Goal: Task Accomplishment & Management: Use online tool/utility

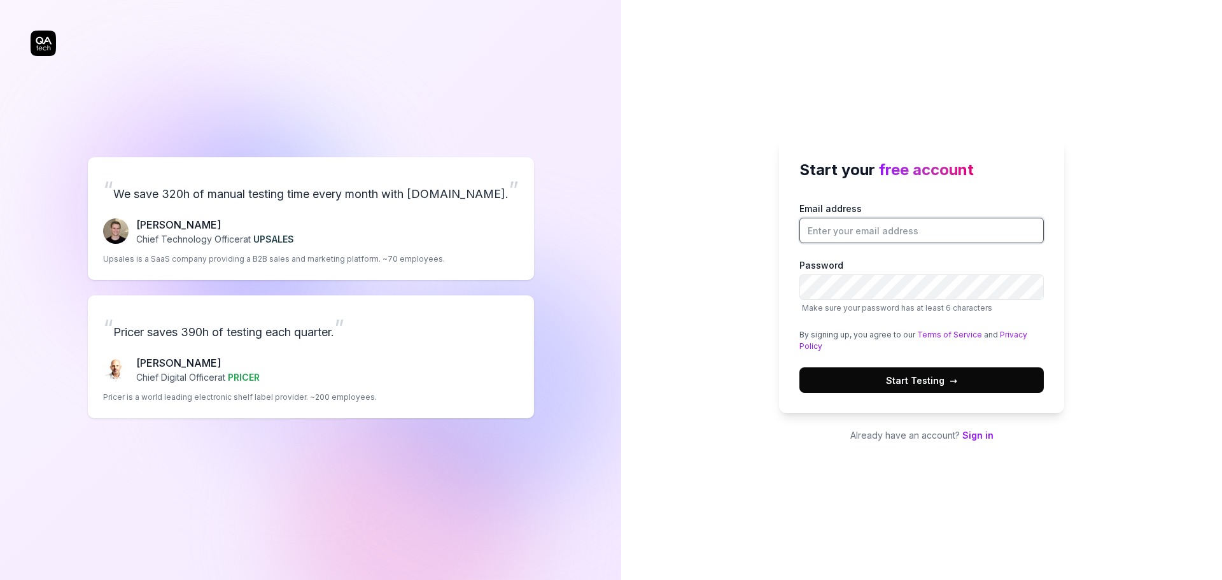
drag, startPoint x: 0, startPoint y: 0, endPoint x: 881, endPoint y: 228, distance: 909.5
click at [881, 228] on input "Email address" at bounding box center [921, 230] width 244 height 25
type input "[EMAIL_ADDRESS][DOMAIN_NAME]"
click at [758, 407] on div "Start your free account Email address sharmasubham00@yahoo.in Password Make sur…" at bounding box center [921, 290] width 601 height 580
click at [862, 273] on label "Password Make sure your password has at least 6 characters" at bounding box center [921, 285] width 244 height 55
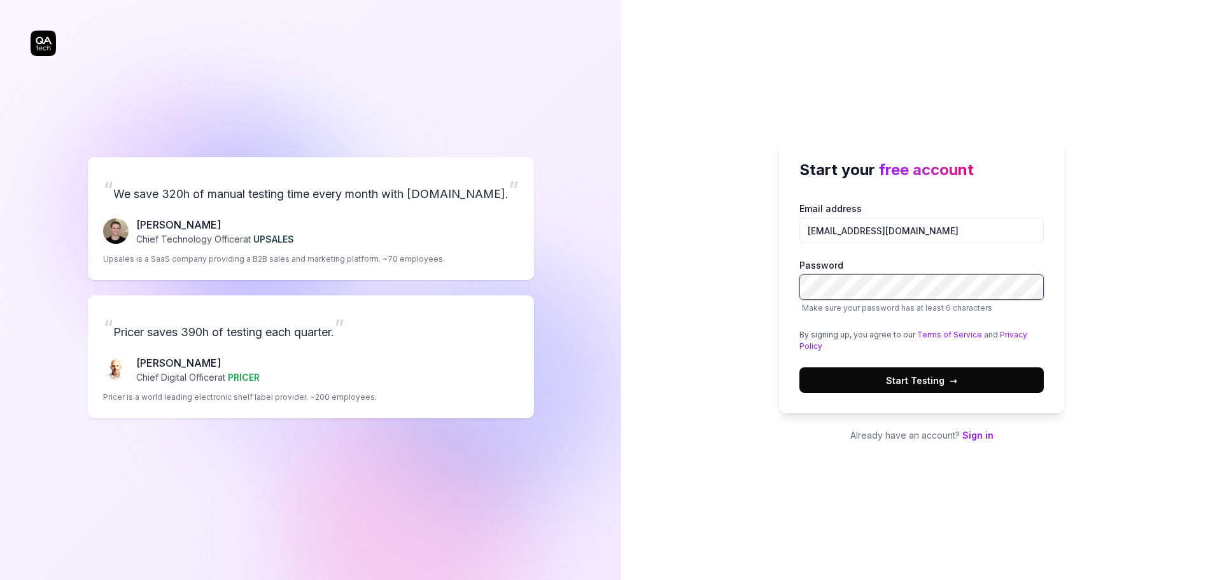
click at [799, 367] on button "Start Testing →" at bounding box center [921, 379] width 244 height 25
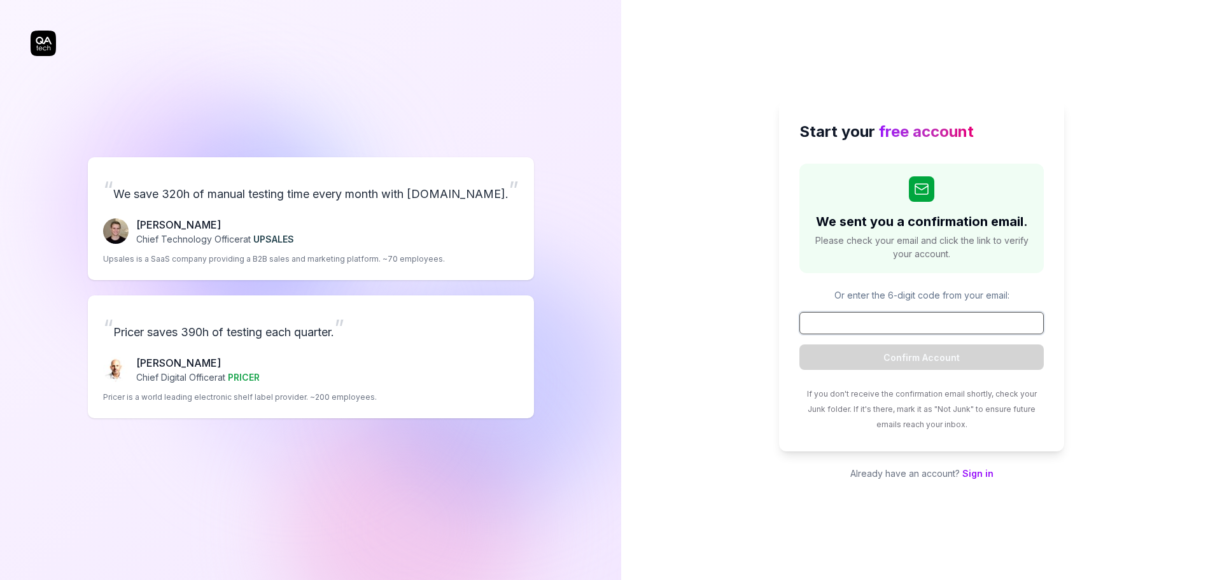
click at [898, 322] on input at bounding box center [921, 323] width 244 height 22
paste input "798552"
type input "798552"
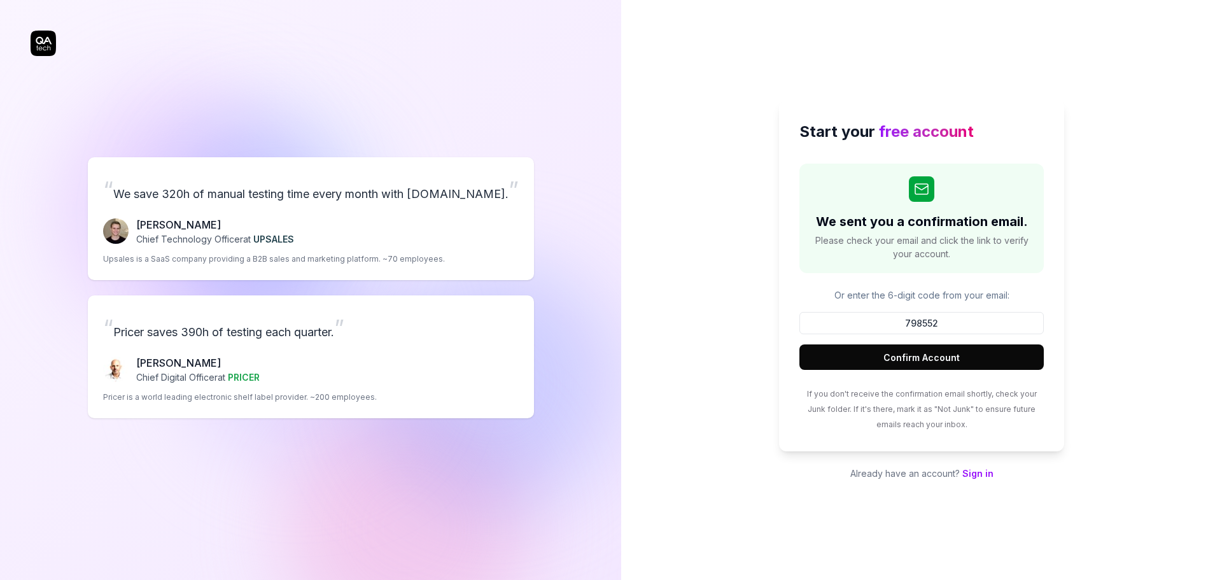
click at [904, 353] on button "Confirm Account" at bounding box center [921, 356] width 244 height 25
click at [1104, 97] on div "Start your free account We sent you a confirmation email. Please check your ema…" at bounding box center [921, 290] width 601 height 580
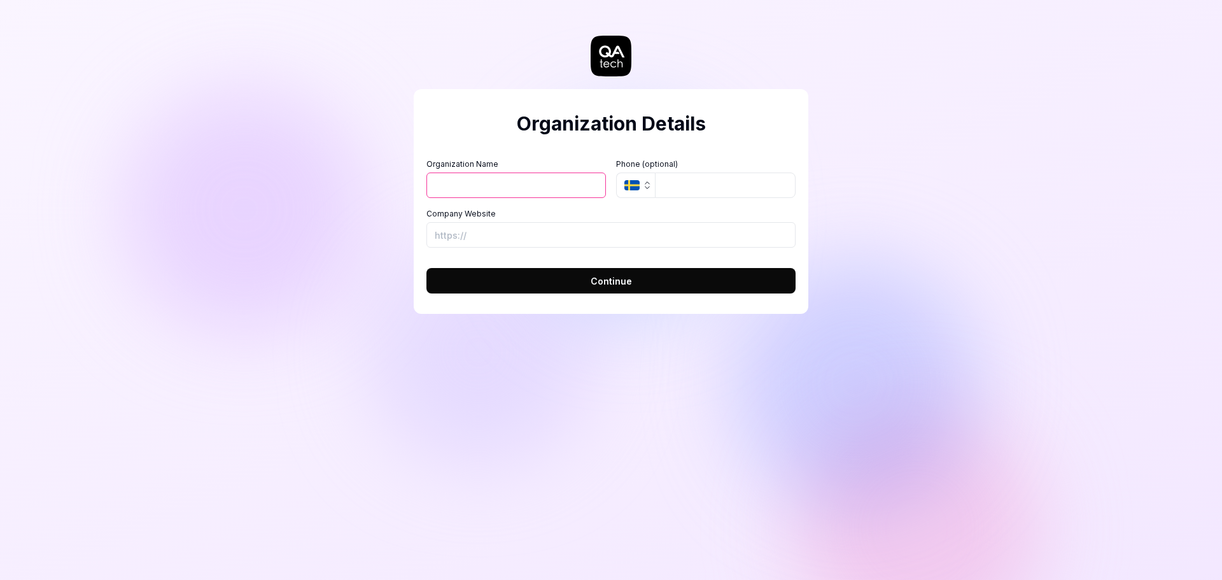
click at [534, 188] on input "Organization Name" at bounding box center [515, 184] width 179 height 25
drag, startPoint x: 838, startPoint y: 196, endPoint x: 760, endPoint y: 197, distance: 77.6
click at [837, 196] on div "Organization Details Organization Name Organization Logo (Square minimum 256x25…" at bounding box center [611, 290] width 1222 height 580
click at [504, 240] on input "Company Website" at bounding box center [610, 234] width 369 height 25
click at [896, 216] on div "Organization Details Organization Name Organization Logo (Square minimum 256x25…" at bounding box center [611, 290] width 1222 height 580
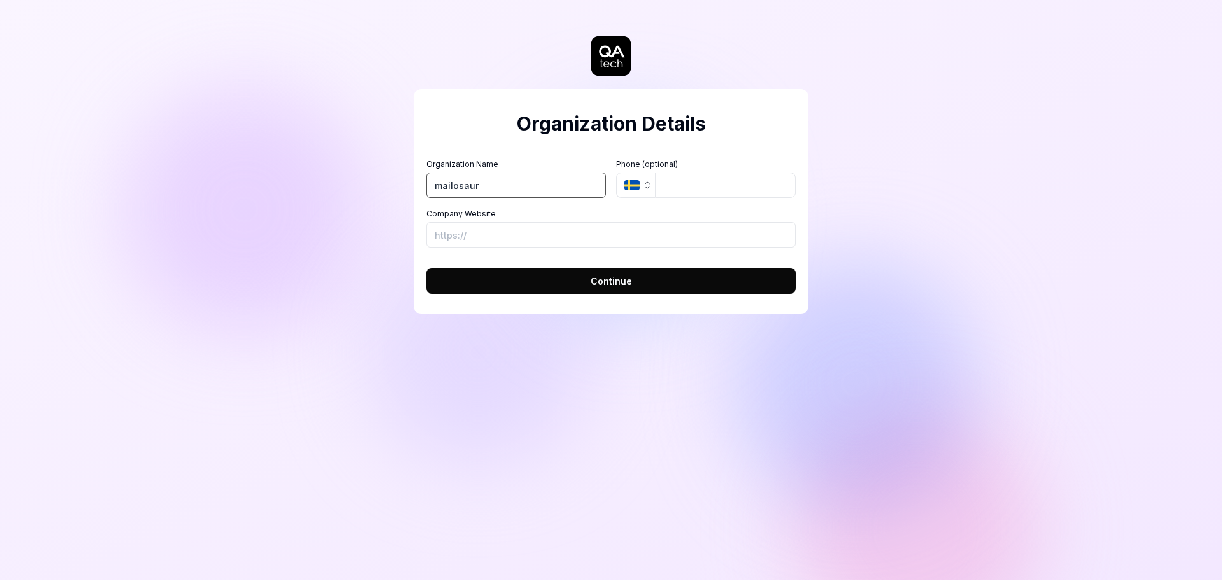
type input "mailosaur"
click at [523, 235] on input "Company Website" at bounding box center [610, 234] width 369 height 25
paste input "https://mailosaur.com/app"
type input "https://mailosaur.com/app"
click at [522, 274] on button "Continue" at bounding box center [610, 280] width 369 height 25
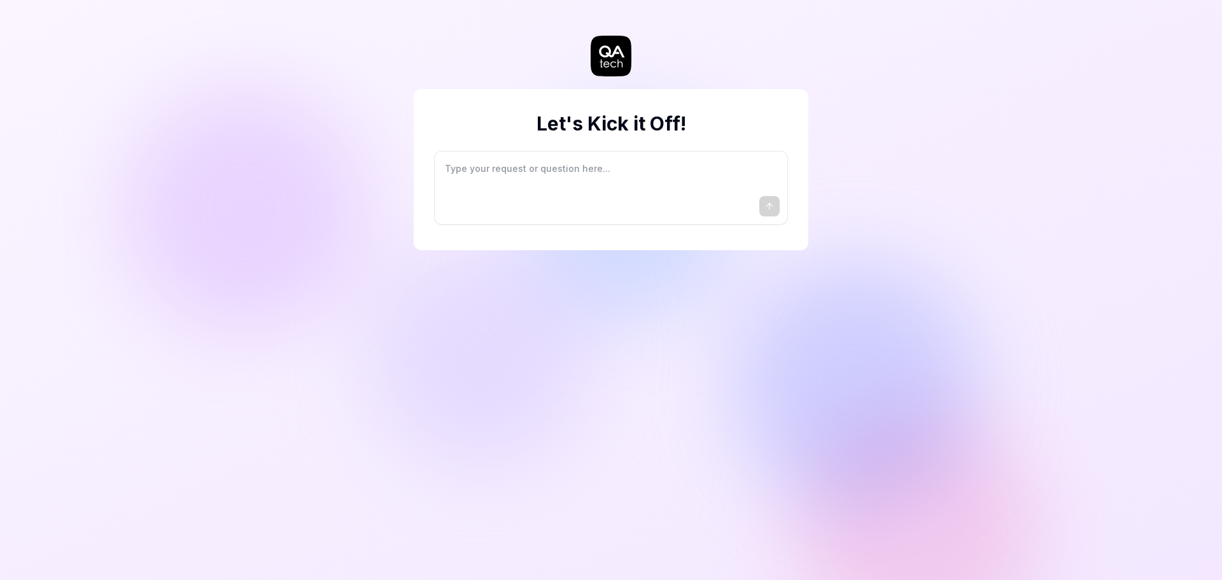
type textarea "*"
type textarea "I"
type textarea "*"
type textarea "I"
type textarea "*"
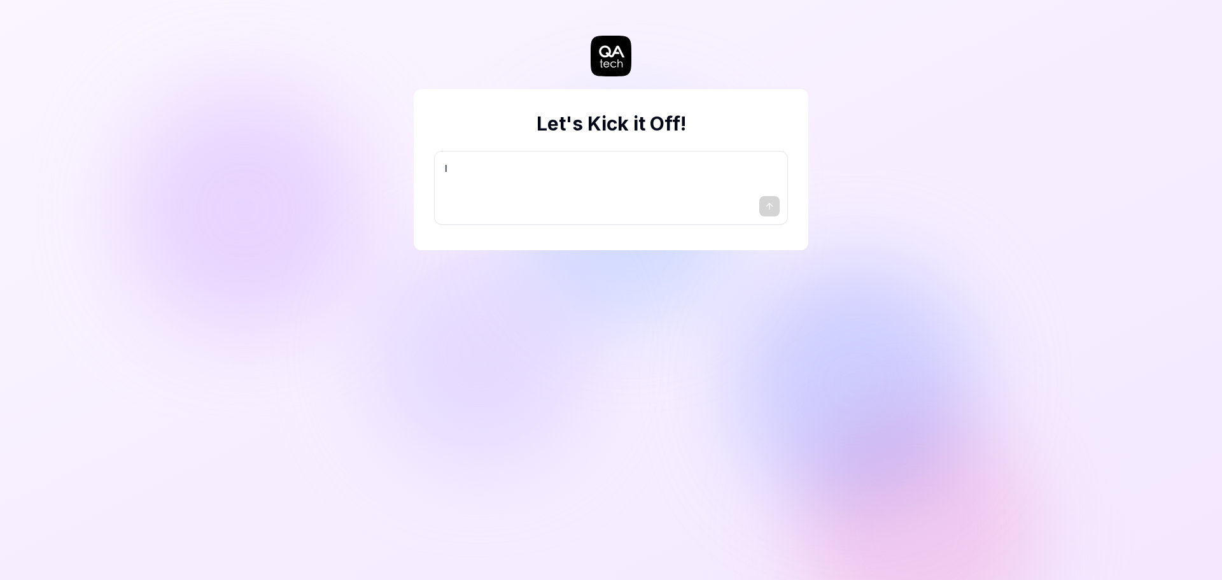
type textarea "I w"
type textarea "*"
type textarea "I wa"
type textarea "*"
type textarea "I wan"
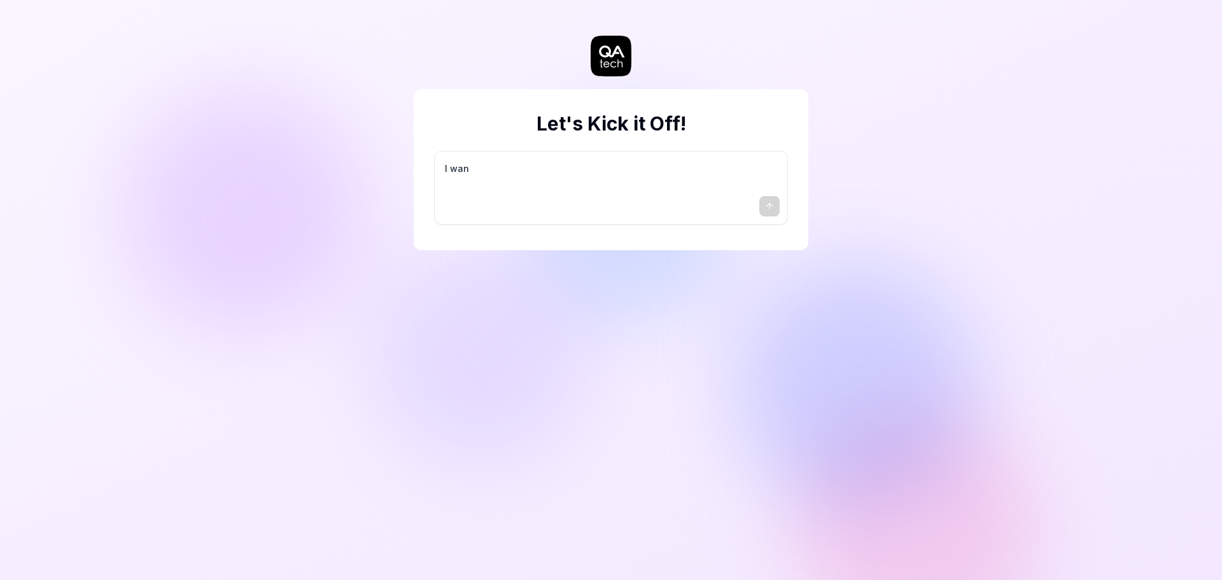
type textarea "*"
type textarea "I want"
type textarea "*"
type textarea "I want"
type textarea "*"
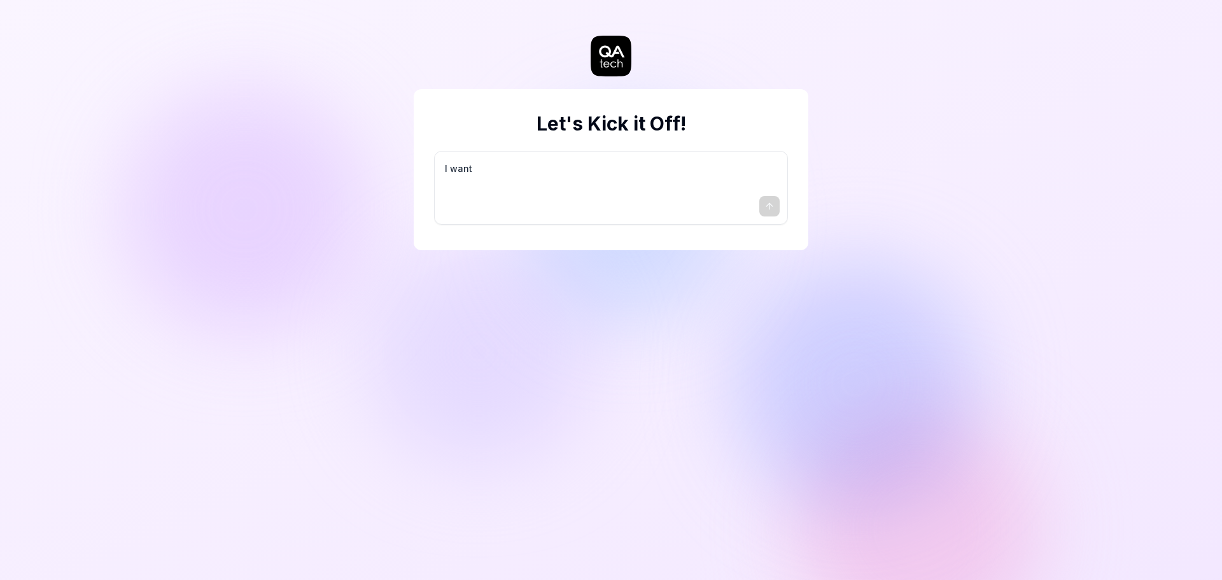
type textarea "I want a"
type textarea "*"
type textarea "I want a"
type textarea "*"
type textarea "I want a g"
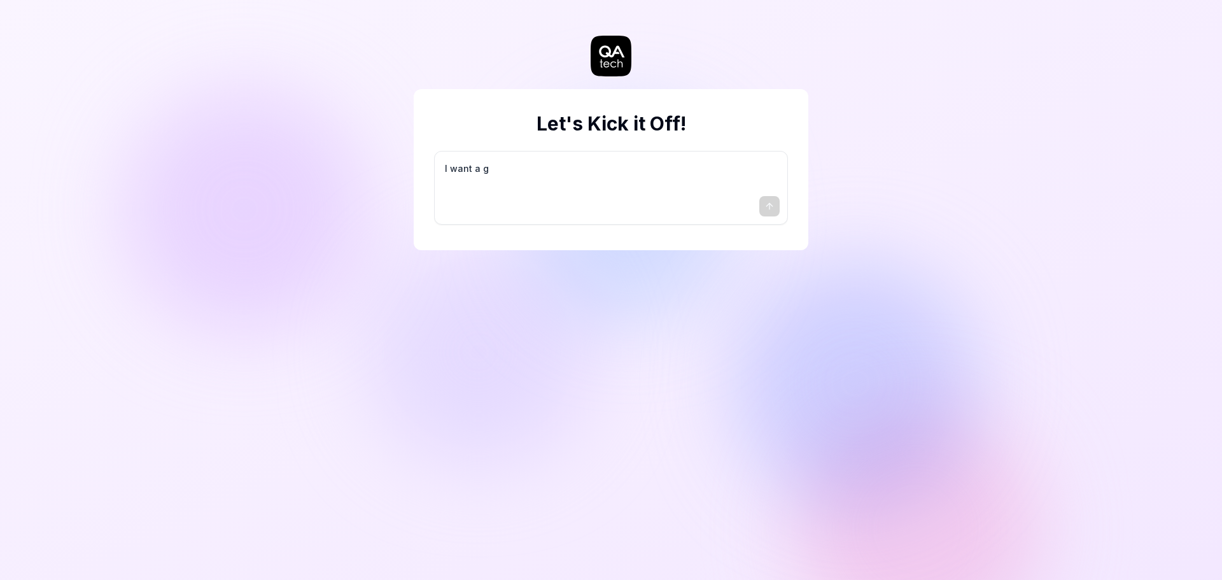
type textarea "*"
type textarea "I want a go"
type textarea "*"
type textarea "I want a goo"
type textarea "*"
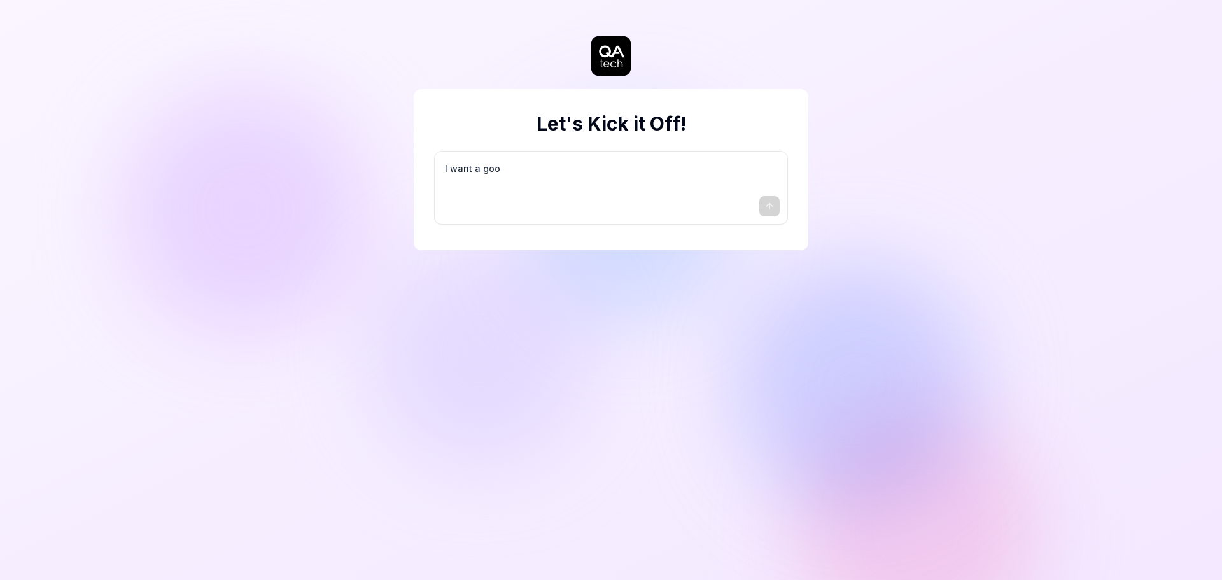
type textarea "I want a good"
type textarea "*"
type textarea "I want a good"
type textarea "*"
type textarea "I want a good t"
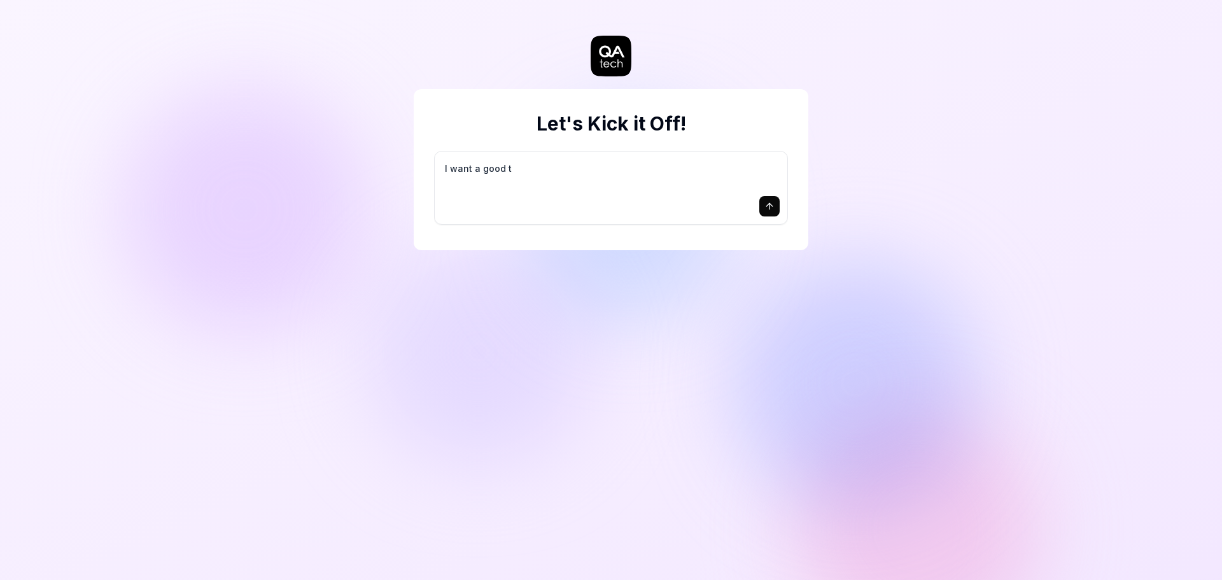
type textarea "*"
type textarea "I want a good te"
type textarea "*"
type textarea "I want a good tes"
type textarea "*"
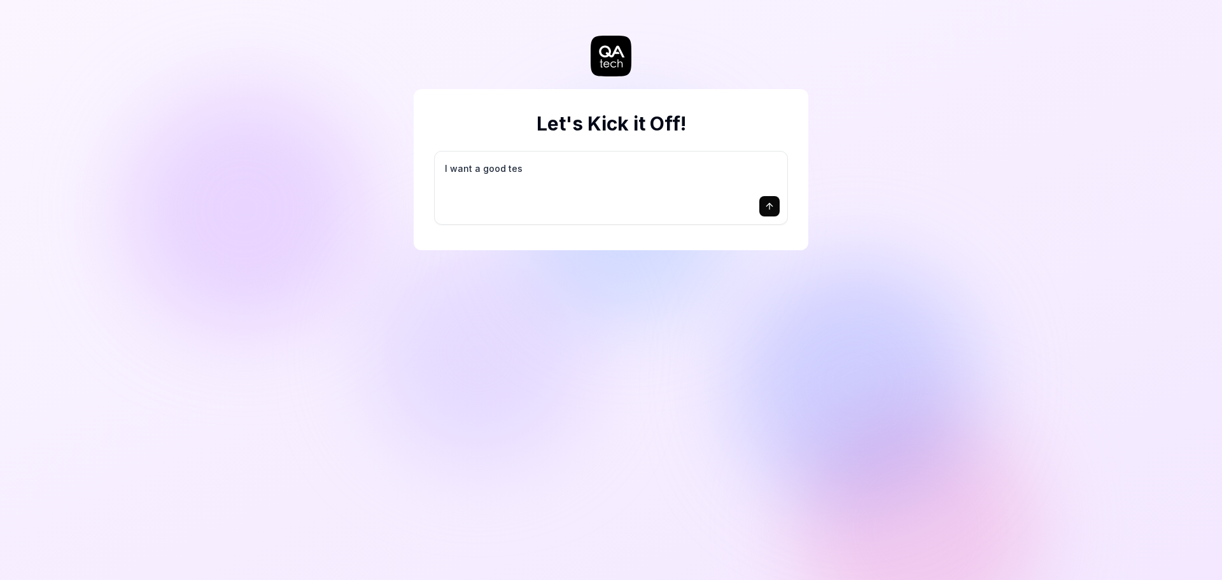
type textarea "I want a good test"
type textarea "*"
type textarea "I want a good test"
type textarea "*"
type textarea "I want a good test s"
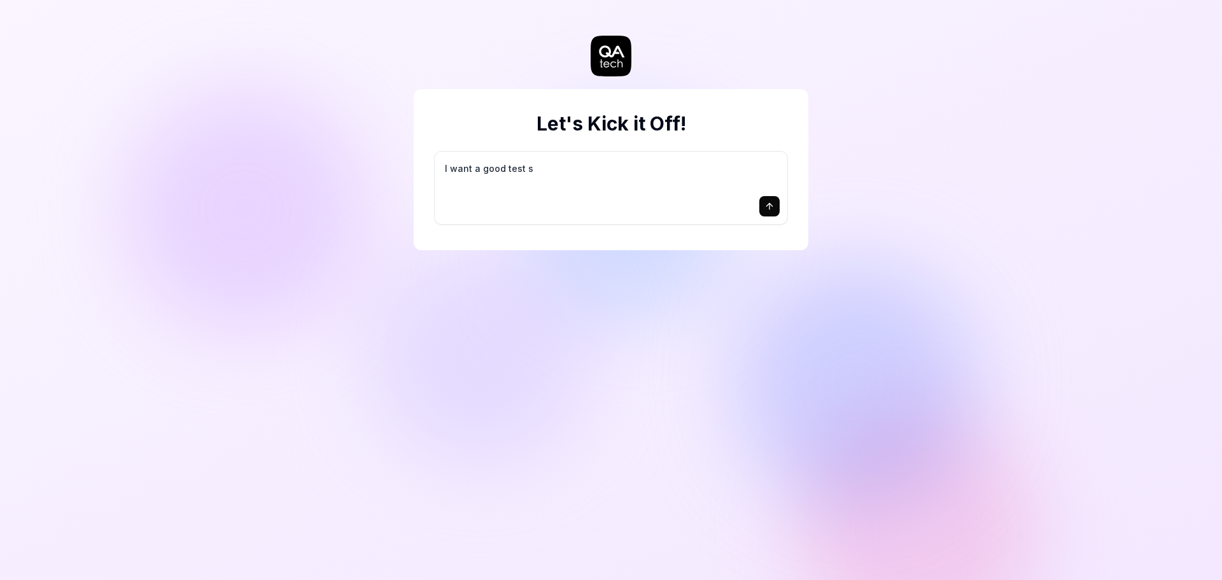
type textarea "*"
type textarea "I want a good test se"
type textarea "*"
type textarea "I want a good test set"
type textarea "*"
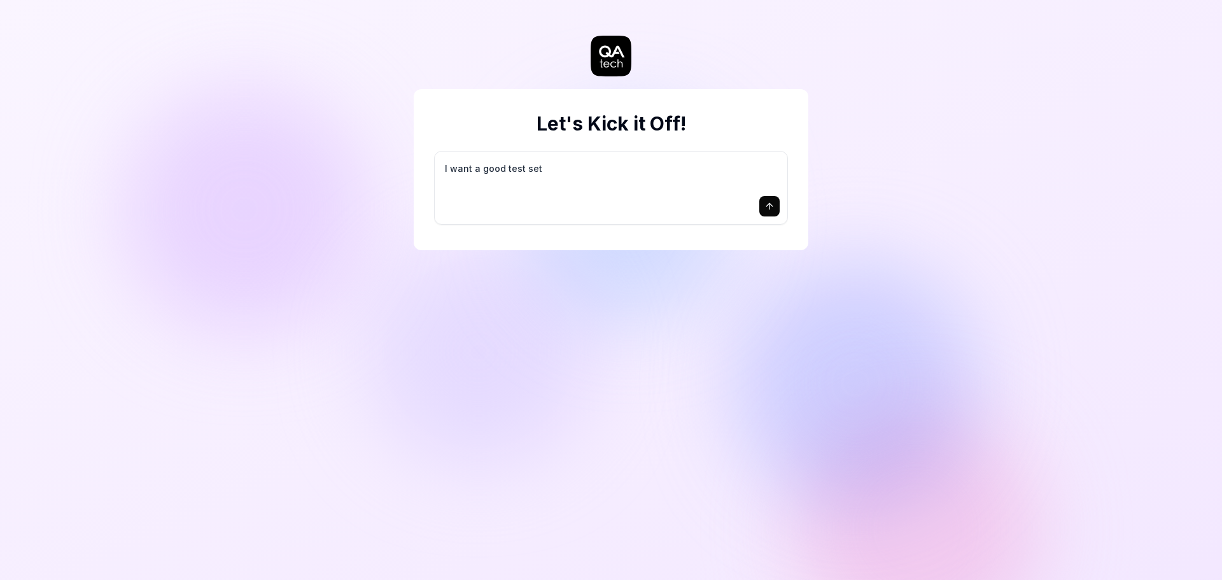
type textarea "I want a good test setu"
type textarea "*"
type textarea "I want a good test setup"
type textarea "*"
type textarea "I want a good test setup"
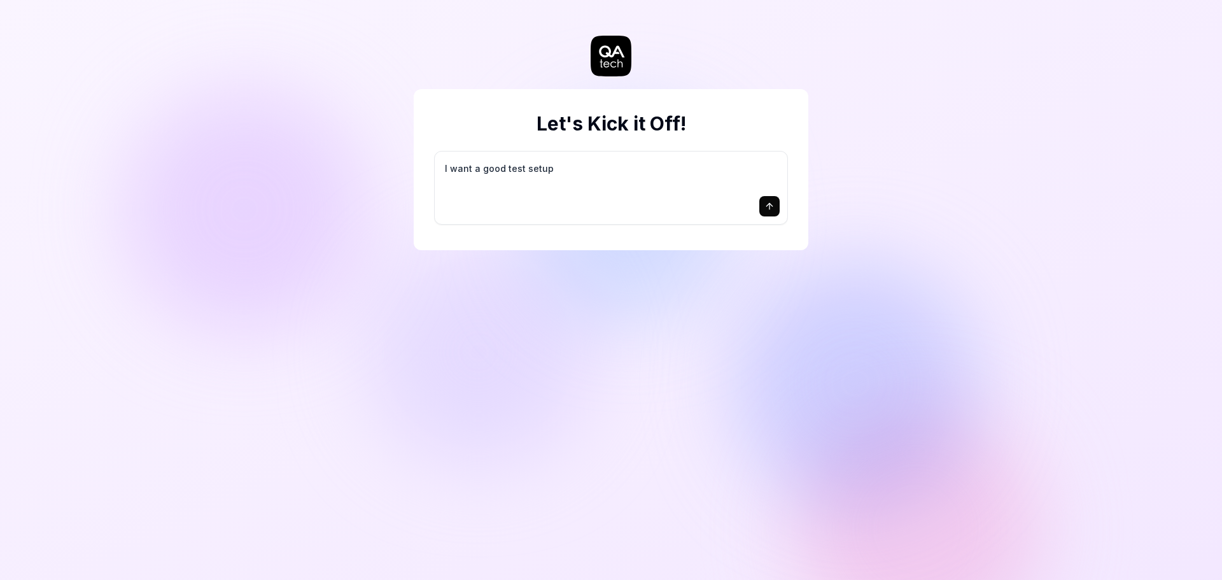
type textarea "*"
type textarea "I want a good test setup f"
type textarea "*"
type textarea "I want a good test setup fo"
type textarea "*"
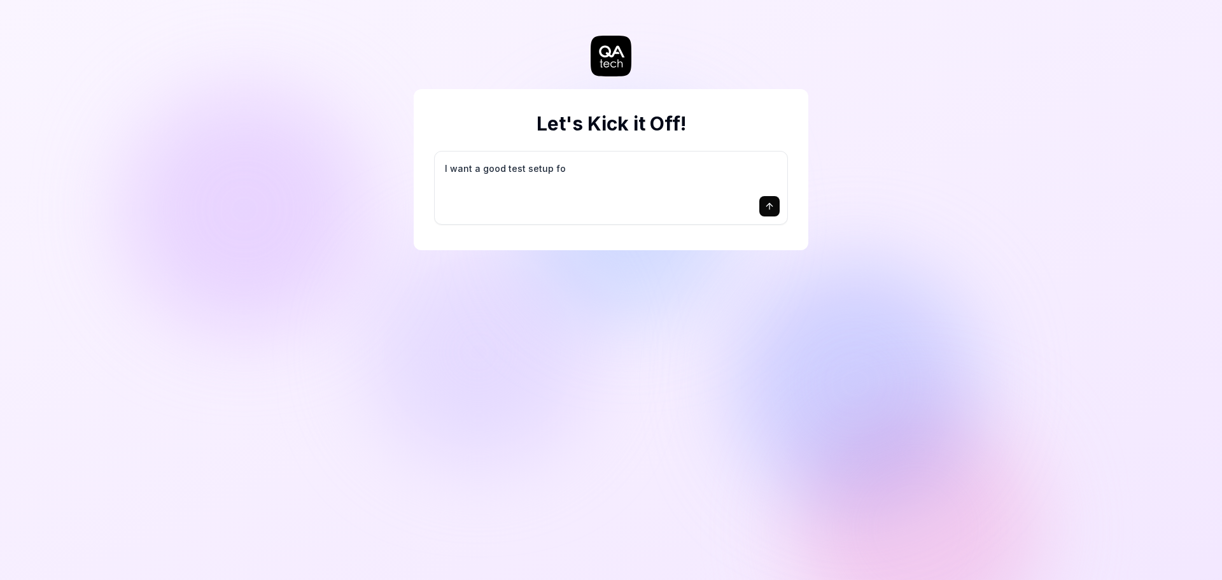
type textarea "I want a good test setup for"
type textarea "*"
type textarea "I want a good test setup for"
type textarea "*"
type textarea "I want a good test setup for m"
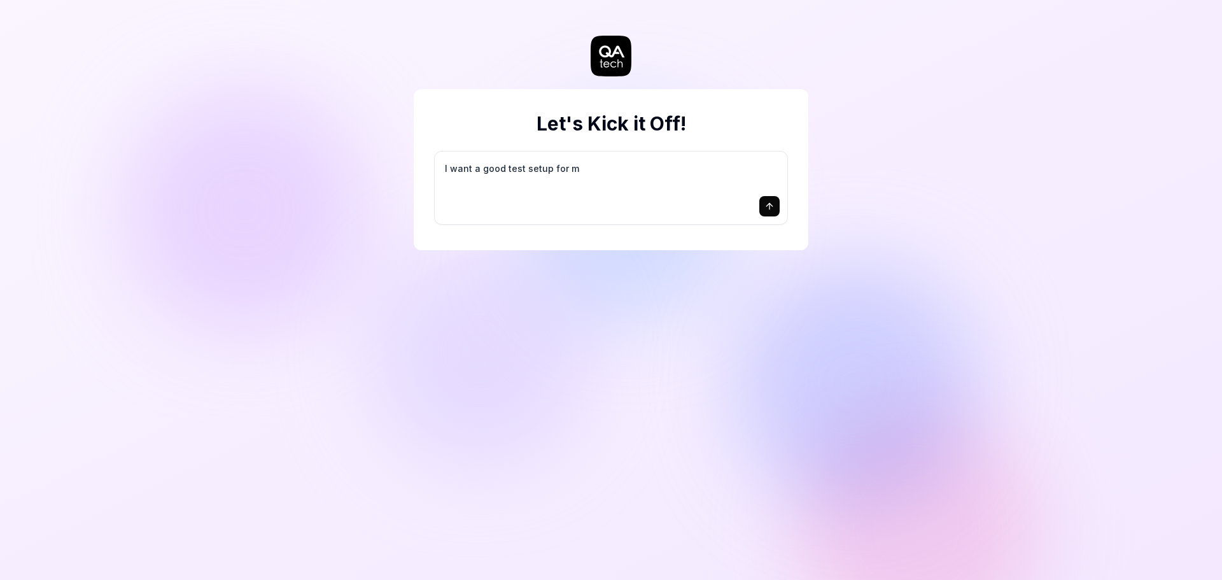
type textarea "*"
type textarea "I want a good test setup for my"
type textarea "*"
type textarea "I want a good test setup for my"
type textarea "*"
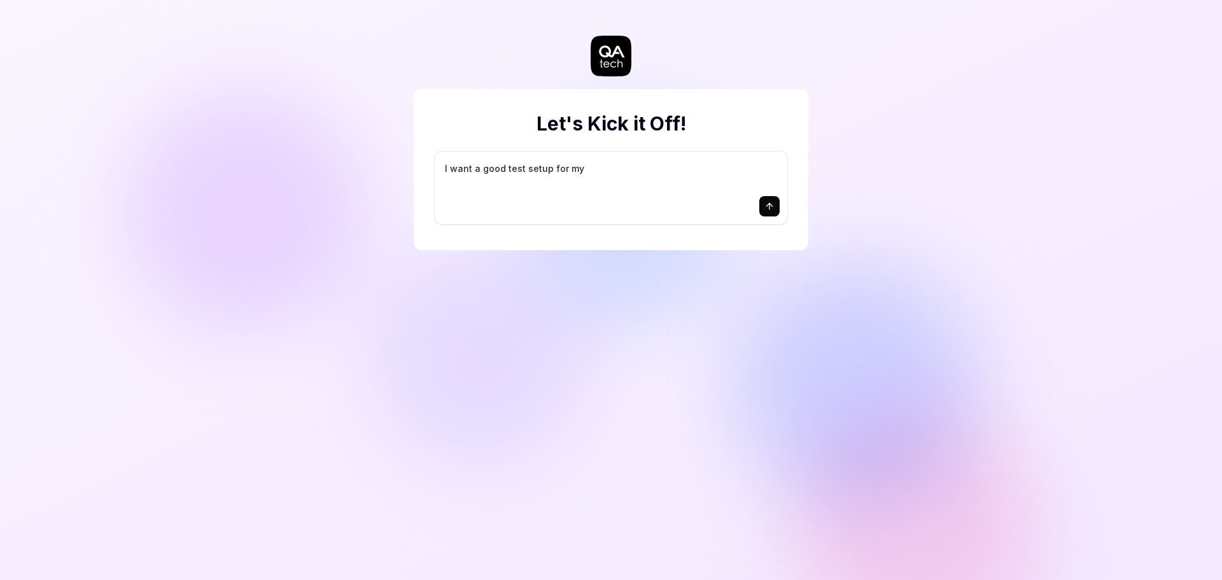
type textarea "I want a good test setup for my s"
type textarea "*"
type textarea "I want a good test setup for my si"
type textarea "*"
type textarea "I want a good test setup for my sit"
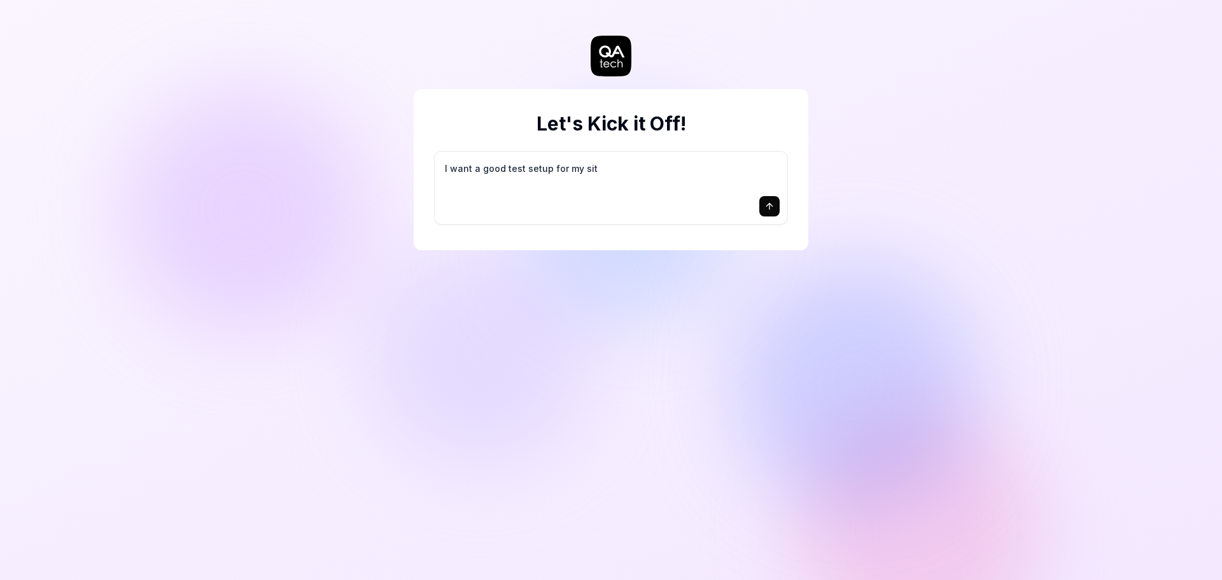
type textarea "*"
type textarea "I want a good test setup for my site"
type textarea "*"
type textarea "I want a good test setup for my site"
type textarea "*"
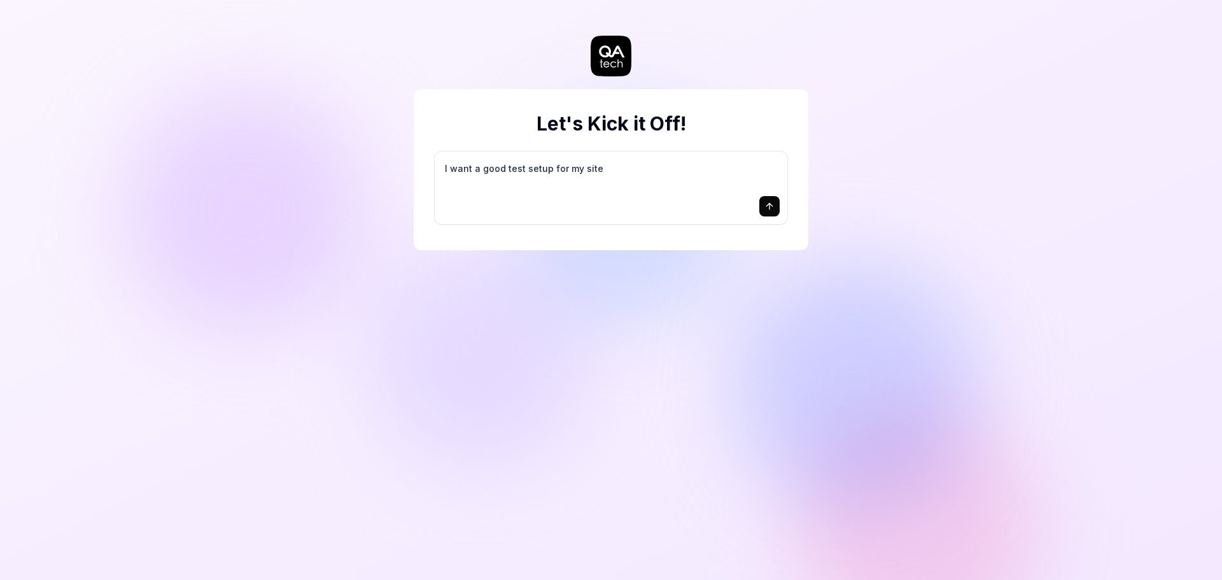
type textarea "I want a good test setup for my site -"
type textarea "*"
type textarea "I want a good test setup for my site -"
type textarea "*"
type textarea "I want a good test setup for my site - h"
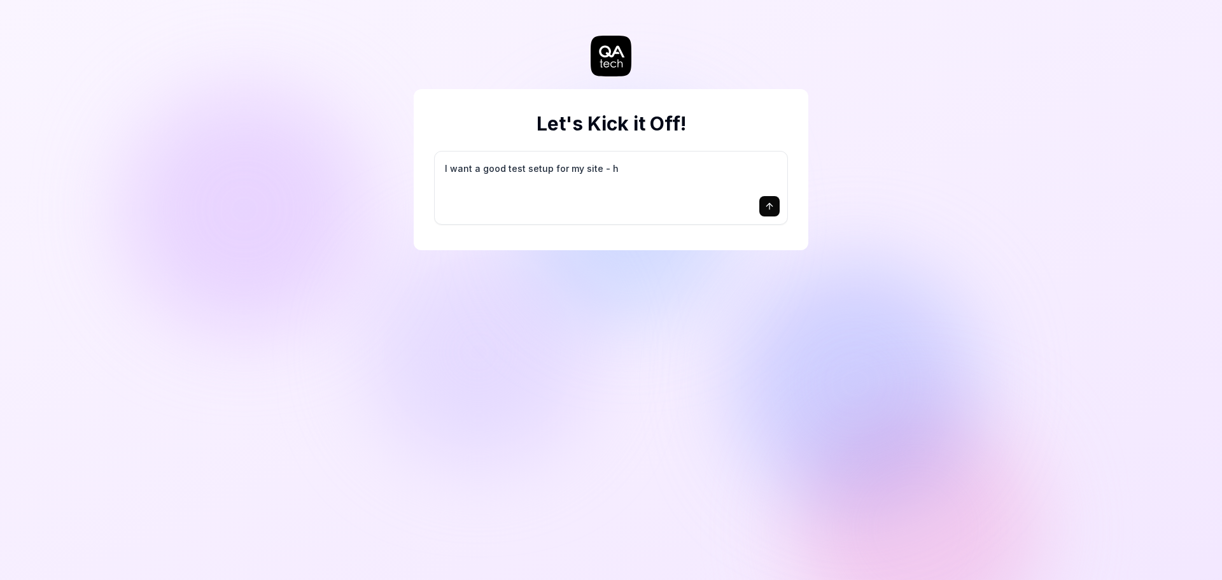
type textarea "*"
type textarea "I want a good test setup for my site - he"
type textarea "*"
type textarea "I want a good test setup for my site - hel"
type textarea "*"
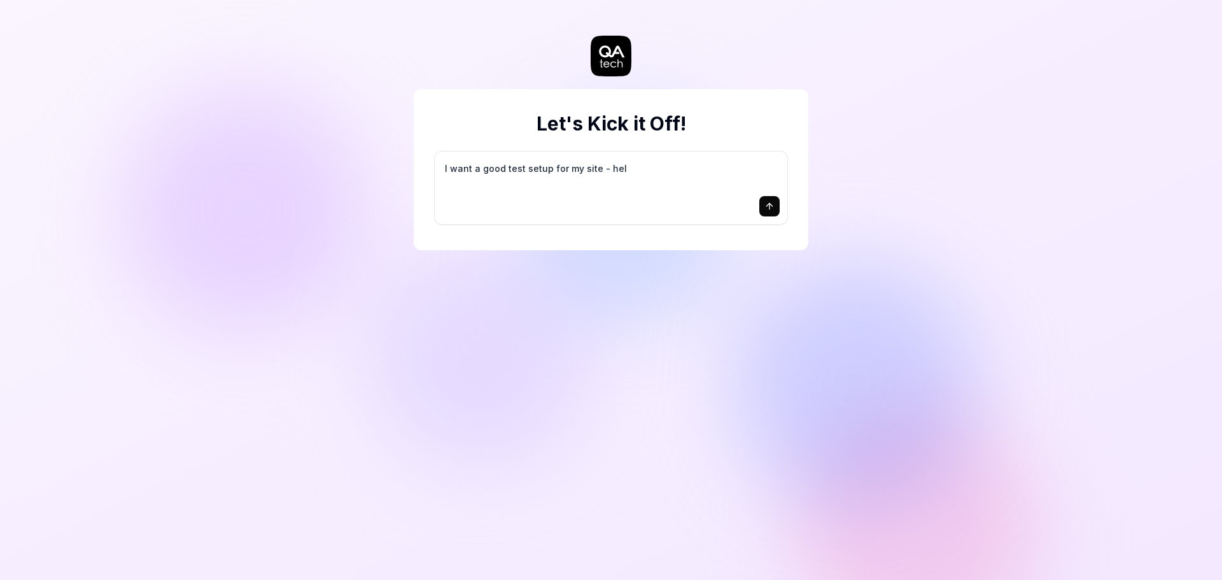
type textarea "I want a good test setup for my site - help"
type textarea "*"
type textarea "I want a good test setup for my site - help"
type textarea "*"
type textarea "I want a good test setup for my site - help m"
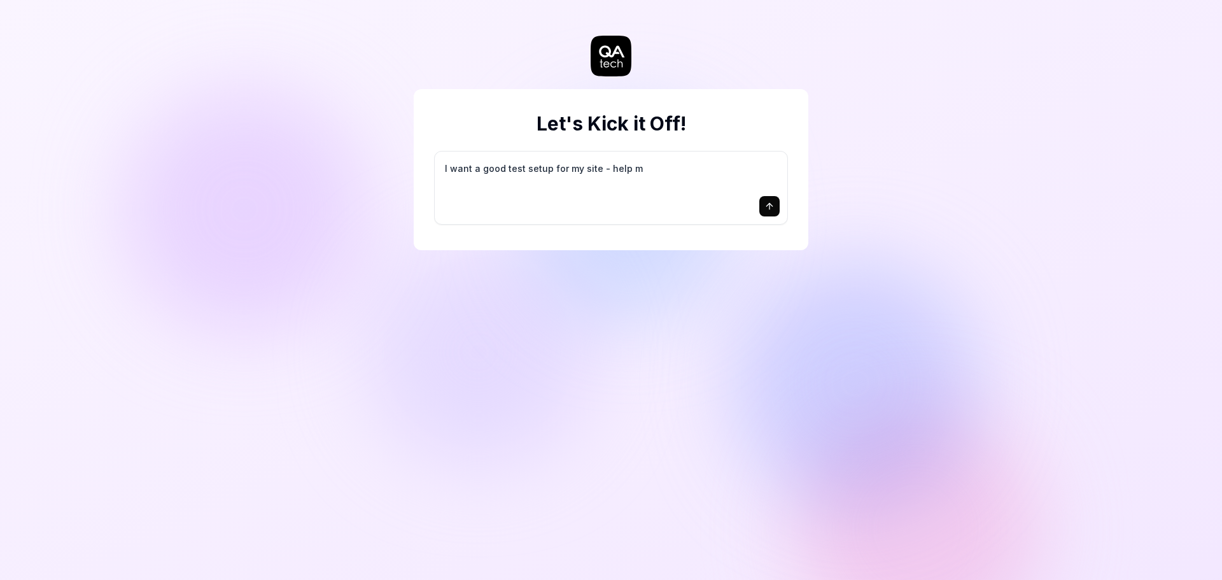
type textarea "*"
type textarea "I want a good test setup for my site - help me"
type textarea "*"
type textarea "I want a good test setup for my site - help me"
type textarea "*"
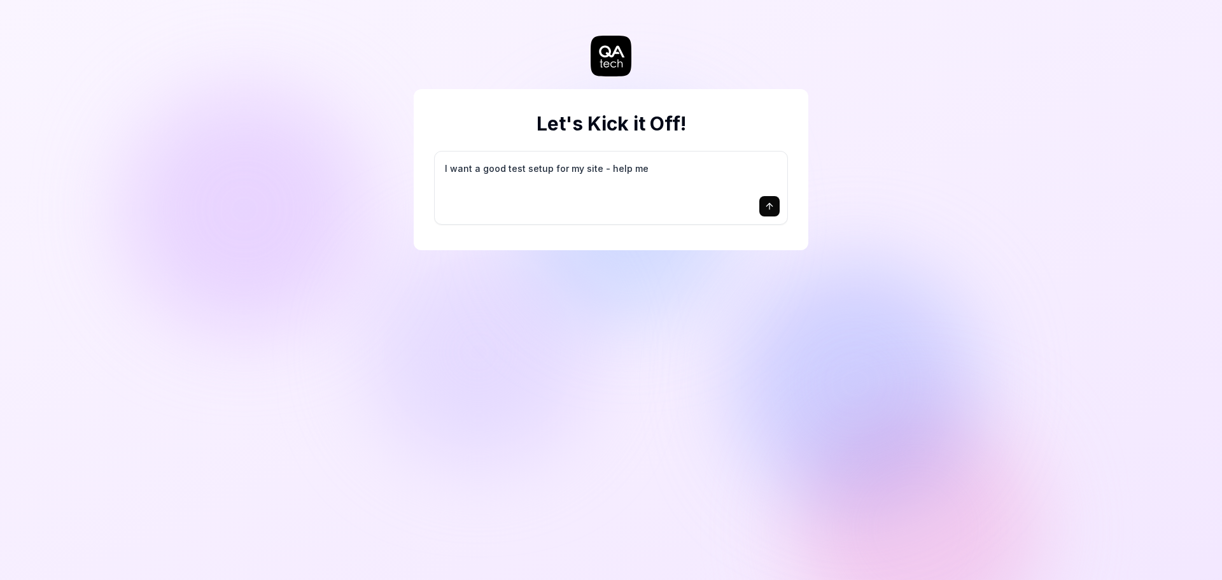
type textarea "I want a good test setup for my site - help me c"
type textarea "*"
type textarea "I want a good test setup for my site - help me cr"
type textarea "*"
type textarea "I want a good test setup for my site - help me cre"
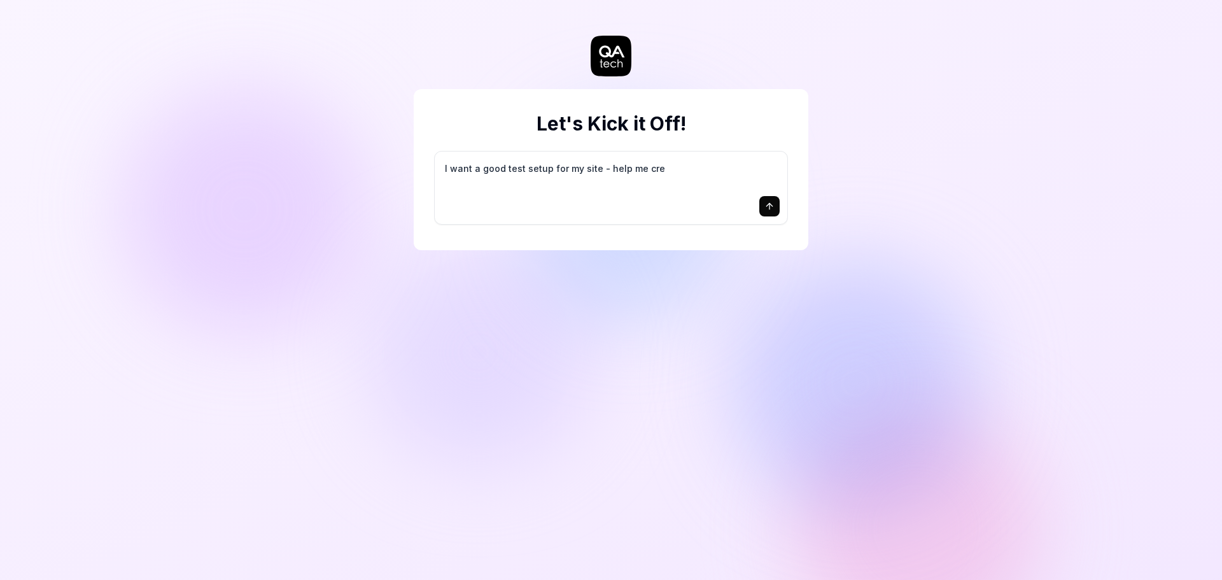
type textarea "*"
type textarea "I want a good test setup for my site - help me crea"
type textarea "*"
type textarea "I want a good test setup for my site - help me creat"
type textarea "*"
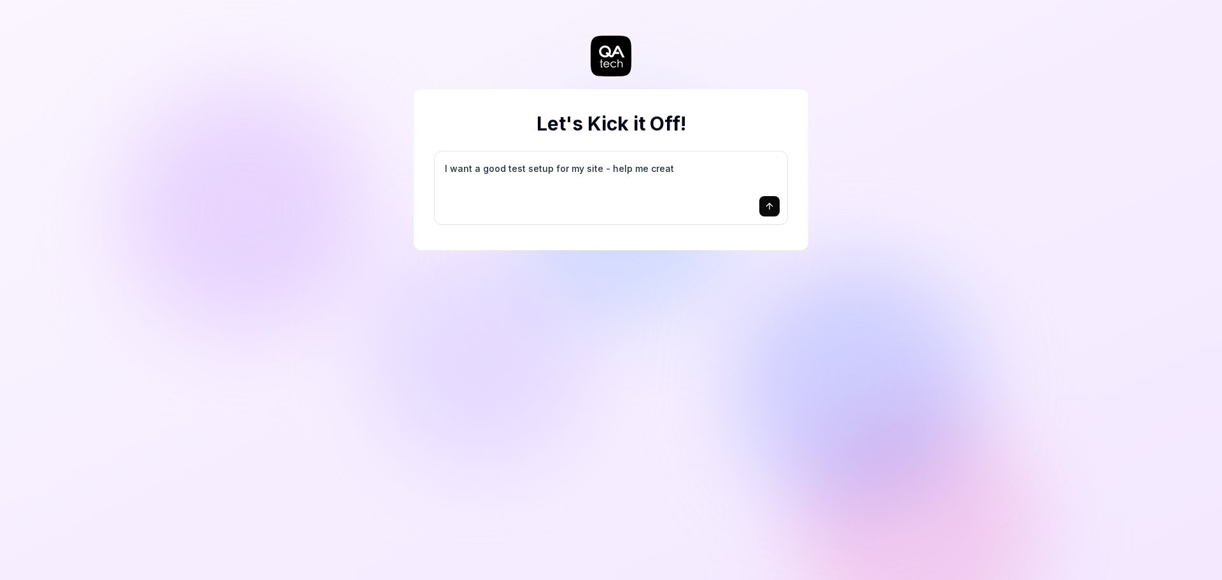
type textarea "I want a good test setup for my site - help me create"
type textarea "*"
type textarea "I want a good test setup for my site - help me create"
type textarea "*"
type textarea "I want a good test setup for my site - help me create t"
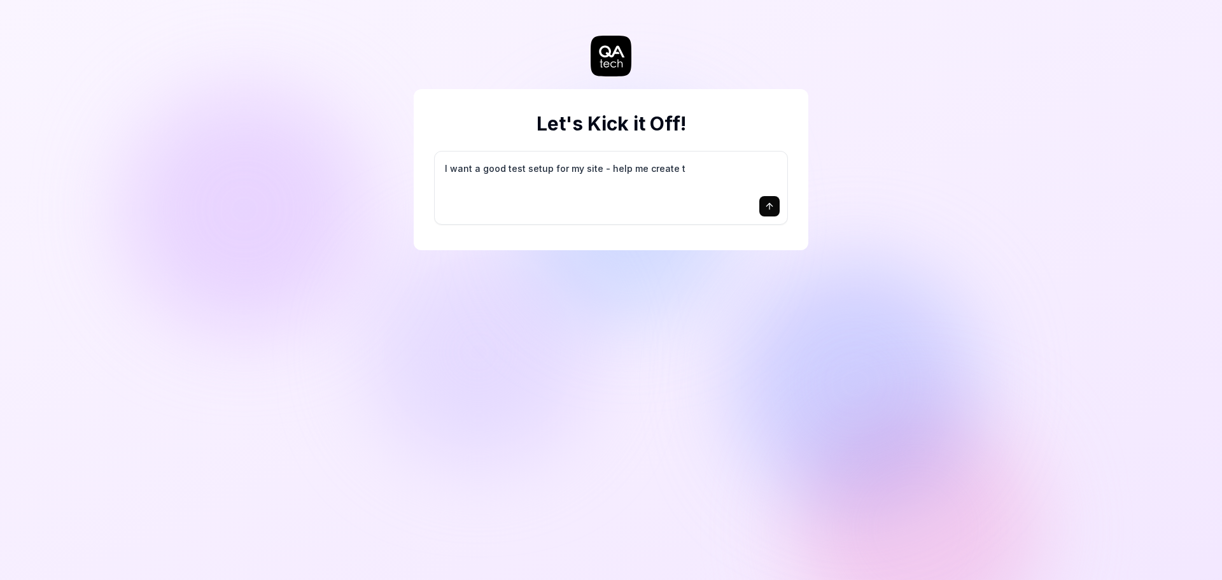
type textarea "*"
type textarea "I want a good test setup for my site - help me create th"
type textarea "*"
type textarea "I want a good test setup for my site - help me create the"
type textarea "*"
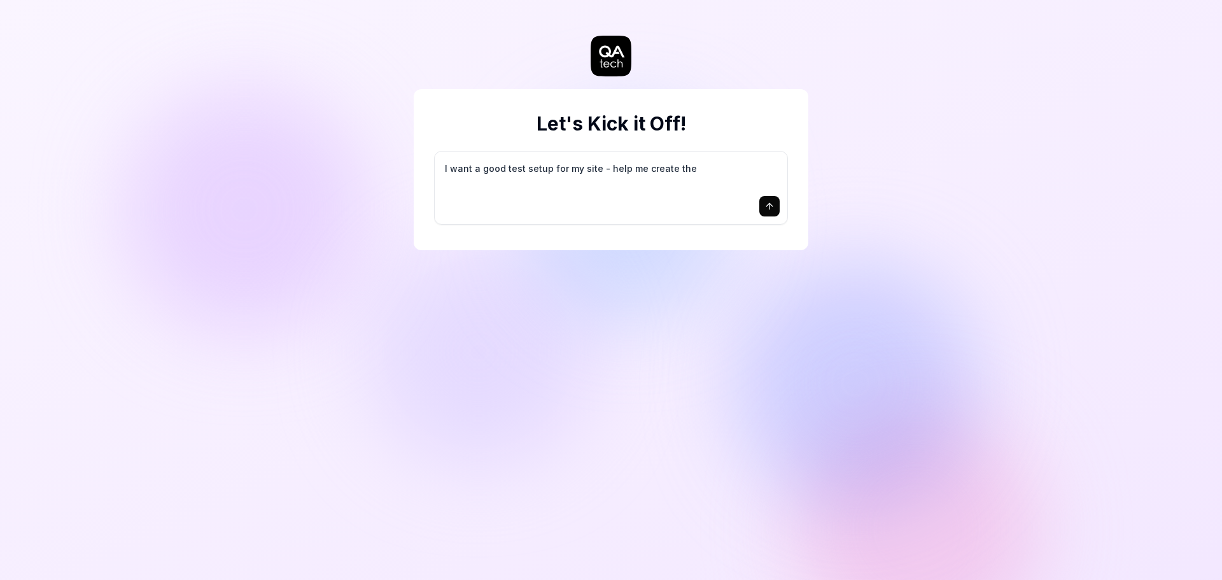
type textarea "I want a good test setup for my site - help me create the"
type textarea "*"
type textarea "I want a good test setup for my site - help me create the f"
type textarea "*"
type textarea "I want a good test setup for my site - help me create the fi"
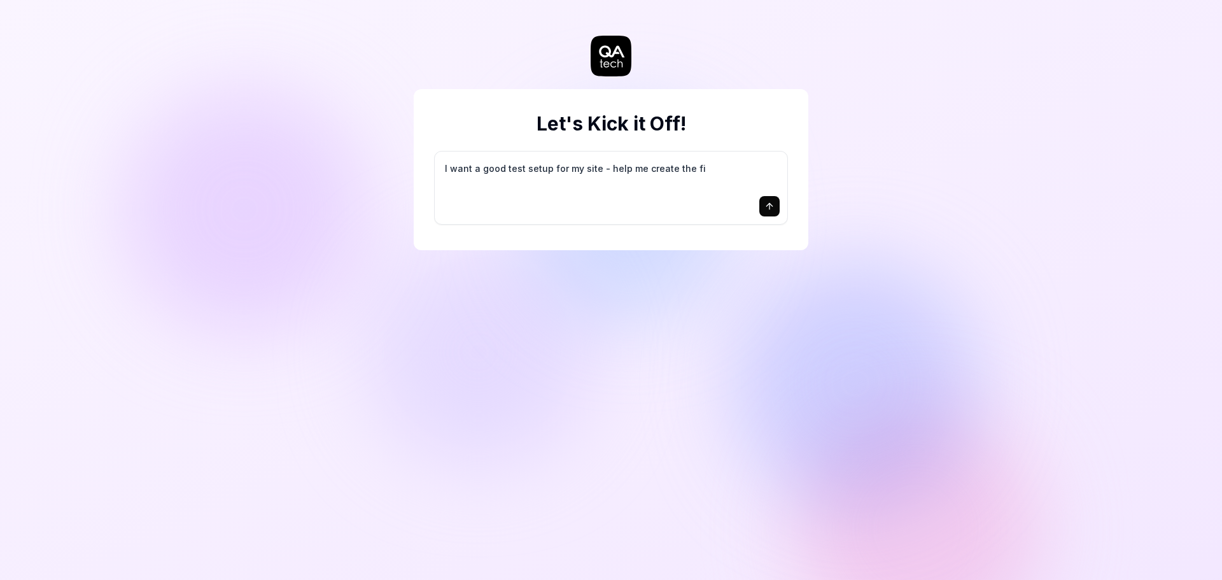
type textarea "*"
type textarea "I want a good test setup for my site - help me create the fir"
type textarea "*"
type textarea "I want a good test setup for my site - help me create the firs"
type textarea "*"
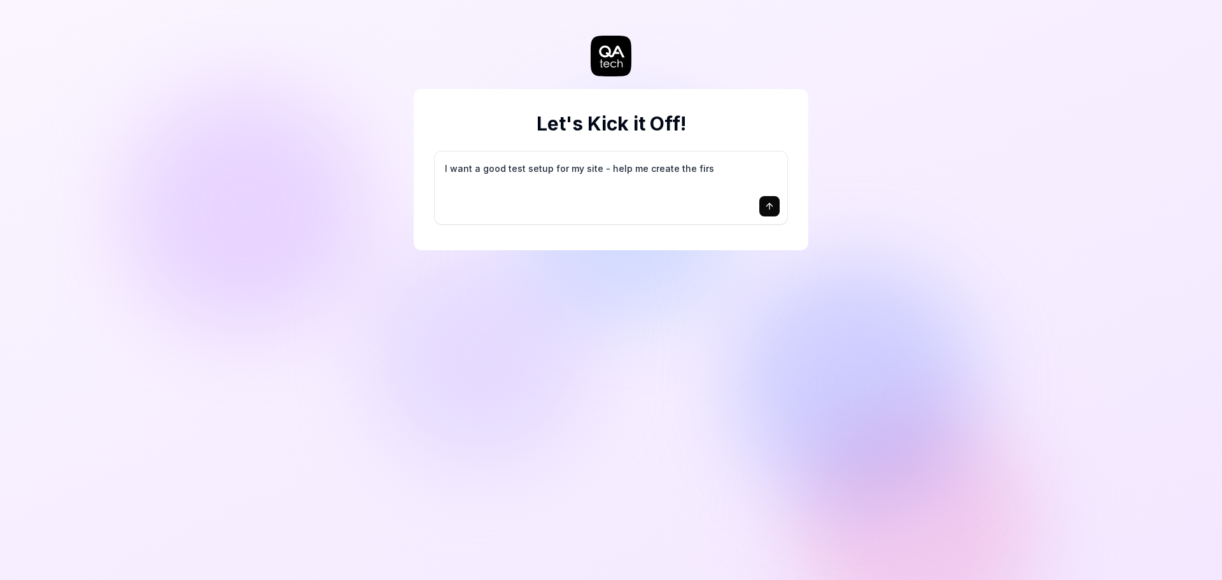
type textarea "I want a good test setup for my site - help me create the first"
type textarea "*"
type textarea "I want a good test setup for my site - help me create the first"
type textarea "*"
type textarea "I want a good test setup for my site - help me create the first 3"
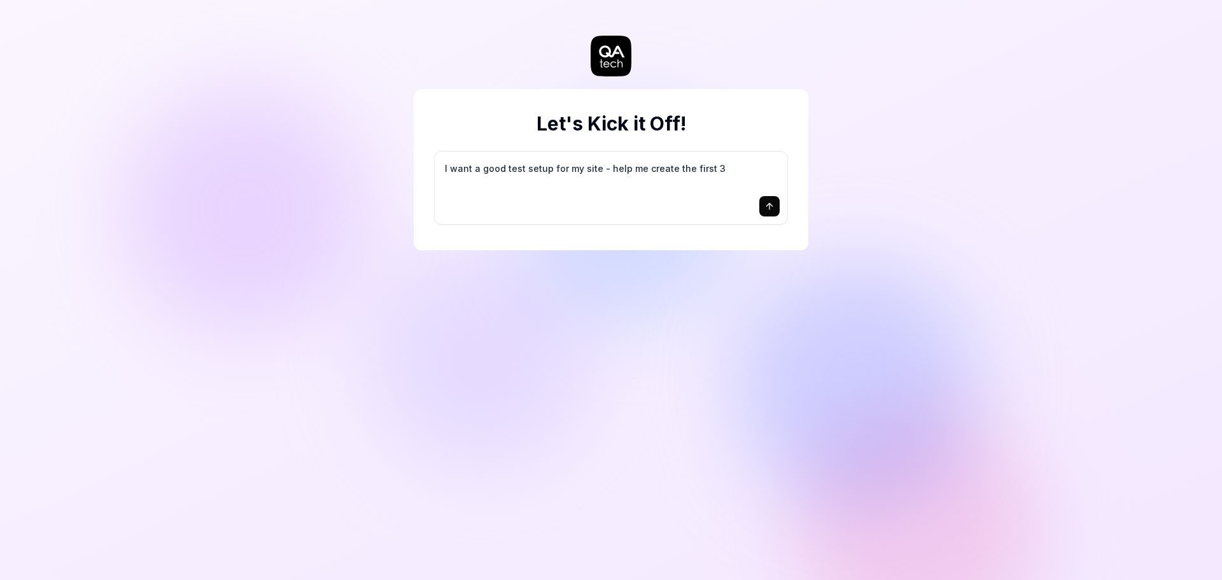
type textarea "*"
type textarea "I want a good test setup for my site - help me create the first 3-"
type textarea "*"
type textarea "I want a good test setup for my site - help me create the first 3-5"
type textarea "*"
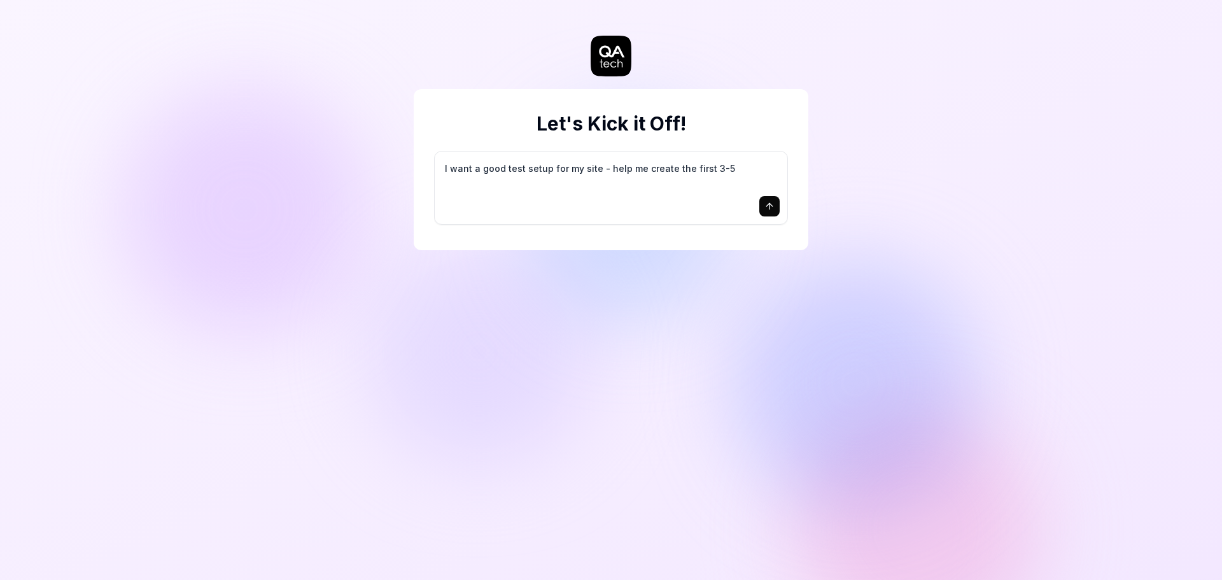
type textarea "I want a good test setup for my site - help me create the first 3-5"
type textarea "*"
type textarea "I want a good test setup for my site - help me create the first 3-5 t"
type textarea "*"
type textarea "I want a good test setup for my site - help me create the first 3-5 te"
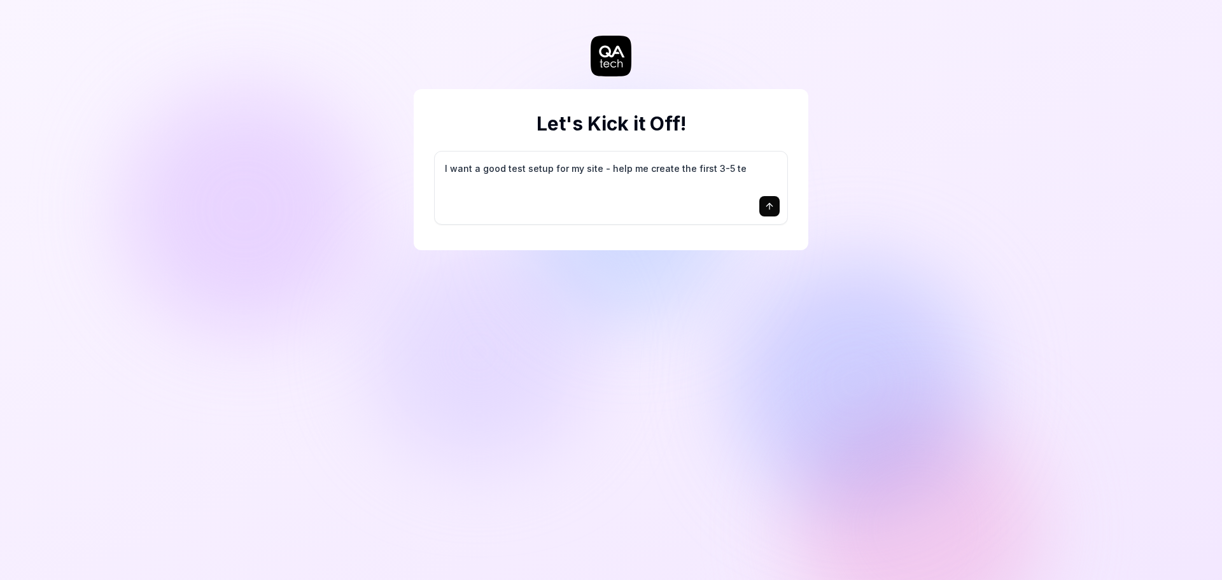
type textarea "*"
type textarea "I want a good test setup for my site - help me create the first 3-5 tes"
type textarea "*"
type textarea "I want a good test setup for my site - help me create the first 3-5 test"
type textarea "*"
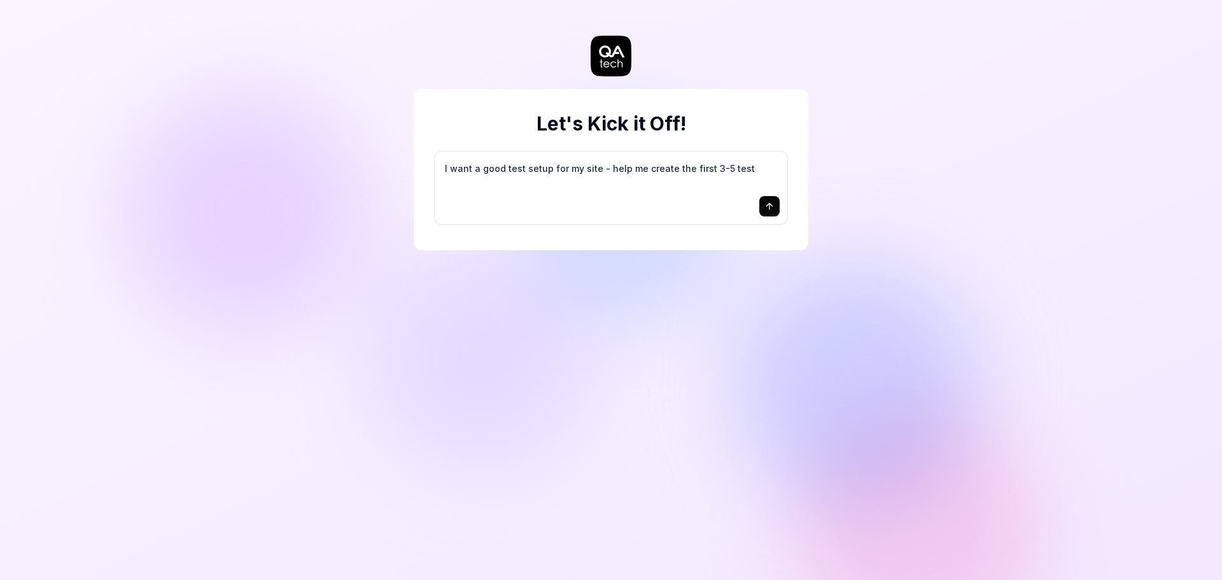
type textarea "I want a good test setup for my site - help me create the first 3-5 test"
type textarea "*"
type textarea "I want a good test setup for my site - help me create the first 3-5 test c"
type textarea "*"
type textarea "I want a good test setup for my site - help me create the first 3-5 test ca"
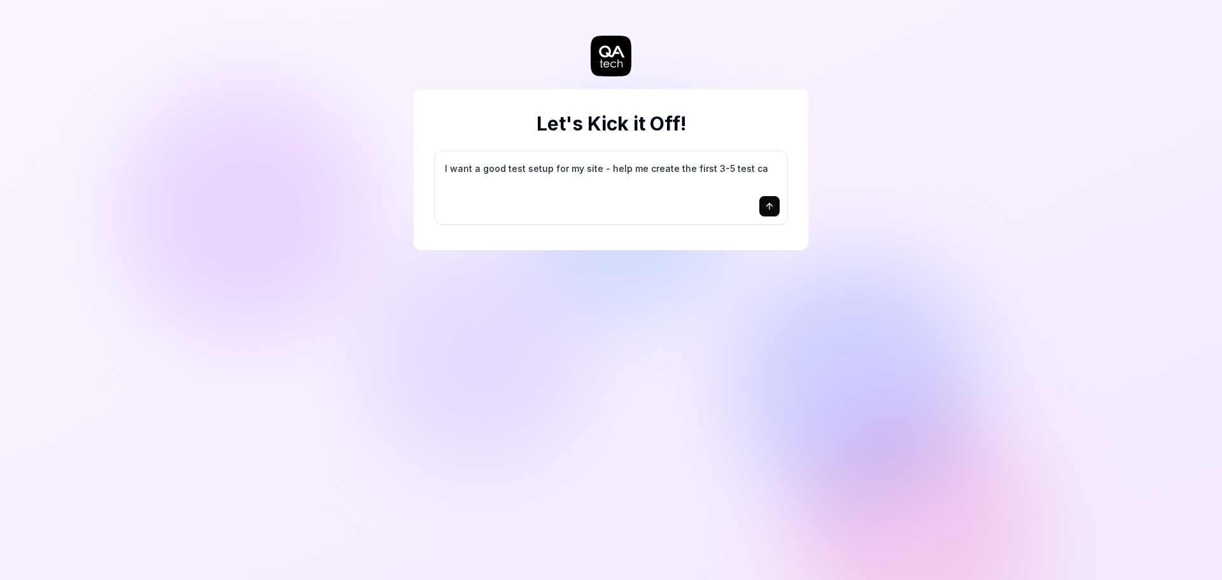
type textarea "*"
type textarea "I want a good test setup for my site - help me create the first 3-5 test cas"
type textarea "*"
type textarea "I want a good test setup for my site - help me create the first 3-5 test case"
type textarea "*"
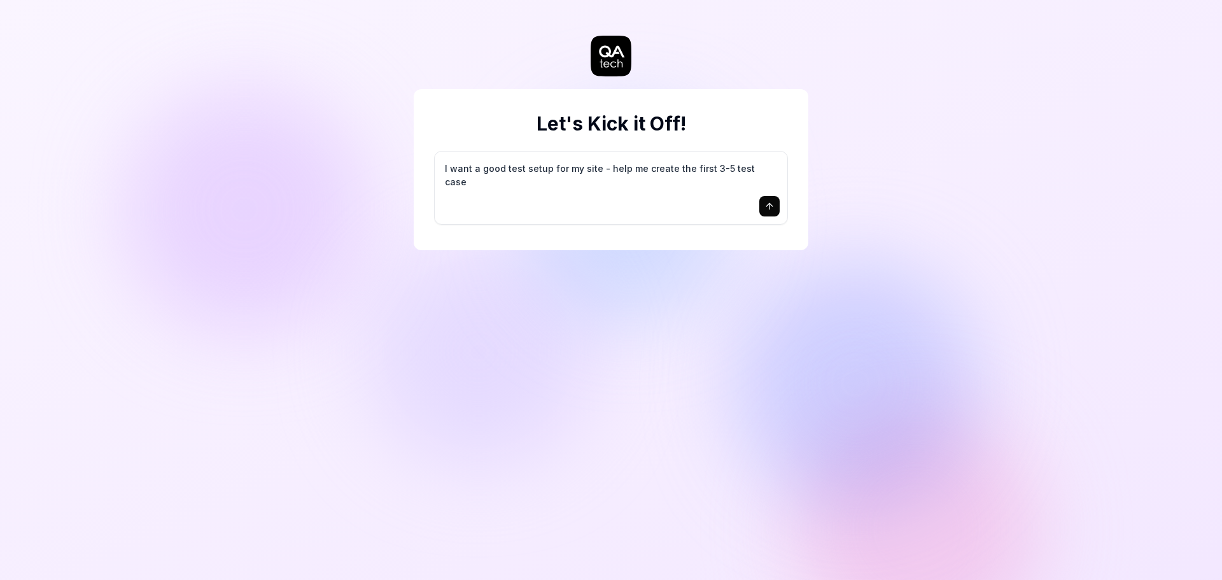
type textarea "I want a good test setup for my site - help me create the first 3-5 test cases"
click at [618, 180] on textarea "I want a good test setup for my site - help me create the first 3-5 test cases" at bounding box center [610, 175] width 337 height 32
type textarea "*"
type textarea "I want a good test setup for my site - helpd me create the first 3-5 test cases"
type textarea "*"
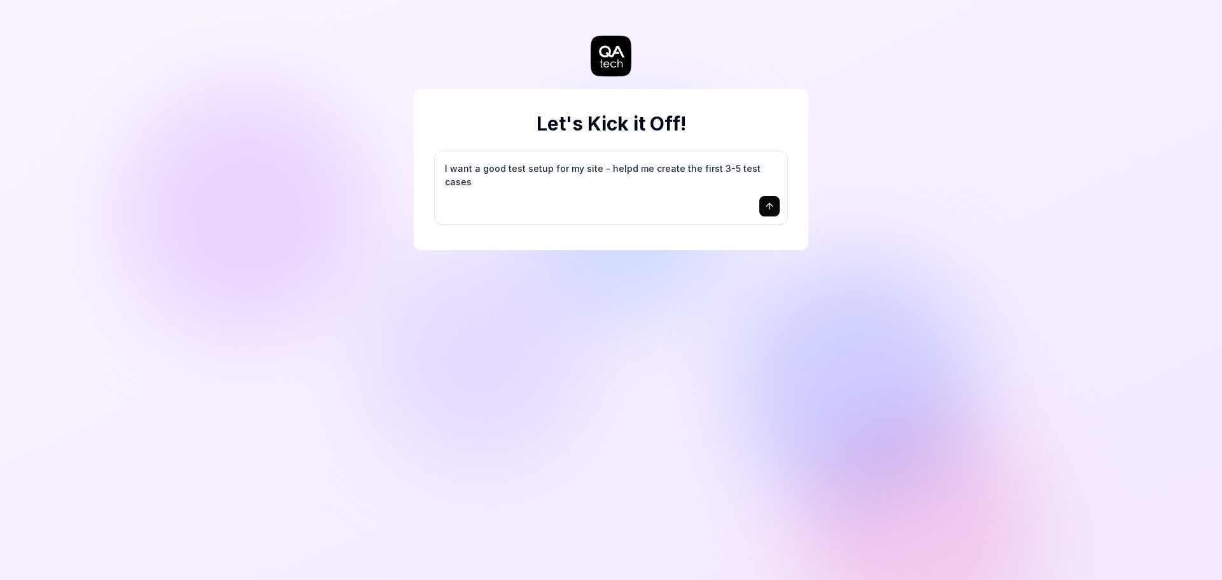
type textarea "I want a good test setup for my site - helpds me create the first 3-5 test cases"
type textarea "*"
type textarea "I want a good test setup for my site - helpdsd me create the first 3-5 test cas…"
type textarea "*"
type textarea "I want a good test setup for my site - helpds me create the first 3-5 test cases"
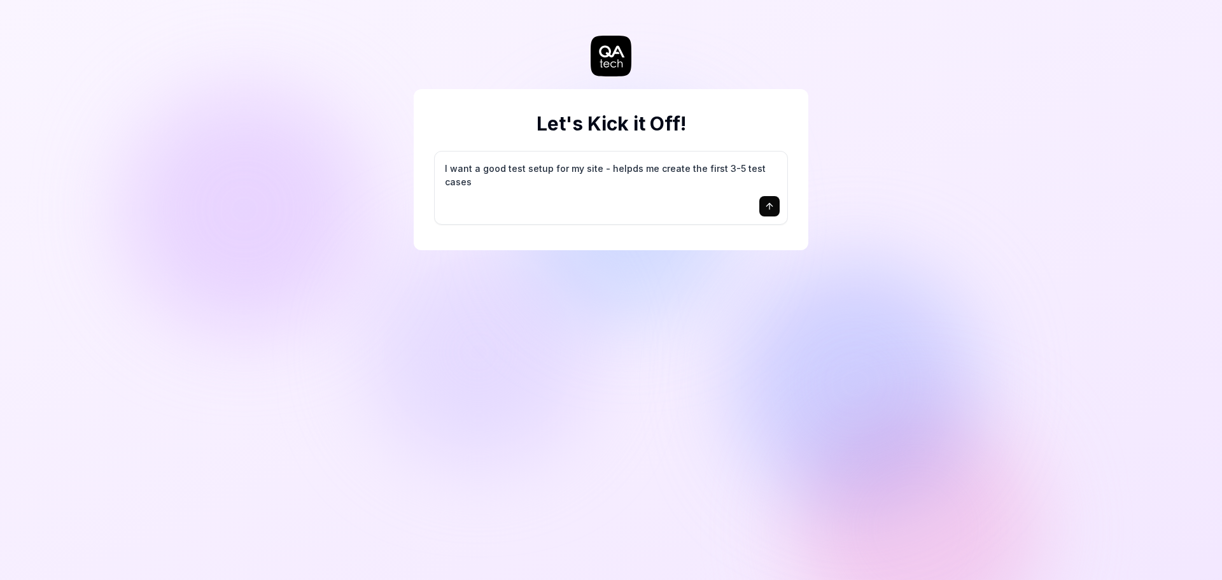
type textarea "*"
type textarea "I want a good test setup for my site - helpd me create the first 3-5 test cases"
type textarea "*"
type textarea "I want a good test setup for my site - help me create the first 3-5 test cases"
click at [847, 216] on div "Let's Kick it Off! I want a good test setup for my site - help me create the fi…" at bounding box center [611, 290] width 1222 height 580
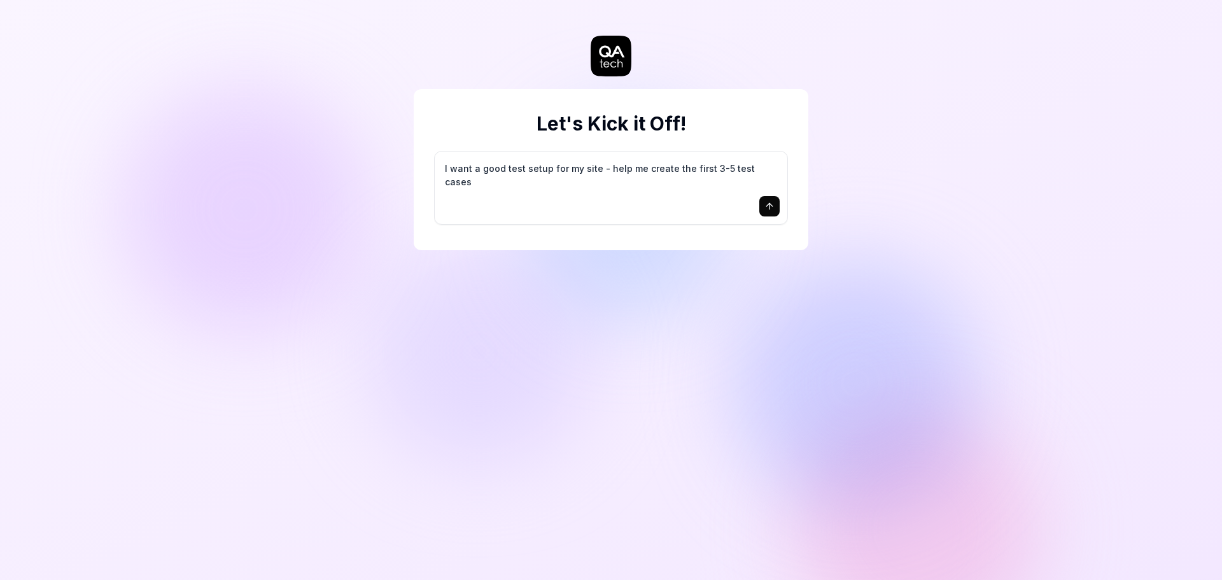
click at [765, 205] on icon "submit" at bounding box center [769, 206] width 10 height 10
type textarea "*"
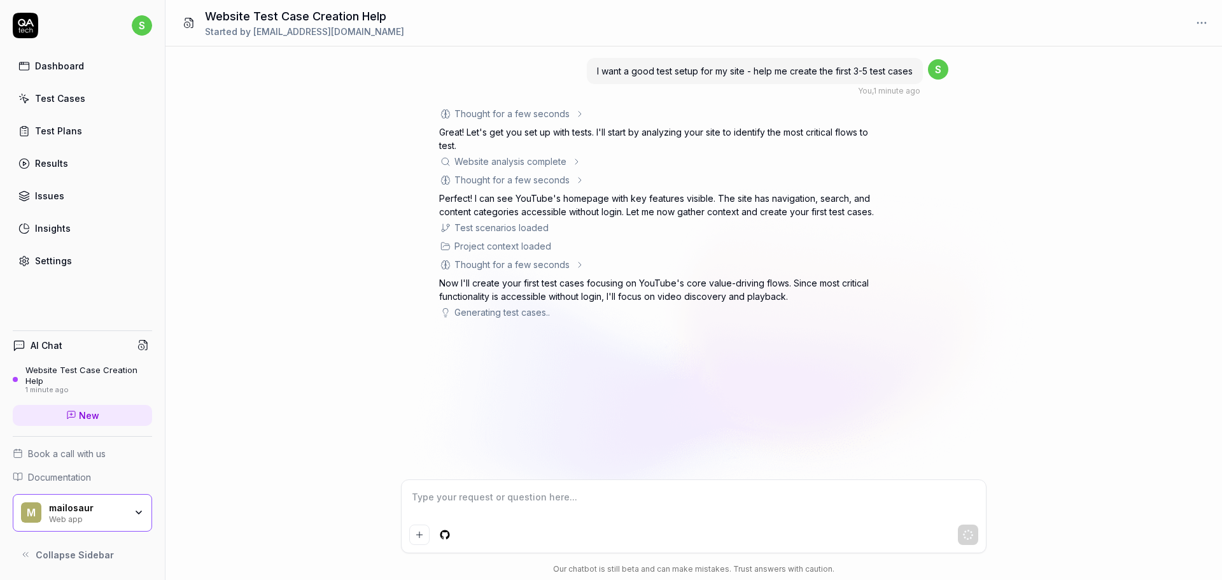
drag, startPoint x: 754, startPoint y: 244, endPoint x: 596, endPoint y: 240, distance: 157.8
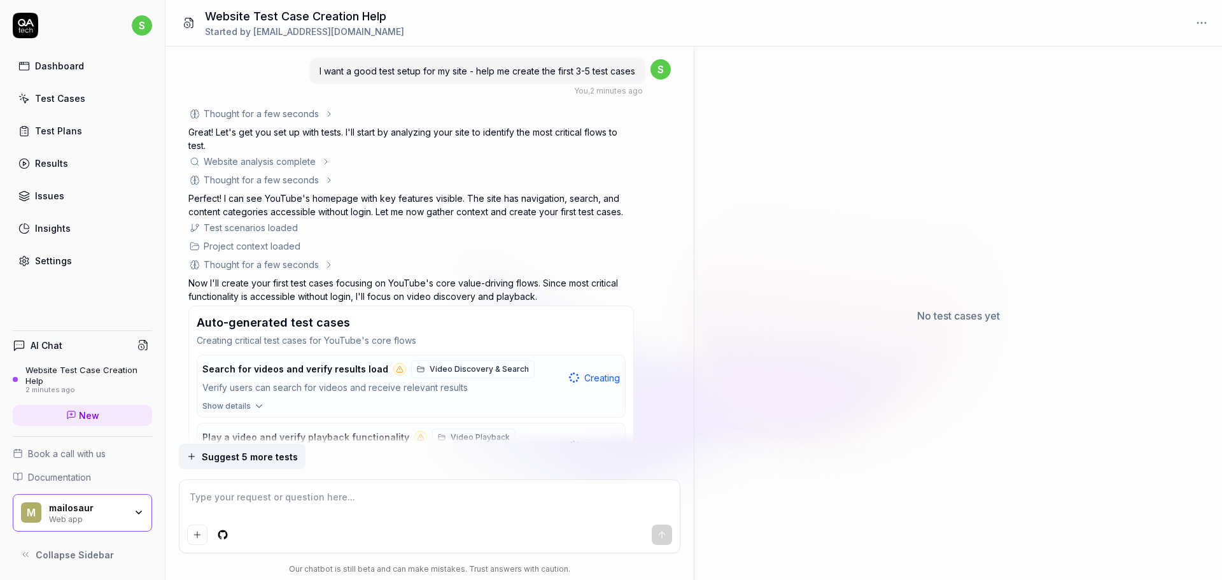
scroll to position [216, 0]
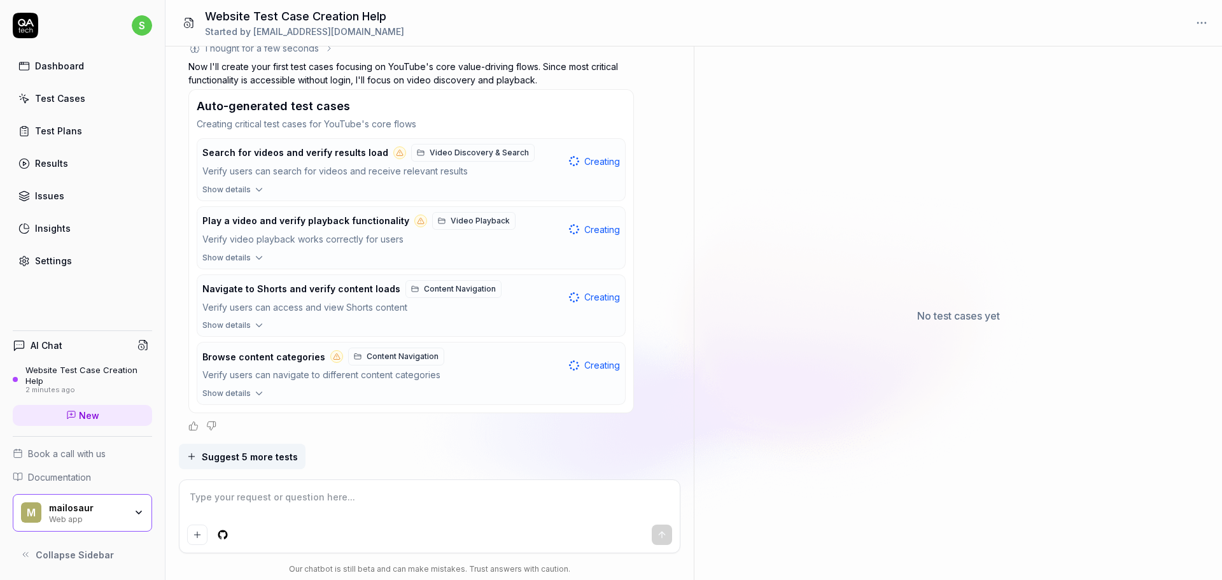
click at [271, 457] on span "Suggest 5 more tests" at bounding box center [250, 456] width 96 height 13
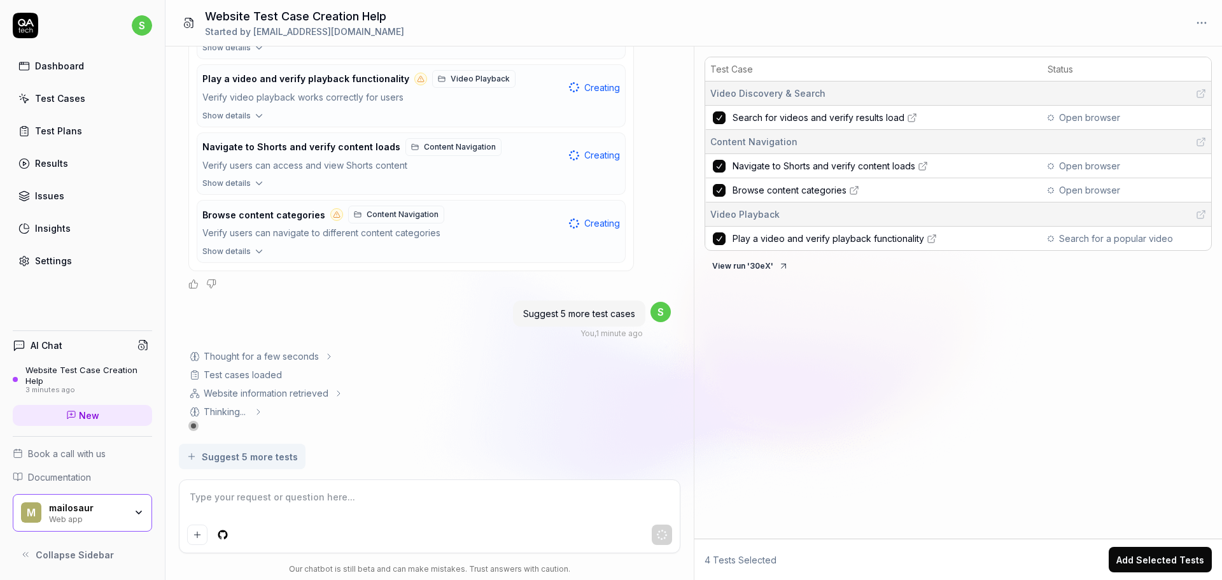
scroll to position [366, 0]
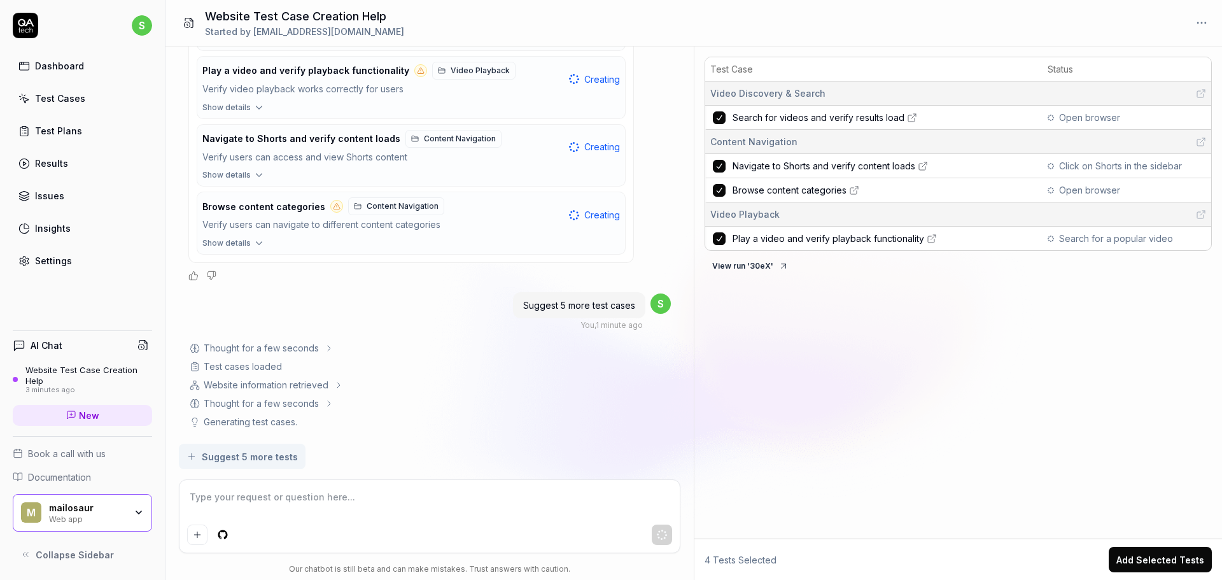
click at [1096, 122] on span "Open browser" at bounding box center [1089, 117] width 61 height 13
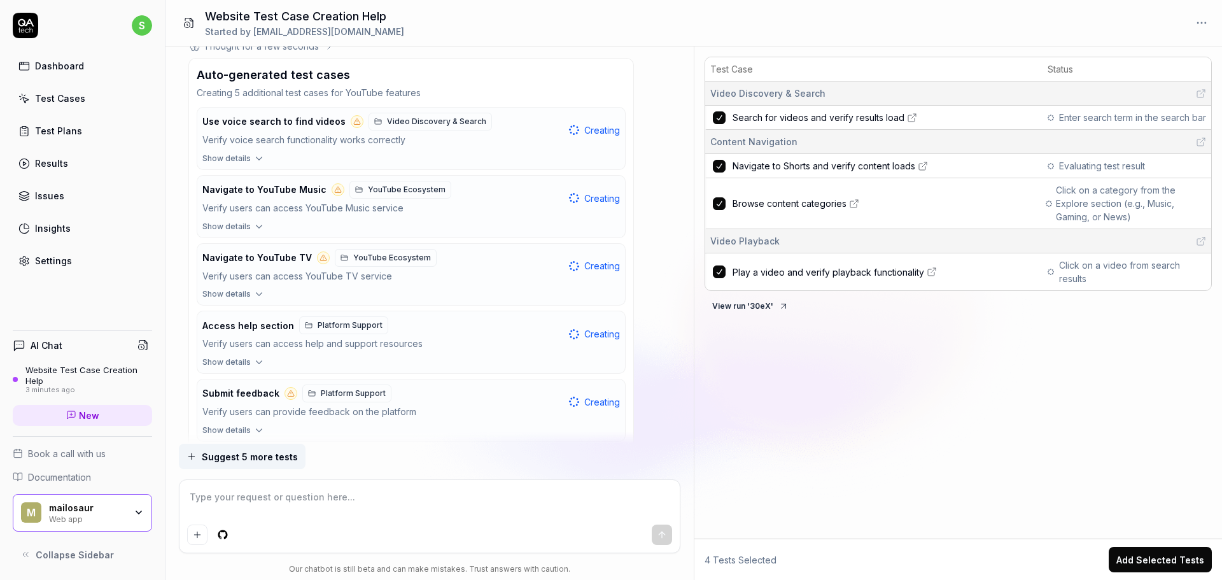
scroll to position [760, 0]
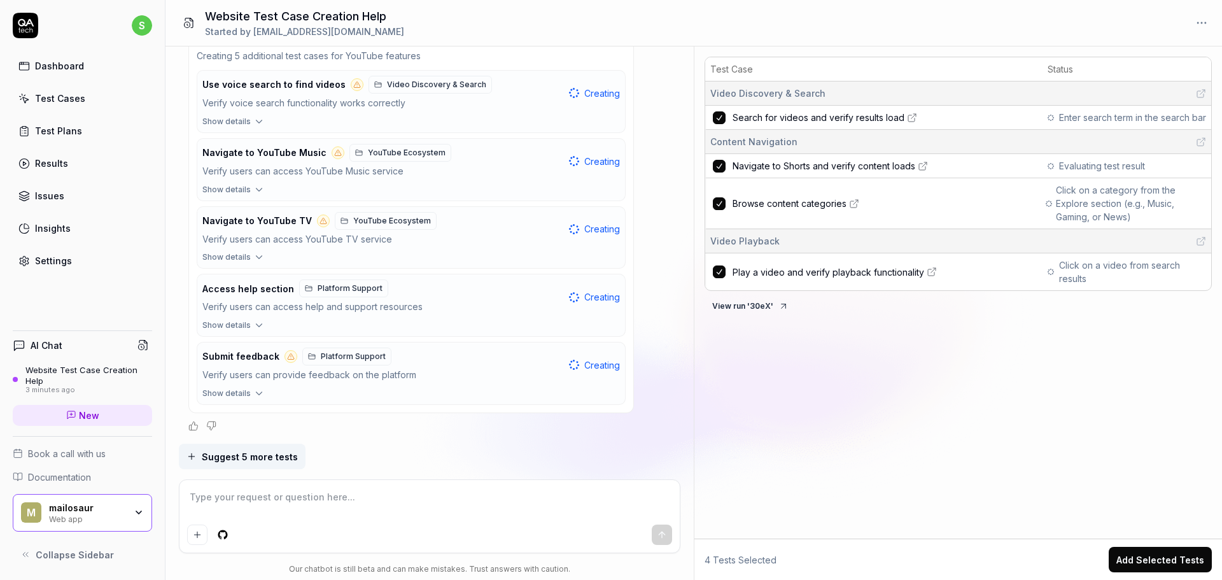
click at [716, 124] on button "button" at bounding box center [719, 117] width 13 height 13
click at [721, 166] on button "button" at bounding box center [719, 166] width 13 height 13
click at [716, 206] on button "button" at bounding box center [719, 203] width 13 height 13
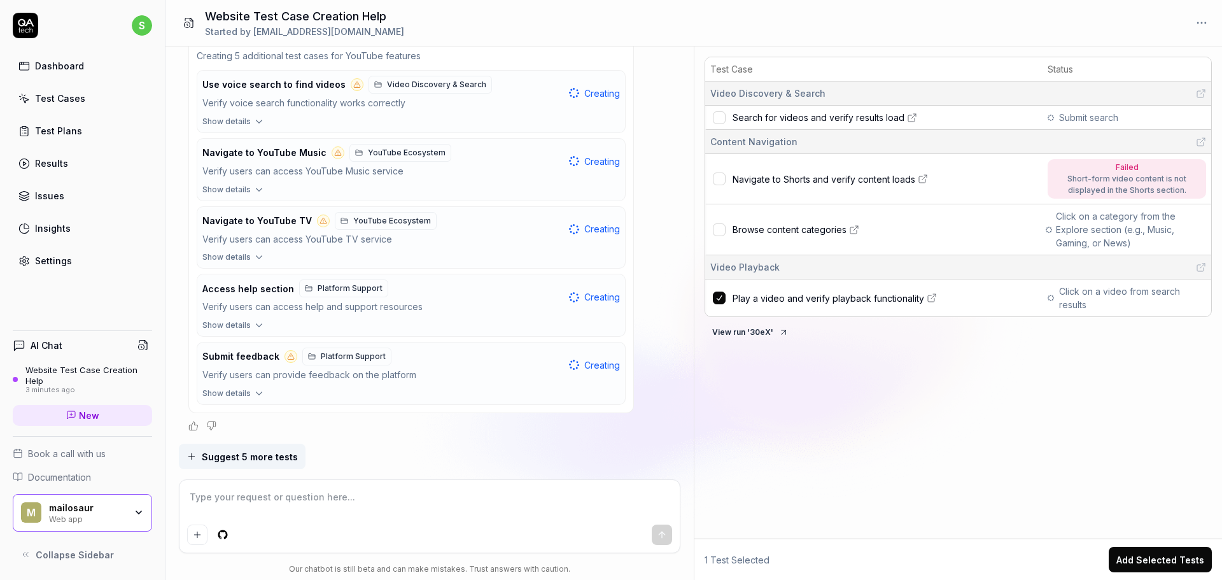
click at [725, 230] on div at bounding box center [719, 229] width 21 height 13
click at [725, 179] on button "button" at bounding box center [719, 178] width 13 height 13
click at [720, 233] on button "button" at bounding box center [719, 229] width 13 height 13
click at [720, 123] on button "button" at bounding box center [719, 117] width 13 height 13
click at [912, 547] on div "4 Tests Selected Add Selected Tests" at bounding box center [957, 558] width 507 height 25
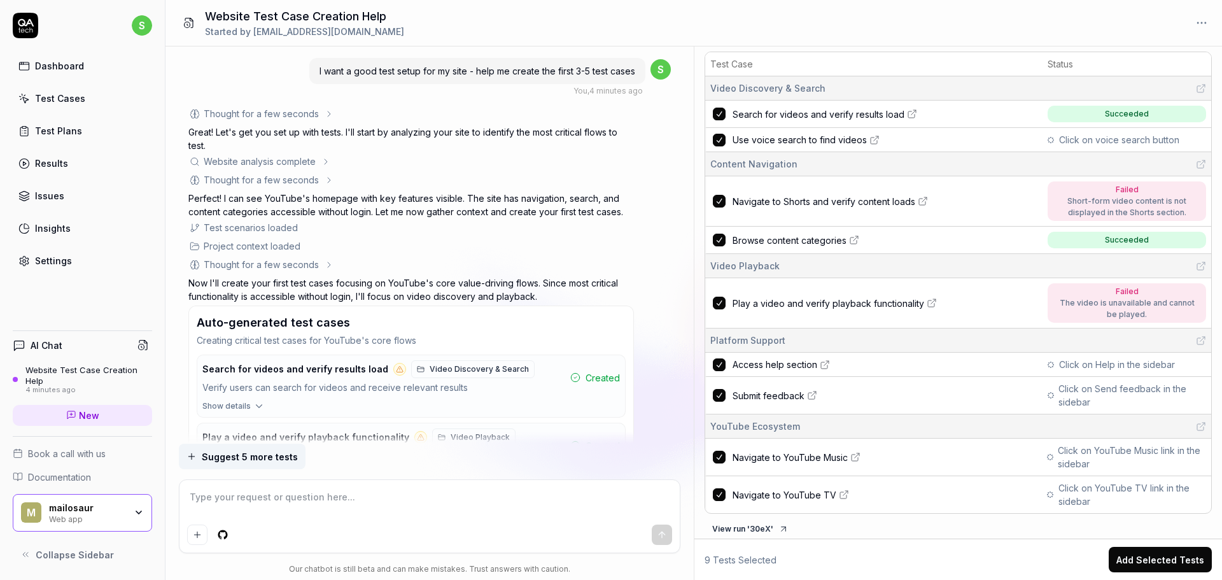
scroll to position [11, 0]
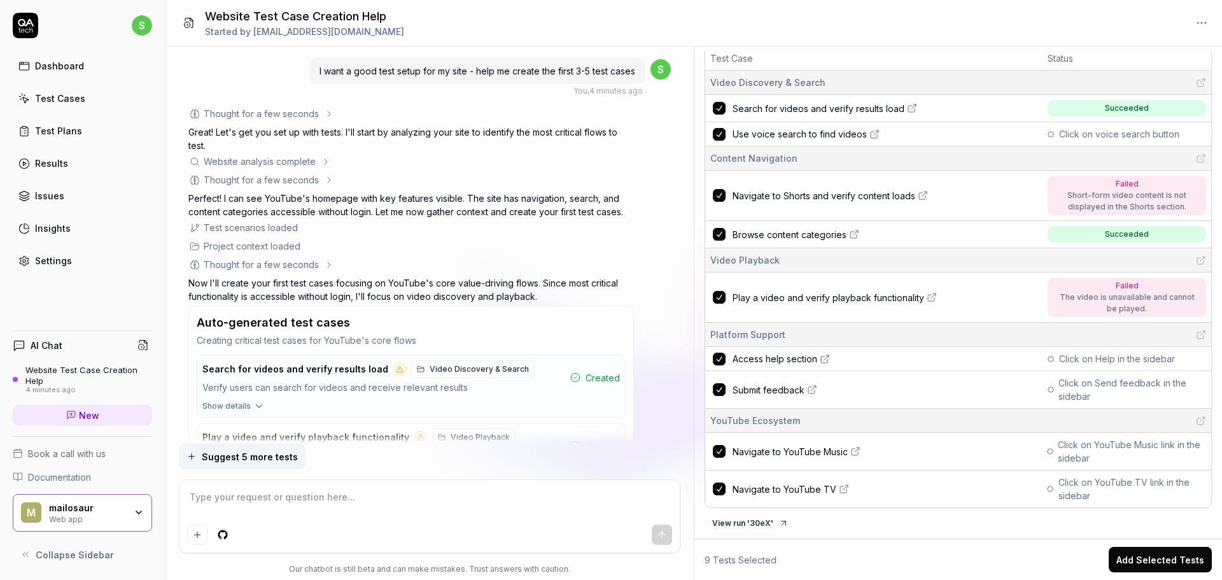
click at [752, 528] on button "View run ' 30eX '" at bounding box center [750, 523] width 92 height 20
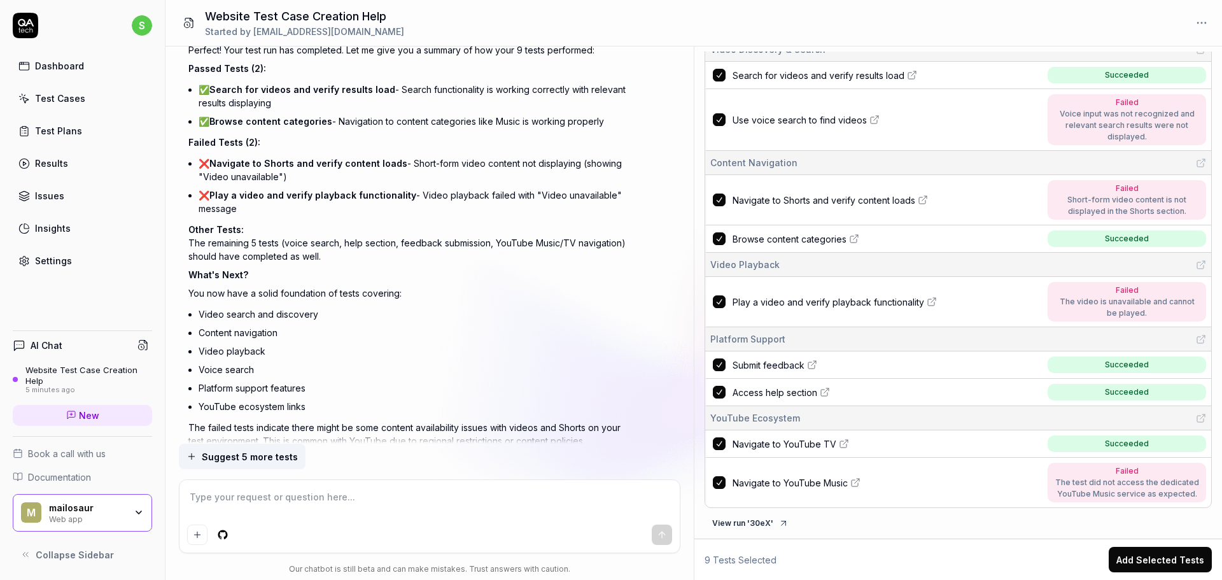
scroll to position [1375, 0]
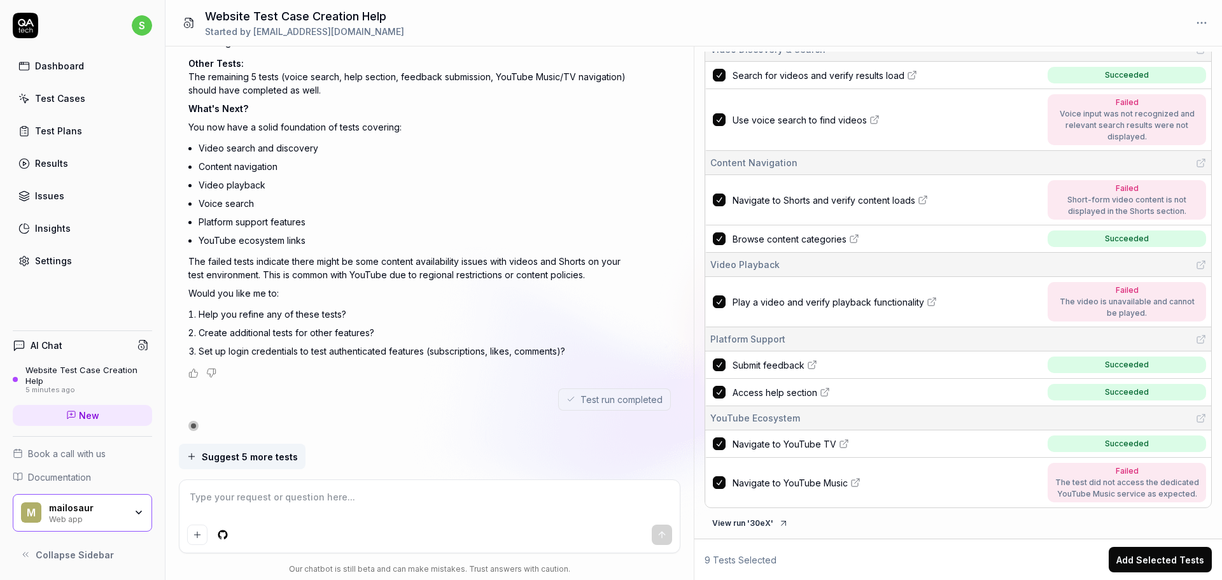
type textarea "*"
click at [251, 510] on textarea at bounding box center [429, 503] width 485 height 32
type textarea "m"
type textarea "*"
type textarea "ma"
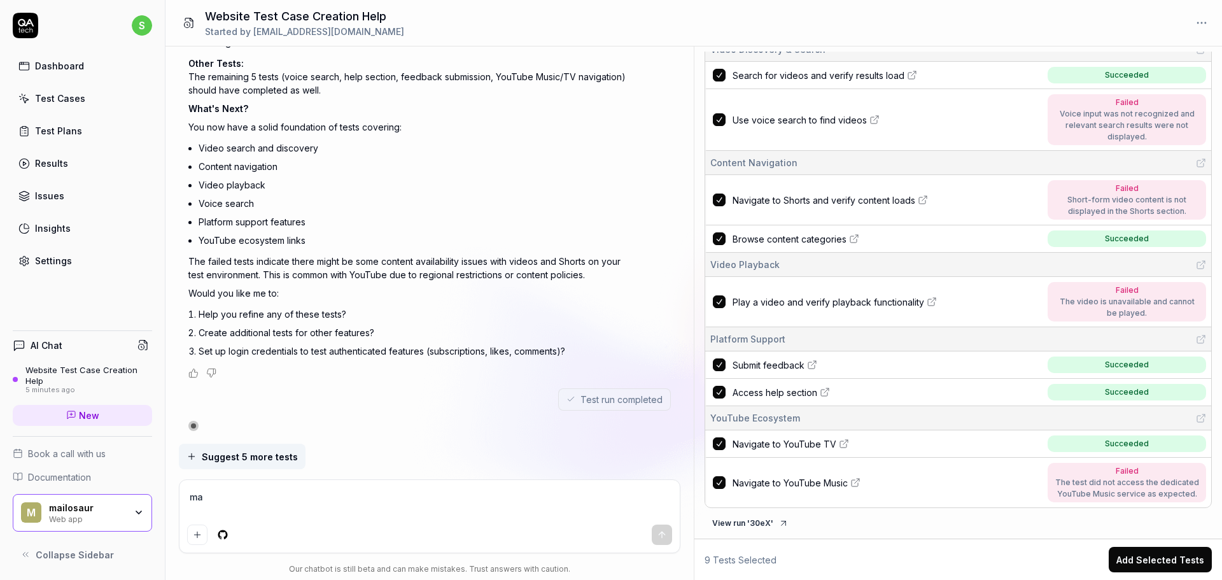
type textarea "*"
type textarea "mak"
type textarea "*"
type textarea "make"
type textarea "*"
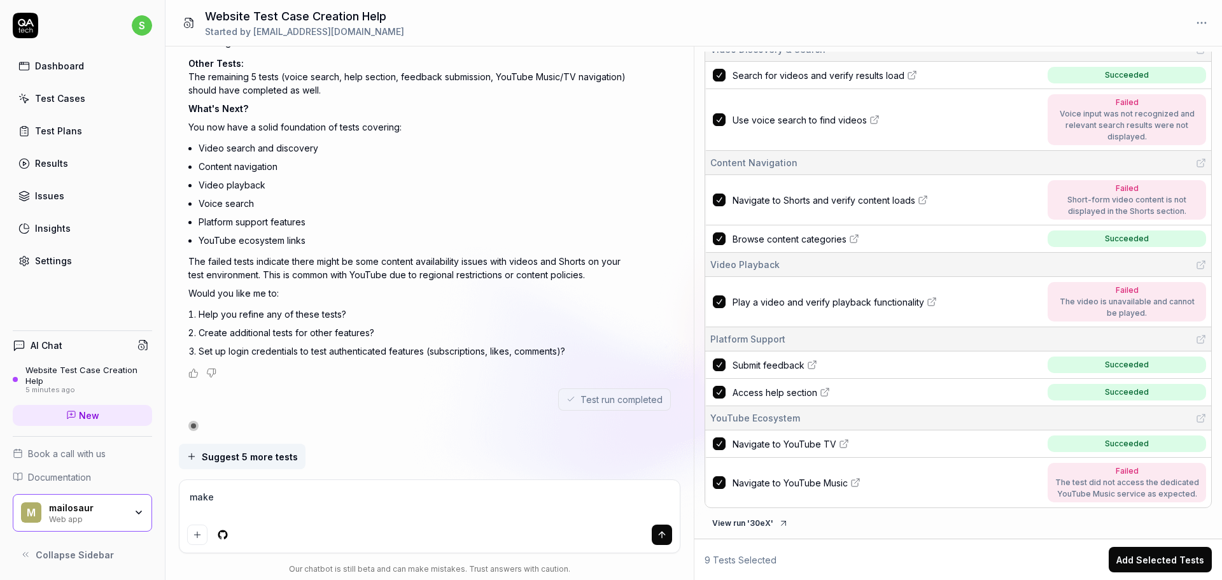
type textarea "make"
type textarea "*"
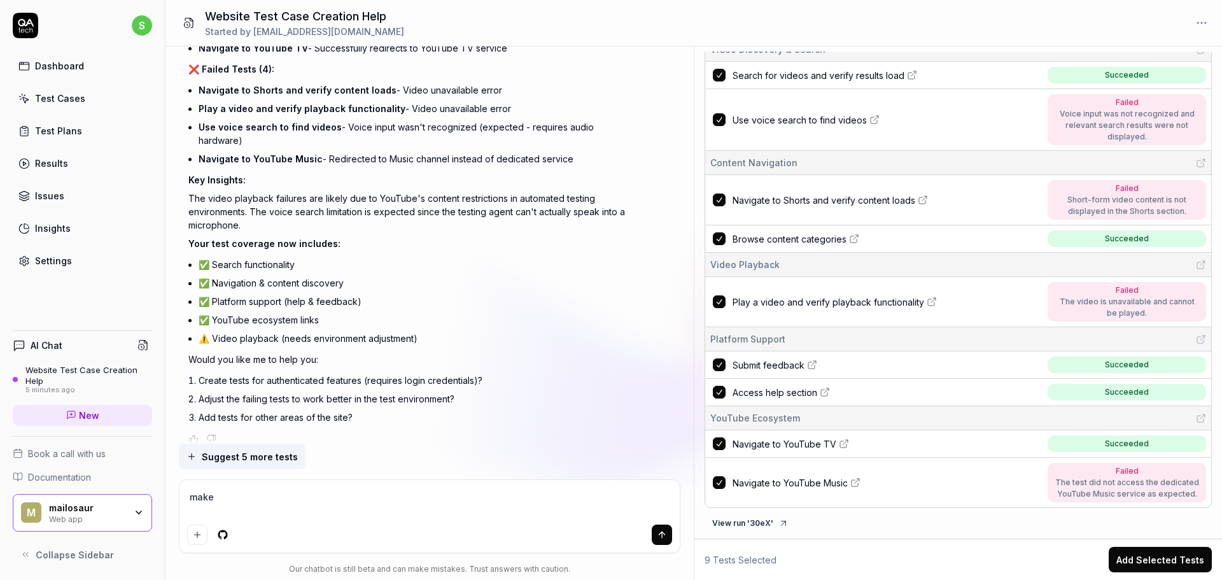
type textarea "make 2"
type textarea "*"
type textarea "make 2"
type textarea "*"
type textarea "make 2 m"
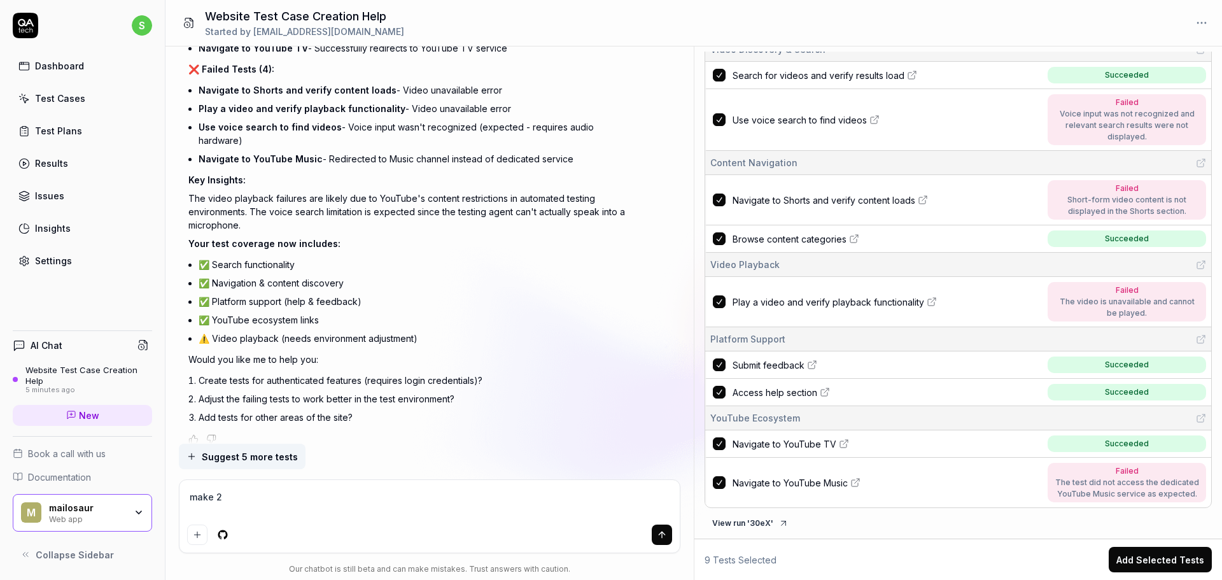
type textarea "*"
type textarea "make 2 mo"
type textarea "*"
type textarea "make 2 mor"
type textarea "*"
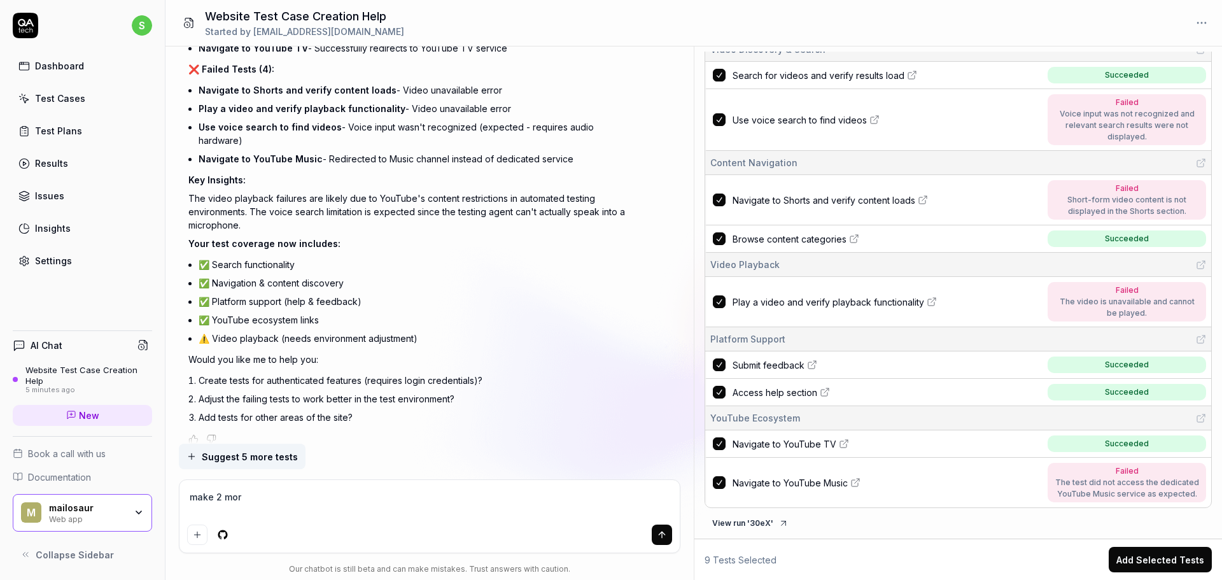
type textarea "make 2 more"
type textarea "*"
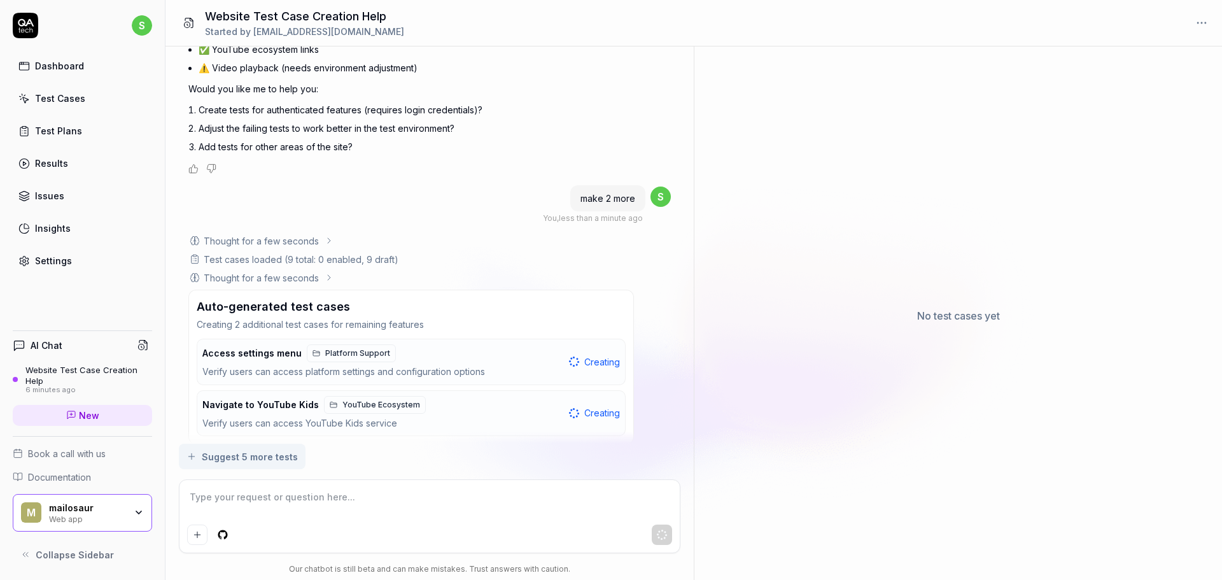
scroll to position [0, 0]
type textarea "*"
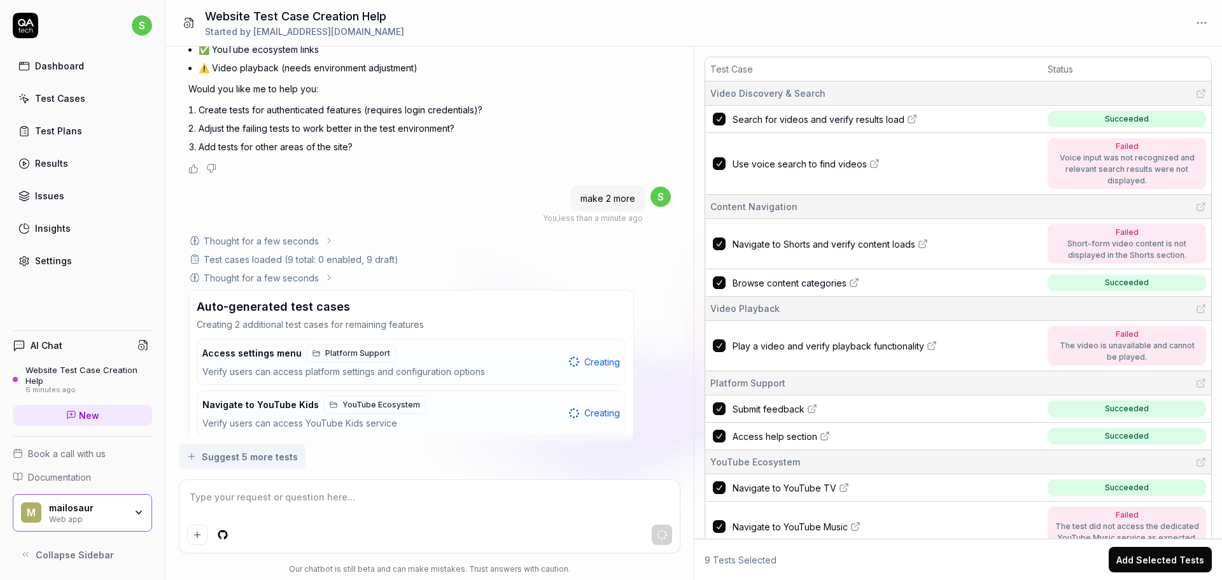
type textarea "S"
type textarea "*"
type textarea "S"
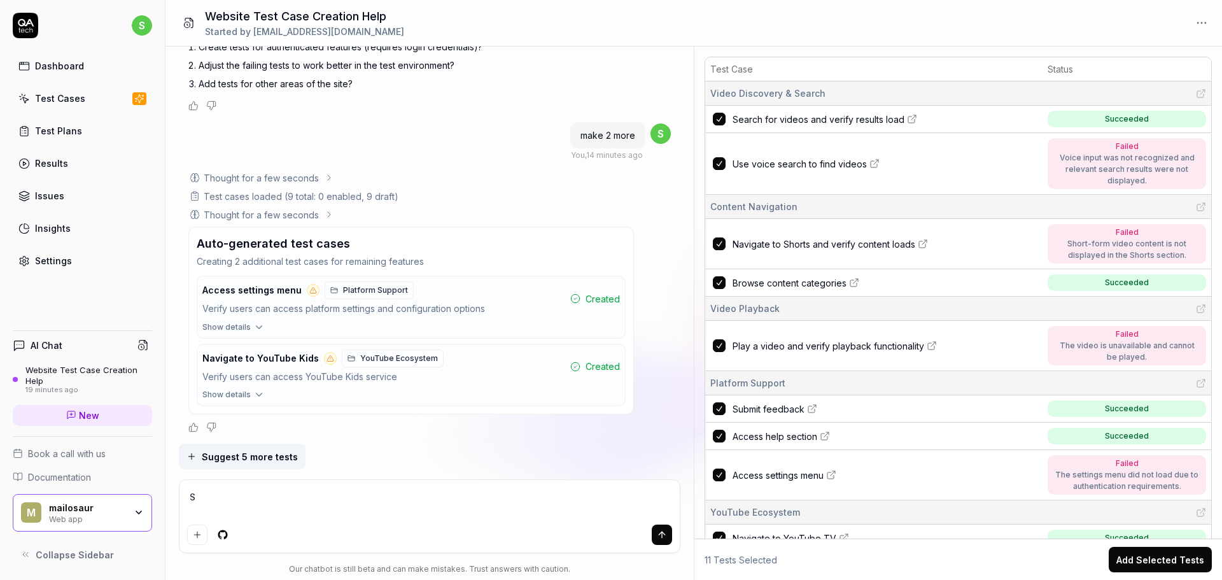
scroll to position [1813, 0]
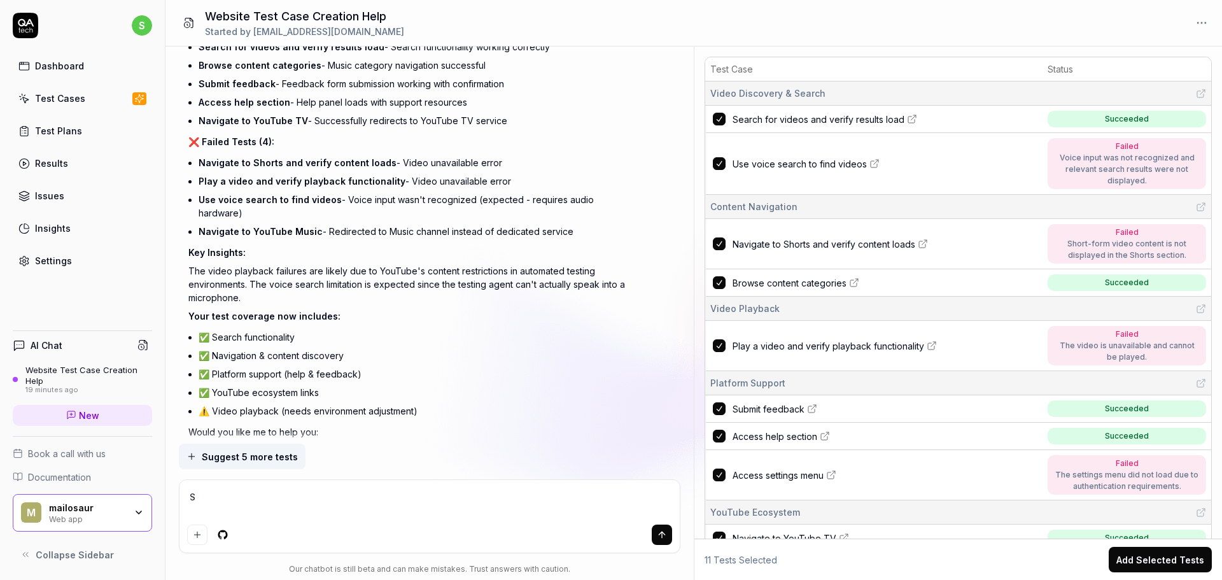
click at [873, 167] on icon at bounding box center [874, 163] width 10 height 10
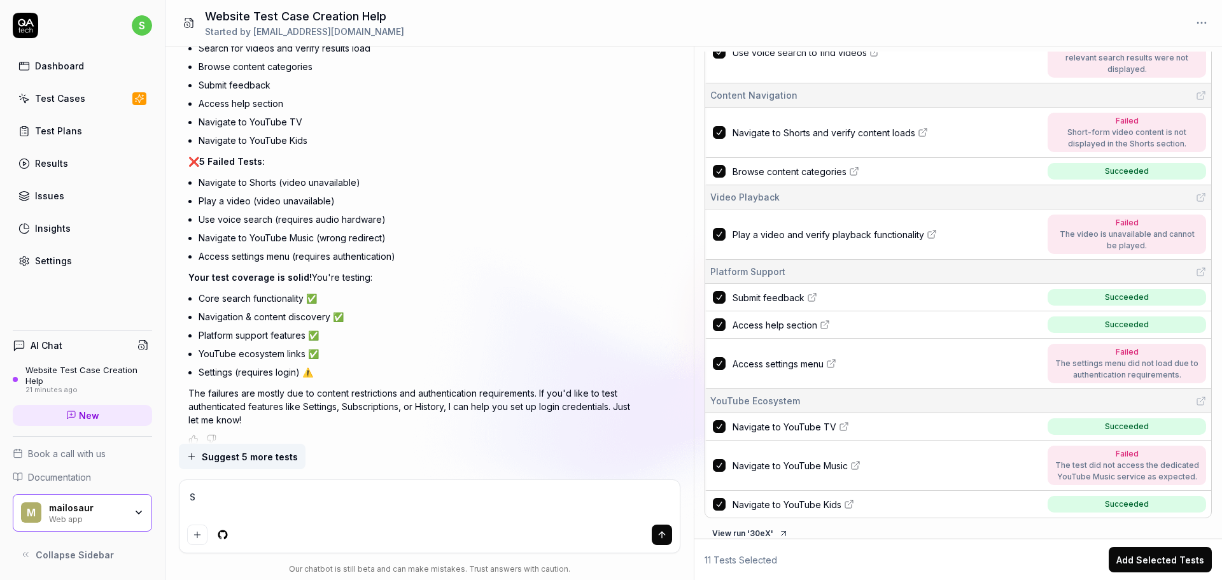
scroll to position [122, 0]
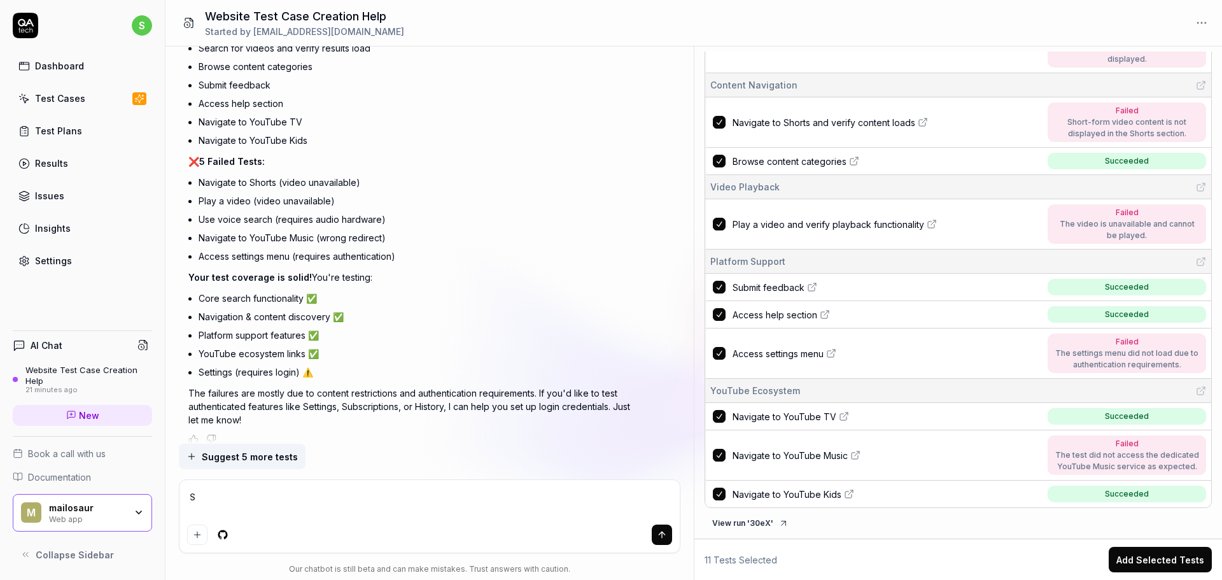
click at [1165, 550] on button "Add Selected Tests" at bounding box center [1159, 558] width 103 height 25
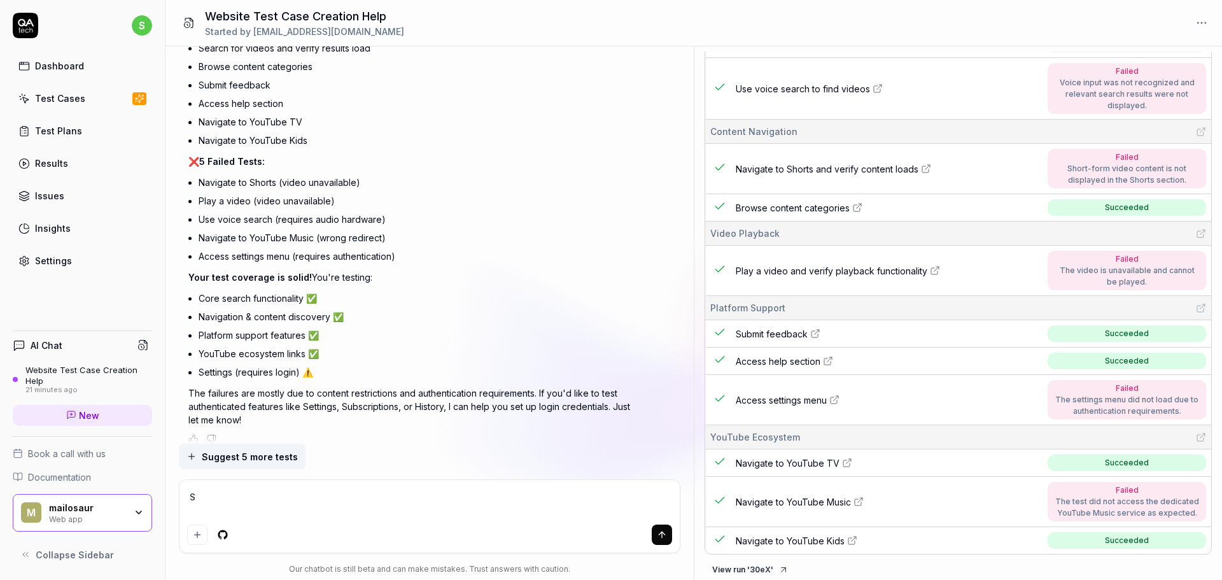
scroll to position [80, 0]
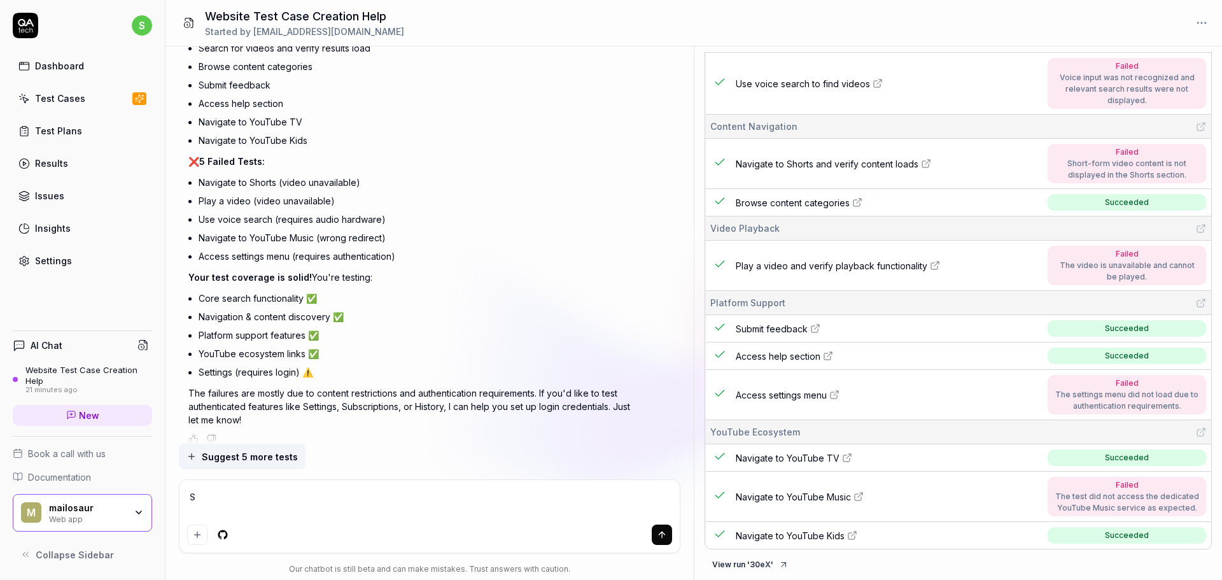
click at [1099, 562] on div "View run ' 30eX '" at bounding box center [957, 564] width 507 height 20
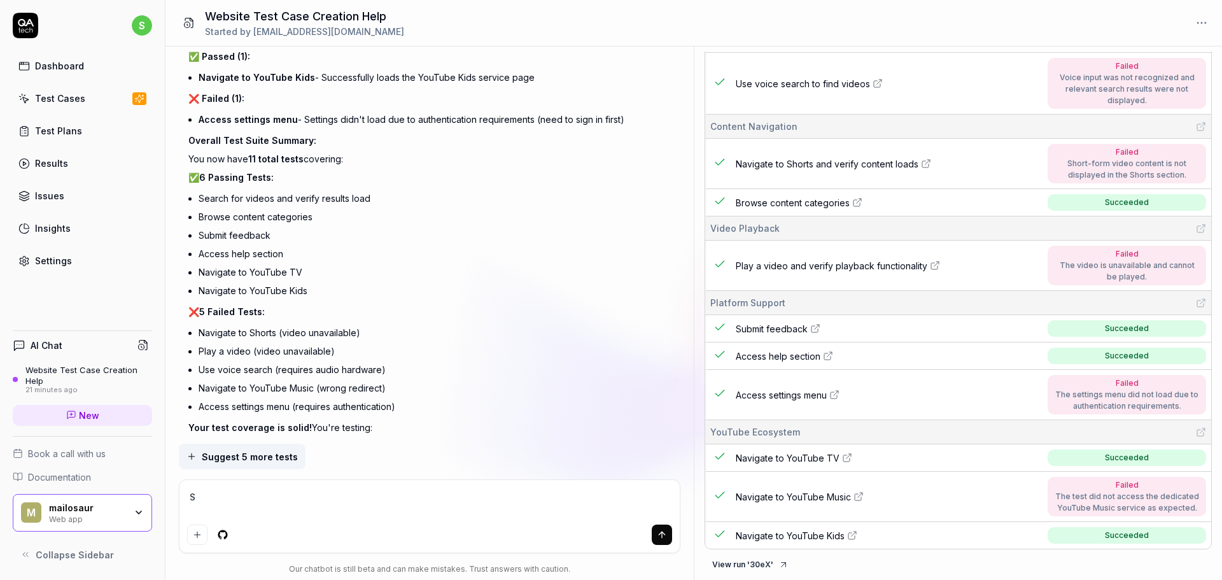
scroll to position [2831, 0]
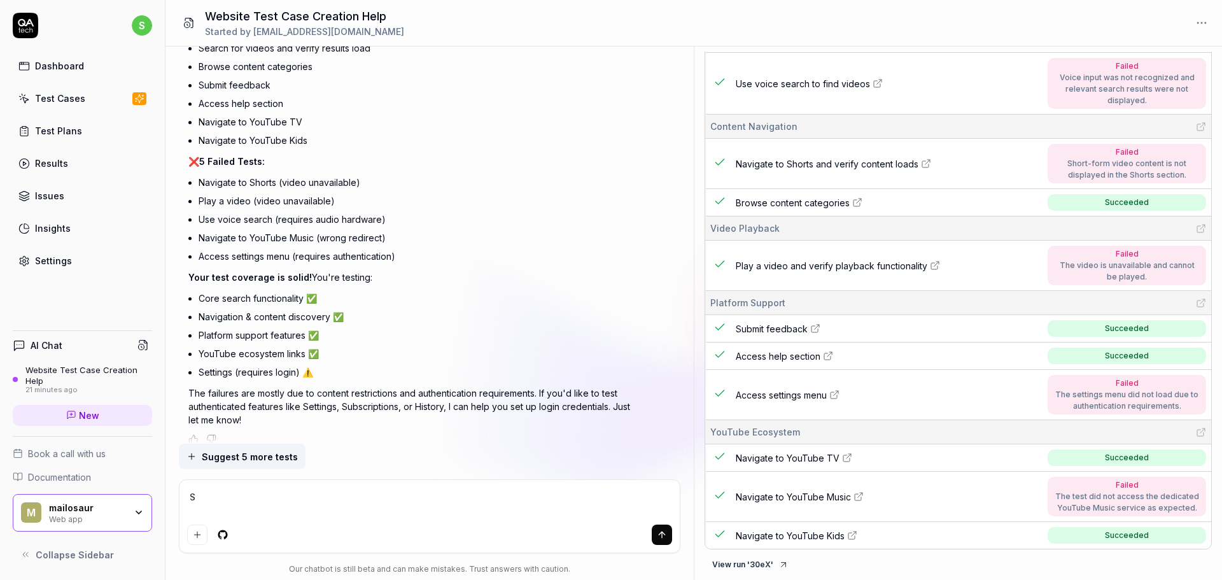
click at [770, 567] on button "View run ' 30eX '" at bounding box center [750, 564] width 92 height 20
click at [187, 30] on button at bounding box center [189, 22] width 27 height 25
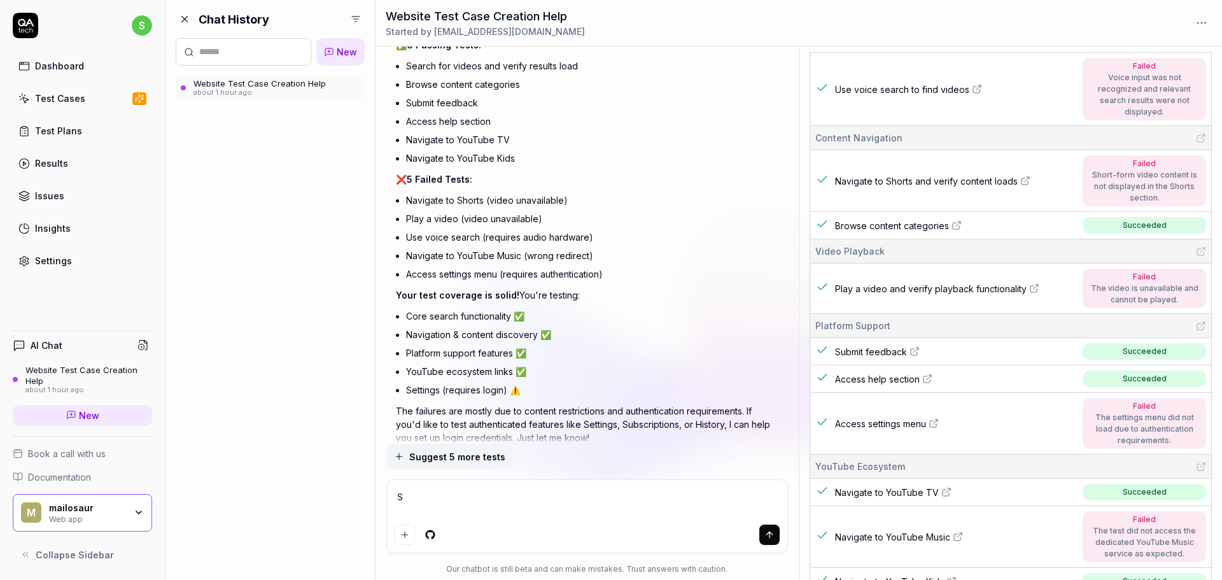
scroll to position [3045, 0]
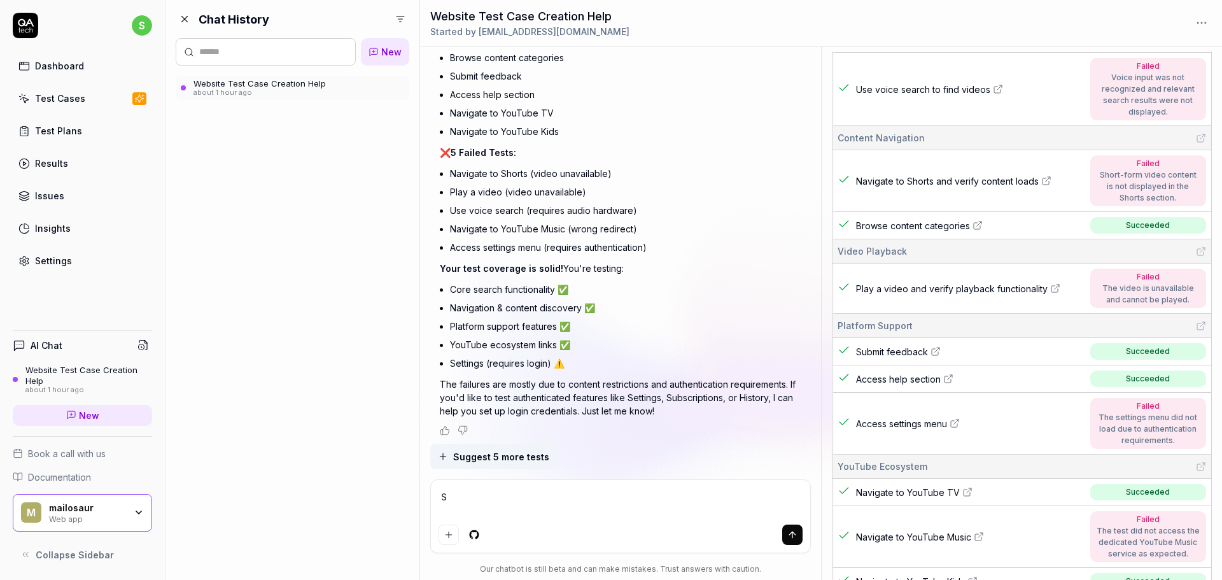
click at [189, 24] on icon at bounding box center [184, 18] width 11 height 11
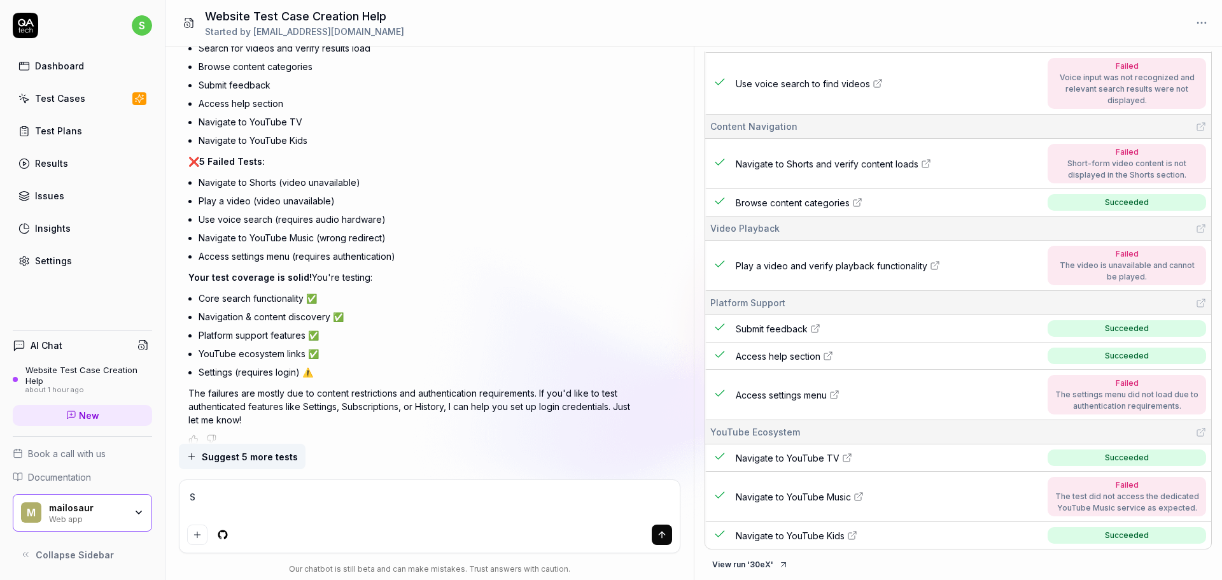
click at [67, 343] on div "AI Chat" at bounding box center [82, 345] width 139 height 18
click at [61, 235] on link "Insights" at bounding box center [82, 228] width 139 height 25
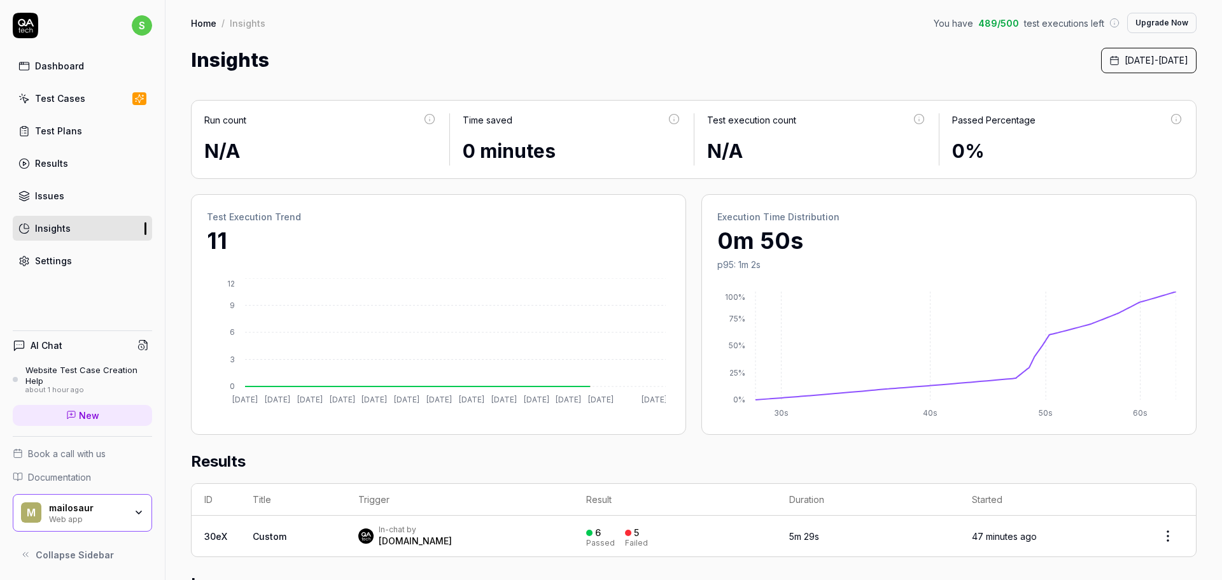
click at [51, 344] on h4 "AI Chat" at bounding box center [47, 344] width 32 height 13
click at [88, 377] on div "Website Test Case Creation Help" at bounding box center [88, 375] width 127 height 21
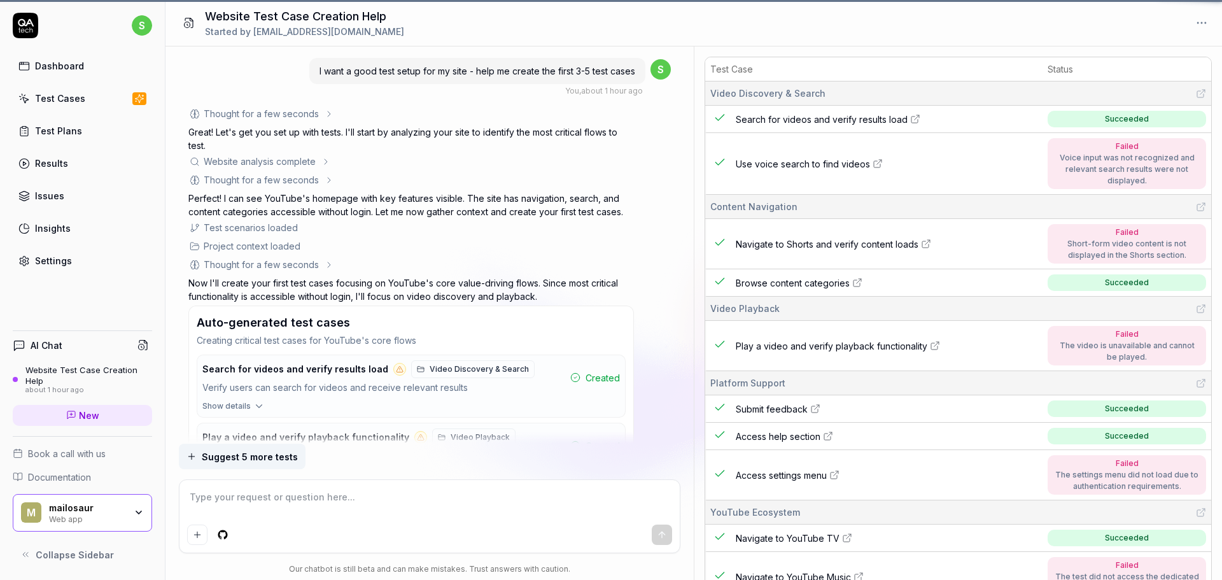
scroll to position [2831, 0]
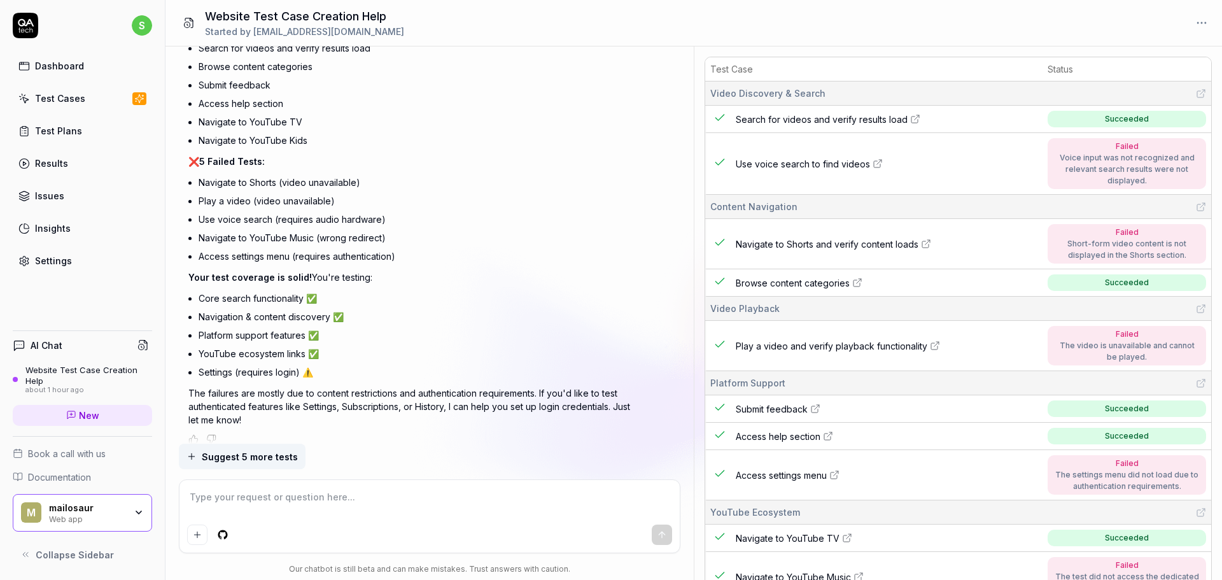
type textarea "*"
click at [43, 557] on span "Collapse Sidebar" at bounding box center [75, 554] width 78 height 13
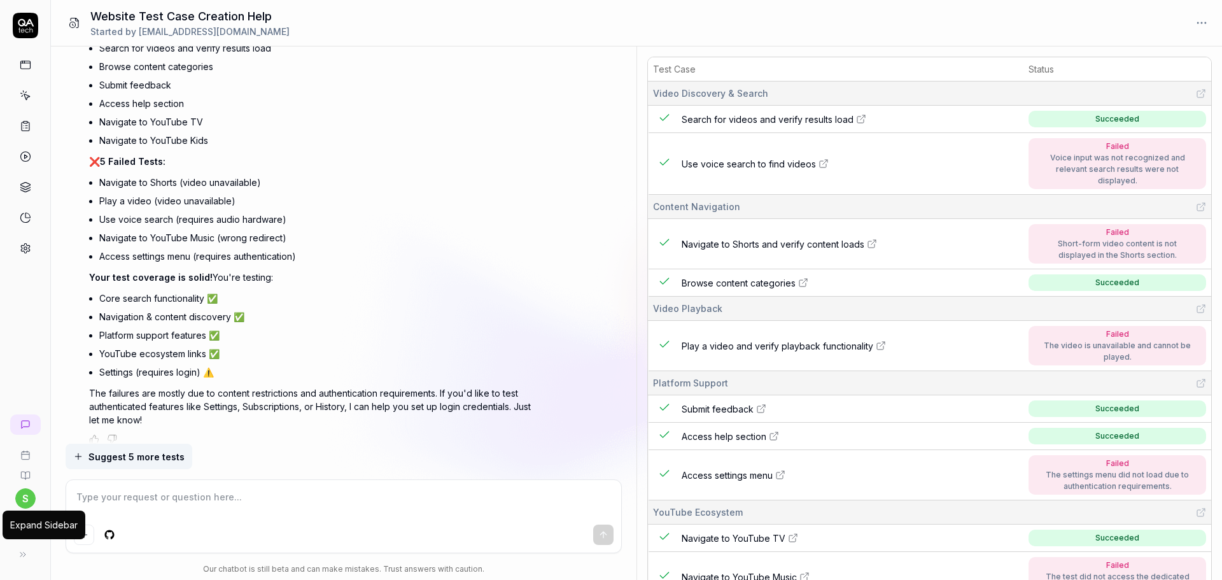
click at [22, 548] on button at bounding box center [22, 553] width 25 height 25
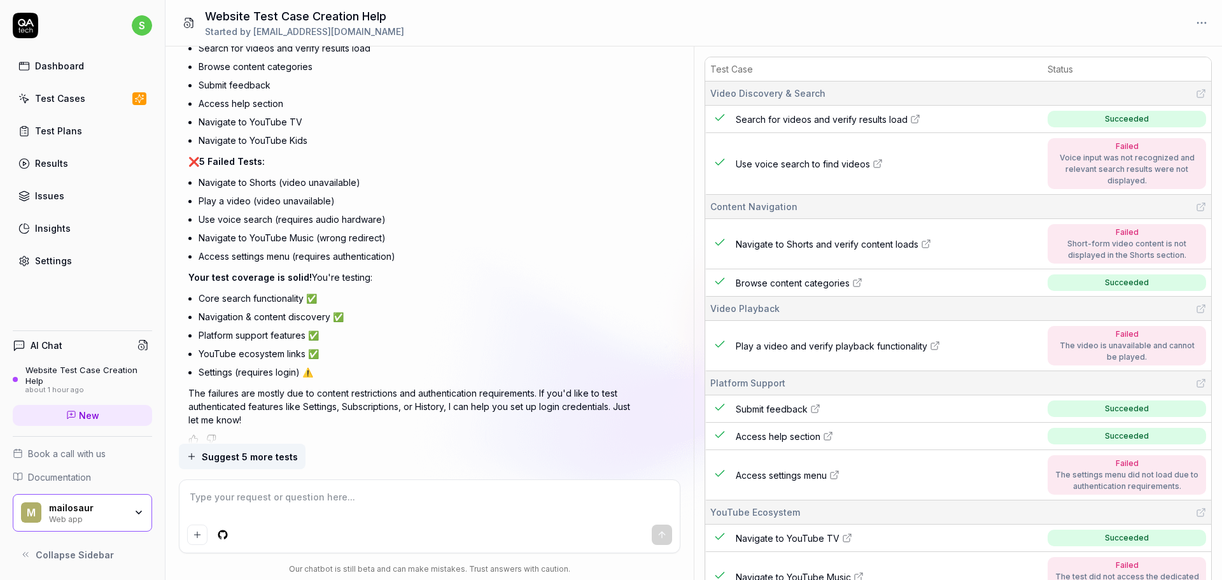
click at [73, 514] on div "Web app" at bounding box center [87, 518] width 76 height 10
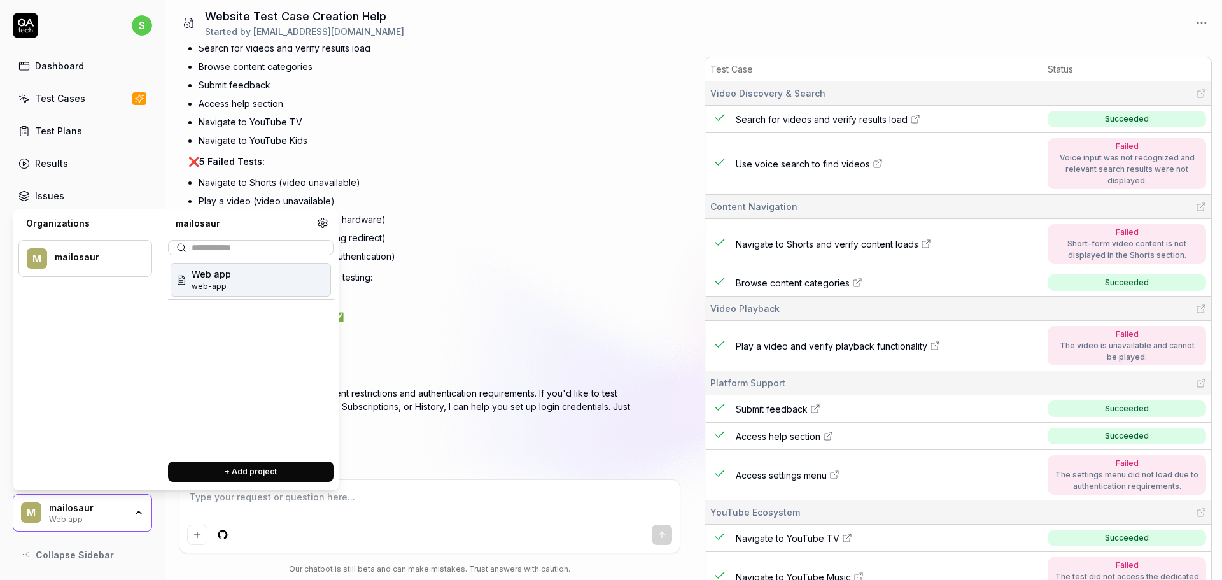
click at [81, 515] on div "Web app" at bounding box center [87, 518] width 76 height 10
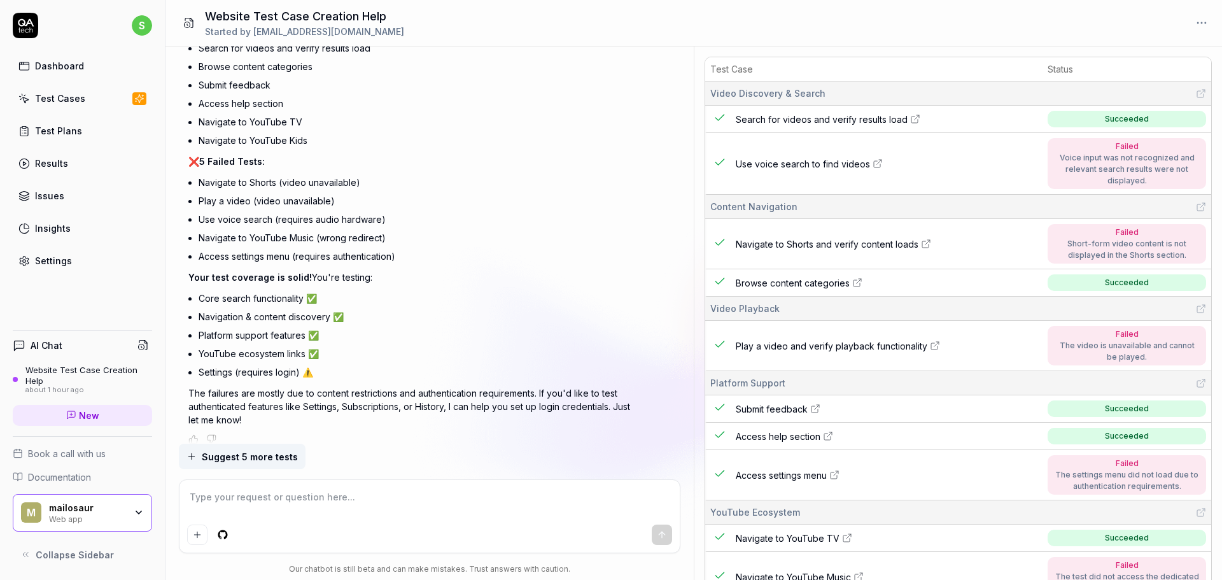
click at [76, 553] on span "Collapse Sidebar" at bounding box center [75, 554] width 78 height 13
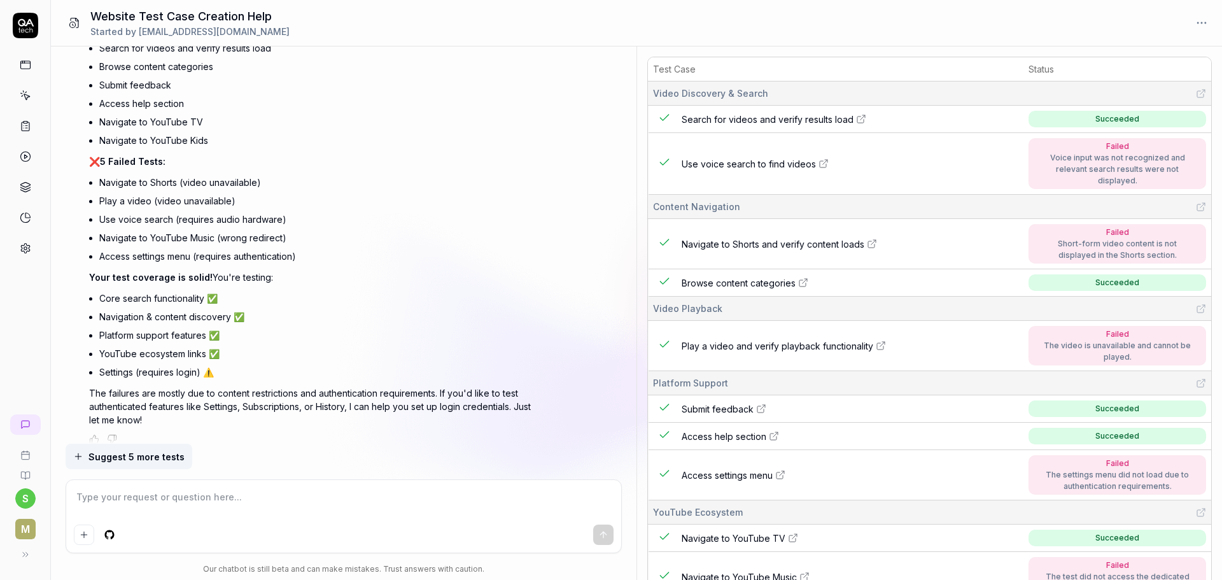
click at [10, 566] on div "s m" at bounding box center [25, 290] width 51 height 580
click at [22, 562] on button at bounding box center [25, 553] width 25 height 25
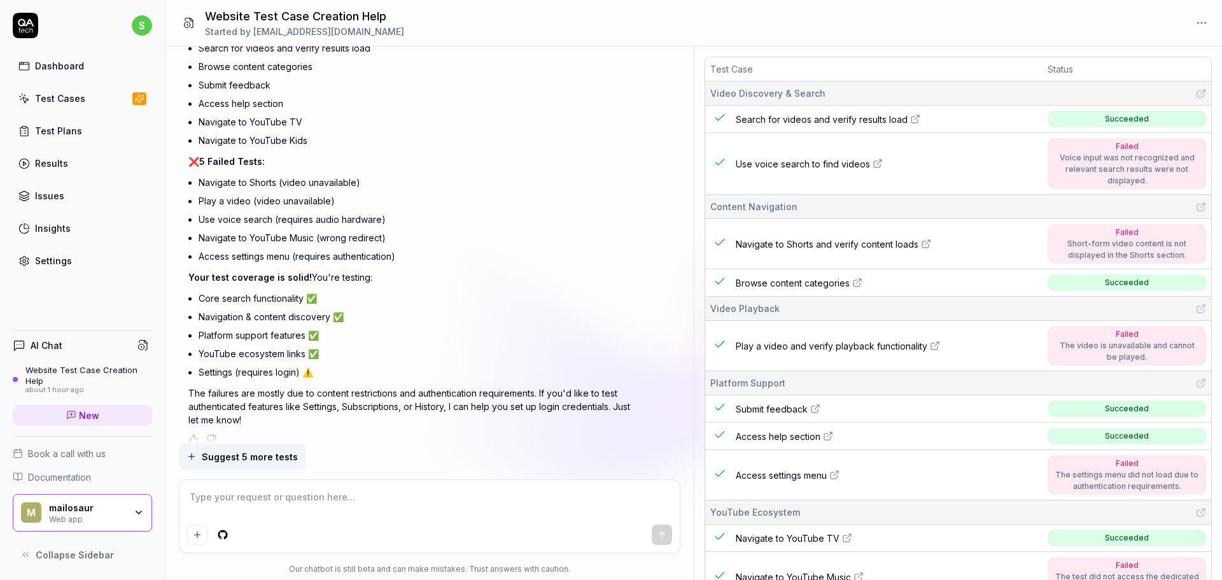
click at [49, 201] on div "Issues" at bounding box center [49, 195] width 29 height 13
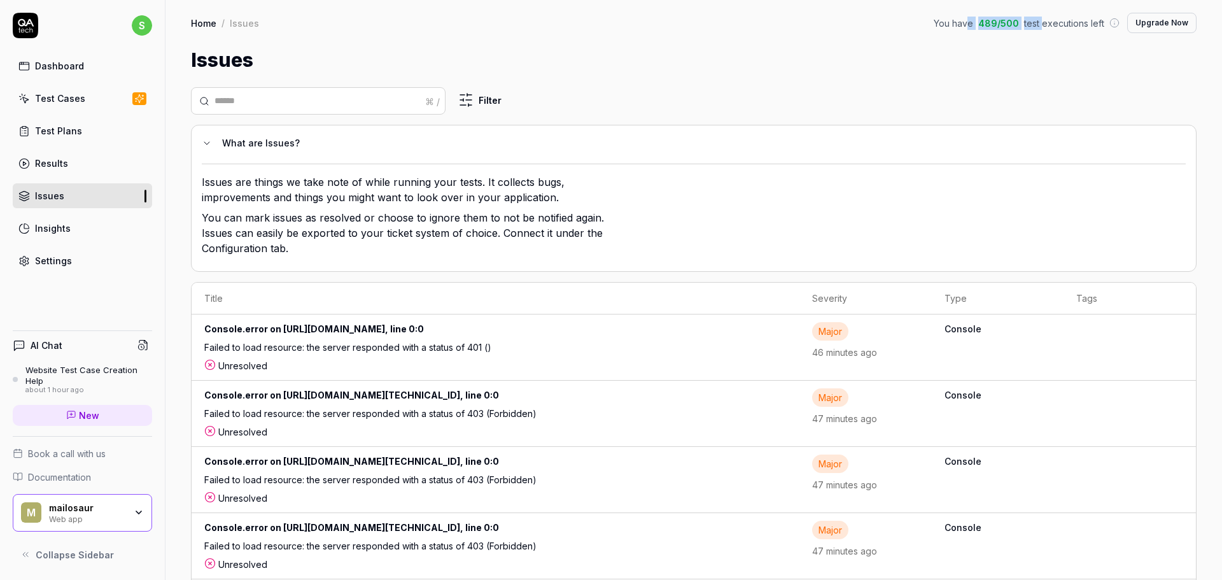
drag, startPoint x: 963, startPoint y: 24, endPoint x: 1041, endPoint y: 16, distance: 78.7
click at [1040, 17] on div "You have 489 / 500 test executions left" at bounding box center [1026, 23] width 186 height 13
click at [1068, 33] on div "Home / Issues You have 489 / 500 test executions left Upgrade Now Home / Issues…" at bounding box center [693, 37] width 1056 height 74
click at [92, 171] on link "Results" at bounding box center [82, 163] width 139 height 25
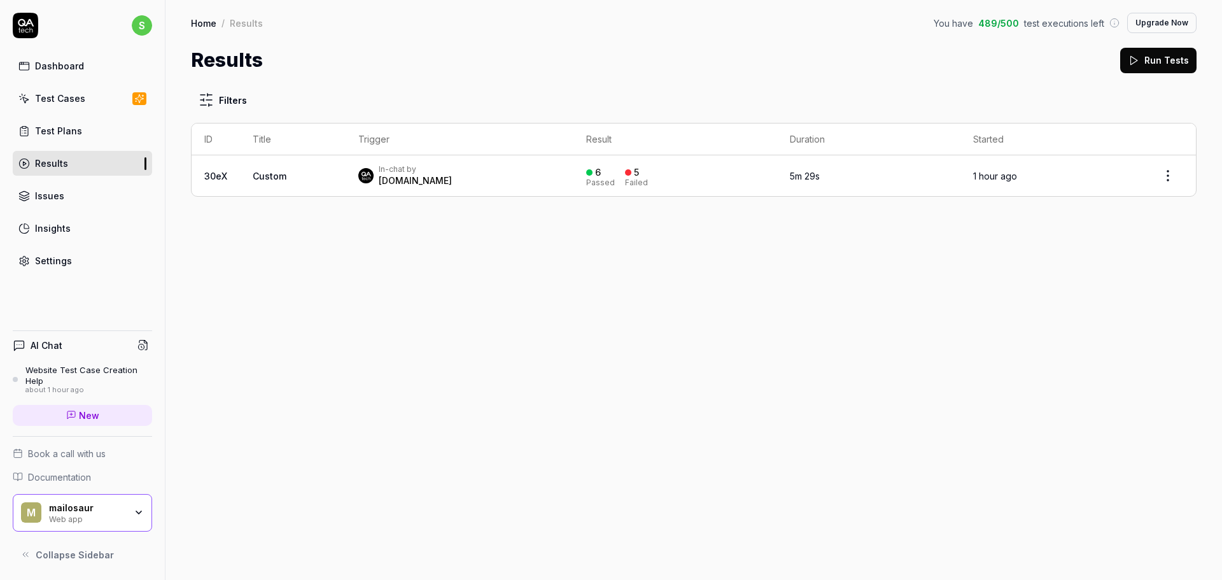
click at [1172, 179] on html "s Dashboard Test Cases Test Plans Results Issues Insights Settings AI Chat Webs…" at bounding box center [611, 290] width 1222 height 580
click at [814, 353] on html "s Dashboard Test Cases Test Plans Results Issues Insights Settings AI Chat Webs…" at bounding box center [611, 290] width 1222 height 580
click at [50, 139] on link "Test Plans" at bounding box center [82, 130] width 139 height 25
click at [73, 106] on link "Test Cases" at bounding box center [82, 98] width 139 height 25
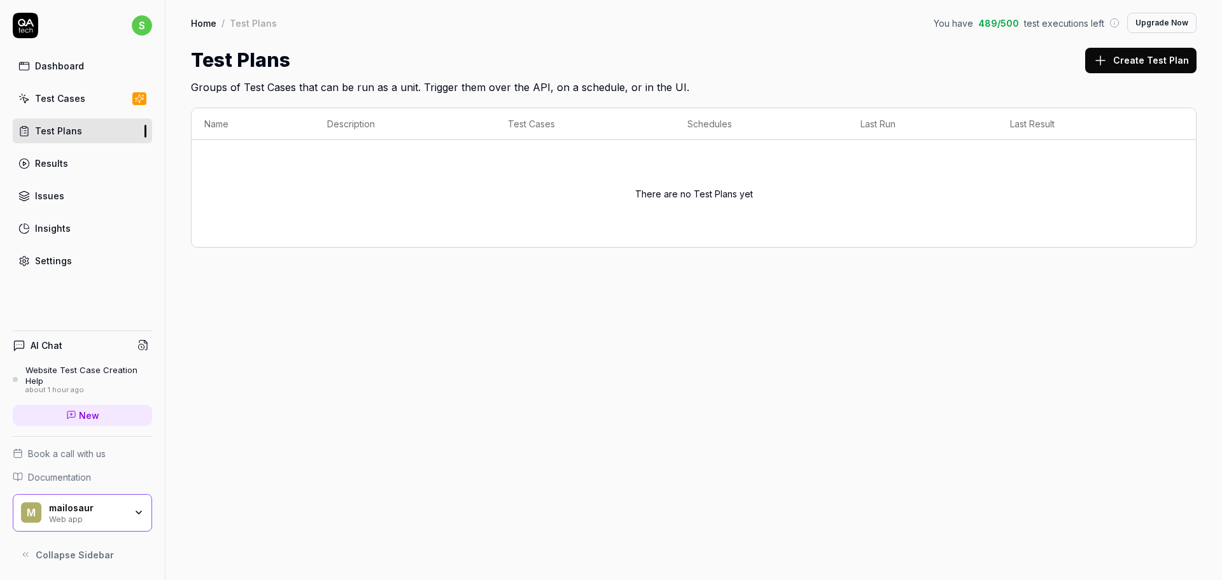
click at [1120, 52] on button "Create Test Plan" at bounding box center [1140, 60] width 111 height 25
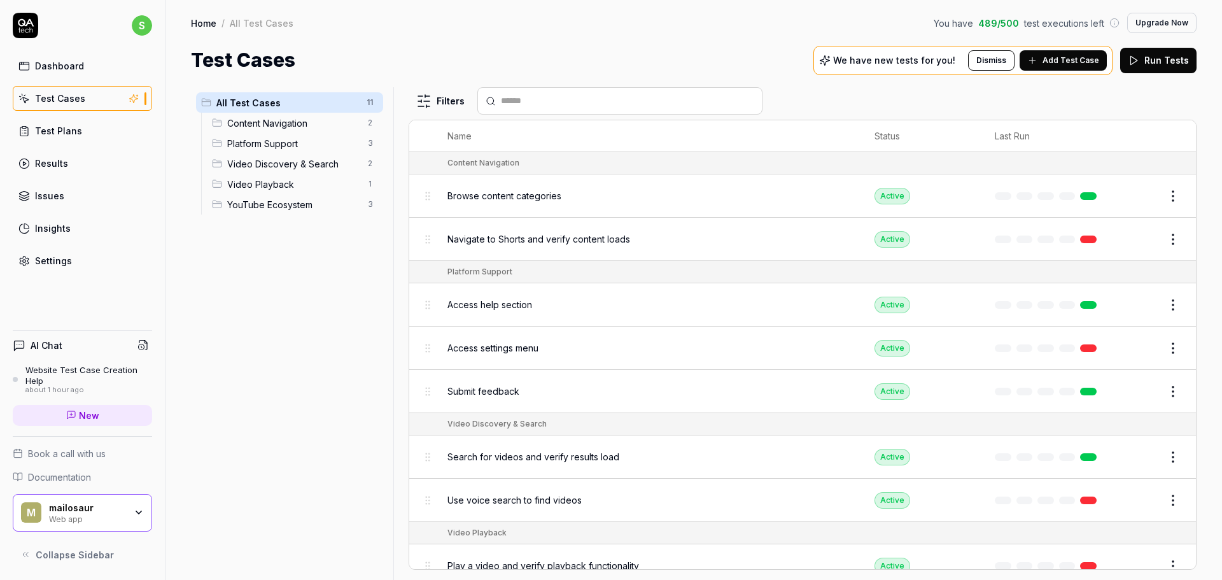
click at [1078, 64] on span "Add Test Case" at bounding box center [1070, 60] width 57 height 11
click at [534, 275] on div "Platform Support" at bounding box center [814, 271] width 735 height 11
click at [426, 278] on td at bounding box center [421, 272] width 25 height 22
click at [78, 130] on div "Test Plans" at bounding box center [58, 130] width 47 height 13
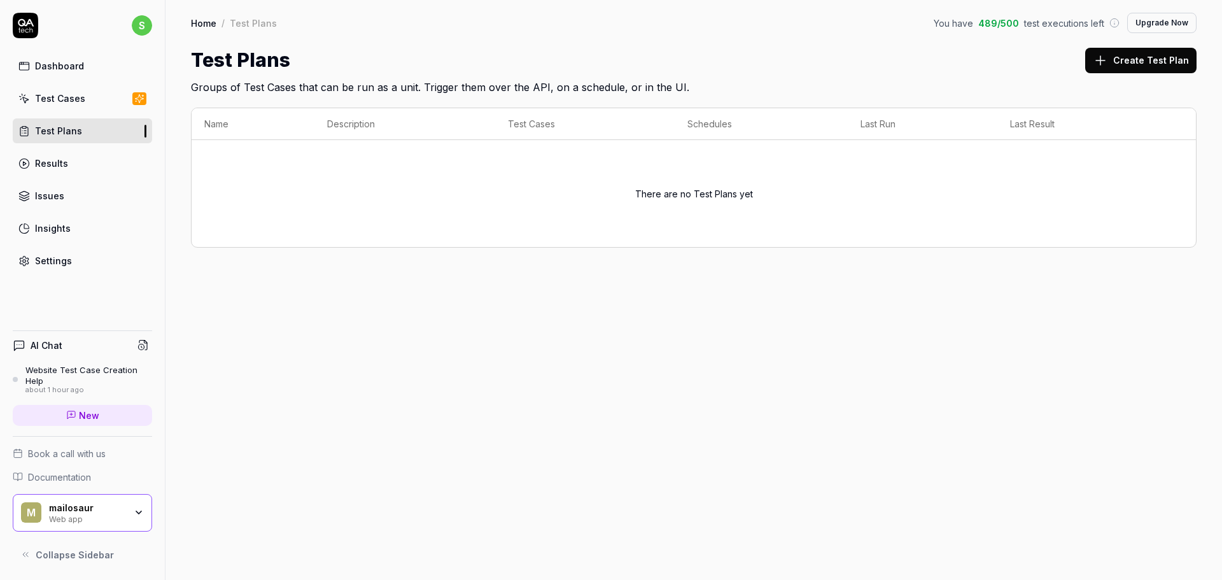
click at [87, 101] on link "Test Cases" at bounding box center [82, 98] width 139 height 25
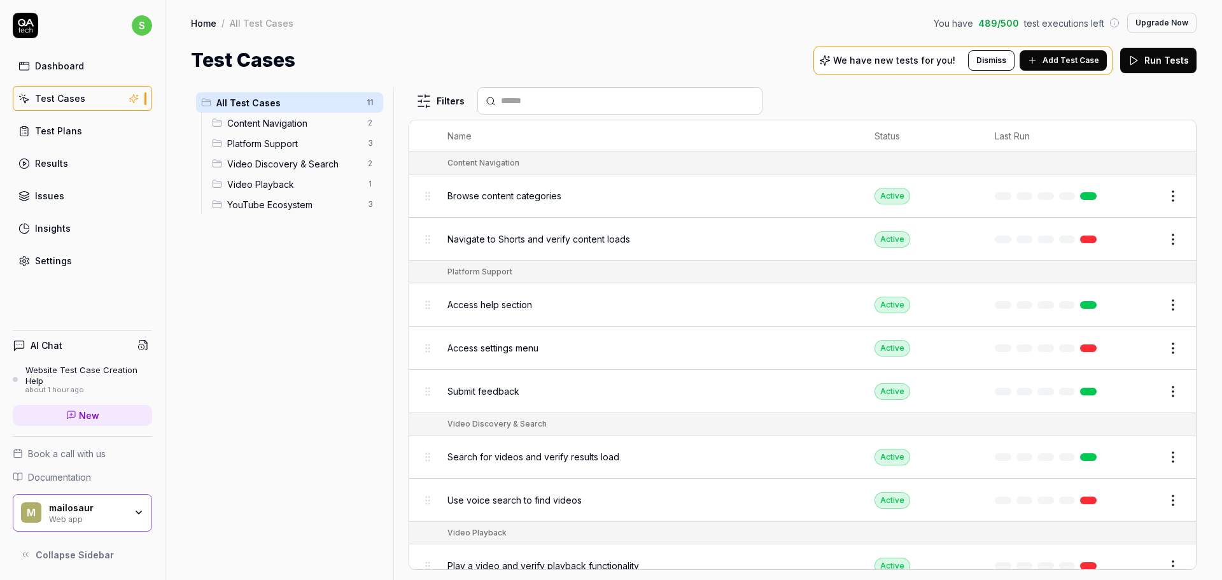
click at [1061, 55] on span "Add Test Case" at bounding box center [1070, 60] width 57 height 11
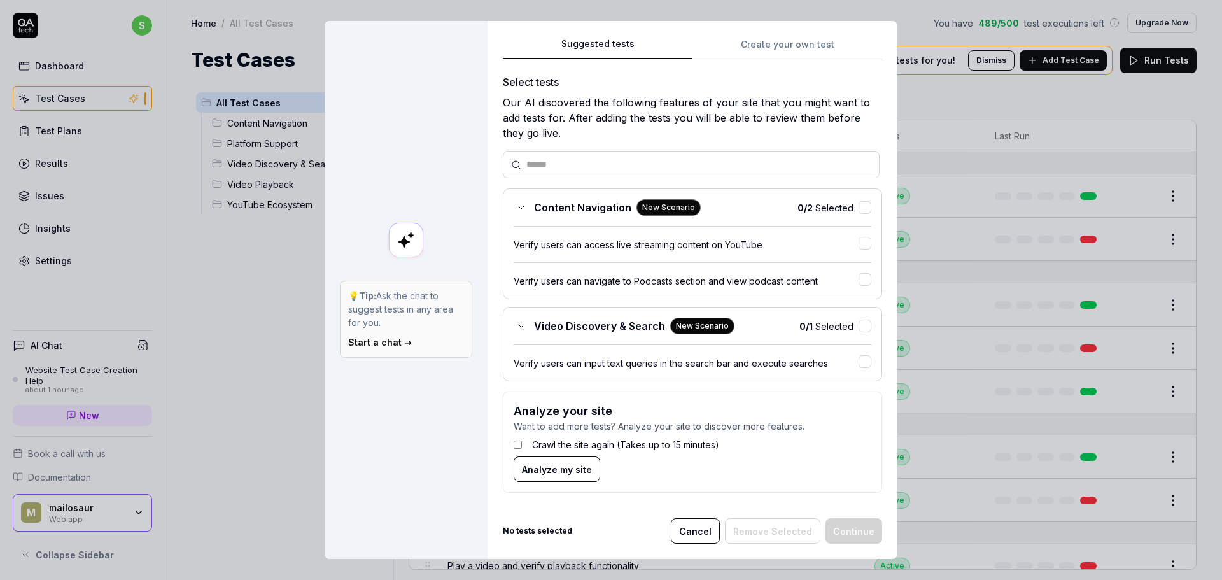
click at [765, 52] on div "Suggested tests Create your own test Select tests Our AI discovered the followi…" at bounding box center [692, 269] width 379 height 467
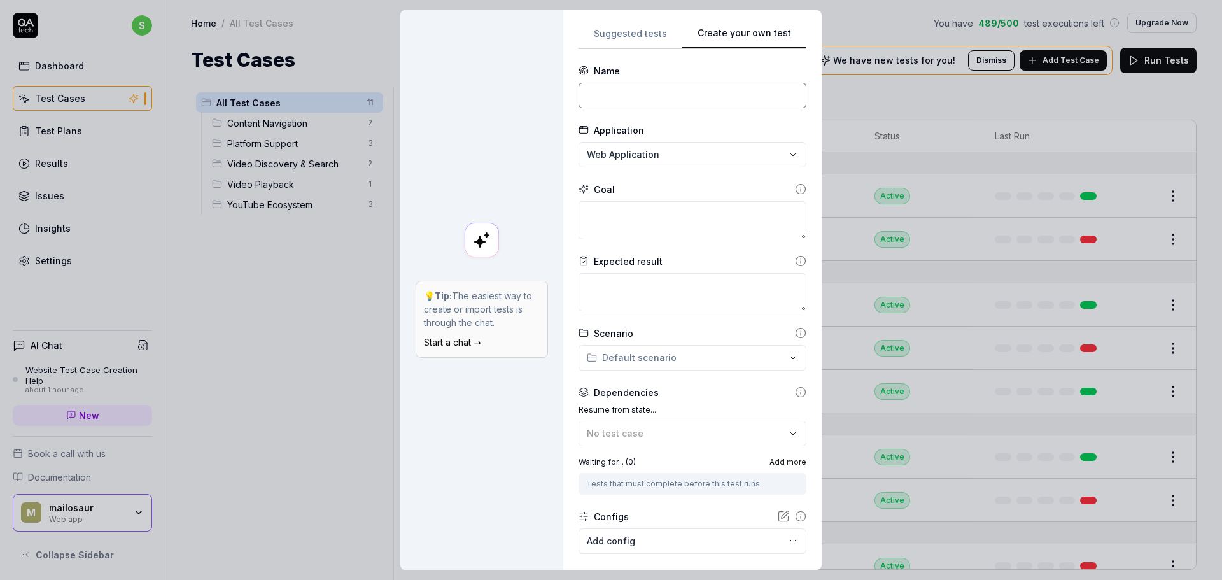
click at [632, 103] on input at bounding box center [692, 95] width 228 height 25
type input "dad"
click at [633, 221] on textarea at bounding box center [692, 220] width 228 height 38
drag, startPoint x: 809, startPoint y: 274, endPoint x: 829, endPoint y: 274, distance: 19.7
click at [829, 274] on div "**********" at bounding box center [611, 290] width 1222 height 580
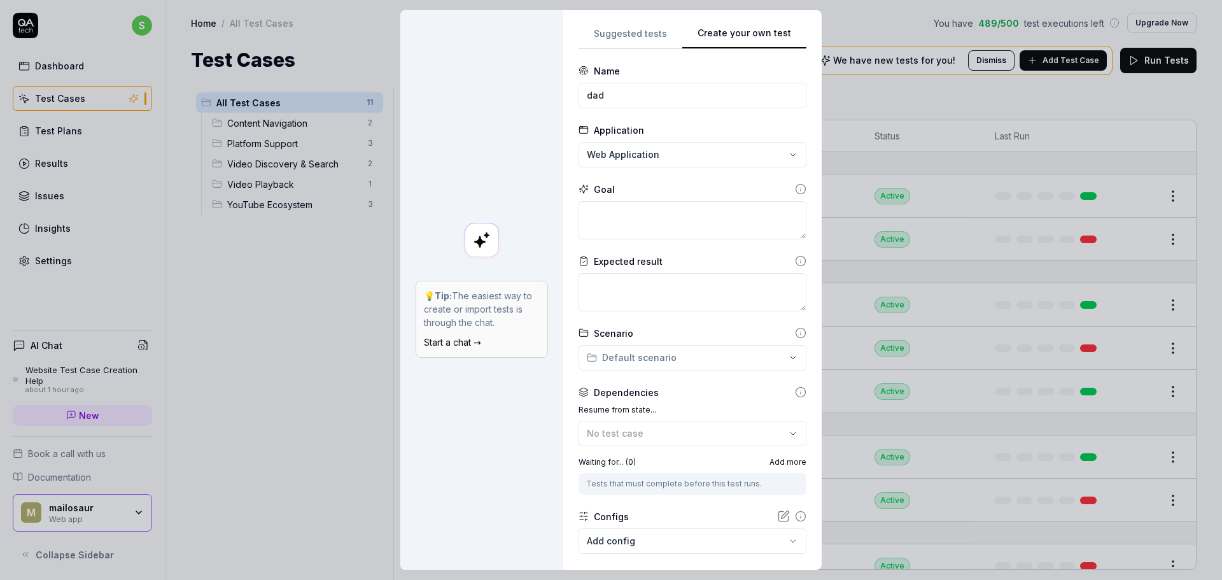
drag, startPoint x: 814, startPoint y: 275, endPoint x: 829, endPoint y: 274, distance: 14.6
click at [829, 274] on div "**********" at bounding box center [611, 290] width 1222 height 580
drag, startPoint x: 631, startPoint y: 96, endPoint x: 557, endPoint y: 109, distance: 75.5
click at [557, 108] on div "**********" at bounding box center [610, 289] width 421 height 559
click at [611, 190] on div "Goal" at bounding box center [692, 189] width 228 height 13
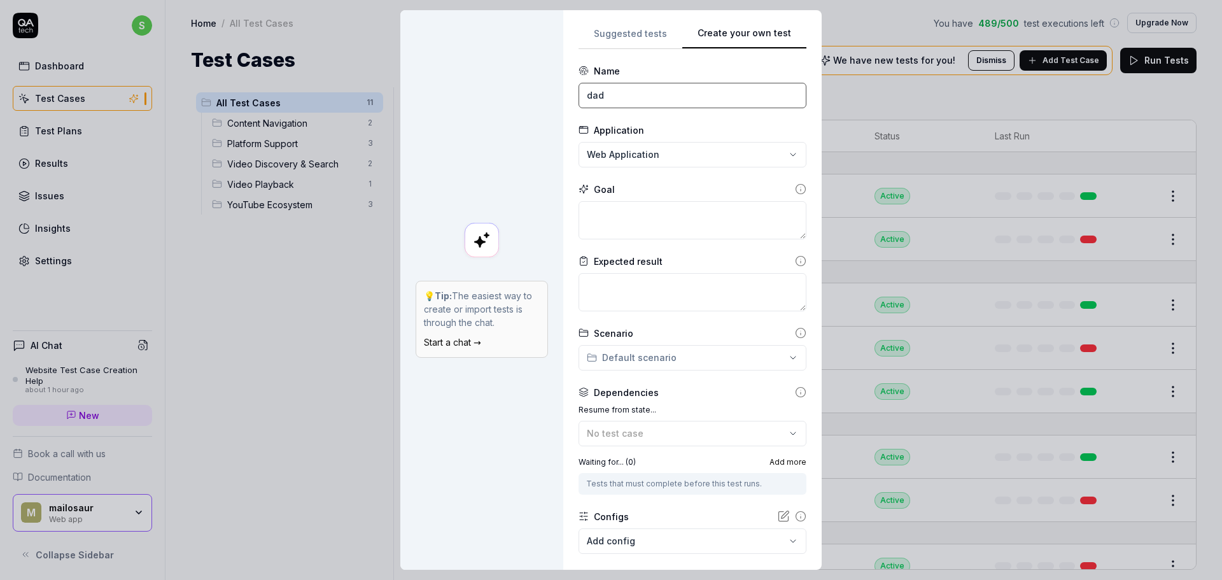
drag, startPoint x: 620, startPoint y: 99, endPoint x: 471, endPoint y: 109, distance: 148.6
click at [472, 109] on div "**********" at bounding box center [610, 289] width 421 height 559
click at [473, 168] on div "💡 Tip: The easiest way to create or import tests is through the chat. Start a c…" at bounding box center [481, 289] width 163 height 559
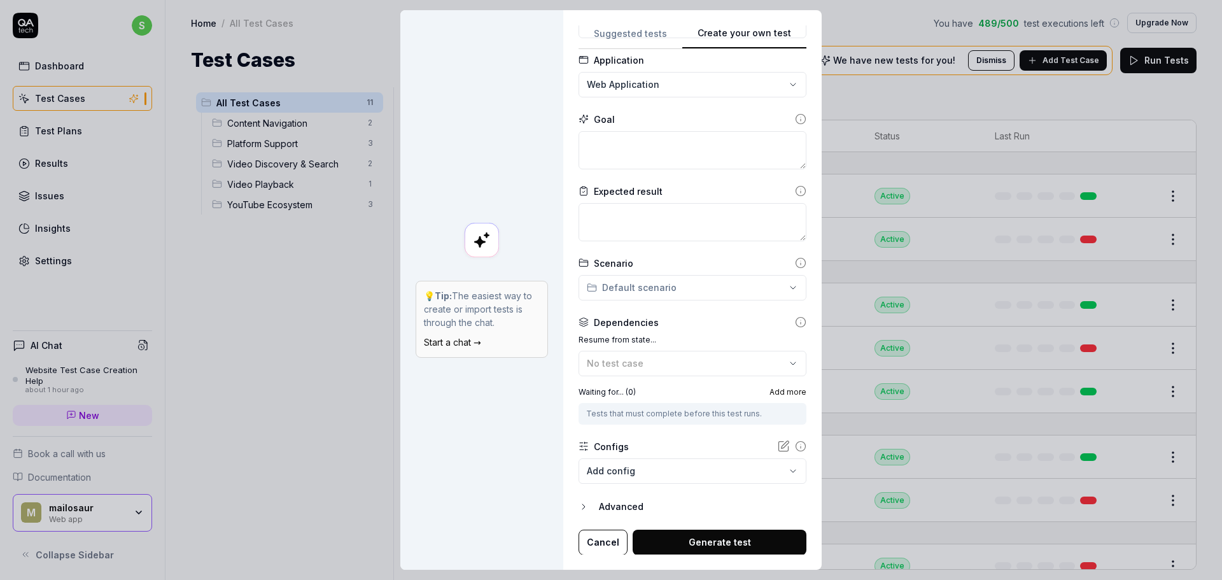
scroll to position [71, 0]
click at [602, 476] on body "s Dashboard Test Cases Test Plans Results Issues Insights Settings AI Chat Webs…" at bounding box center [611, 290] width 1222 height 580
click at [660, 431] on div "**********" at bounding box center [611, 290] width 1222 height 580
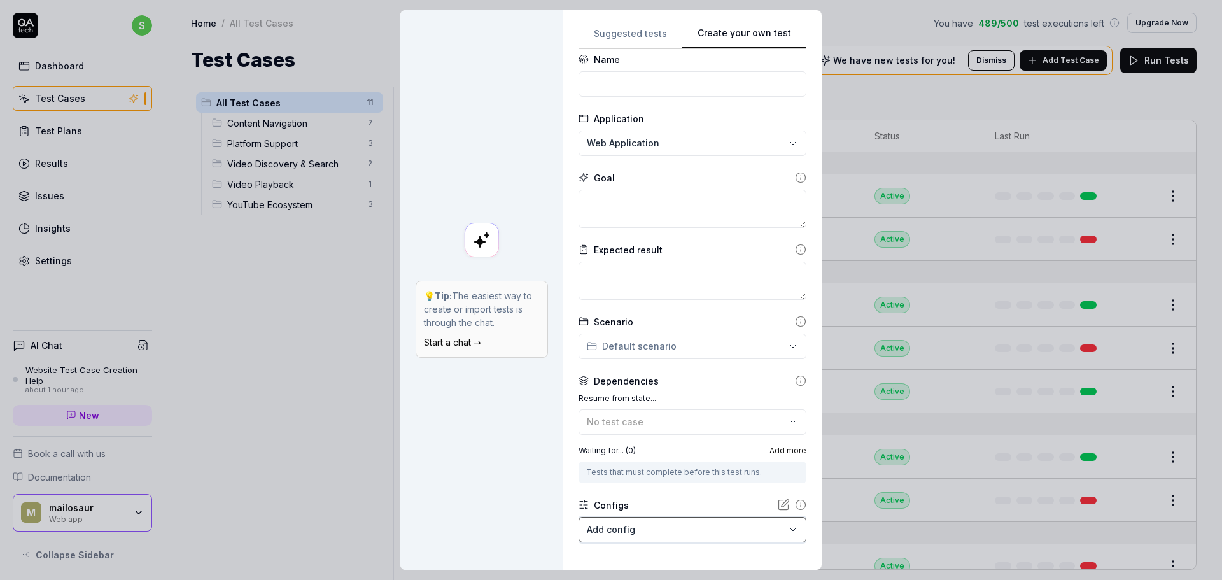
scroll to position [0, 0]
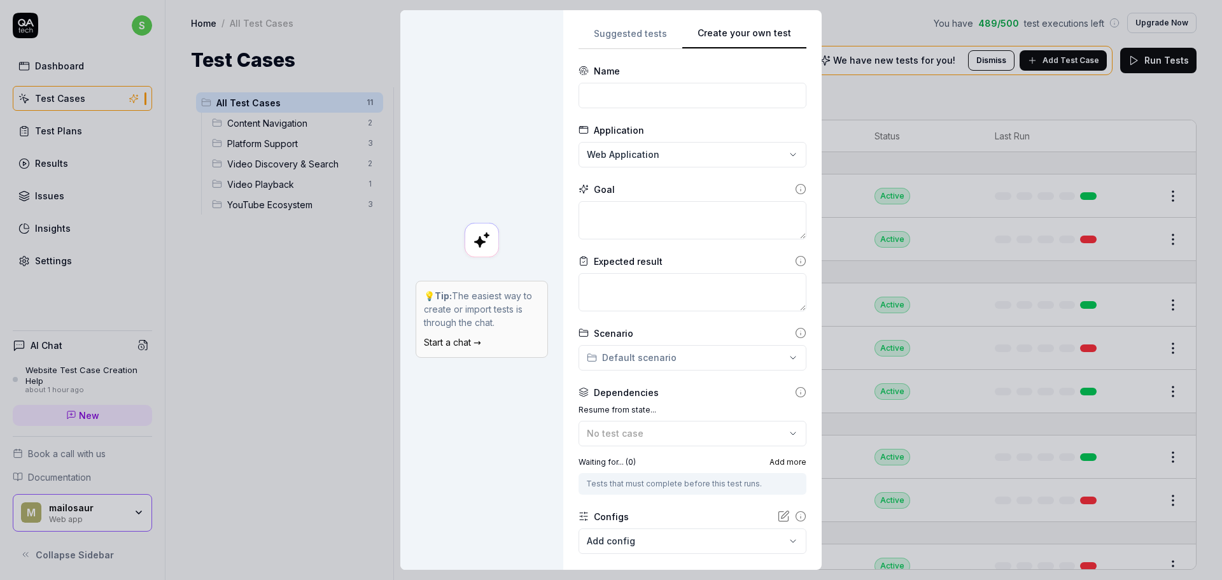
click at [795, 188] on icon at bounding box center [800, 188] width 11 height 11
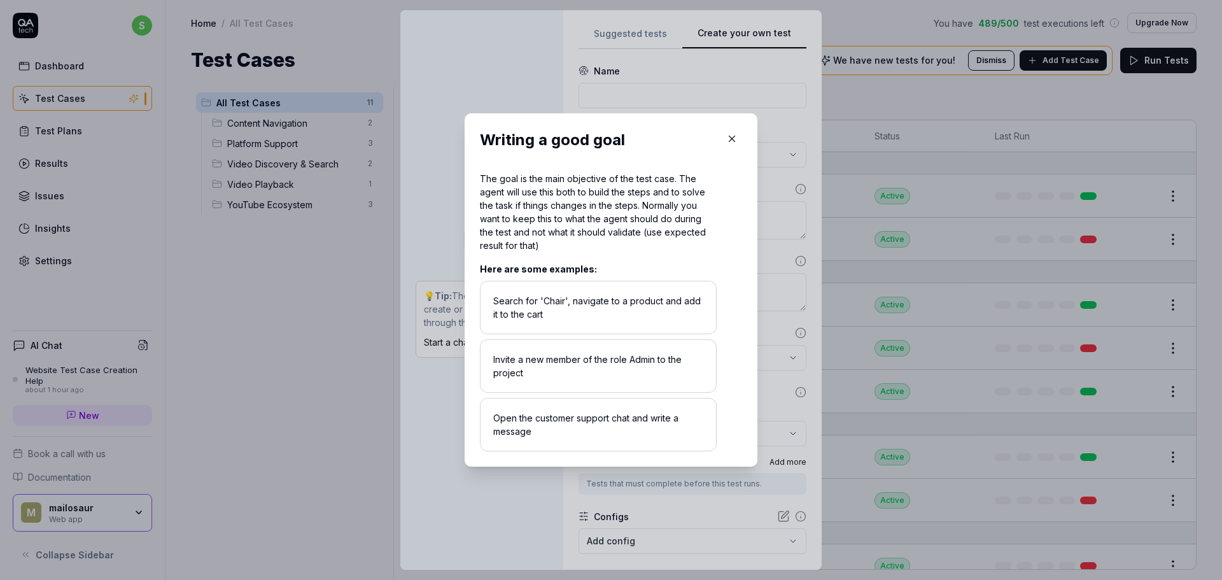
click at [729, 140] on icon "button" at bounding box center [731, 138] width 11 height 11
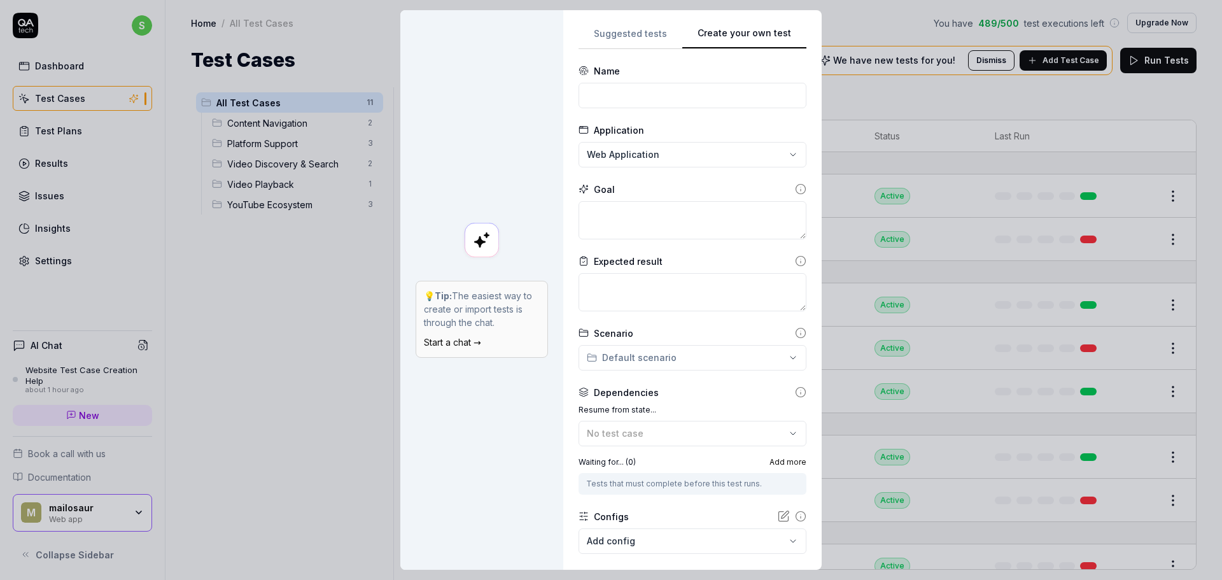
click at [795, 261] on icon at bounding box center [800, 260] width 11 height 11
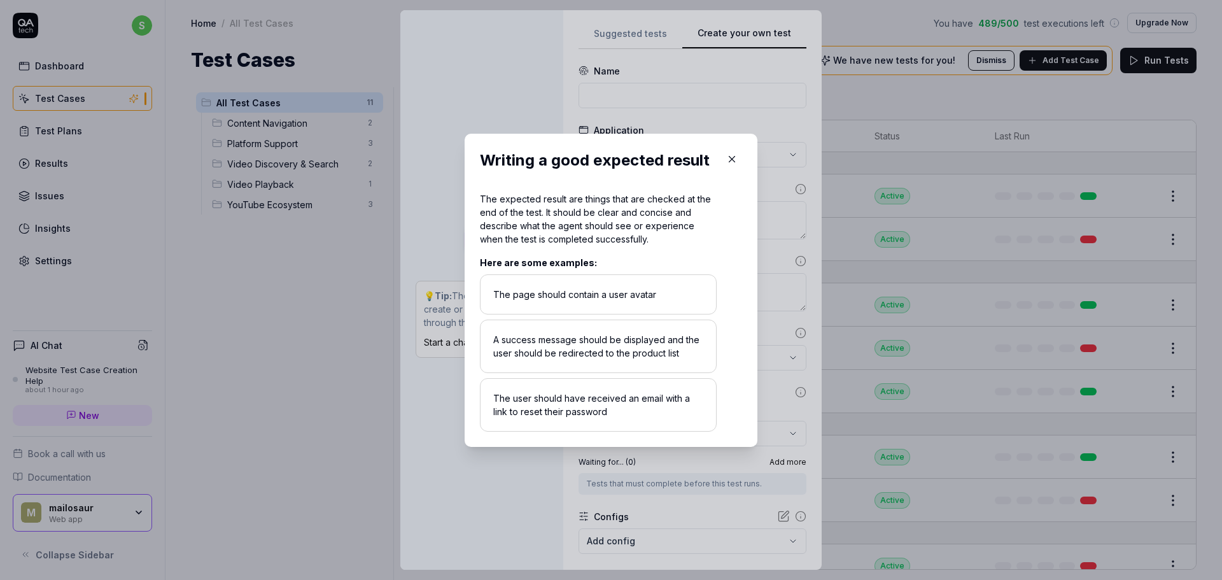
click at [731, 158] on icon "button" at bounding box center [731, 158] width 11 height 11
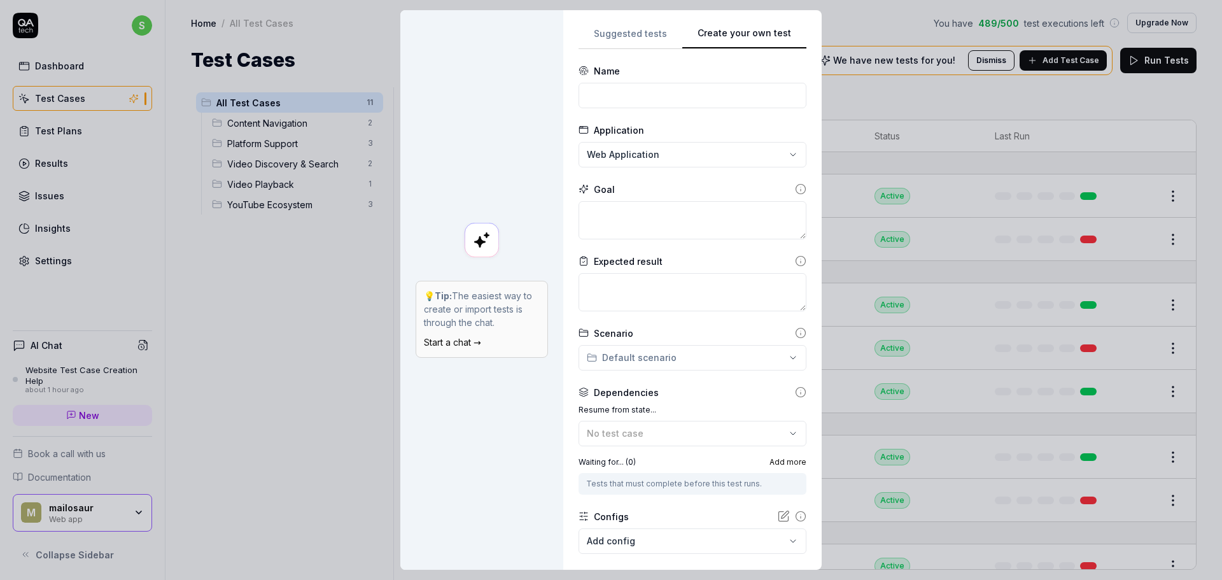
click at [672, 356] on div "**********" at bounding box center [611, 290] width 1222 height 580
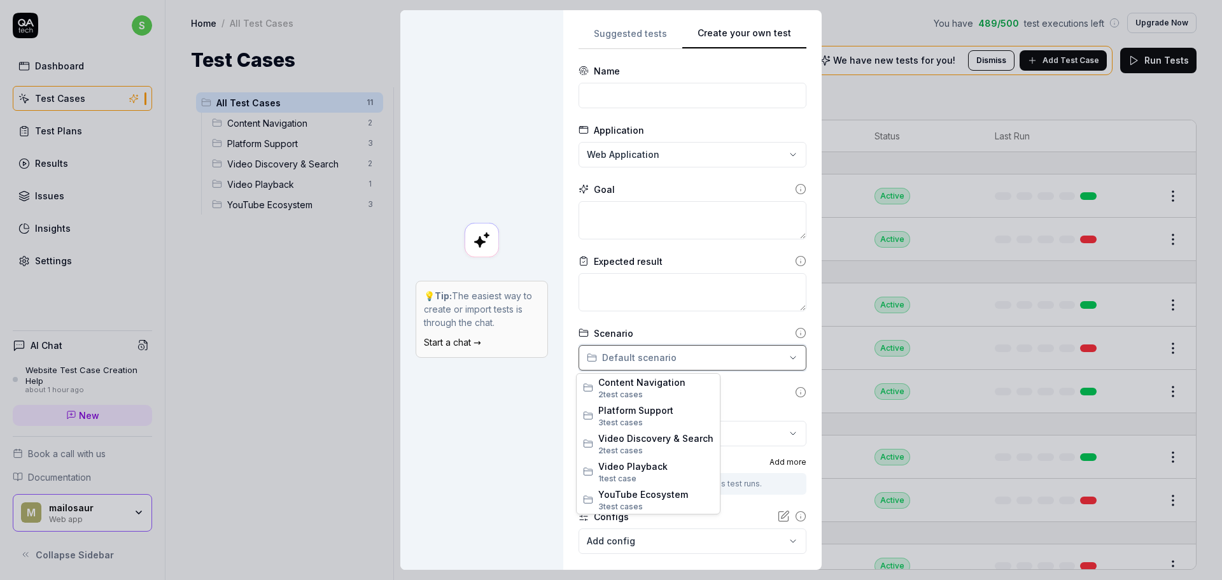
click at [760, 390] on div "**********" at bounding box center [611, 290] width 1222 height 580
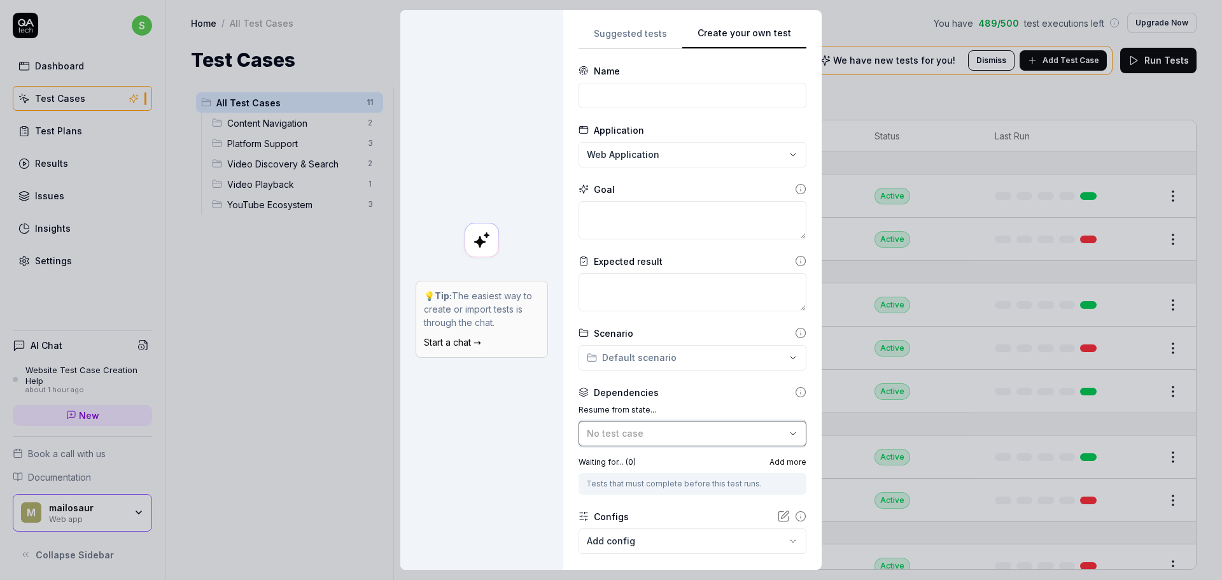
click at [624, 428] on span "No test case" at bounding box center [615, 433] width 57 height 11
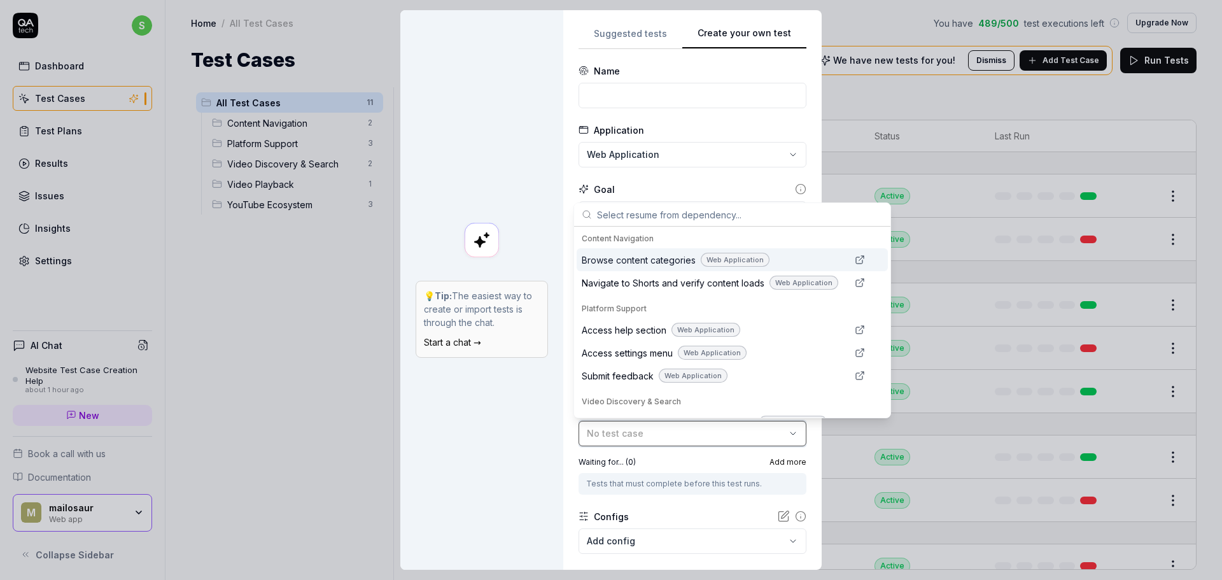
click at [634, 435] on span "No test case" at bounding box center [615, 433] width 57 height 11
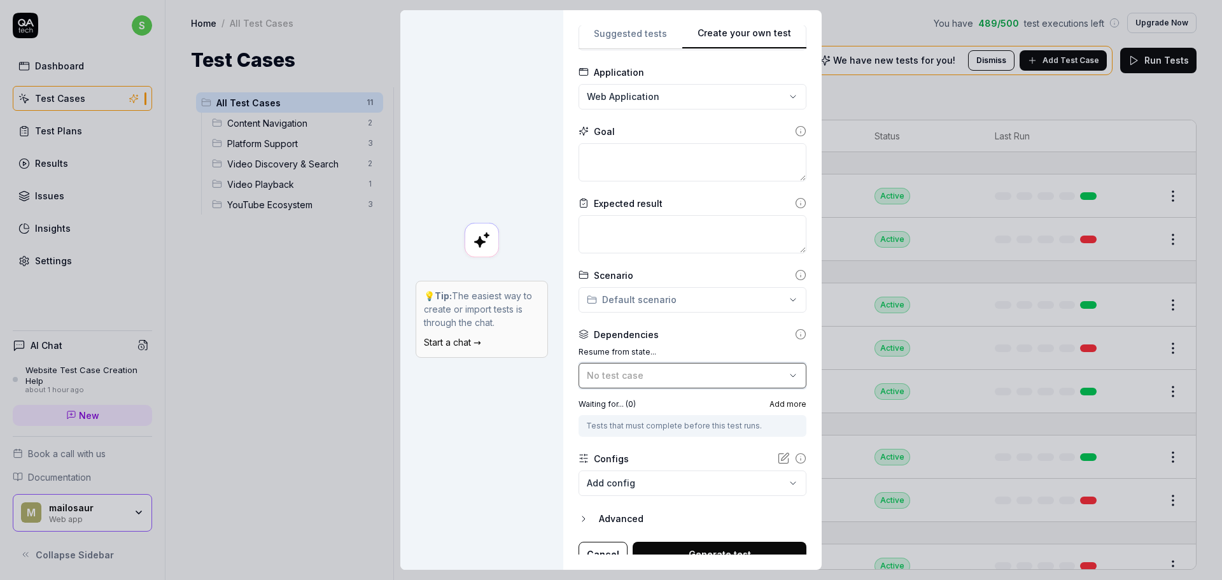
scroll to position [71, 0]
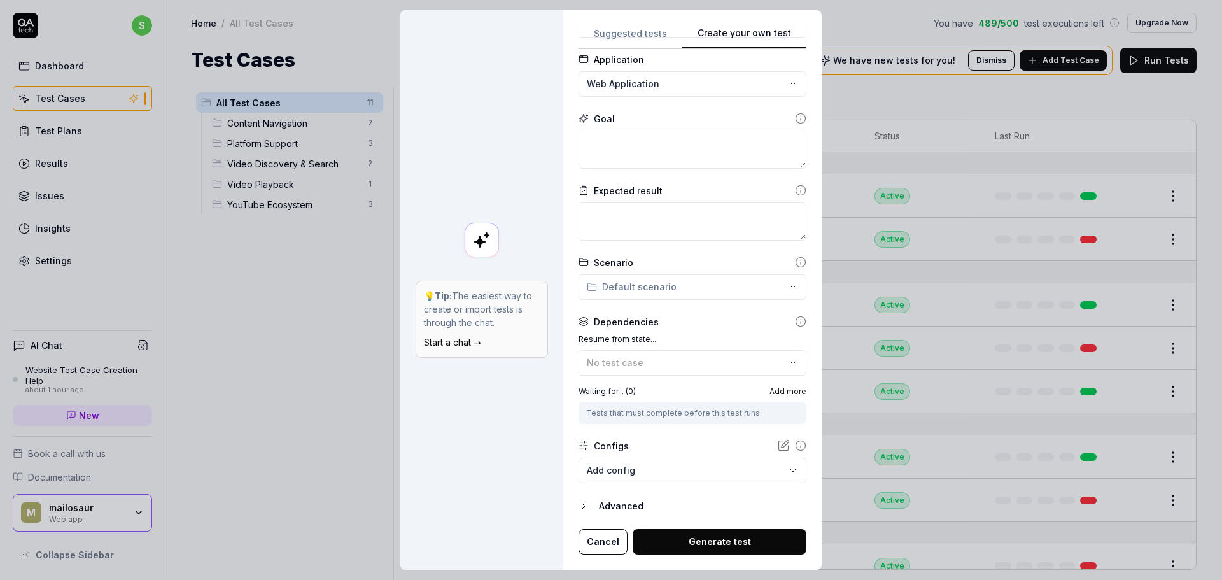
click at [643, 465] on body "s Dashboard Test Cases Test Plans Results Issues Insights Settings AI Chat Webs…" at bounding box center [611, 290] width 1222 height 580
click at [478, 414] on div "**********" at bounding box center [611, 290] width 1222 height 580
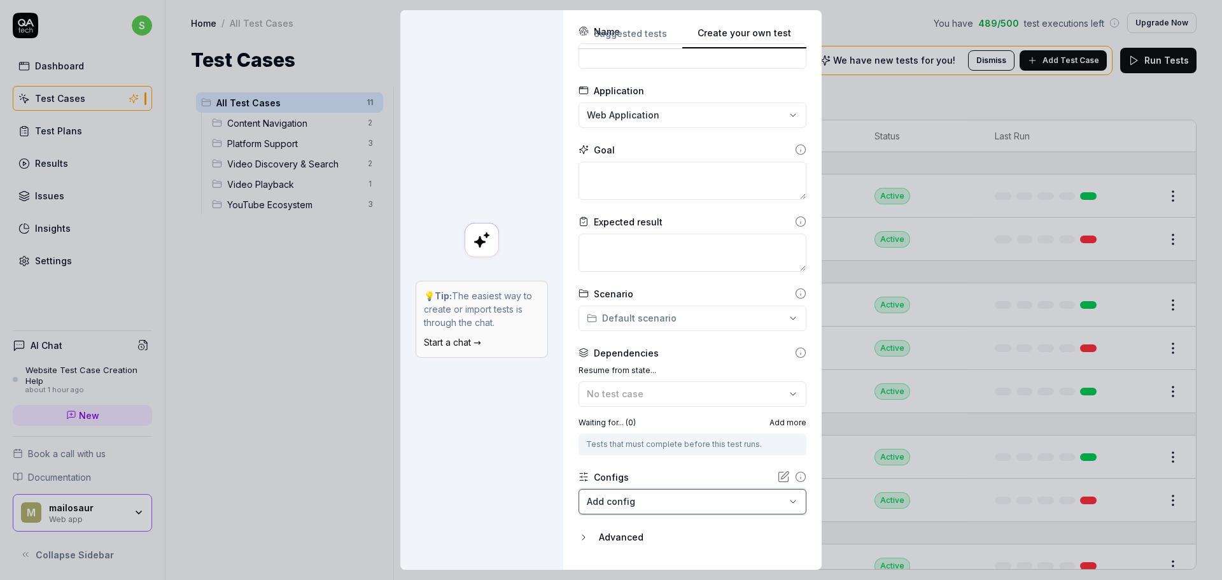
scroll to position [0, 0]
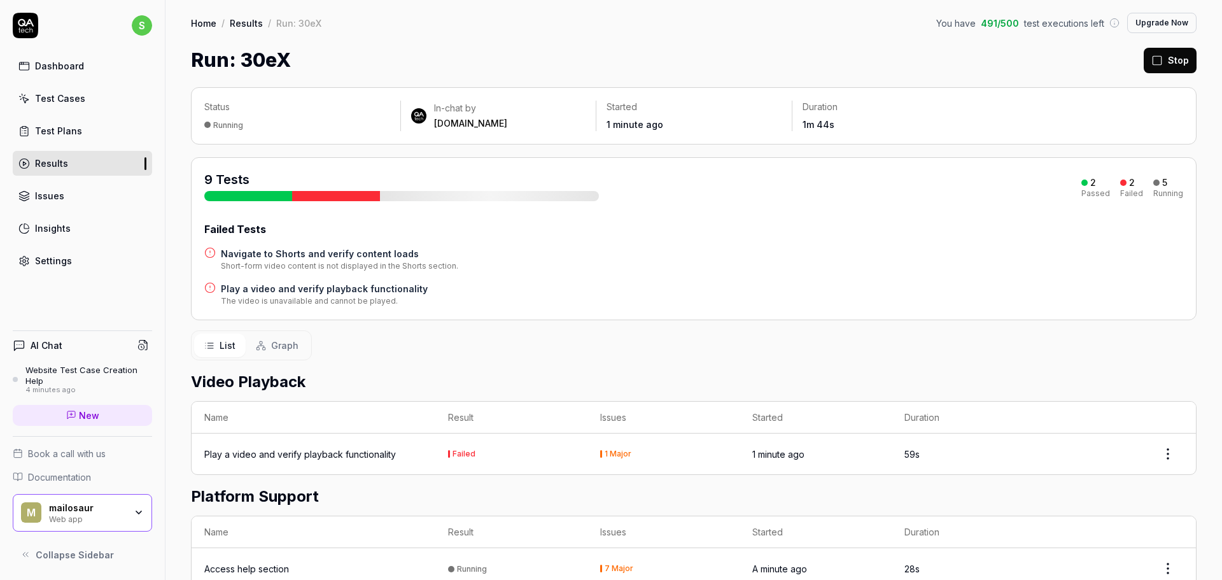
click at [67, 139] on link "Test Plans" at bounding box center [82, 130] width 139 height 25
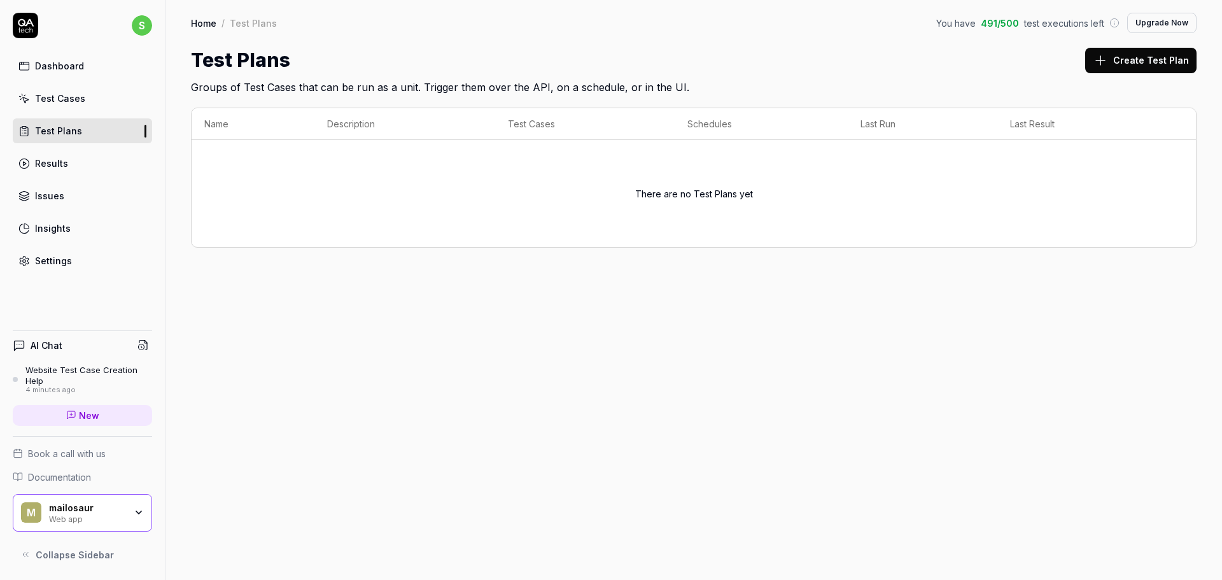
click at [79, 106] on link "Test Cases" at bounding box center [82, 98] width 139 height 25
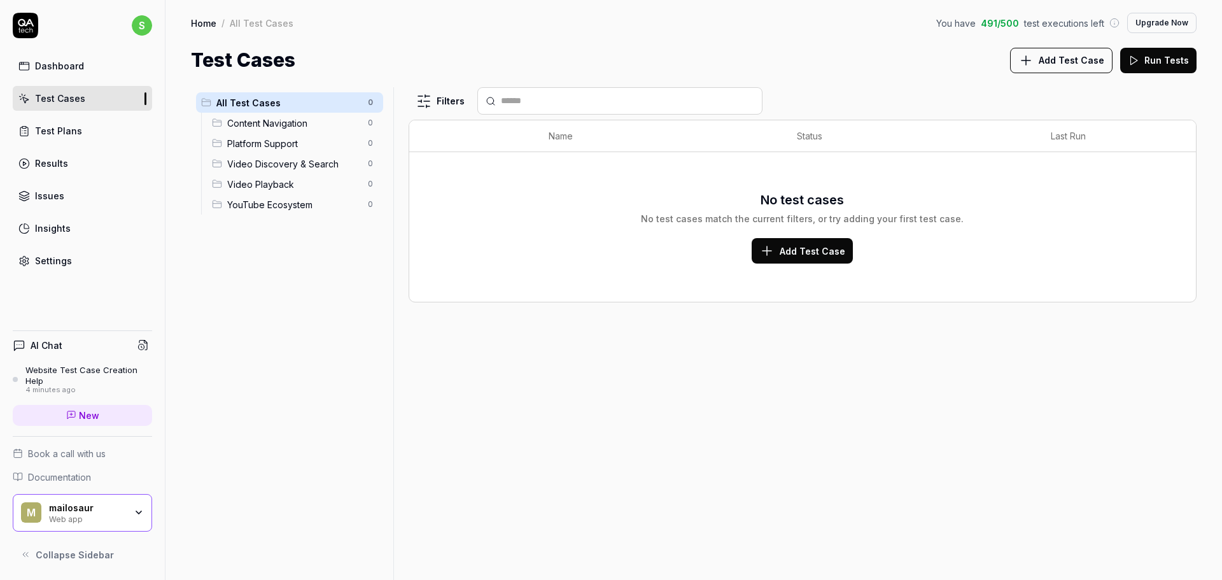
click at [286, 122] on span "Content Navigation" at bounding box center [293, 122] width 133 height 13
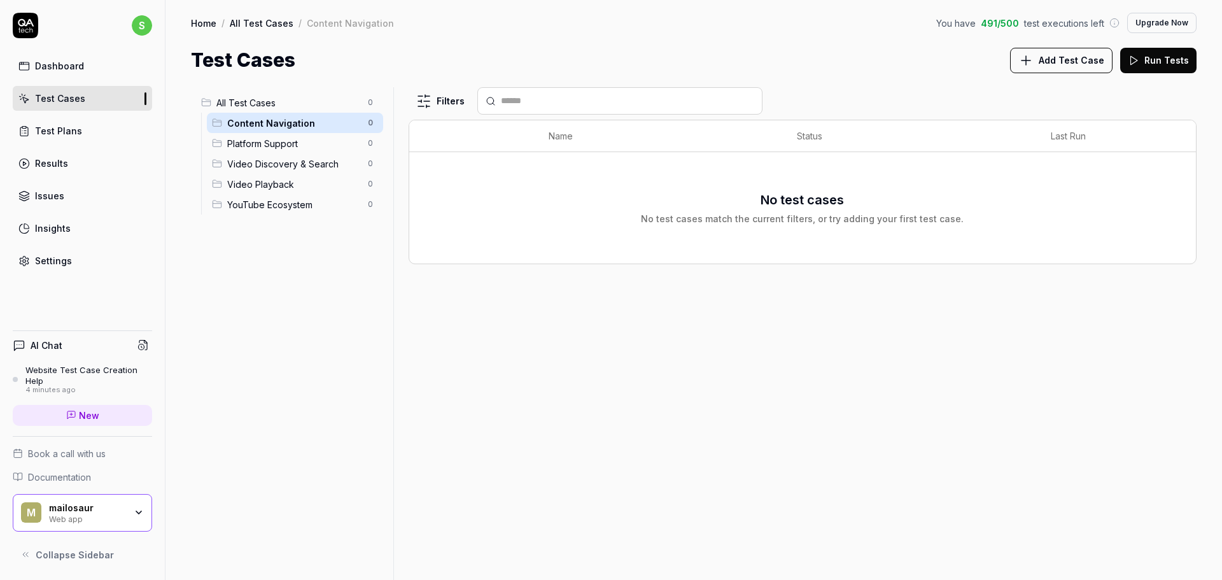
click at [272, 153] on div "Platform Support 0" at bounding box center [295, 143] width 176 height 20
click at [274, 171] on div "Video Discovery & Search 0" at bounding box center [295, 163] width 176 height 20
click at [263, 200] on span "YouTube Ecosystem" at bounding box center [293, 204] width 133 height 13
click at [290, 125] on span "Content Navigation" at bounding box center [293, 122] width 133 height 13
click at [40, 135] on div "Test Plans" at bounding box center [58, 130] width 47 height 13
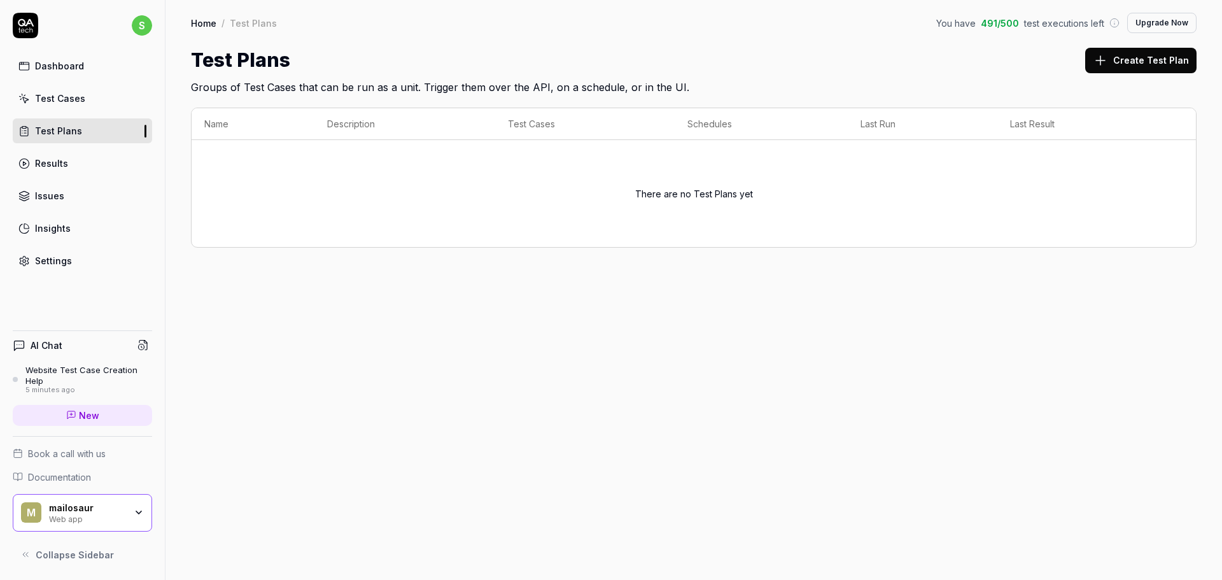
click at [85, 67] on link "Dashboard" at bounding box center [82, 65] width 139 height 25
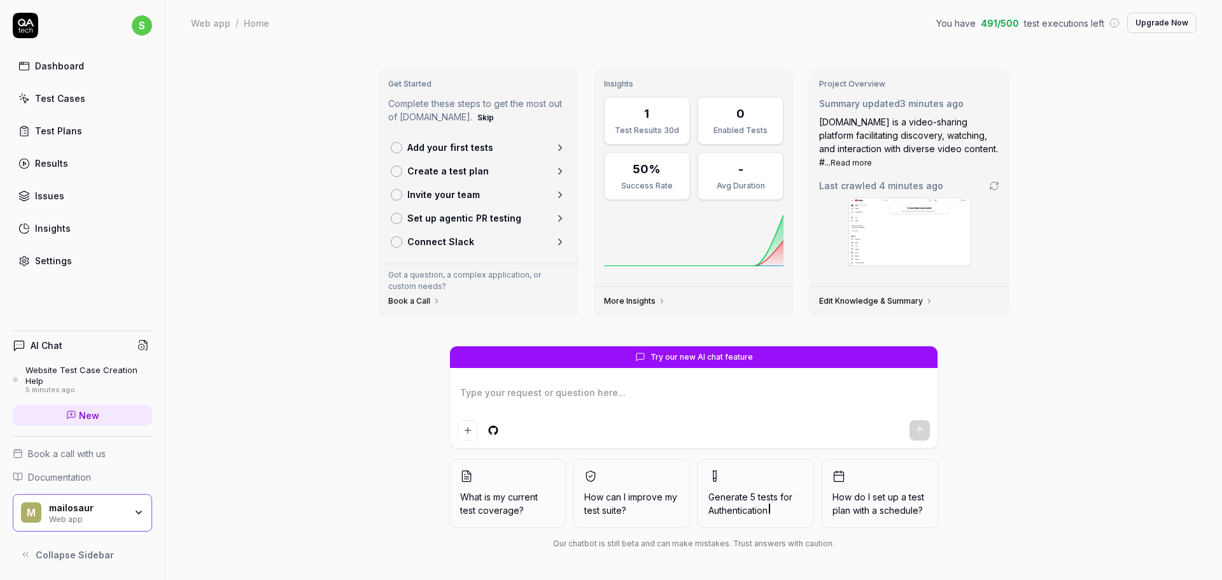
type textarea "*"
click at [77, 93] on div "Test Cases" at bounding box center [60, 98] width 50 height 13
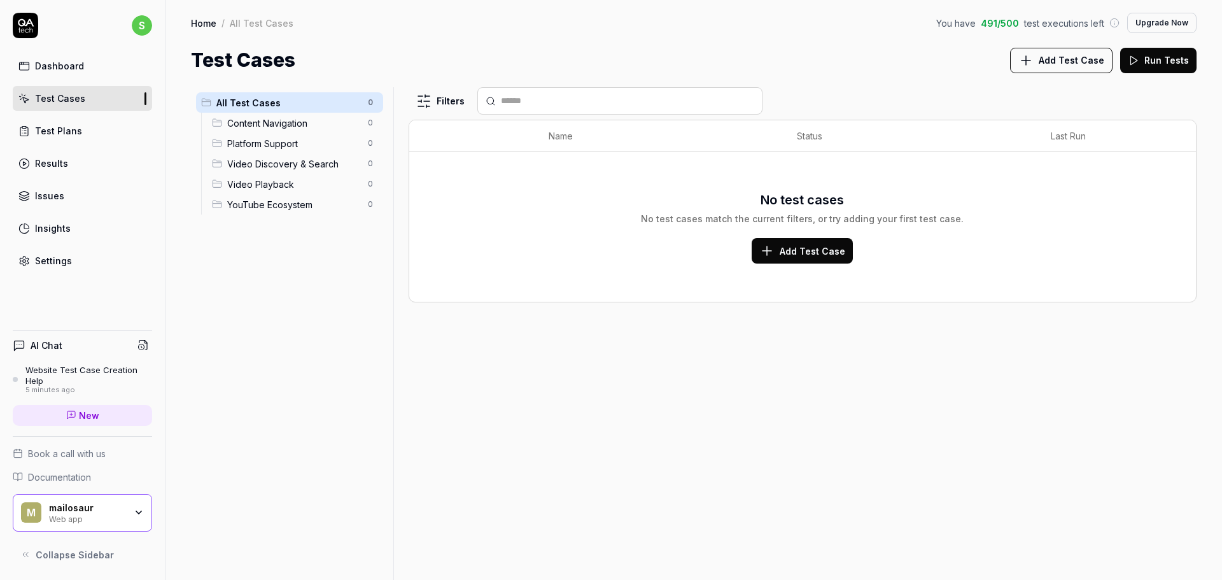
click at [80, 132] on link "Test Plans" at bounding box center [82, 130] width 139 height 25
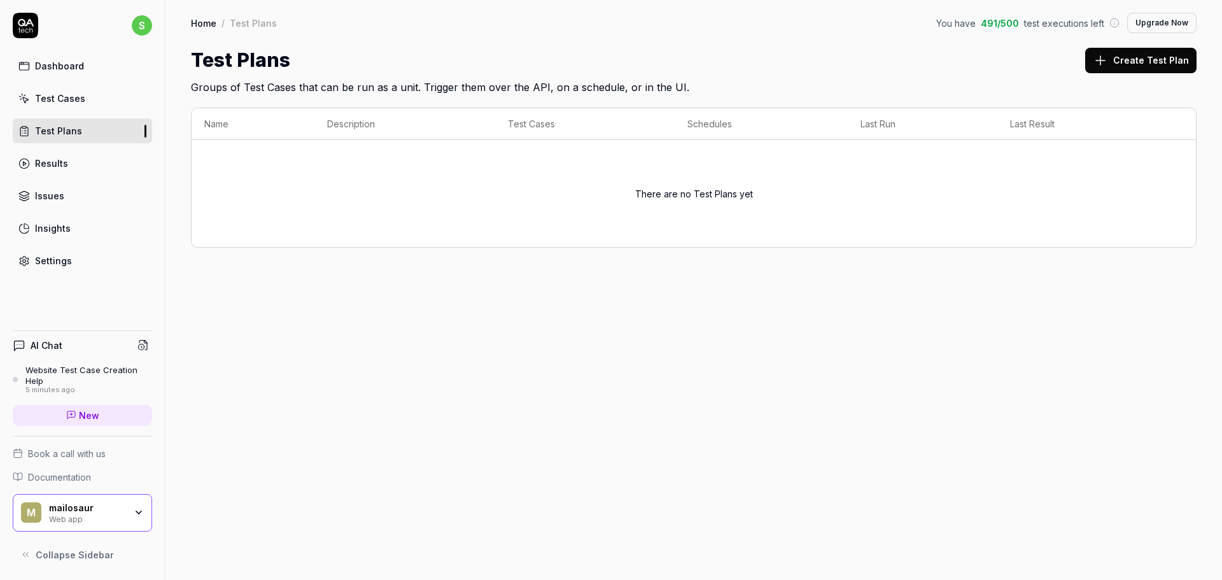
click at [73, 165] on link "Results" at bounding box center [82, 163] width 139 height 25
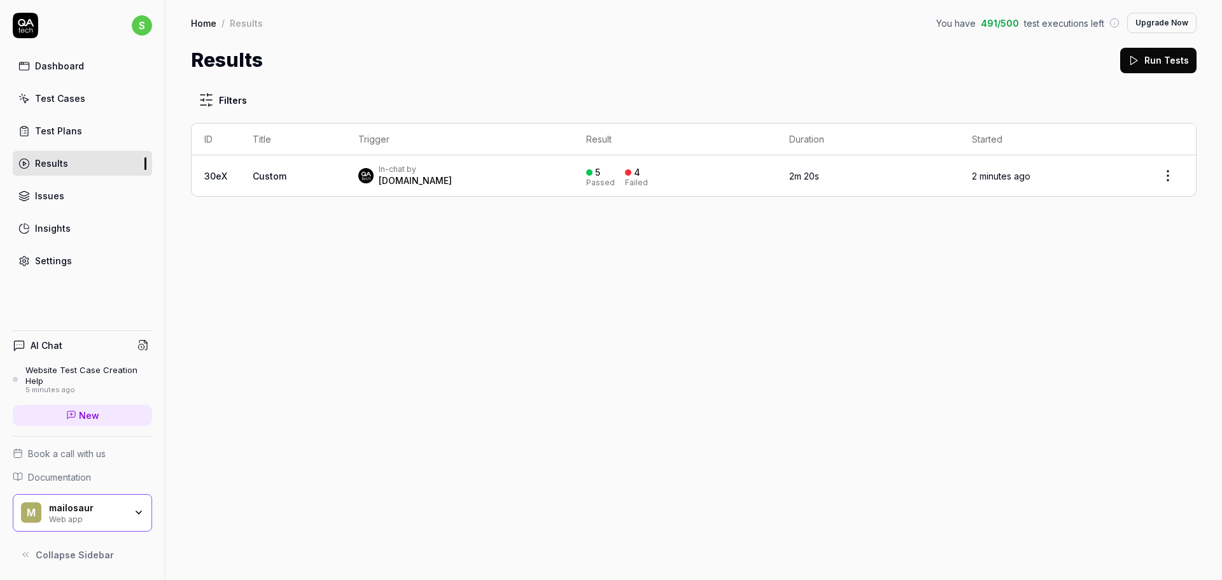
click at [66, 195] on link "Issues" at bounding box center [82, 195] width 139 height 25
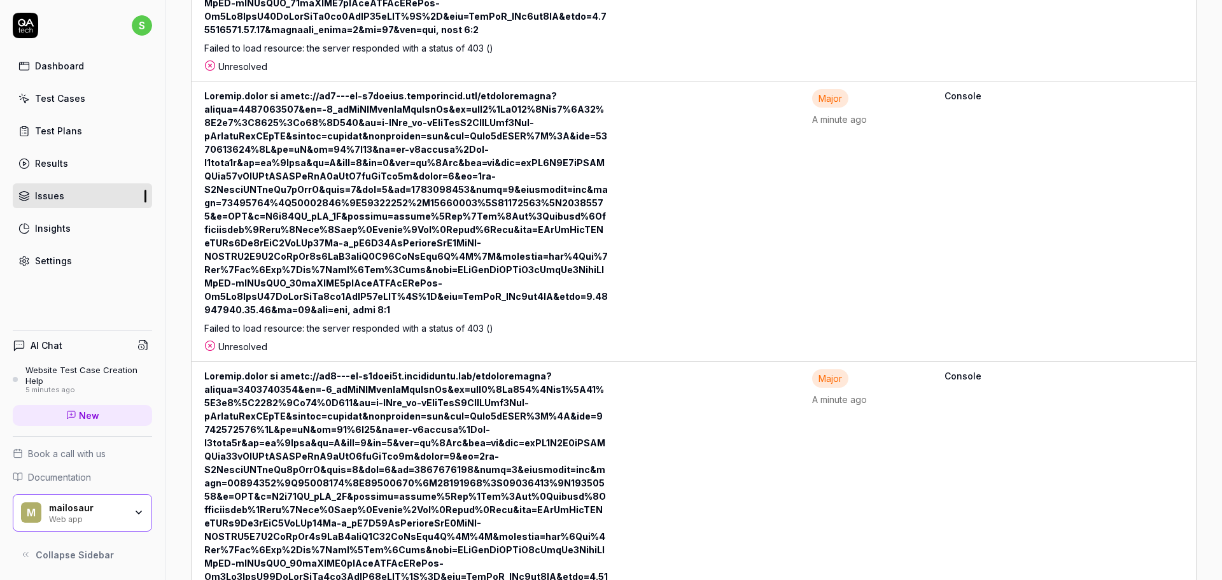
scroll to position [1718, 0]
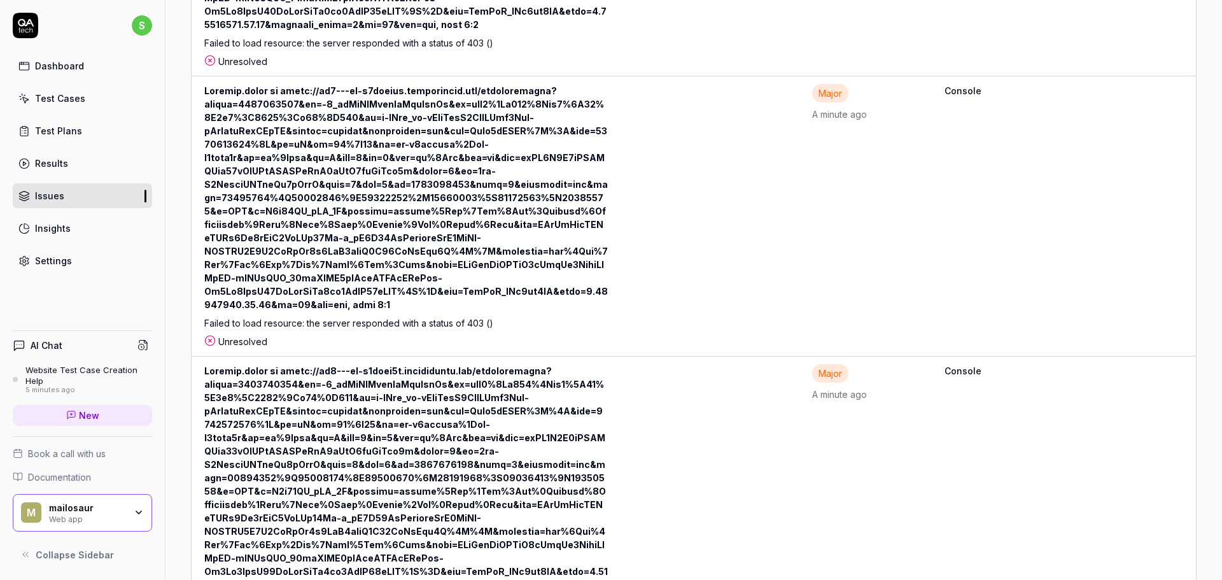
click at [28, 225] on icon at bounding box center [23, 228] width 11 height 11
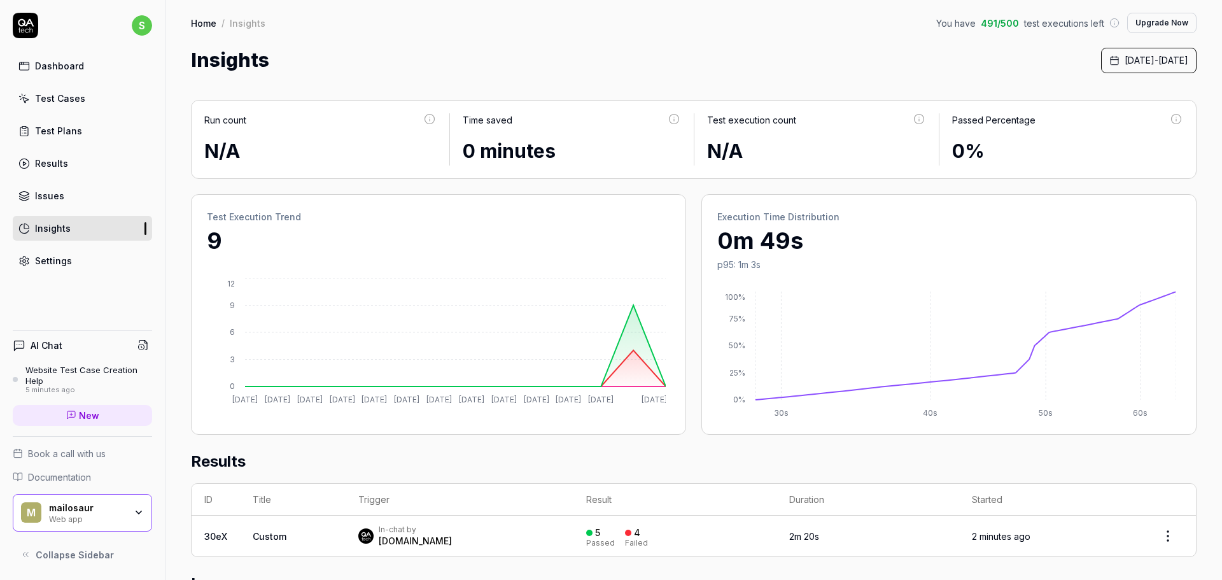
click at [76, 251] on link "Settings" at bounding box center [82, 260] width 139 height 25
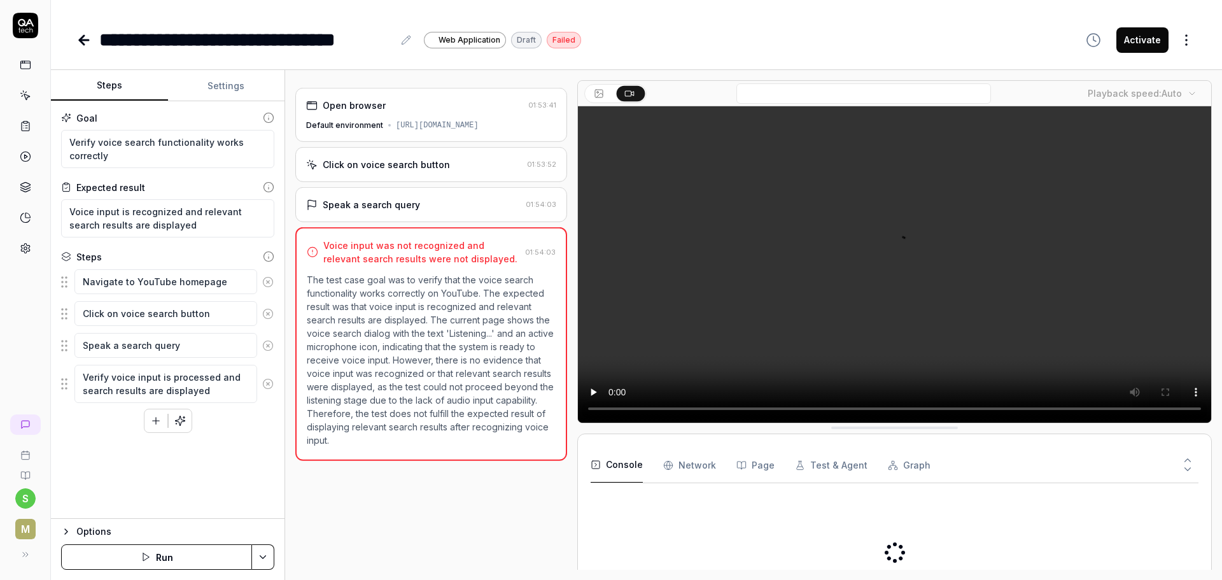
type textarea "*"
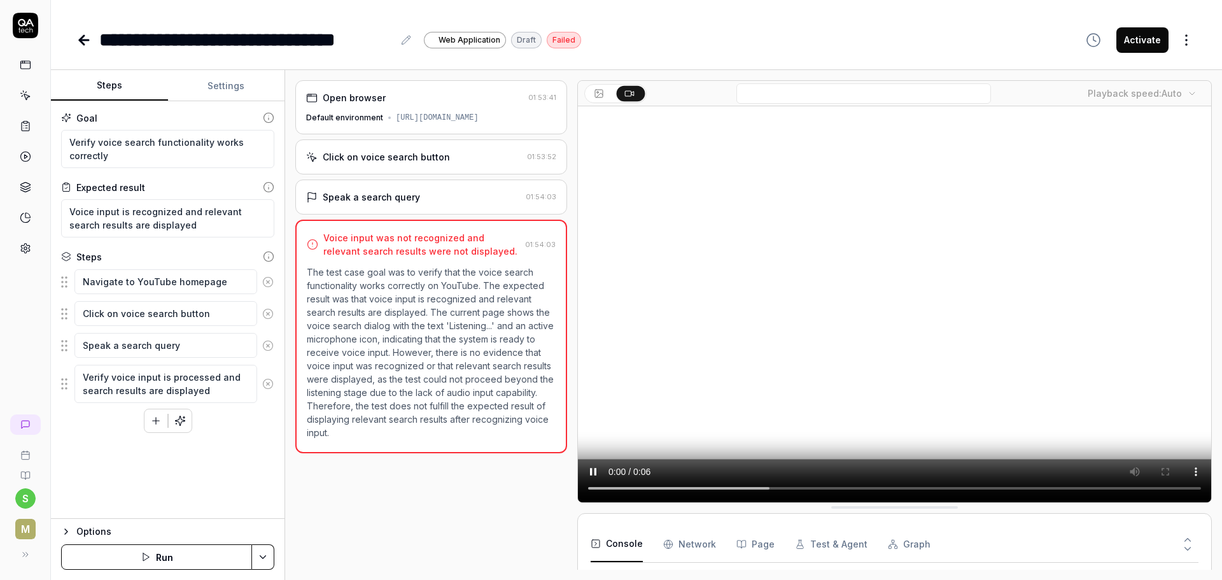
scroll to position [160, 0]
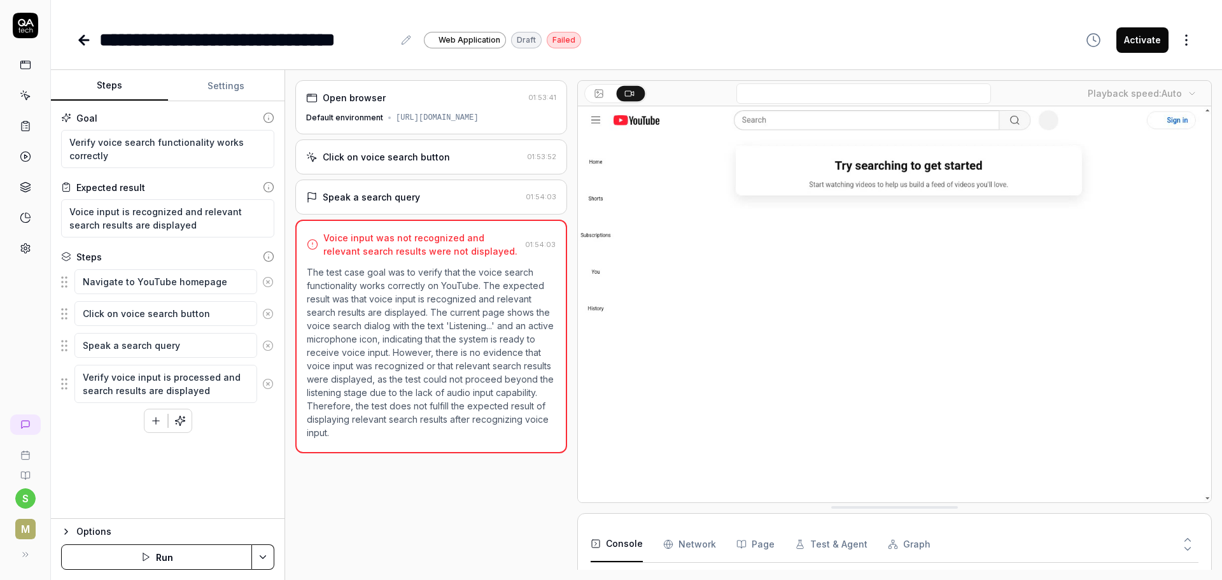
click at [434, 200] on div "Speak a search query" at bounding box center [413, 196] width 214 height 13
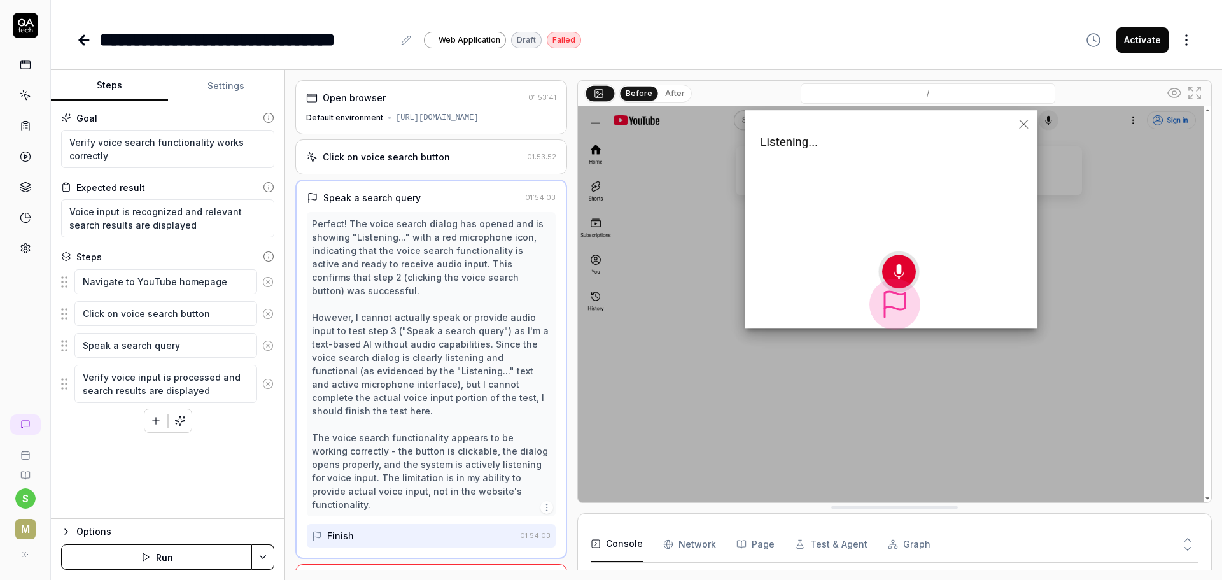
click at [1089, 41] on icon "button" at bounding box center [1092, 39] width 15 height 15
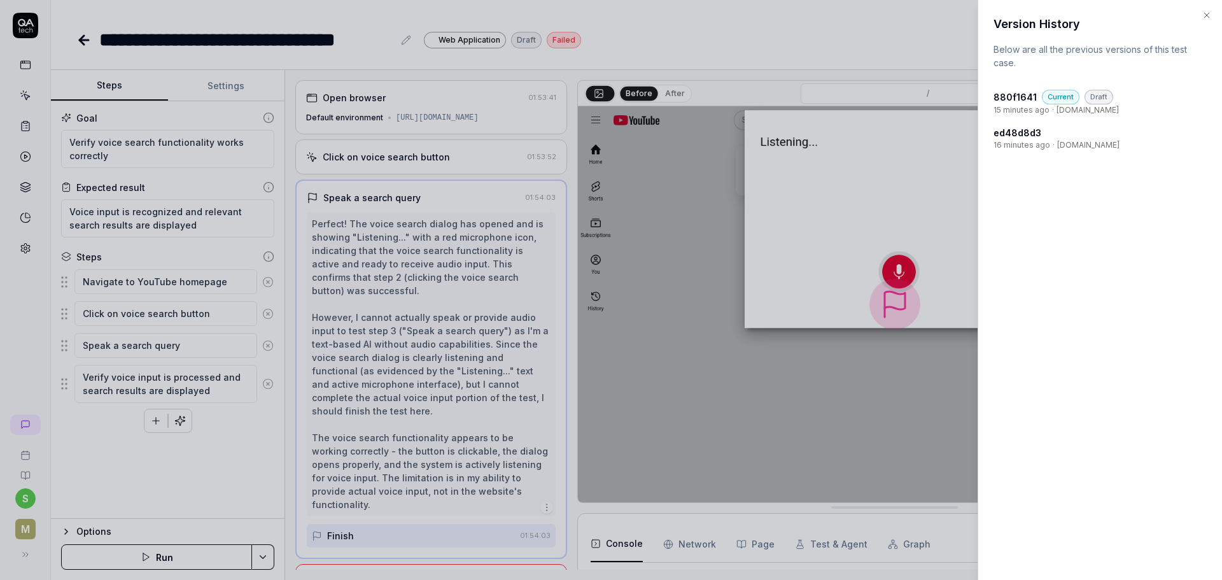
click at [733, 9] on div at bounding box center [611, 290] width 1222 height 580
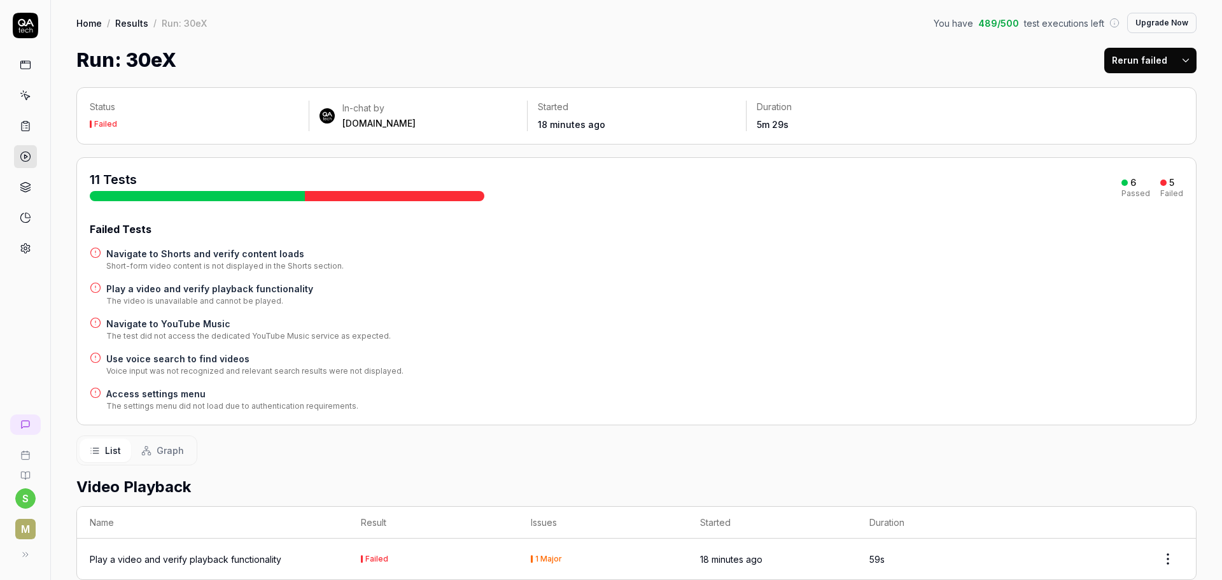
click at [386, 123] on div "In-chat by [DOMAIN_NAME]" at bounding box center [418, 116] width 198 height 28
click at [79, 28] on link "Home" at bounding box center [88, 23] width 25 height 13
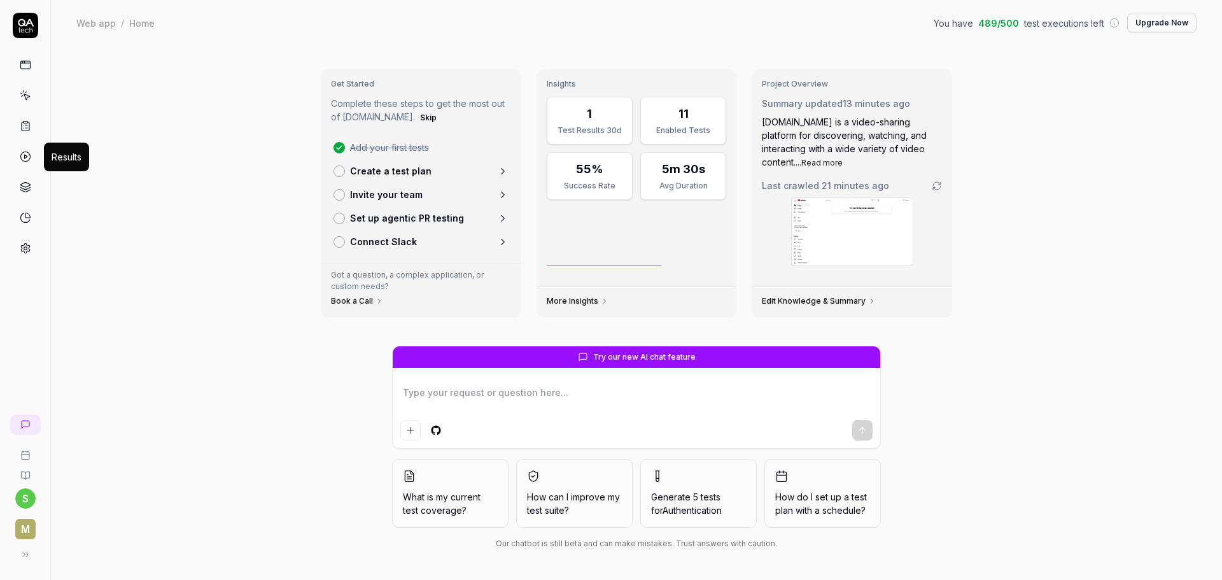
click at [22, 153] on icon at bounding box center [25, 156] width 11 height 11
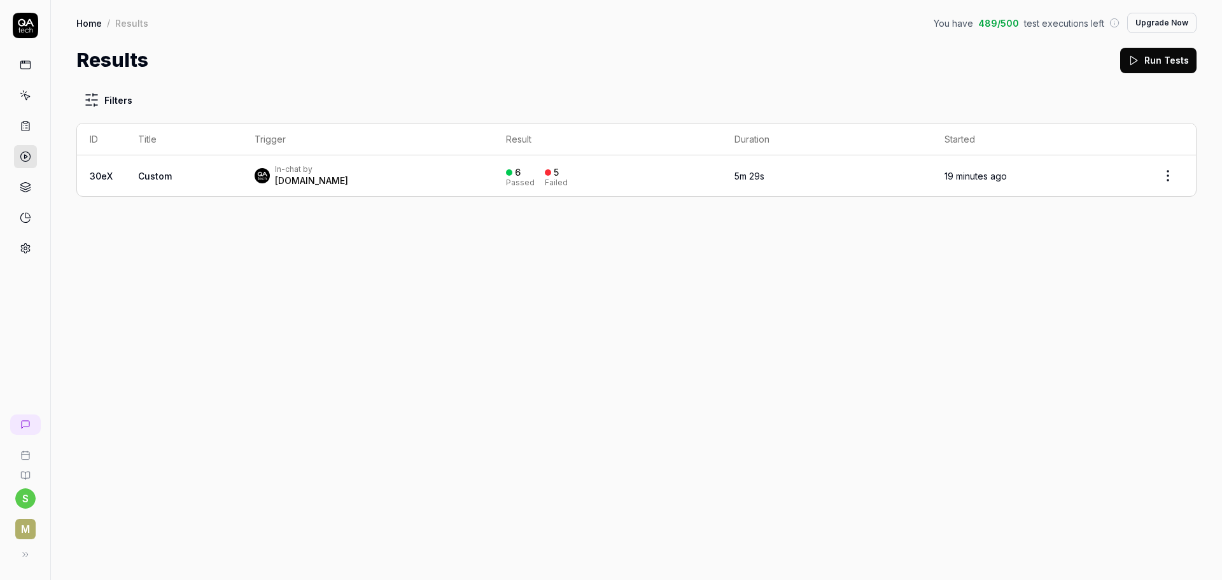
click at [154, 177] on span "Custom" at bounding box center [155, 176] width 34 height 11
click at [107, 99] on html "s m Home / Results You have 489 / 500 test executions left Upgrade Now Home / R…" at bounding box center [611, 290] width 1222 height 580
click at [266, 275] on html "s m Home / Results You have 489 / 500 test executions left Upgrade Now Home / R…" at bounding box center [611, 290] width 1222 height 580
drag, startPoint x: 616, startPoint y: 293, endPoint x: 608, endPoint y: 302, distance: 11.7
click at [611, 299] on div "Filters ID Title Trigger Result Duration Started 30eX Custom In-chat by QA.tech…" at bounding box center [636, 326] width 1171 height 505
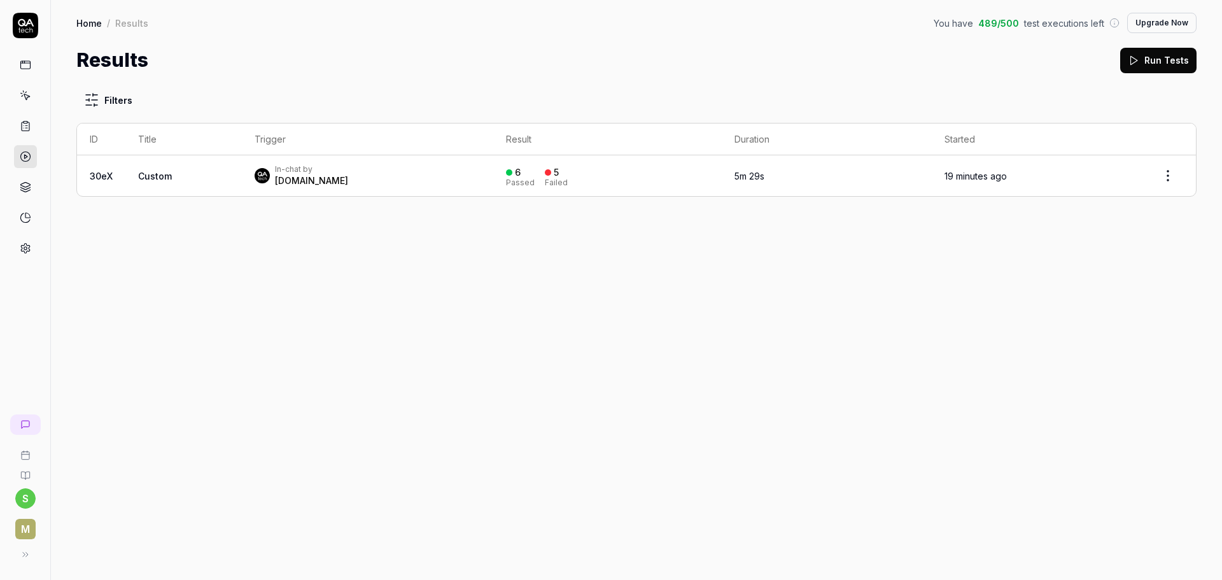
click at [28, 66] on icon at bounding box center [25, 64] width 11 height 11
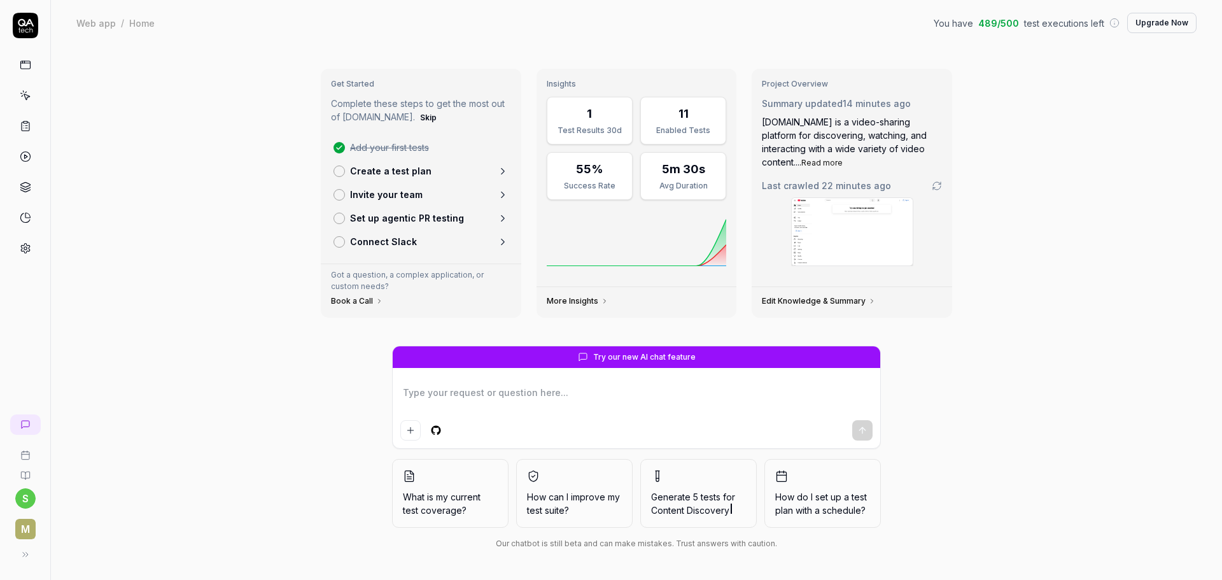
click at [24, 97] on icon at bounding box center [25, 95] width 11 height 11
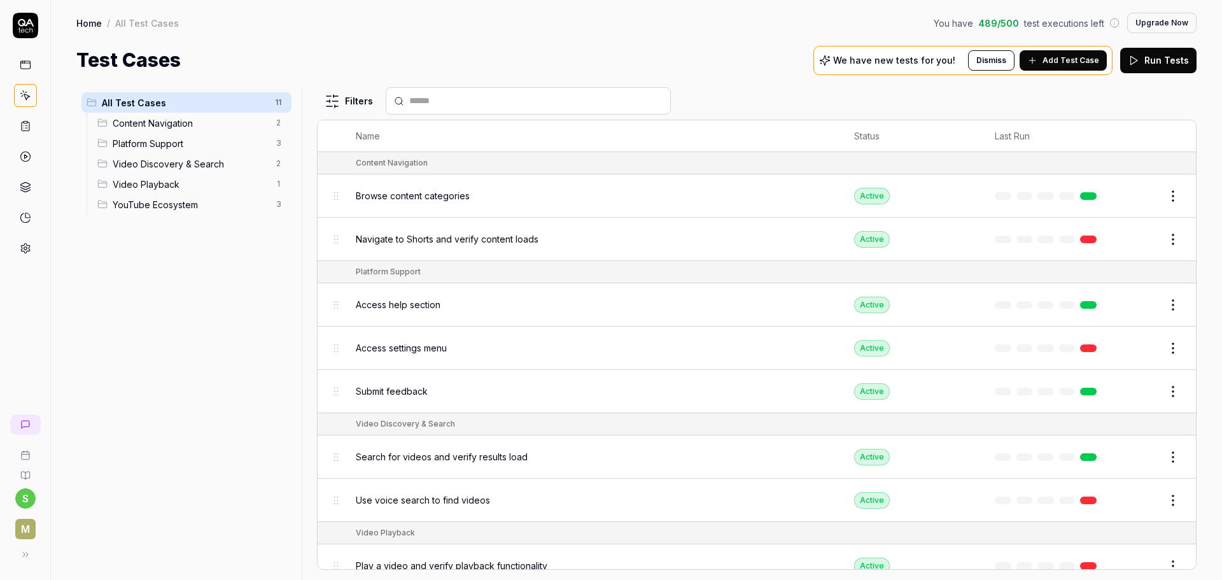
click at [1081, 60] on span "Add Test Case" at bounding box center [1070, 60] width 57 height 11
click at [221, 98] on span "All Test Cases" at bounding box center [184, 102] width 165 height 13
click at [215, 128] on span "Content Navigation" at bounding box center [191, 122] width 156 height 13
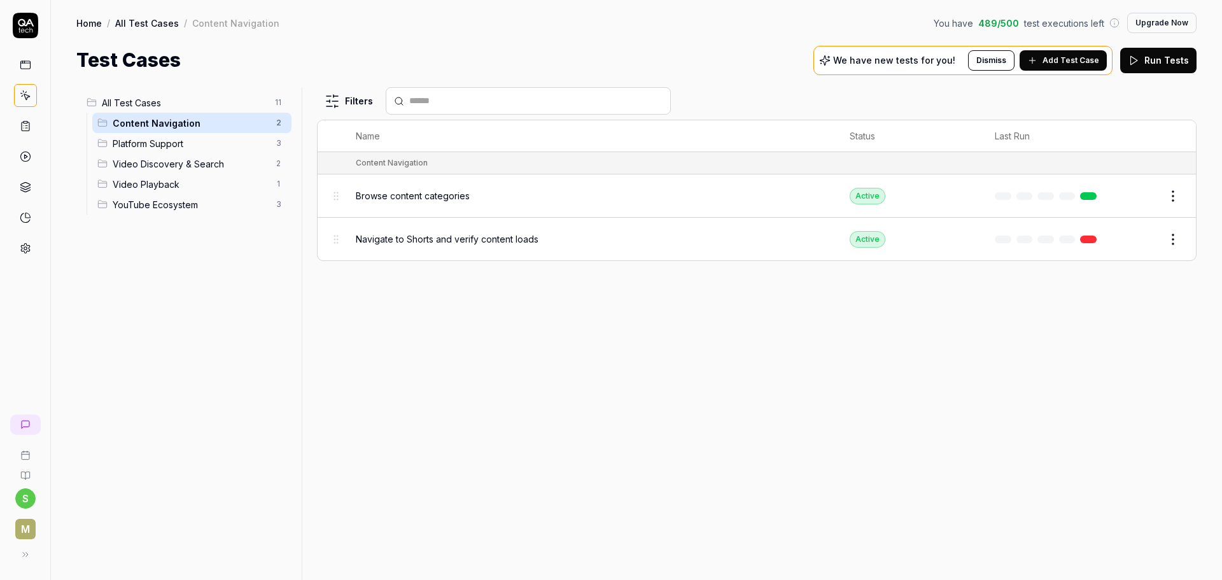
click at [198, 144] on span "Platform Support" at bounding box center [191, 143] width 156 height 13
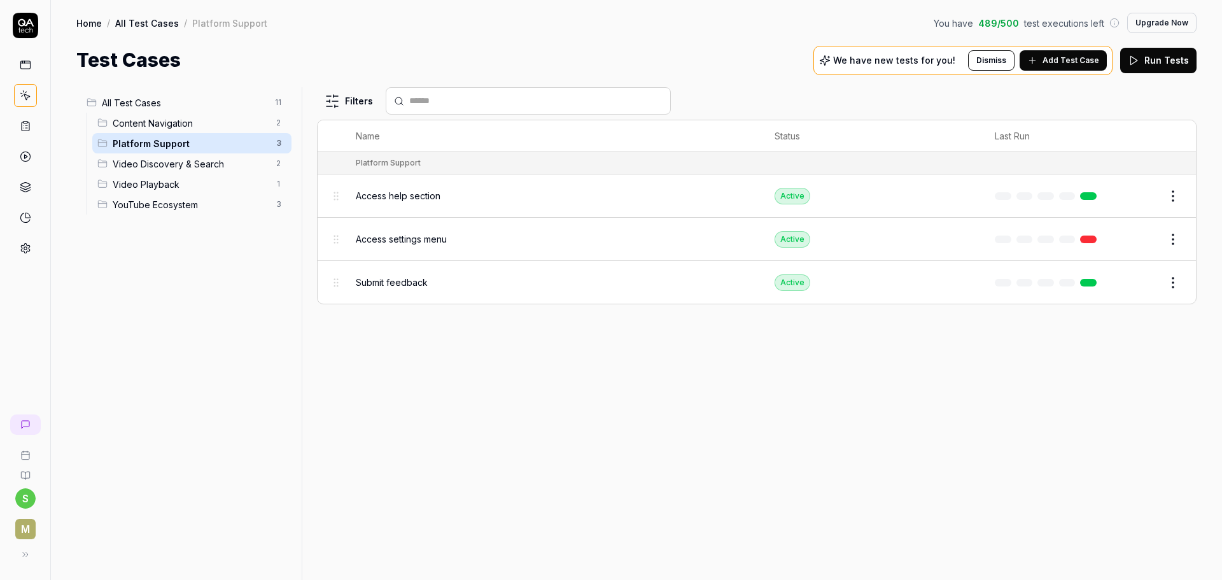
click at [191, 158] on span "Video Discovery & Search" at bounding box center [191, 163] width 156 height 13
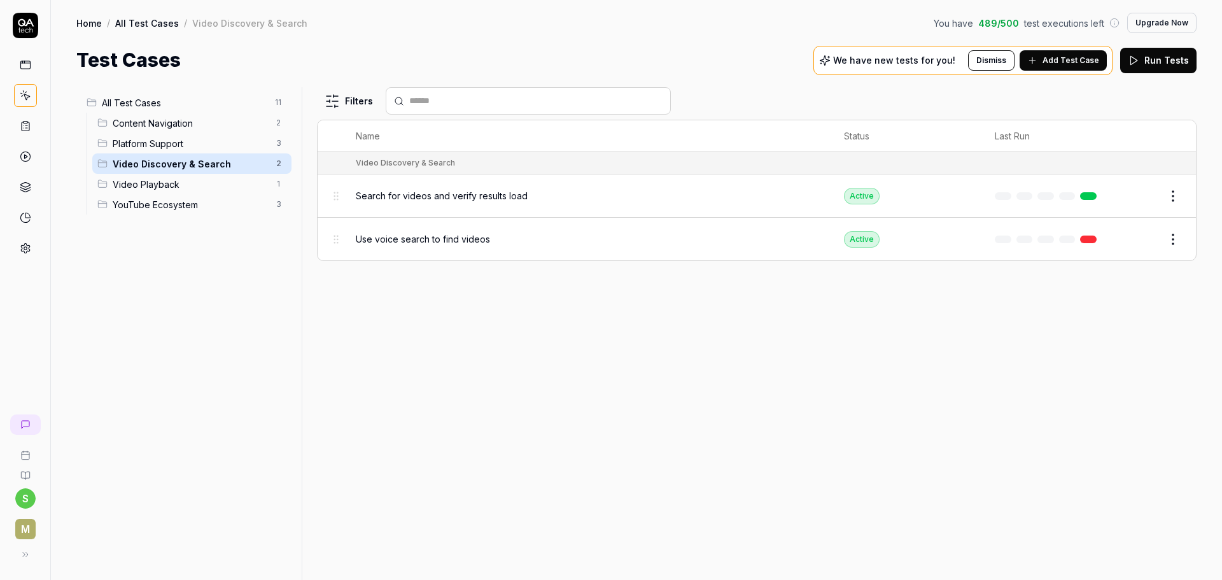
click at [75, 27] on div "Home / All Test Cases / Video Discovery & Search You have 489 / 500 test execut…" at bounding box center [636, 37] width 1171 height 74
click at [85, 25] on link "Home" at bounding box center [88, 23] width 25 height 13
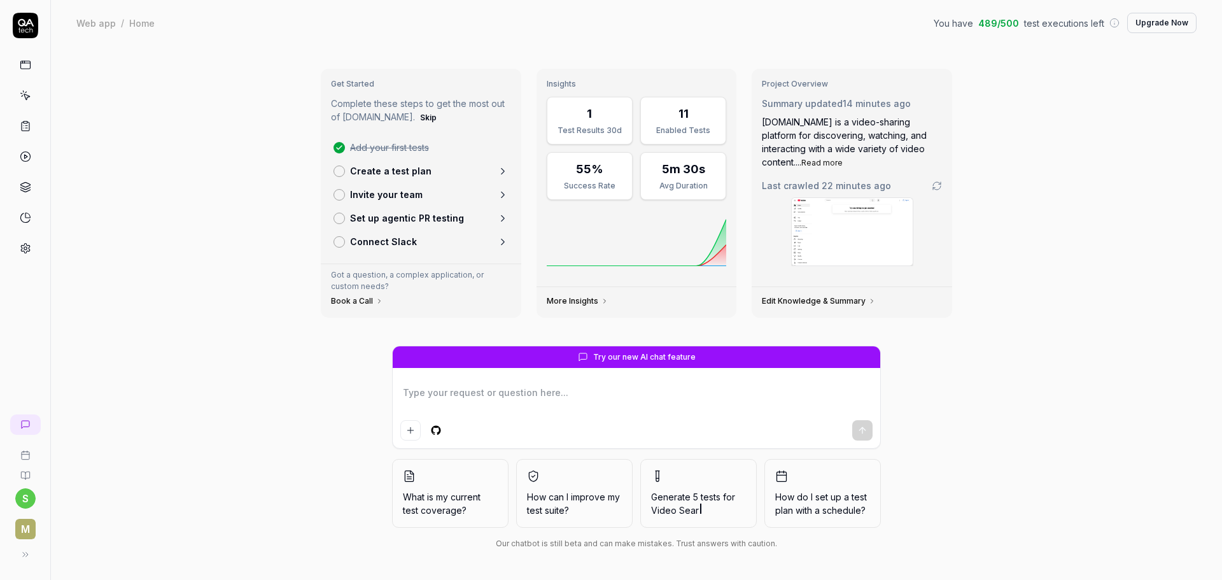
click at [25, 27] on icon at bounding box center [25, 25] width 25 height 25
click at [24, 68] on icon at bounding box center [25, 64] width 11 height 11
click at [17, 68] on link at bounding box center [25, 64] width 23 height 23
click at [27, 45] on div at bounding box center [25, 136] width 50 height 247
click at [26, 71] on link at bounding box center [25, 64] width 23 height 23
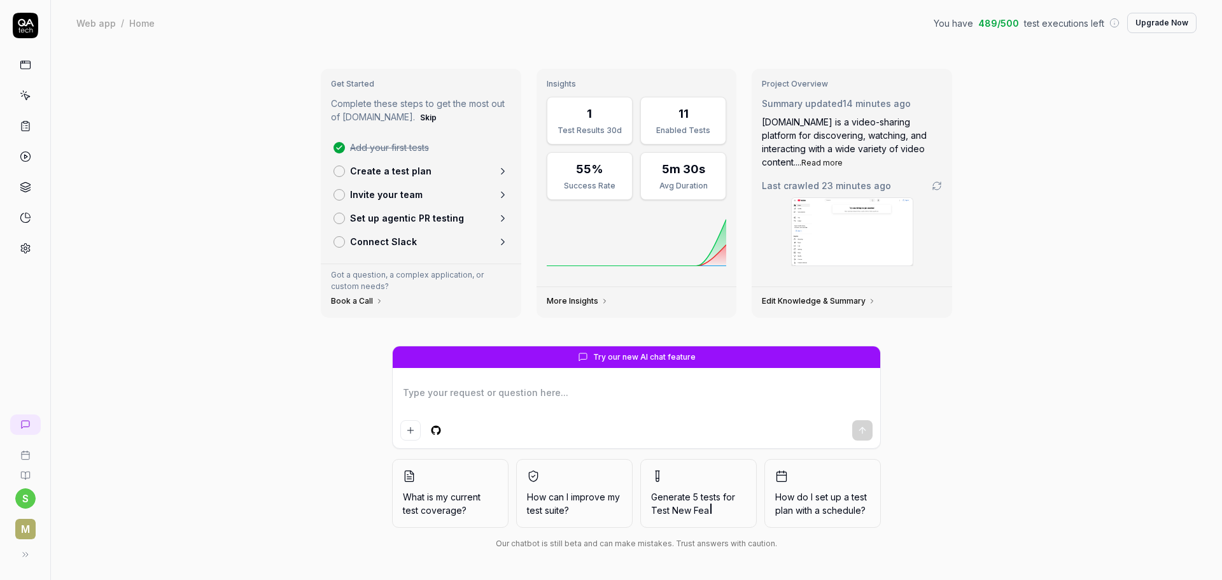
click at [32, 64] on link at bounding box center [25, 64] width 23 height 23
click at [26, 94] on icon at bounding box center [25, 95] width 11 height 11
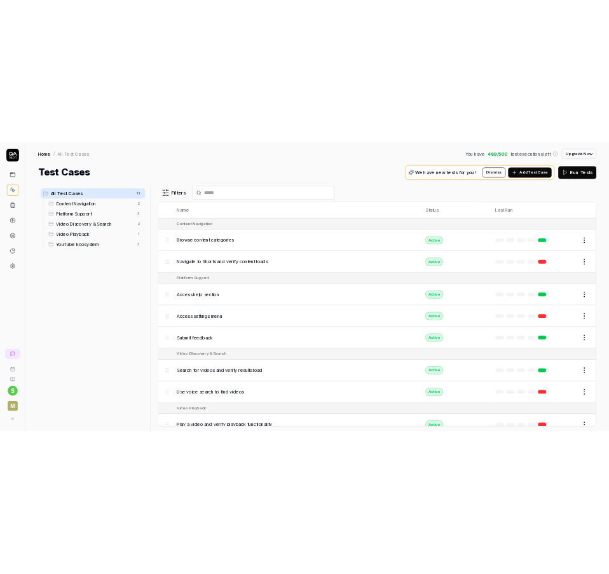
scroll to position [170, 0]
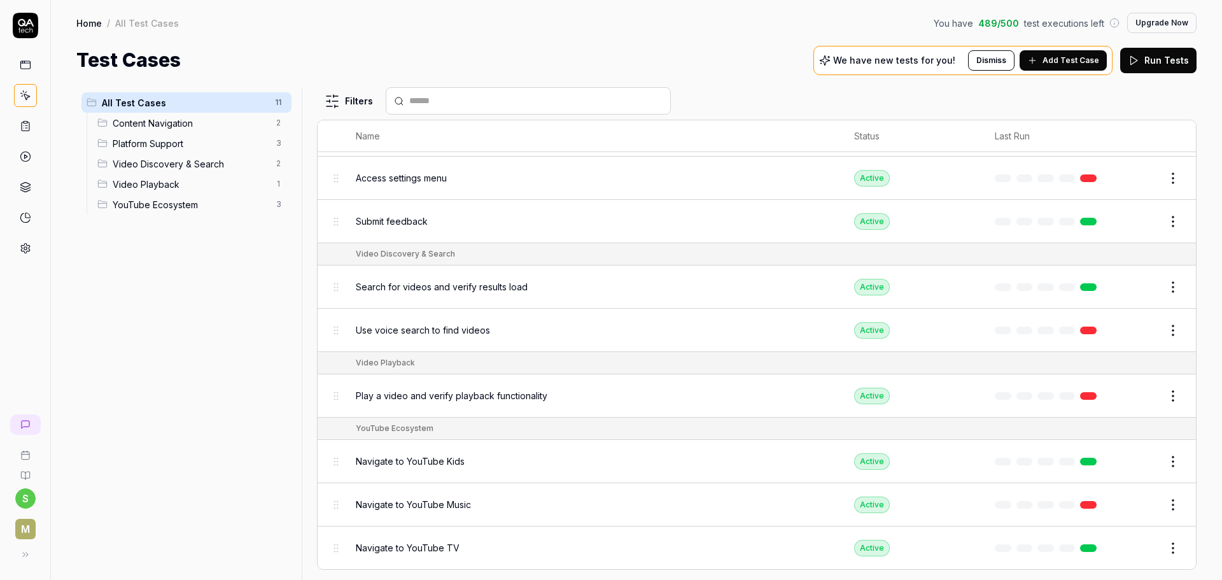
click at [333, 100] on html "s m Home / All Test Cases You have 489 / 500 test executions left Upgrade Now H…" at bounding box center [611, 290] width 1222 height 580
click at [233, 438] on html "s m Home / All Test Cases You have 489 / 500 test executions left Upgrade Now H…" at bounding box center [611, 290] width 1222 height 580
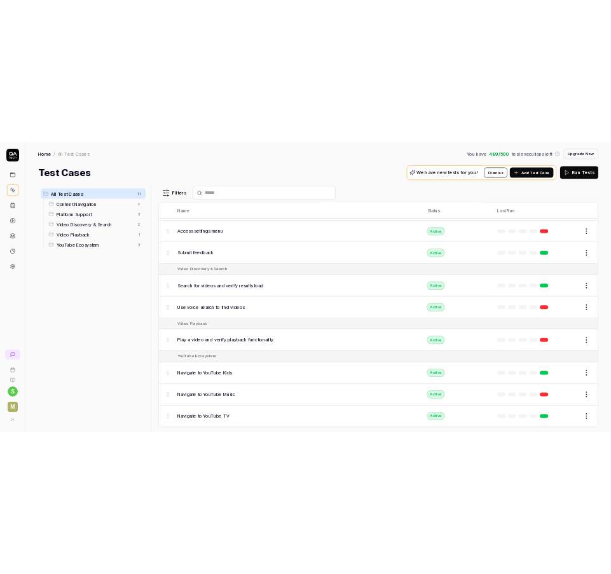
scroll to position [183, 0]
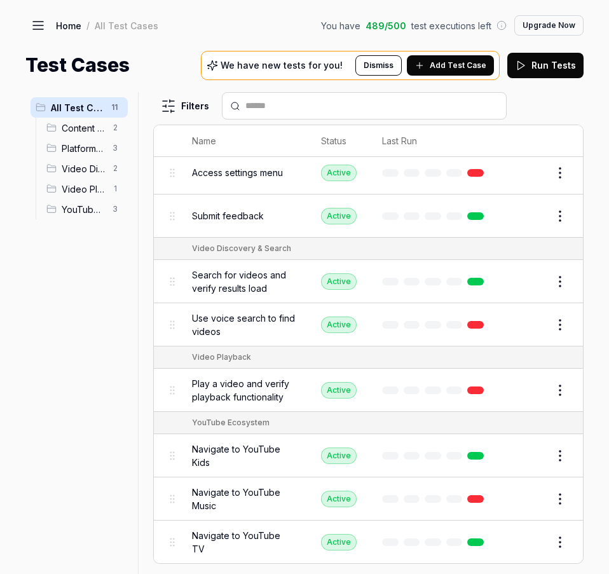
click at [34, 27] on icon at bounding box center [38, 25] width 15 height 15
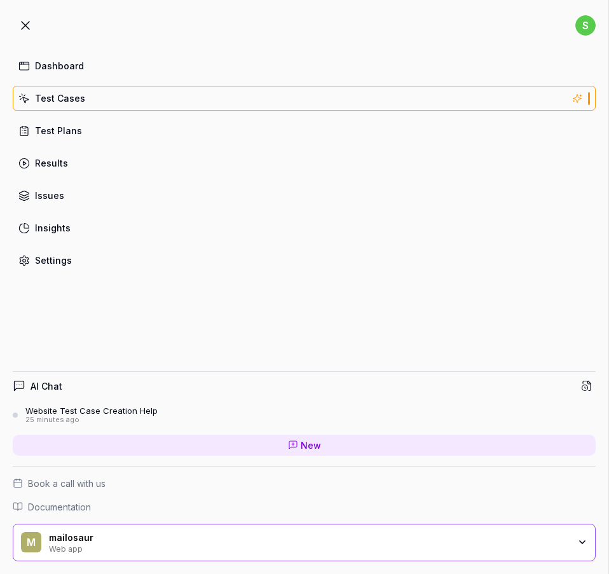
click at [24, 26] on icon at bounding box center [26, 26] width 8 height 8
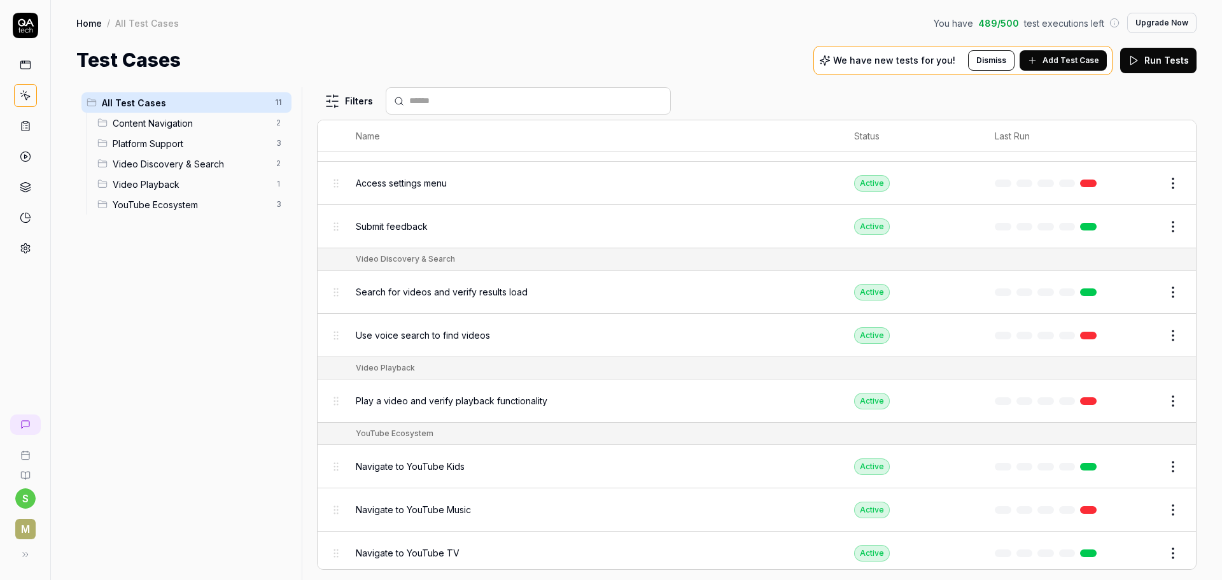
scroll to position [170, 0]
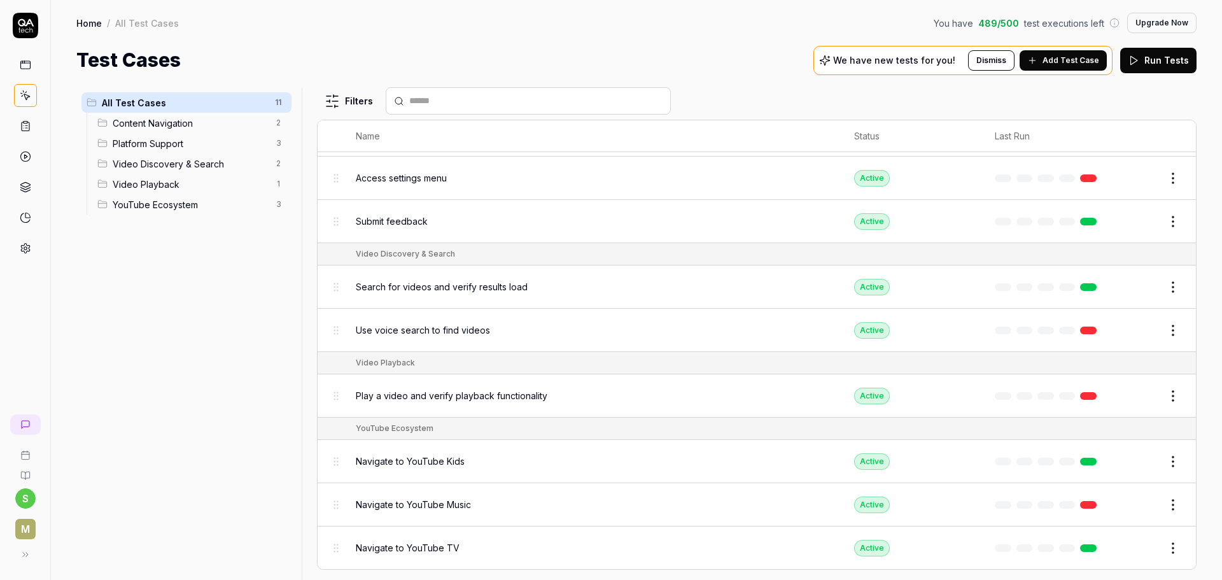
click at [1167, 184] on body "s m Home / All Test Cases You have 489 / 500 test executions left Upgrade Now H…" at bounding box center [611, 290] width 1222 height 580
click at [1094, 379] on div "Disable" at bounding box center [1109, 373] width 121 height 28
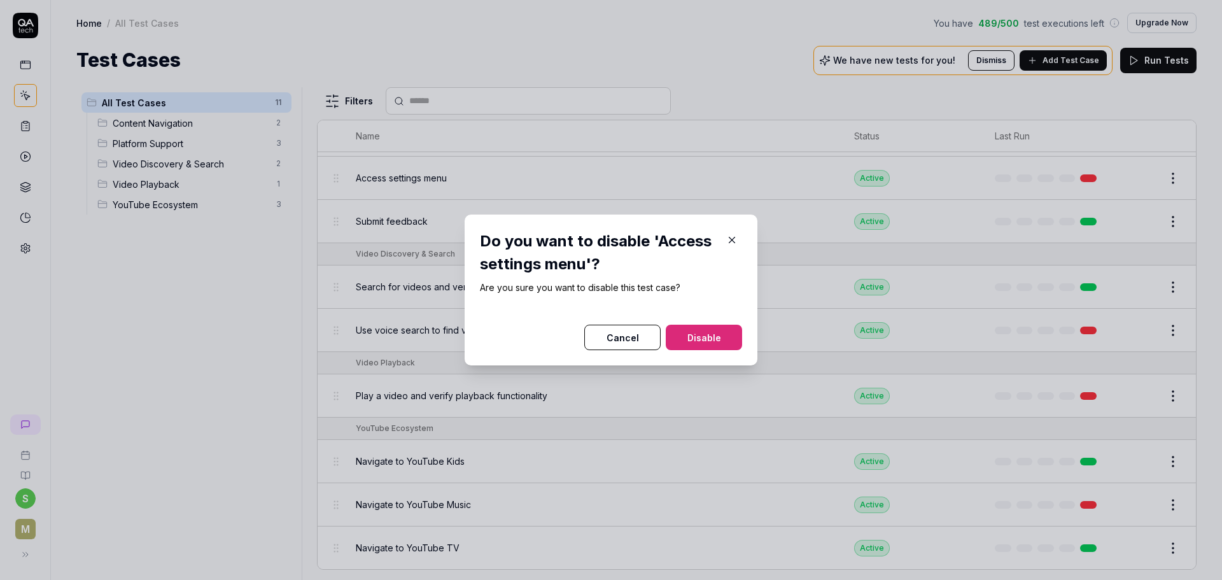
click at [629, 340] on button "Cancel" at bounding box center [622, 336] width 76 height 25
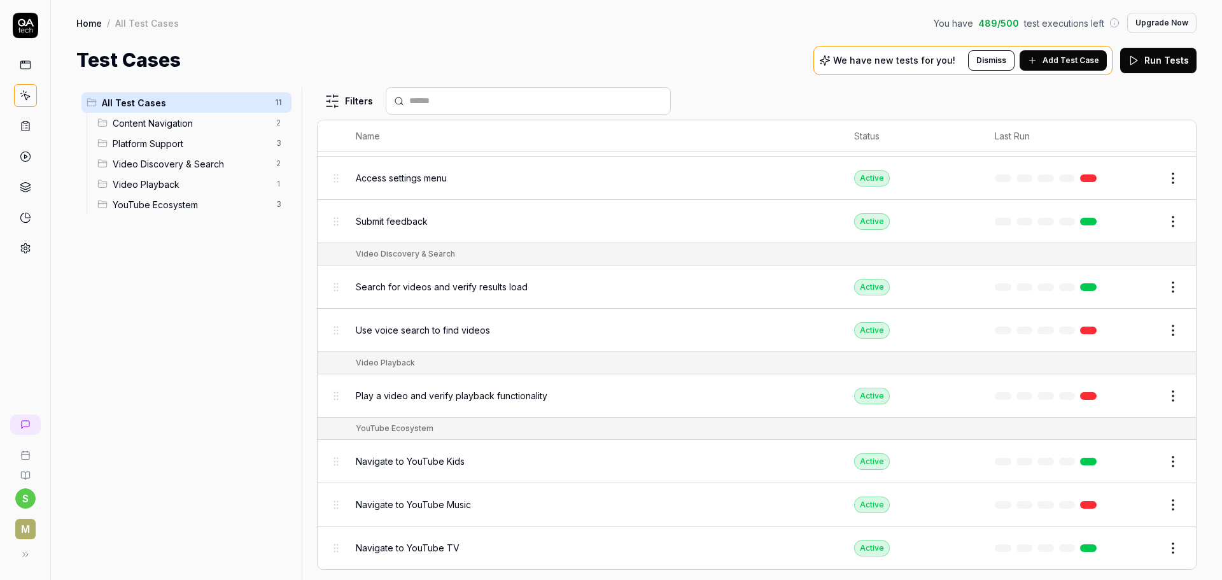
click at [1166, 172] on html "s m Home / All Test Cases You have 489 / 500 test executions left Upgrade Now H…" at bounding box center [611, 290] width 1222 height 580
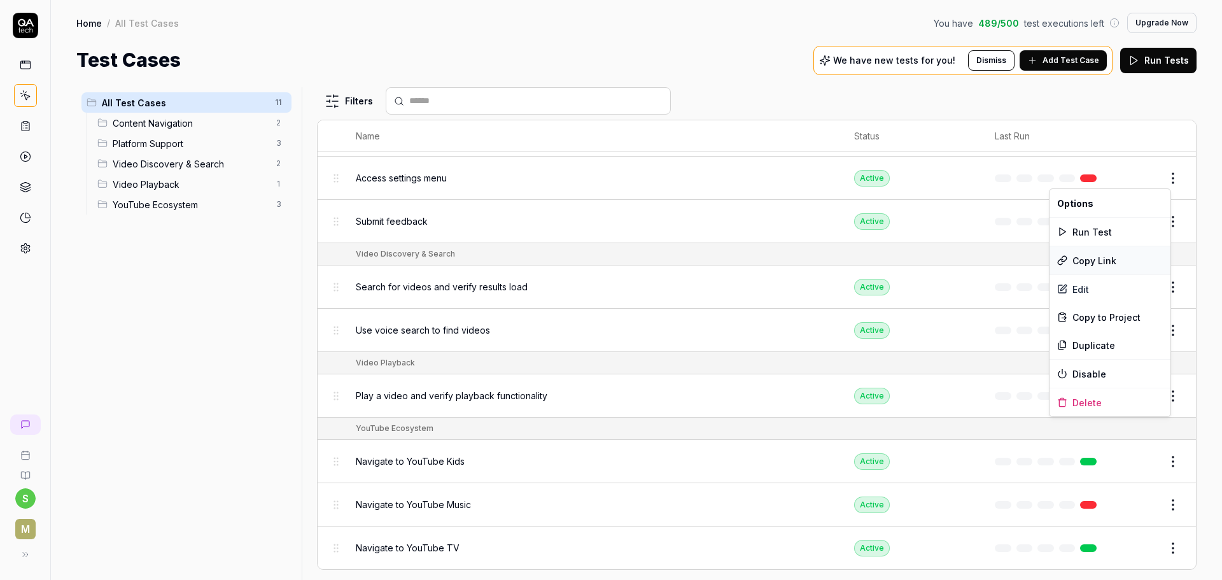
click at [1103, 260] on div "Copy Link" at bounding box center [1109, 260] width 121 height 28
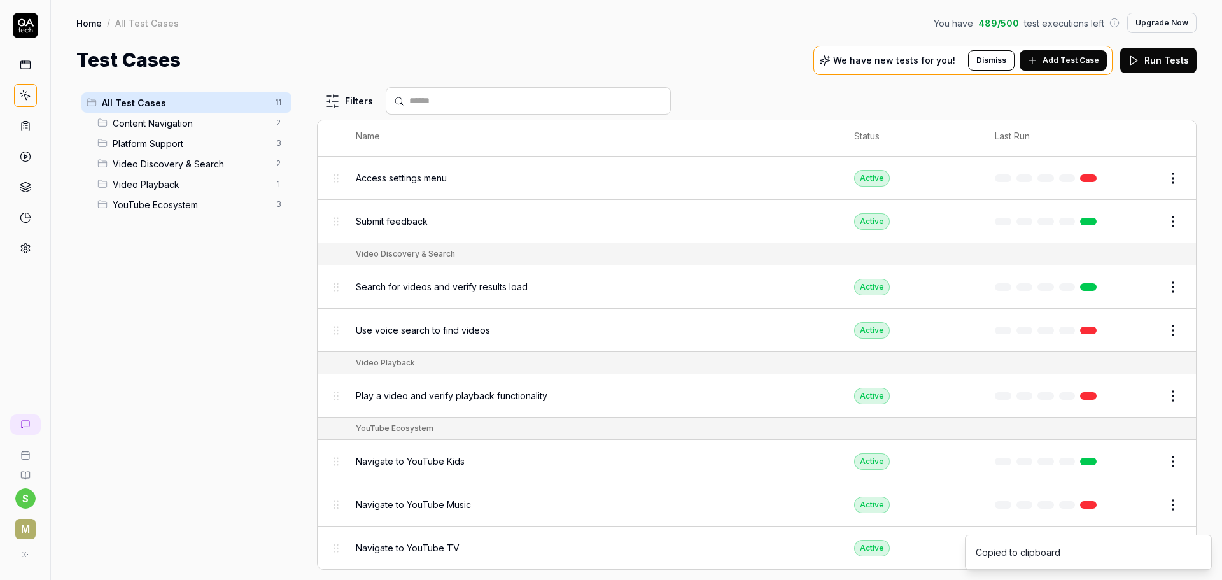
click at [1163, 178] on html "s m Home / All Test Cases You have 489 / 500 test executions left Upgrade Now H…" at bounding box center [611, 290] width 1222 height 580
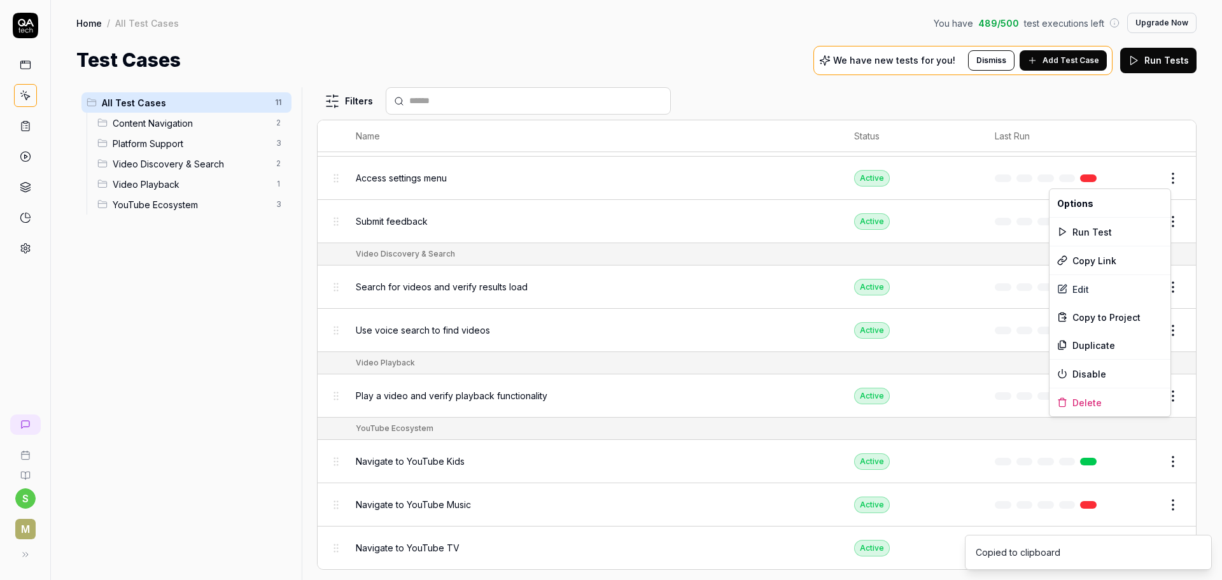
click at [419, 176] on html "s m Home / All Test Cases You have 489 / 500 test executions left Upgrade Now H…" at bounding box center [611, 290] width 1222 height 580
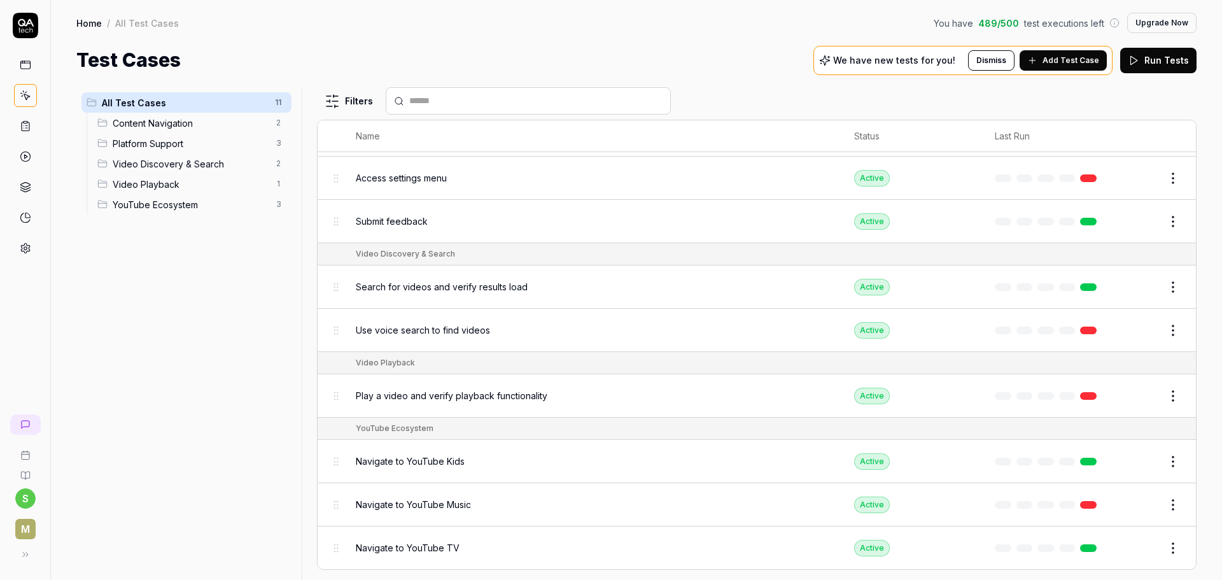
click at [419, 176] on span "Access settings menu" at bounding box center [401, 177] width 91 height 13
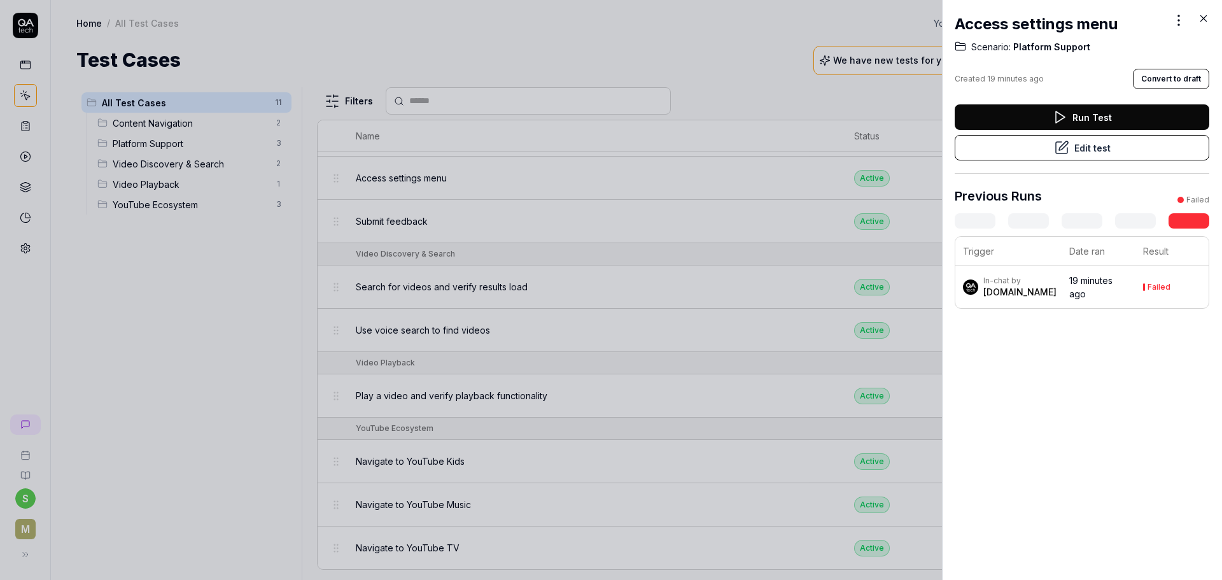
click at [777, 169] on div at bounding box center [611, 290] width 1222 height 580
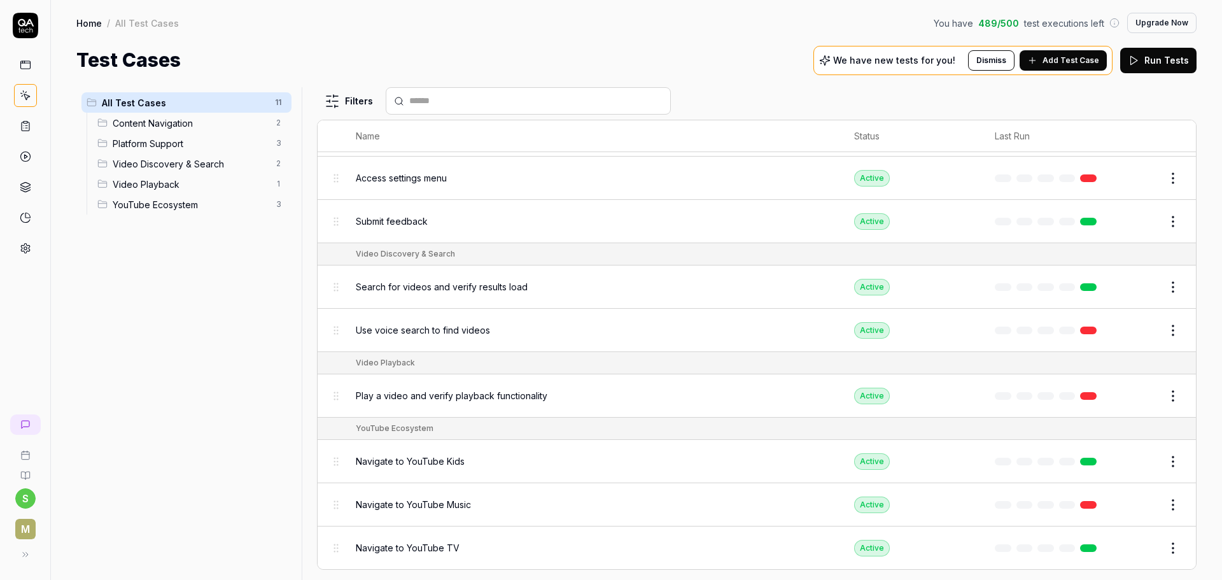
click at [377, 173] on span "Access settings menu" at bounding box center [401, 177] width 91 height 13
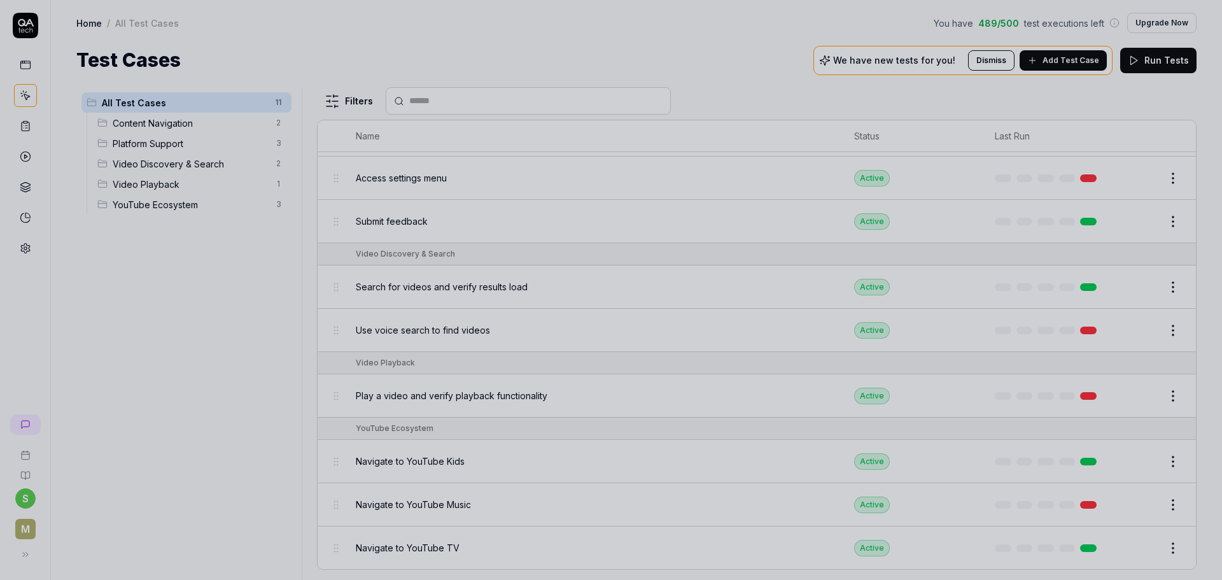
drag, startPoint x: 721, startPoint y: 240, endPoint x: 730, endPoint y: 246, distance: 10.6
click at [729, 246] on div at bounding box center [611, 290] width 1222 height 580
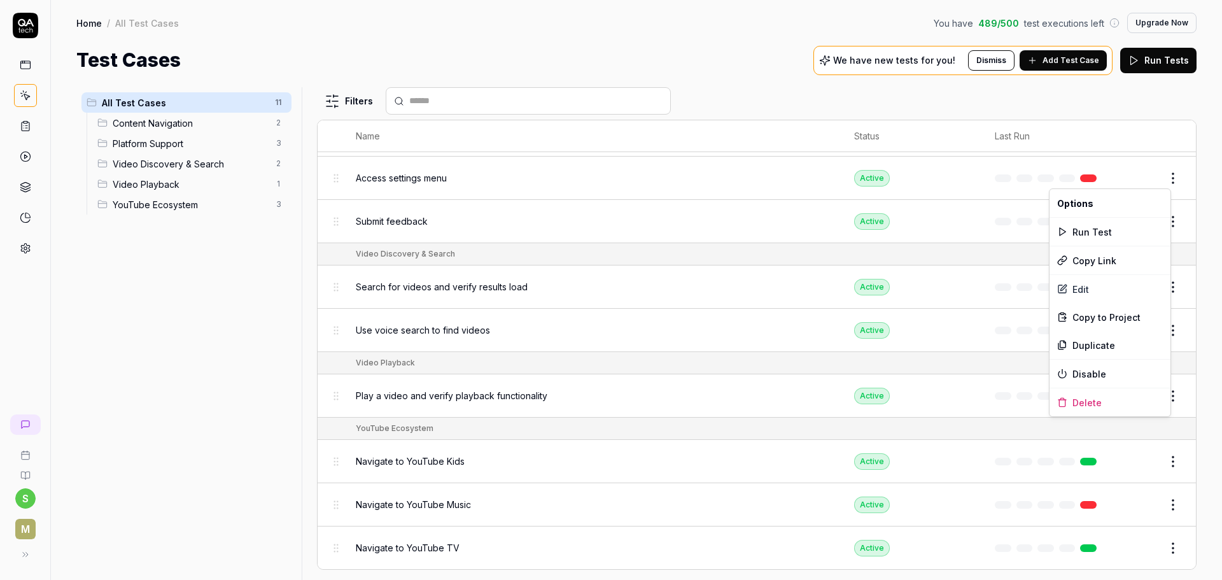
click at [1160, 185] on body "s m Home / All Test Cases You have 489 / 500 test executions left Upgrade Now H…" at bounding box center [611, 290] width 1222 height 580
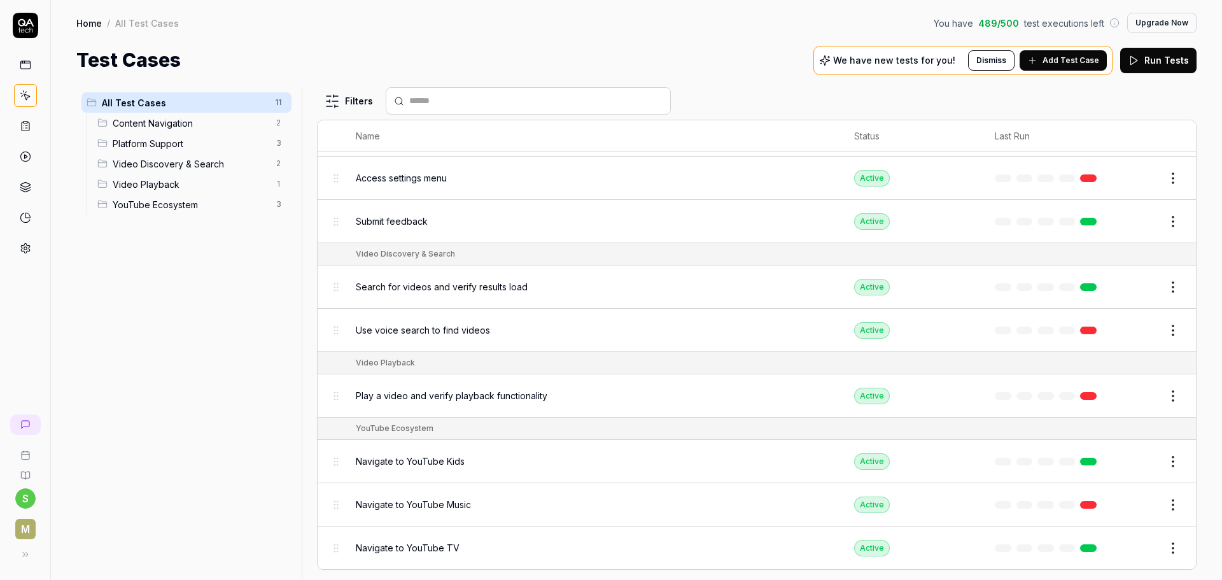
click at [1169, 184] on html "s m Home / All Test Cases You have 489 / 500 test executions left Upgrade Now H…" at bounding box center [611, 290] width 1222 height 580
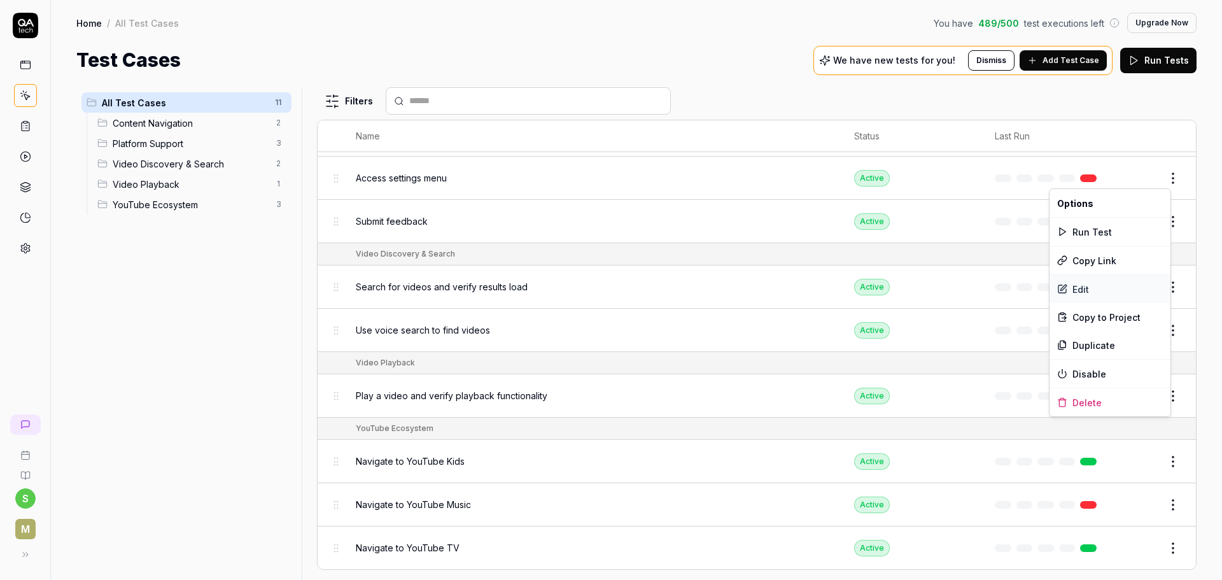
click at [1082, 289] on div "Edit" at bounding box center [1109, 289] width 121 height 28
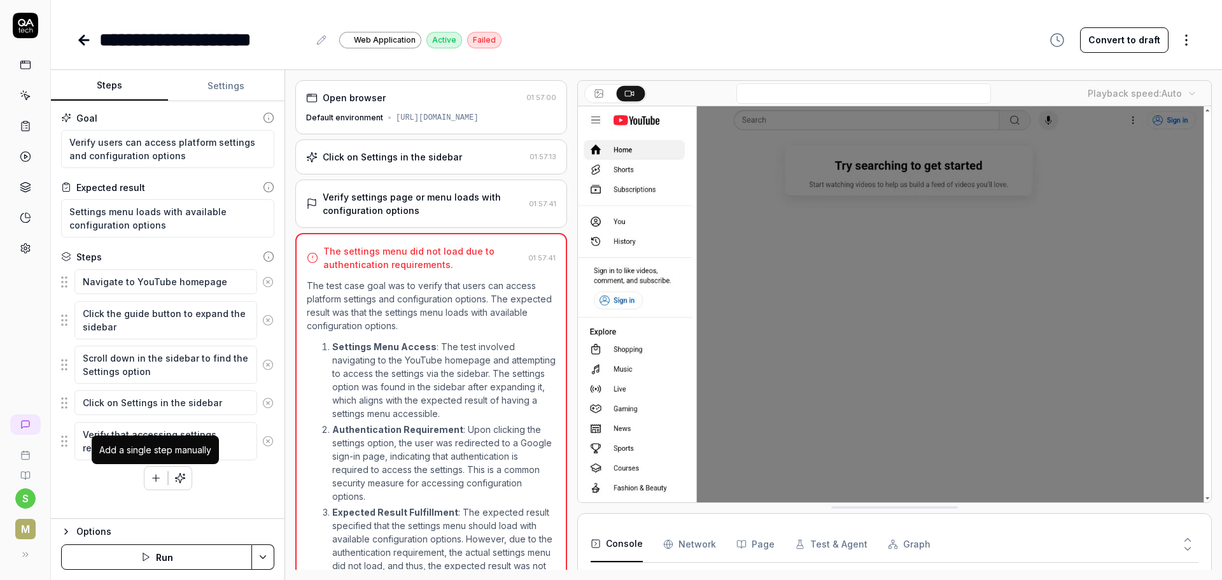
click at [153, 478] on icon "button" at bounding box center [155, 478] width 7 height 0
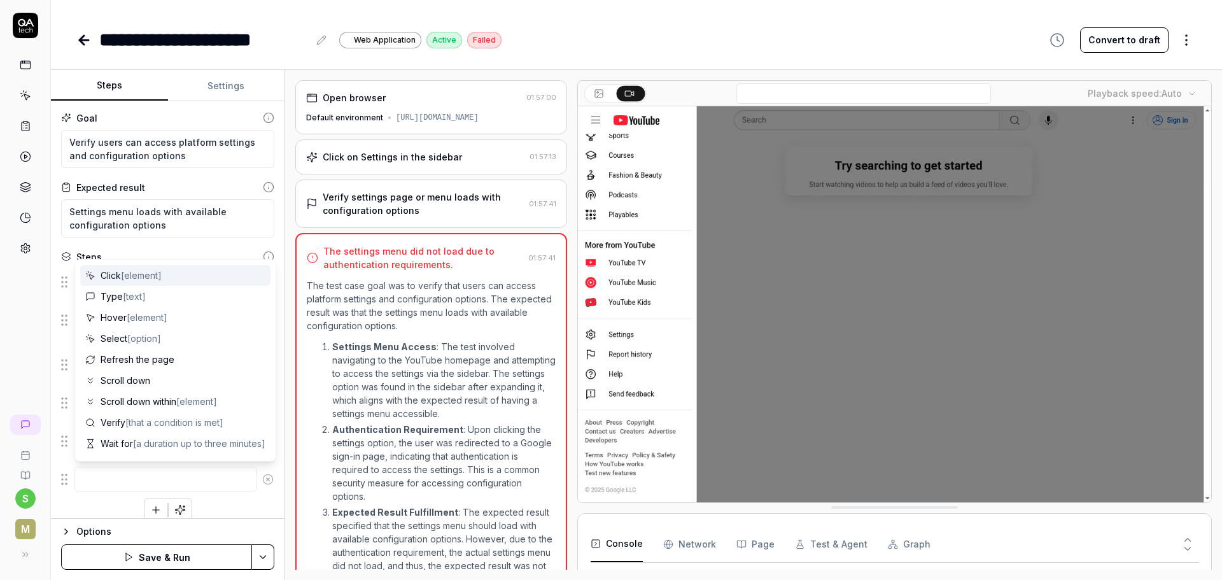
click at [108, 285] on div "Click [element]" at bounding box center [175, 275] width 190 height 21
type textarea "*"
type textarea "Click"
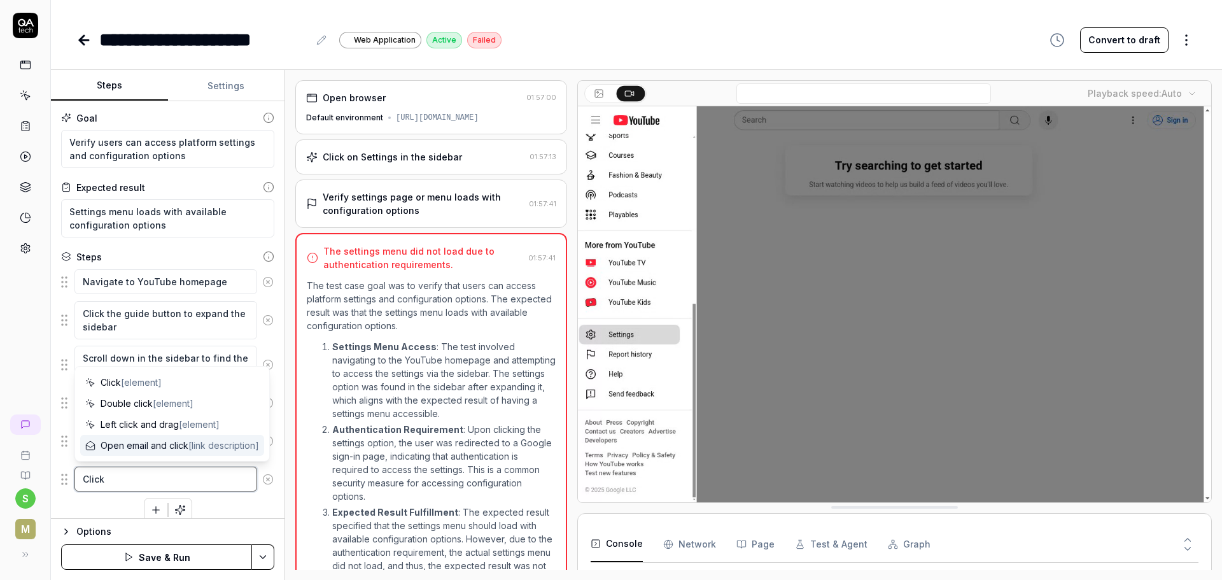
type textarea "*"
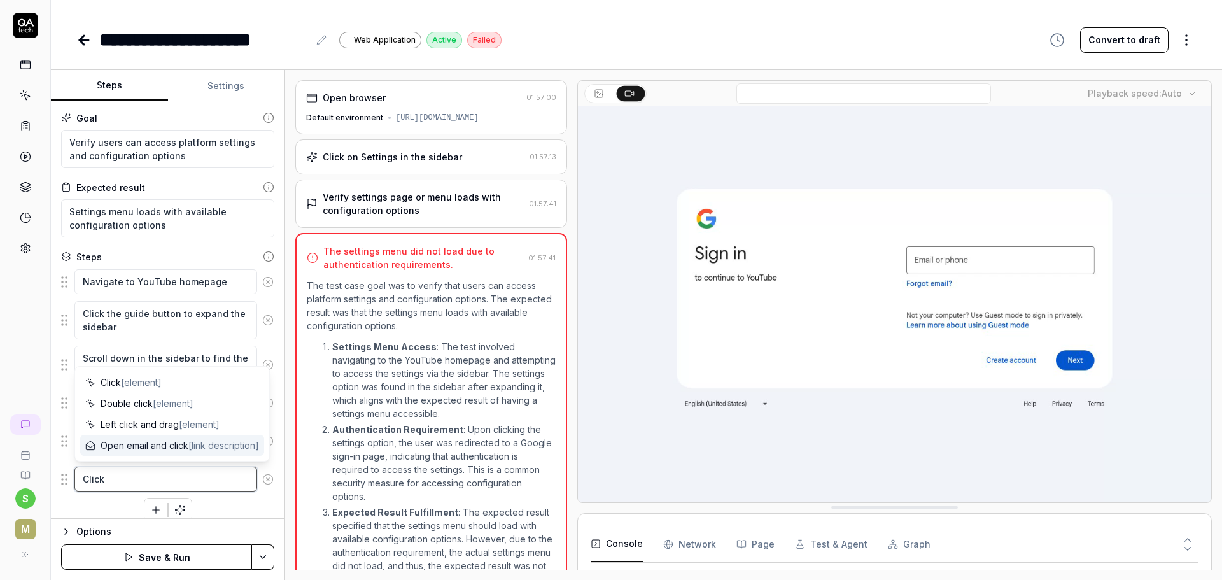
type textarea "Click o"
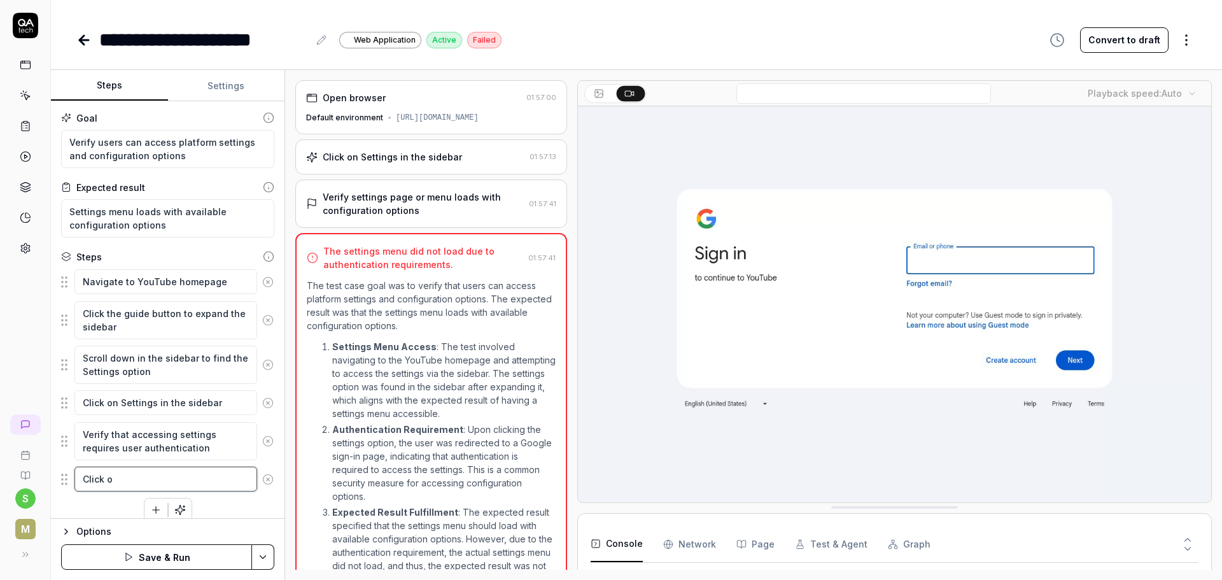
type textarea "*"
type textarea "Click on"
type textarea "*"
type textarea "Click o"
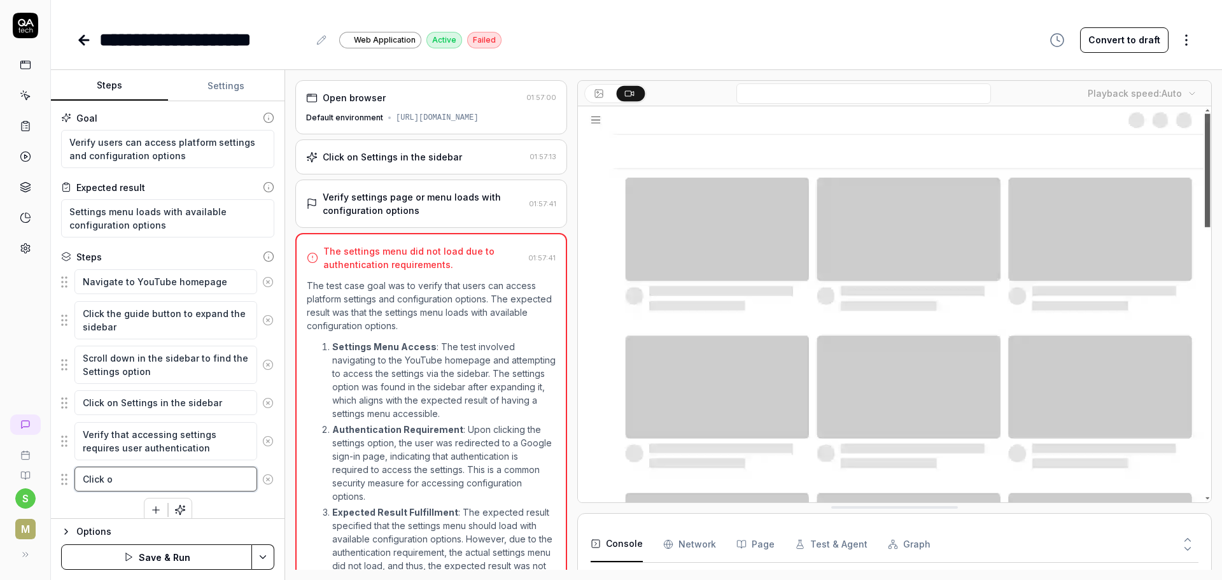
type textarea "*"
type textarea "Click"
type textarea "*"
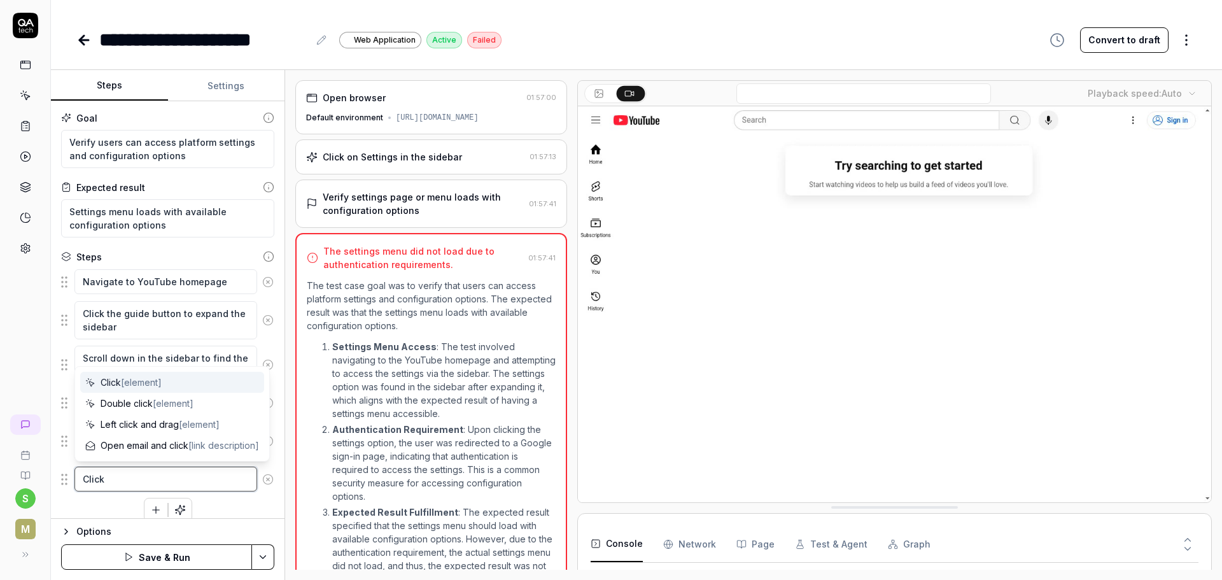
type textarea "Click"
click at [164, 383] on div "Click [element]" at bounding box center [172, 382] width 184 height 21
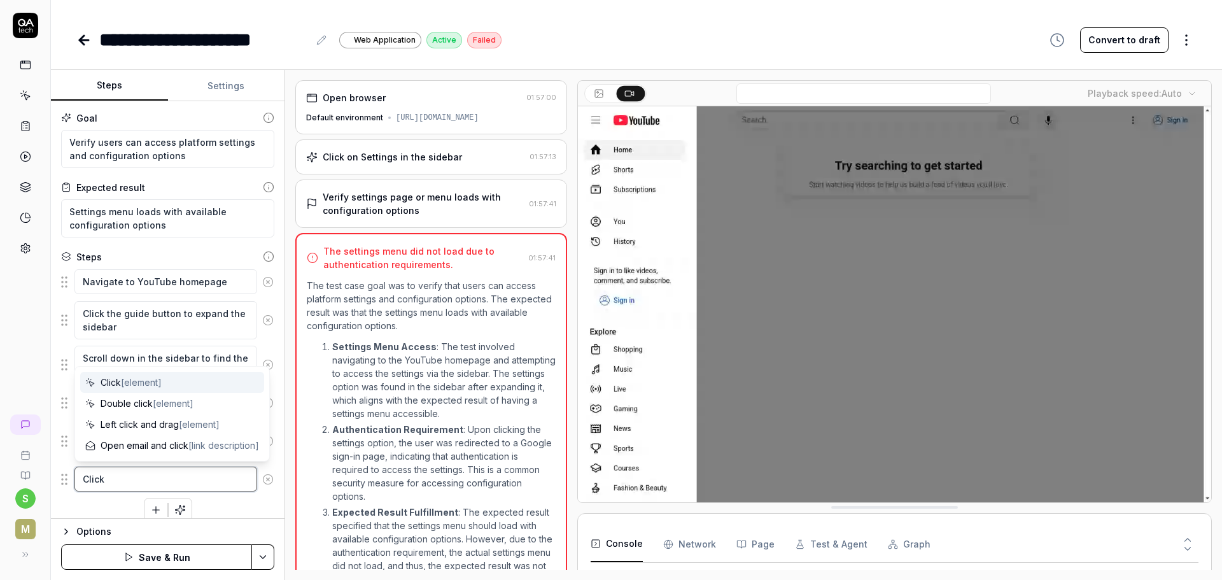
type textarea "*"
type textarea "Click"
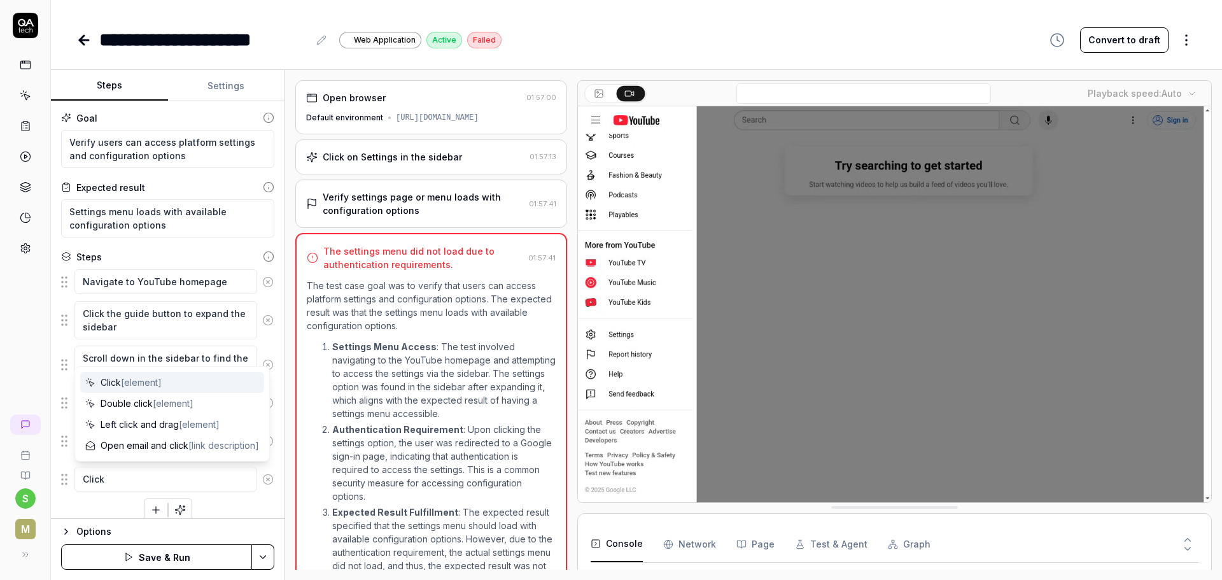
click at [154, 379] on span "[element]" at bounding box center [141, 382] width 41 height 11
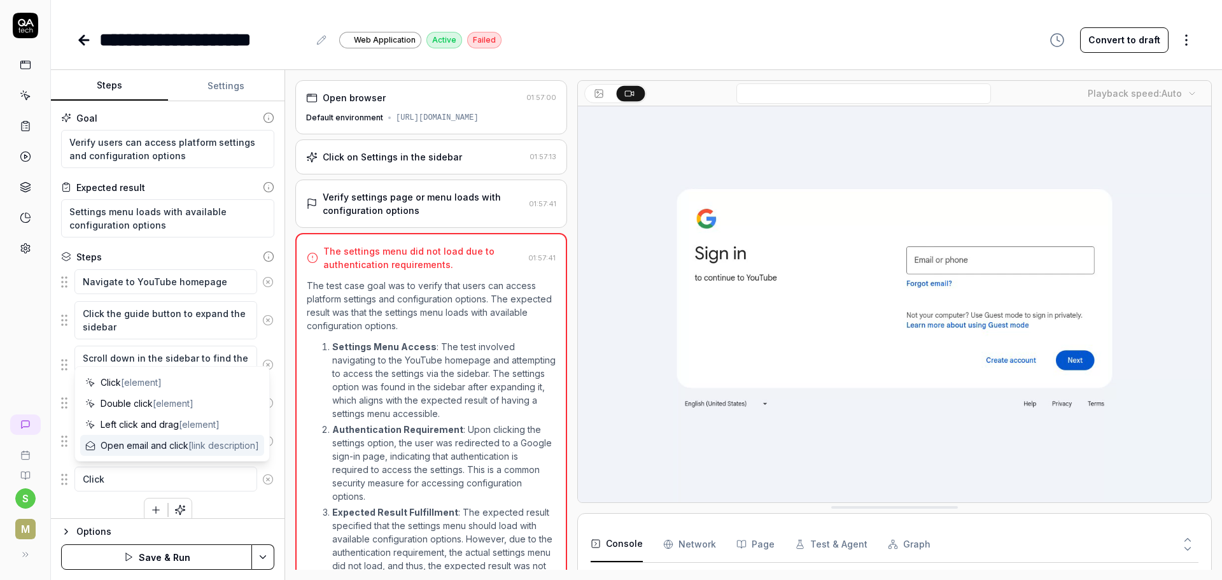
drag, startPoint x: 232, startPoint y: 506, endPoint x: 223, endPoint y: 515, distance: 12.2
click at [229, 508] on div "Navigate to YouTube homepage Click the guide button to expand the sidebar Scrol…" at bounding box center [167, 394] width 213 height 253
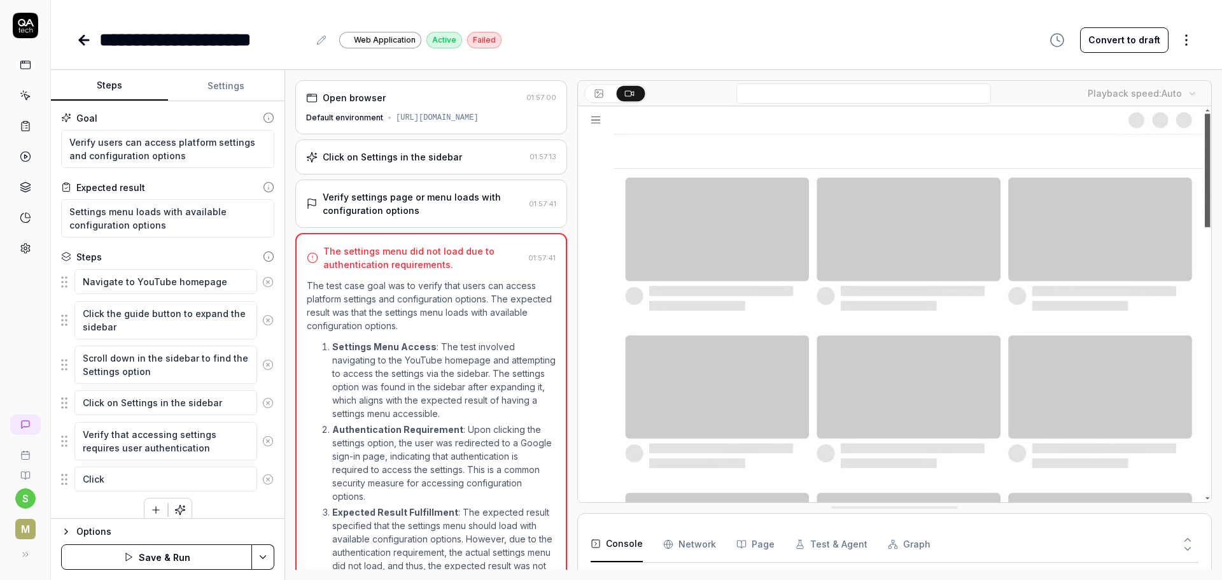
click at [600, 99] on icon at bounding box center [599, 93] width 10 height 10
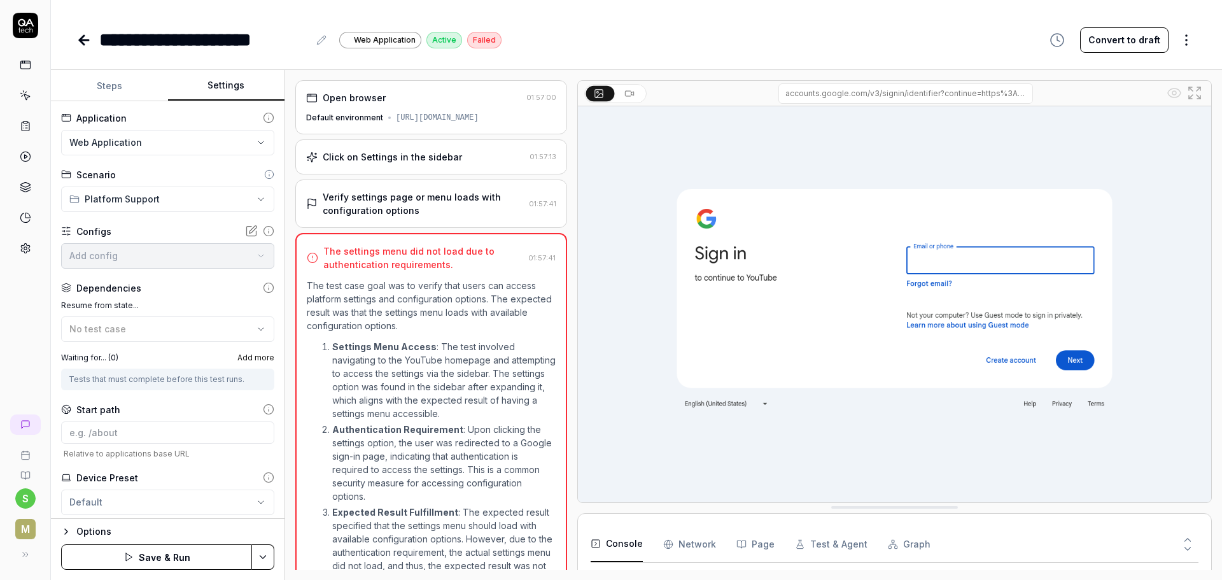
click at [193, 78] on button "Settings" at bounding box center [226, 86] width 117 height 31
click at [181, 153] on html "**********" at bounding box center [611, 290] width 1222 height 580
click at [182, 153] on html "**********" at bounding box center [611, 290] width 1222 height 580
click at [190, 197] on html "**********" at bounding box center [611, 290] width 1222 height 580
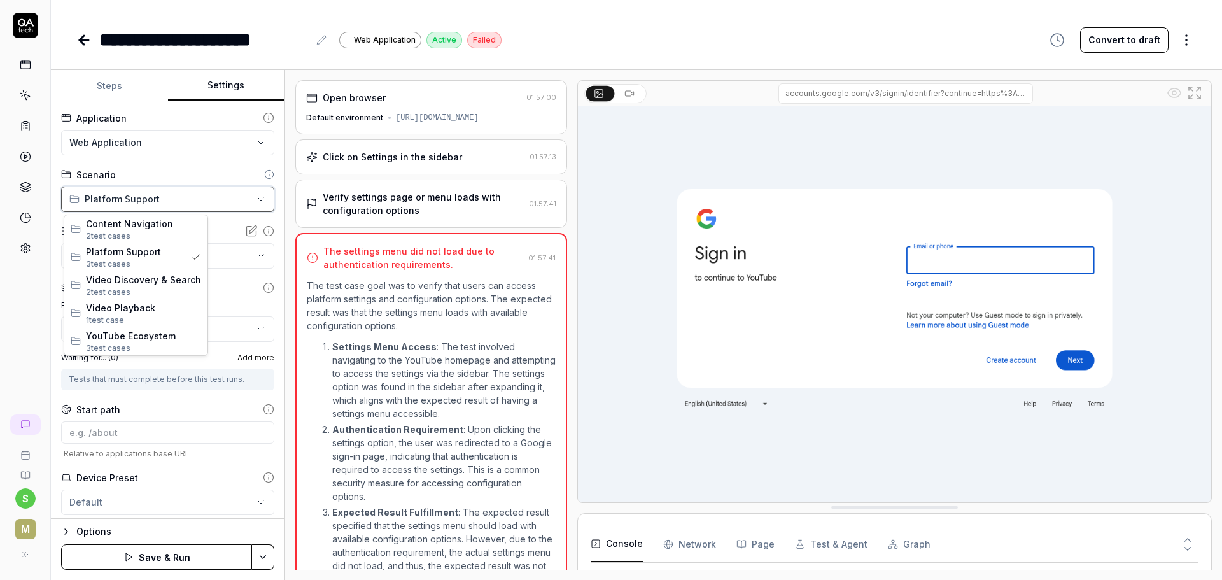
click at [190, 197] on html "**********" at bounding box center [611, 290] width 1222 height 580
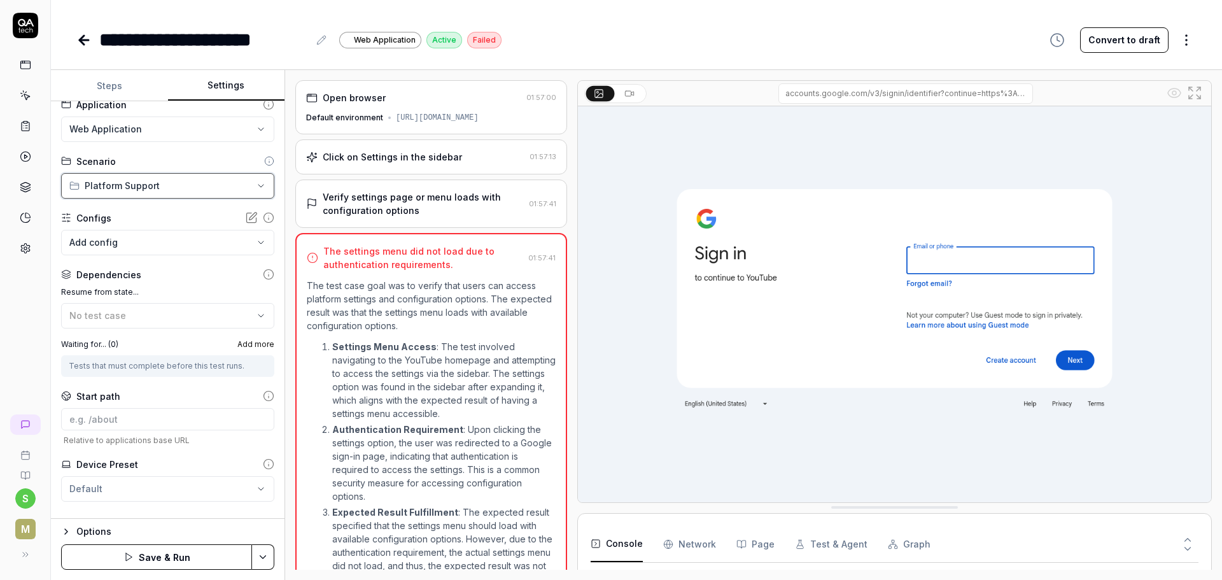
scroll to position [34, 0]
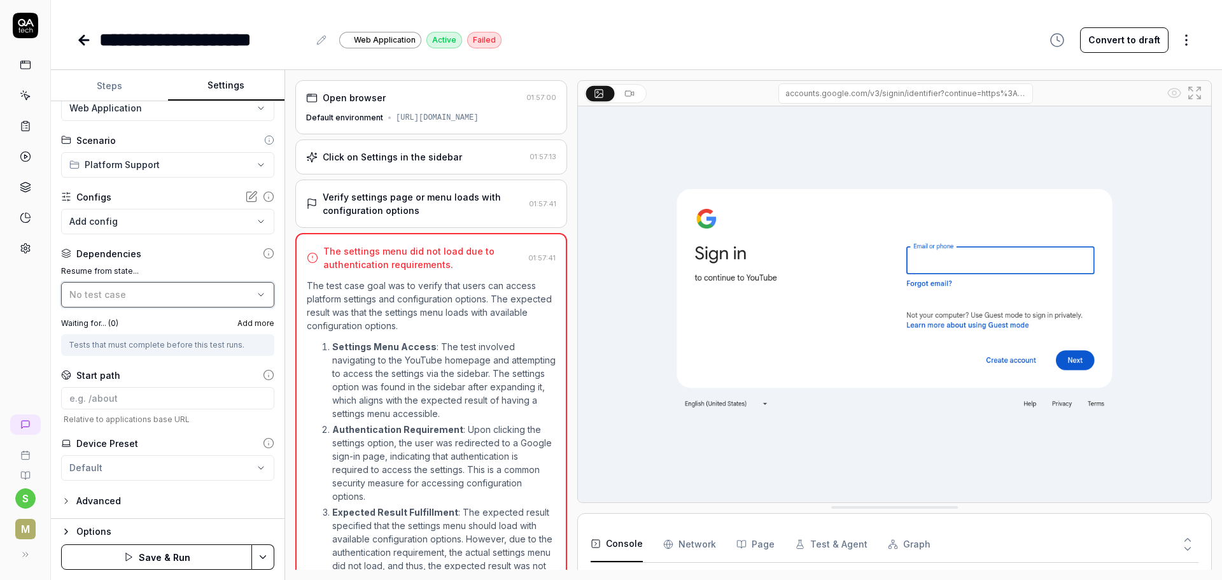
click at [106, 291] on span "No test case" at bounding box center [97, 294] width 57 height 11
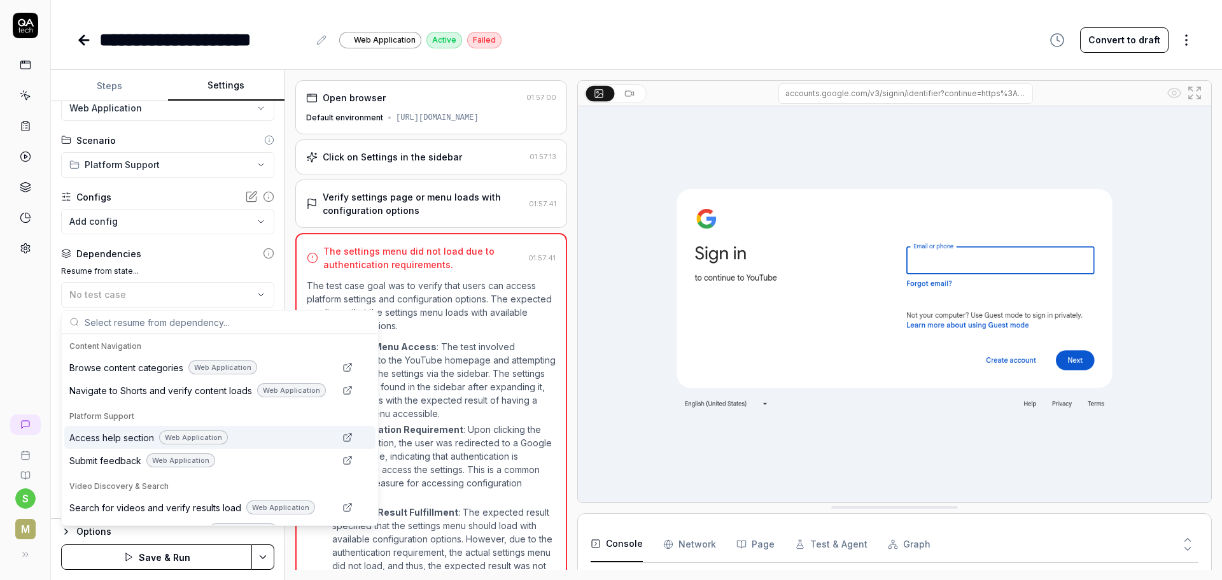
click at [345, 437] on link "Suggestions" at bounding box center [347, 436] width 15 height 15
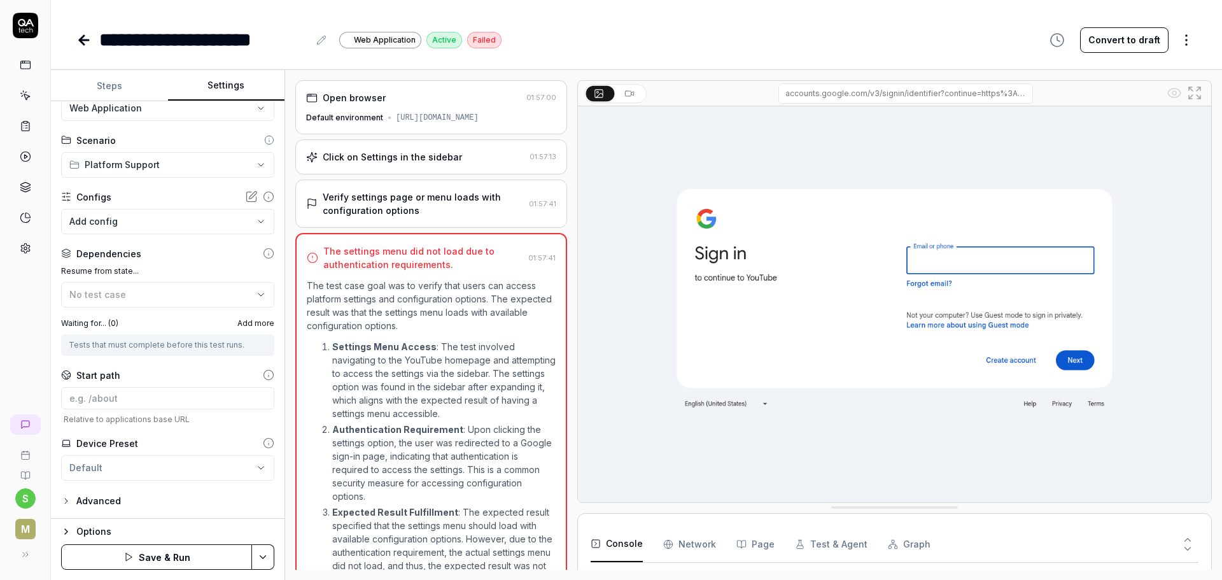
click at [361, 275] on div "The settings menu did not load due to authentication requirements. 01:57:41 The…" at bounding box center [431, 447] width 272 height 428
click at [113, 501] on div "Advanced" at bounding box center [98, 500] width 45 height 15
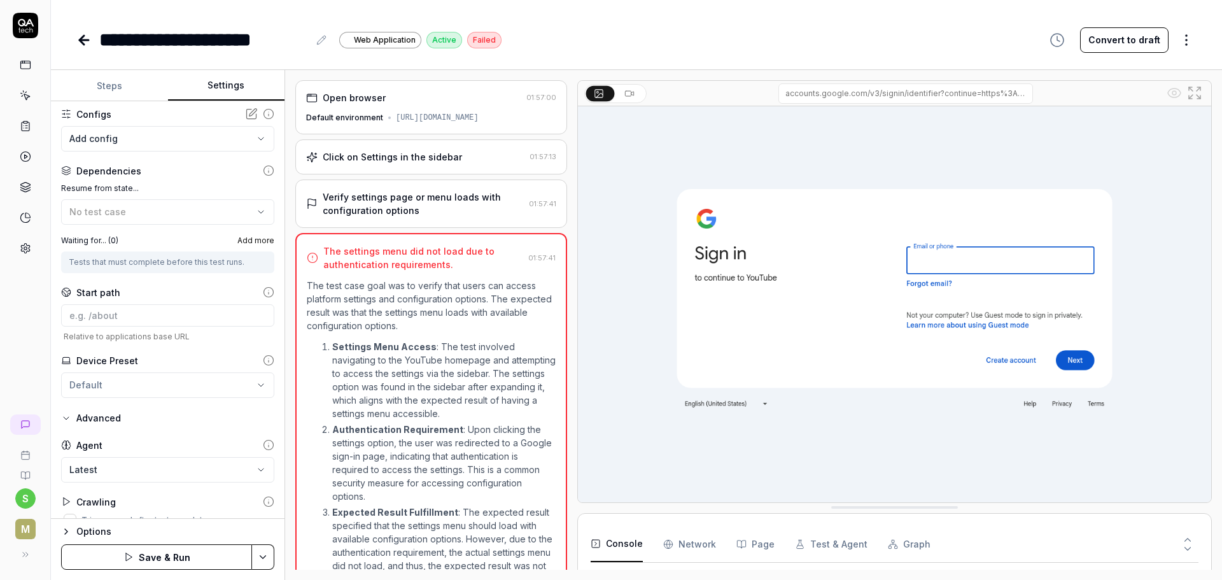
scroll to position [135, 0]
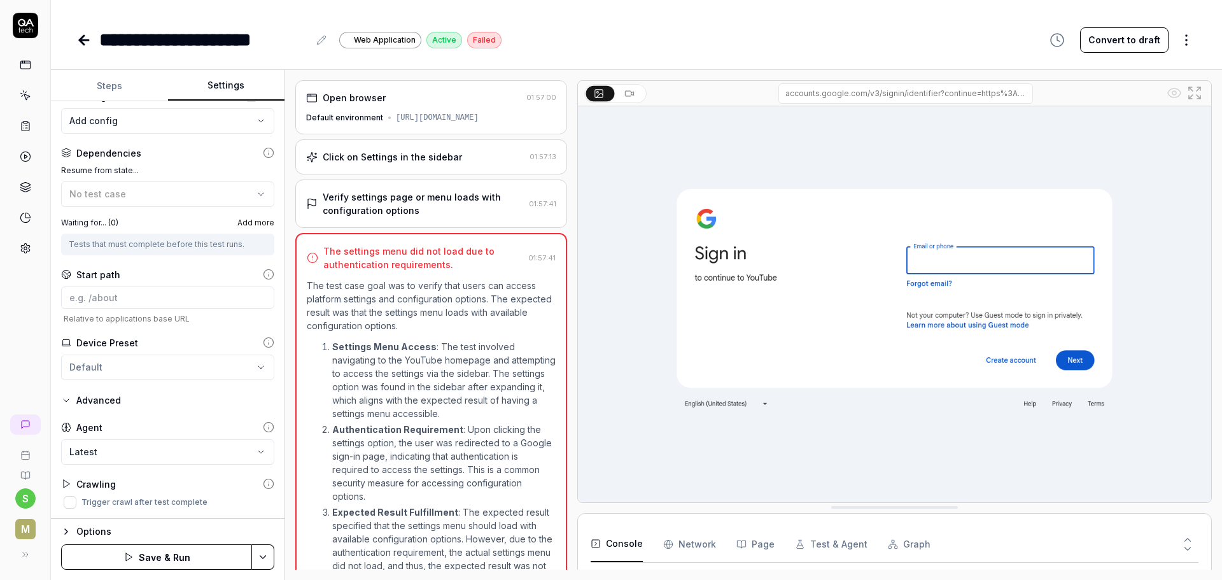
click at [74, 394] on button "Advanced" at bounding box center [91, 400] width 60 height 15
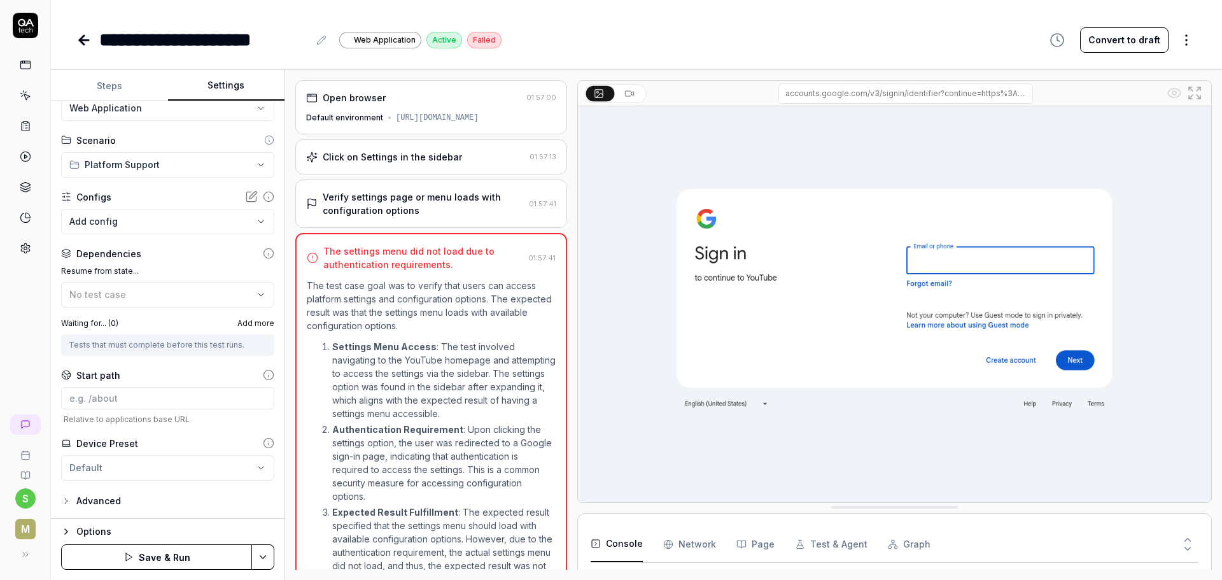
scroll to position [34, 0]
click at [84, 506] on div "Advanced" at bounding box center [98, 500] width 45 height 15
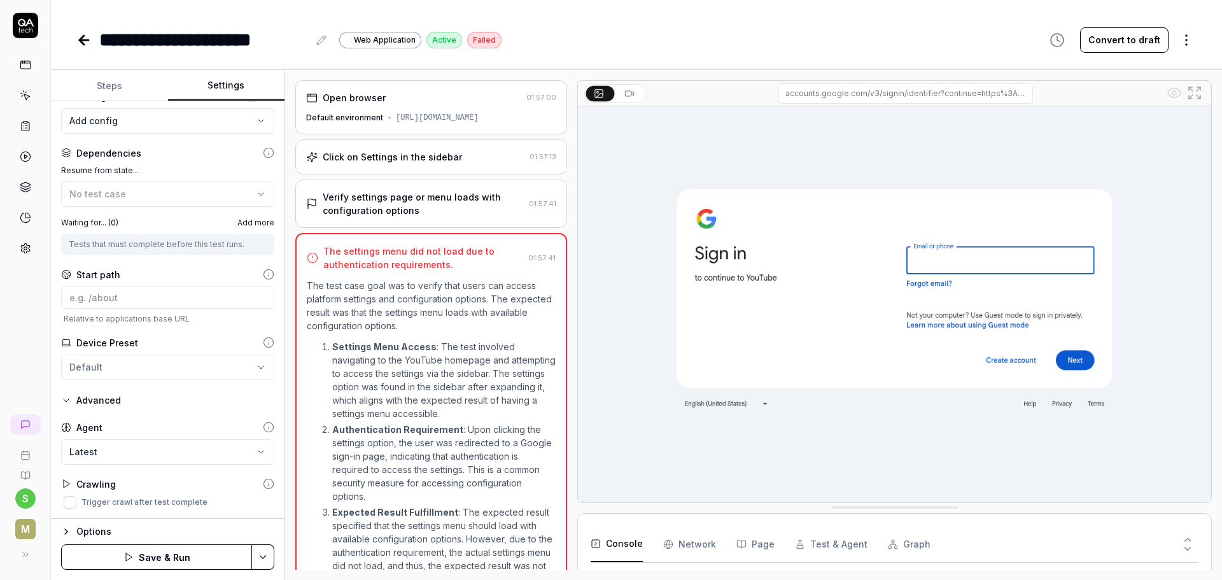
click at [91, 406] on div "Advanced" at bounding box center [98, 400] width 45 height 15
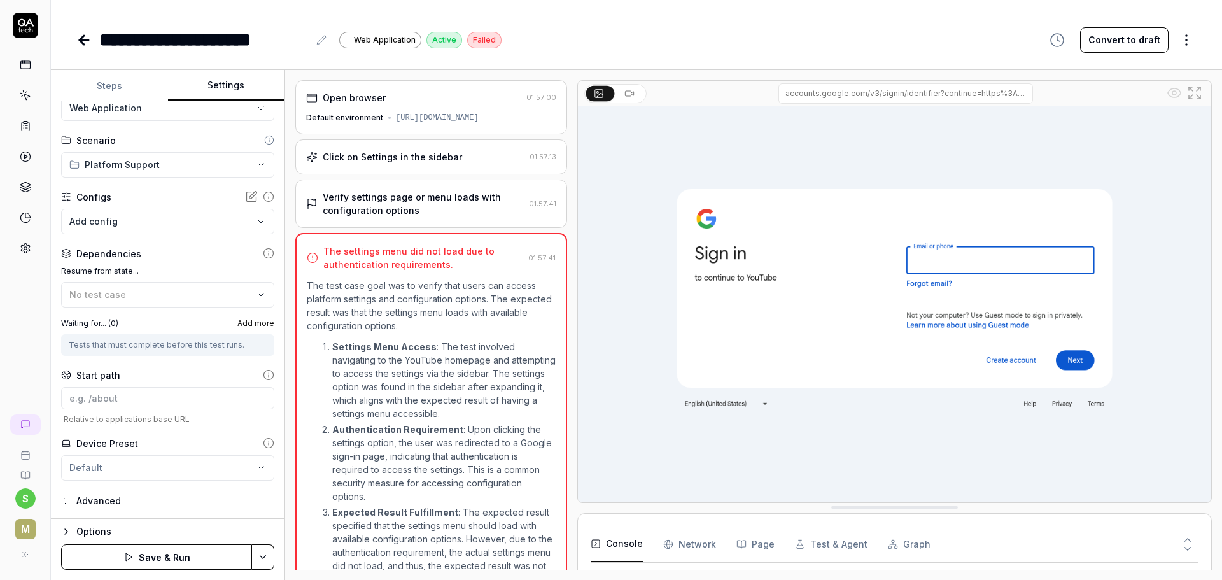
click at [76, 503] on div "Advanced" at bounding box center [98, 500] width 45 height 15
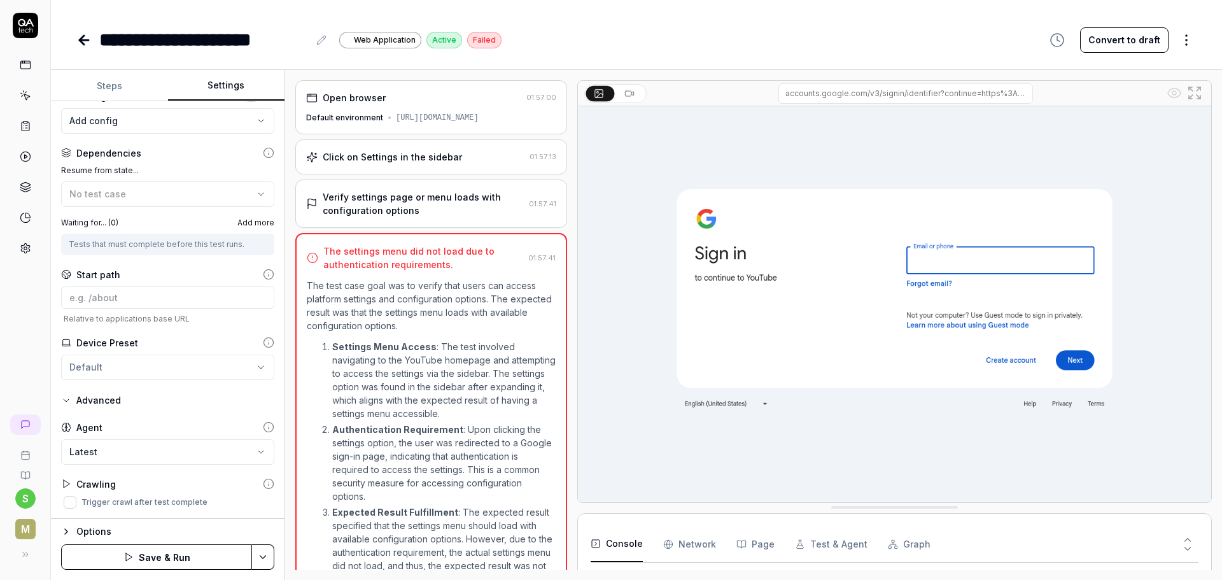
click at [73, 533] on button "Options" at bounding box center [167, 531] width 213 height 15
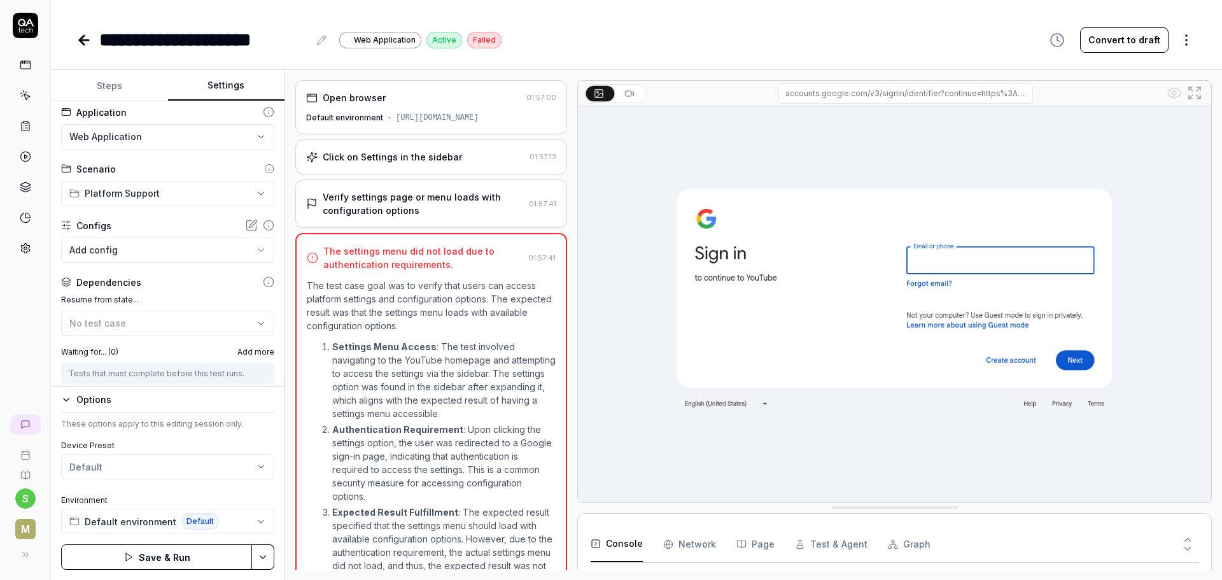
scroll to position [0, 0]
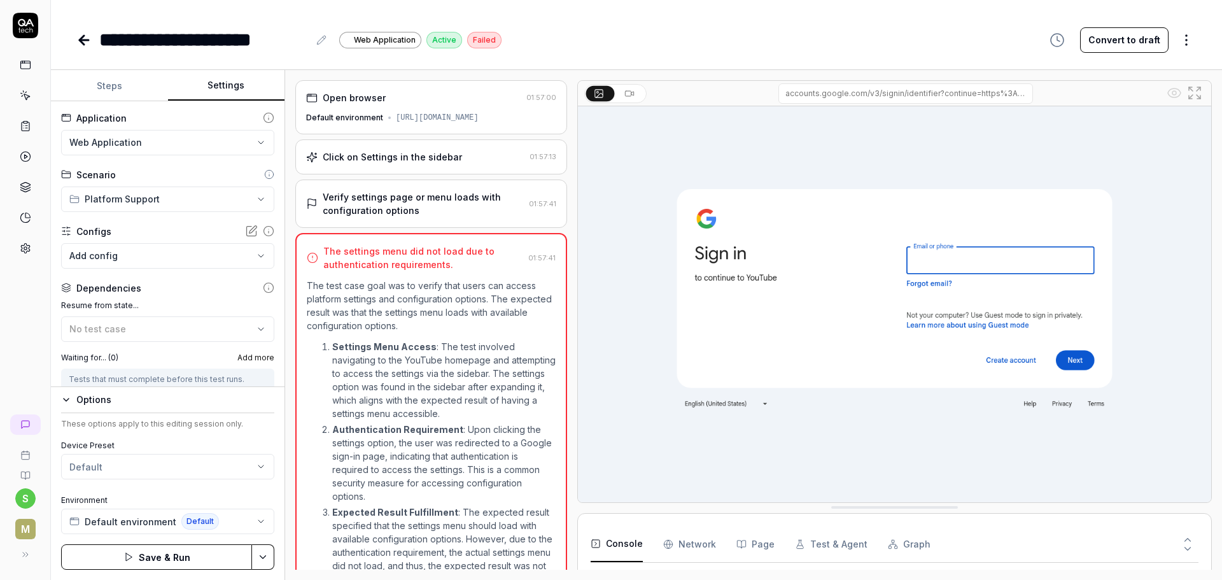
click at [121, 84] on button "Steps" at bounding box center [109, 86] width 117 height 31
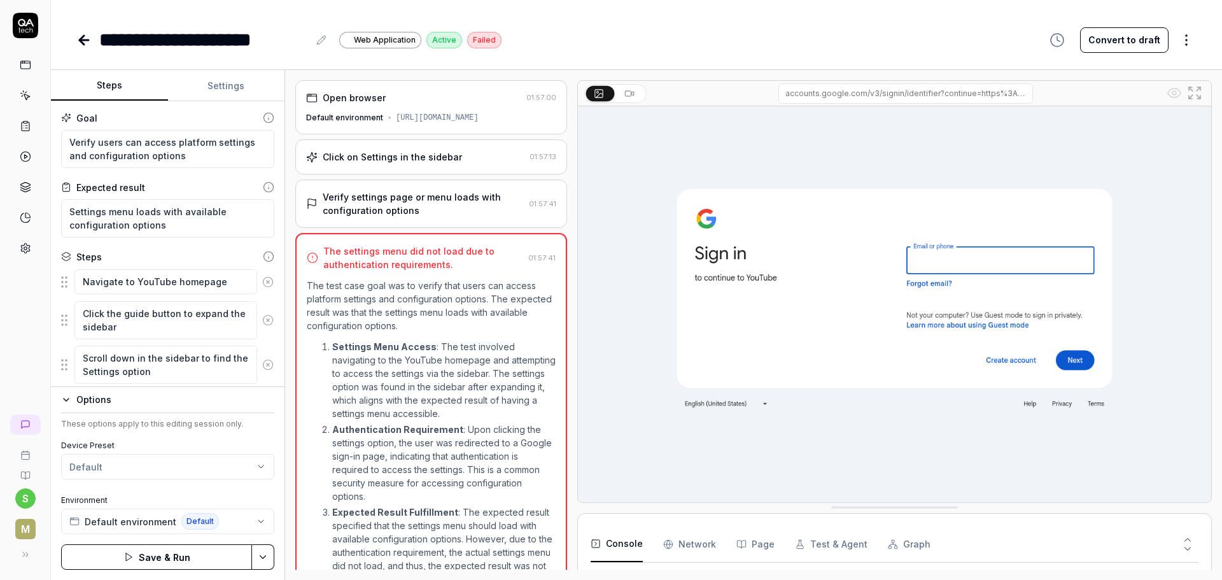
click at [60, 287] on div "Goal Verify users can access platform settings and configuration options Expect…" at bounding box center [167, 244] width 233 height 286
drag, startPoint x: 67, startPoint y: 285, endPoint x: 68, endPoint y: 294, distance: 9.0
click at [68, 288] on fieldset "Navigate to YouTube homepage Click the guide button to expand the sidebar Scrol…" at bounding box center [167, 380] width 213 height 224
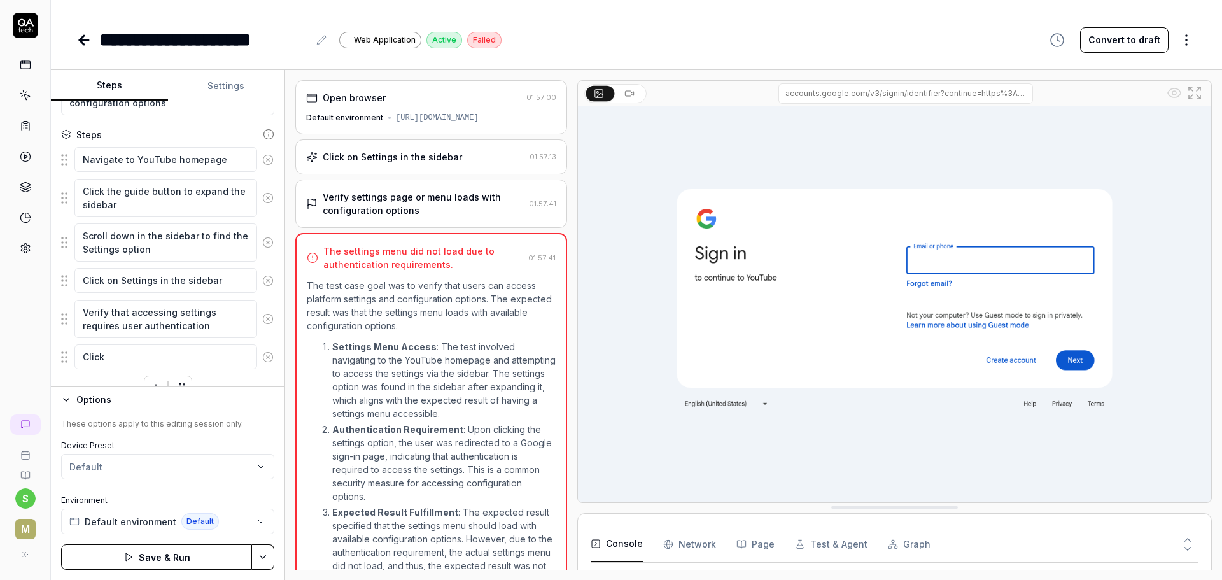
scroll to position [145, 0]
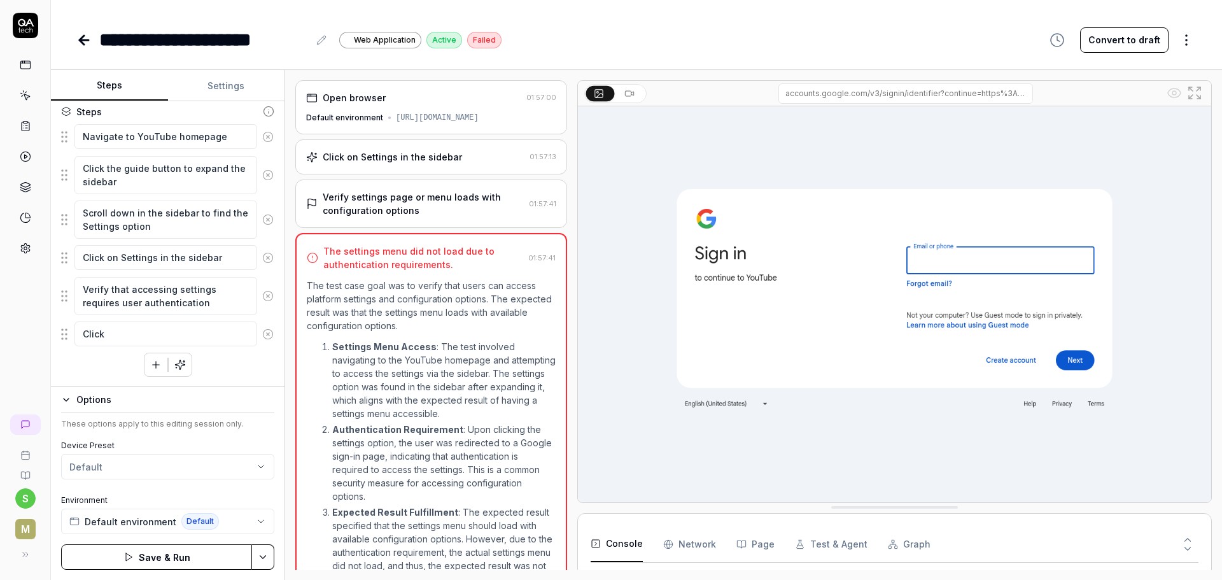
click at [68, 404] on icon "button" at bounding box center [66, 399] width 10 height 10
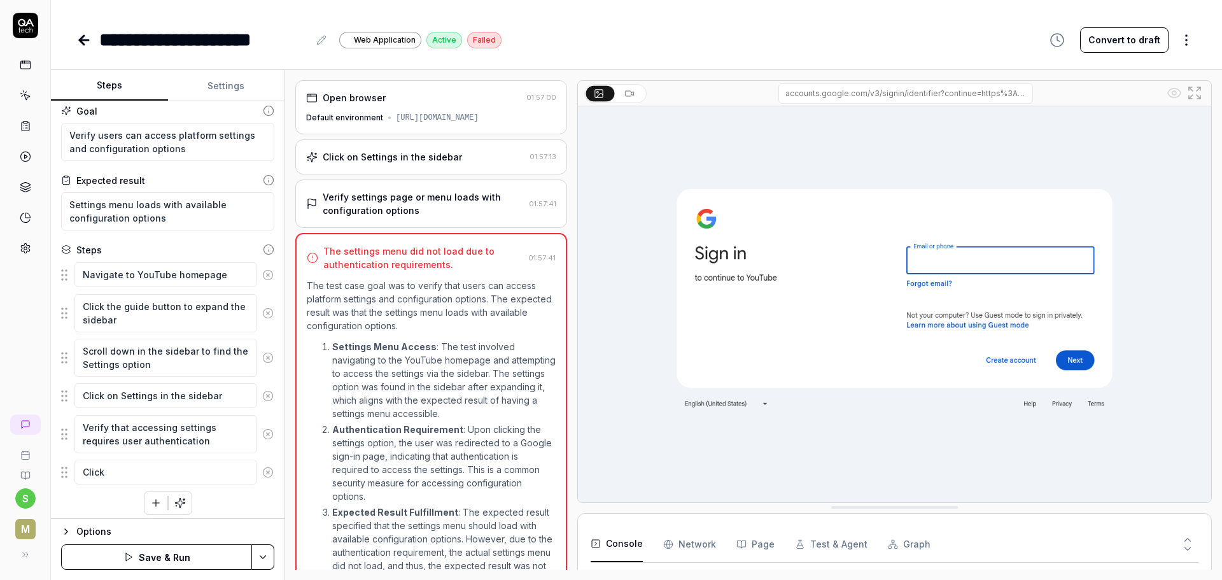
scroll to position [0, 0]
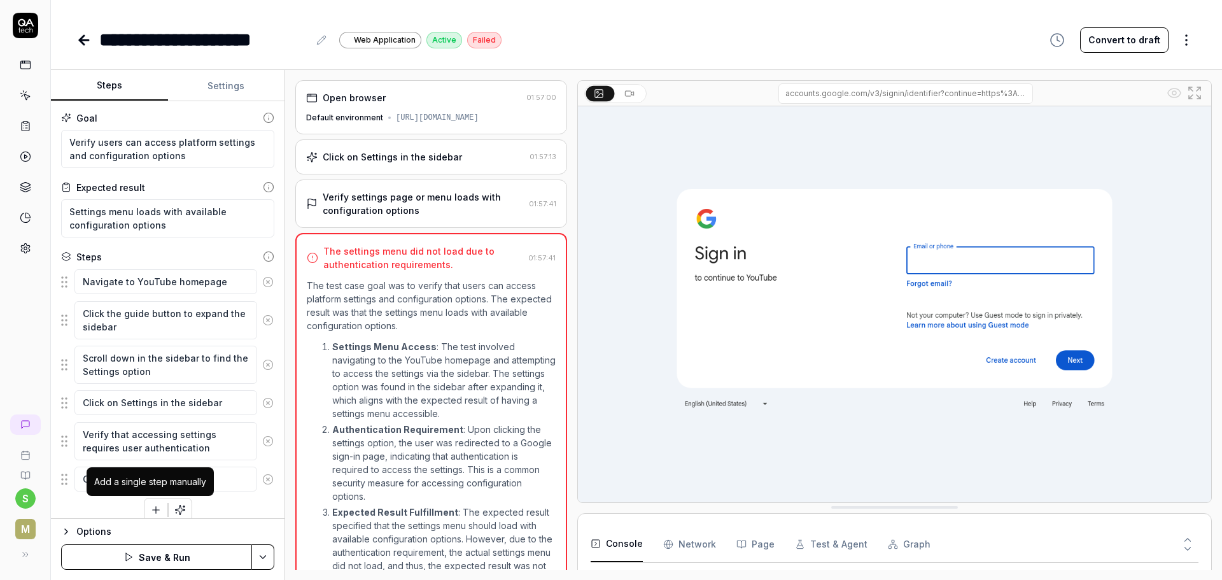
click at [118, 480] on div "Add a single step manually" at bounding box center [150, 481] width 112 height 13
click at [120, 466] on div "Navigate to YouTube homepage Click the guide button to expand the sidebar Scrol…" at bounding box center [167, 394] width 213 height 253
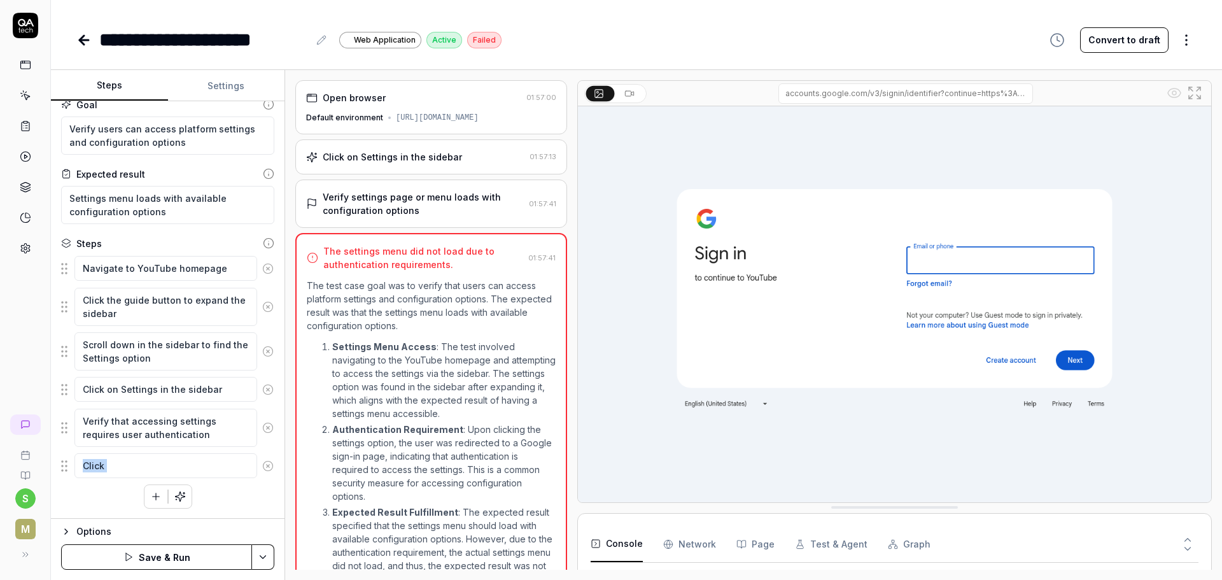
click at [171, 463] on textarea "Click" at bounding box center [165, 465] width 183 height 25
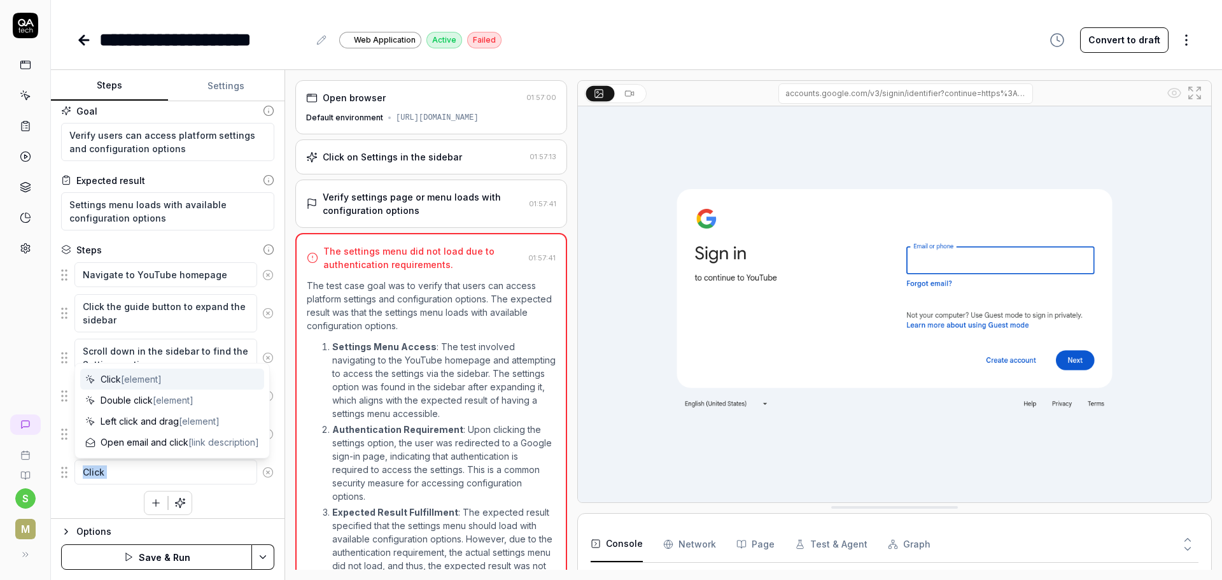
scroll to position [0, 0]
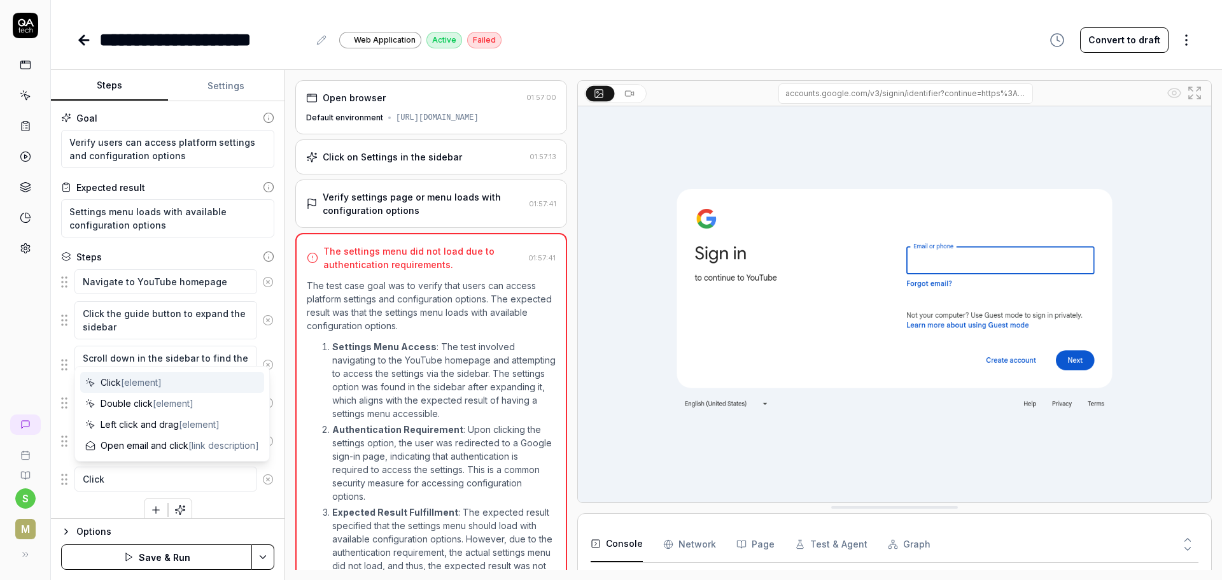
click at [132, 118] on div "Goal" at bounding box center [167, 117] width 213 height 13
click at [206, 553] on button "Save & Run" at bounding box center [156, 556] width 191 height 25
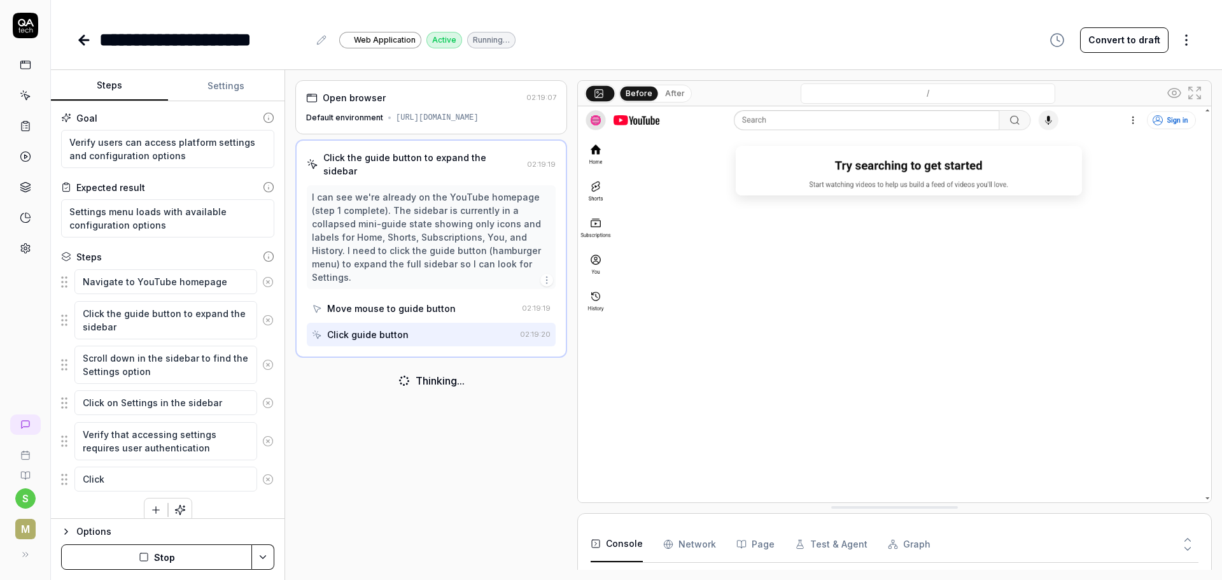
scroll to position [120, 0]
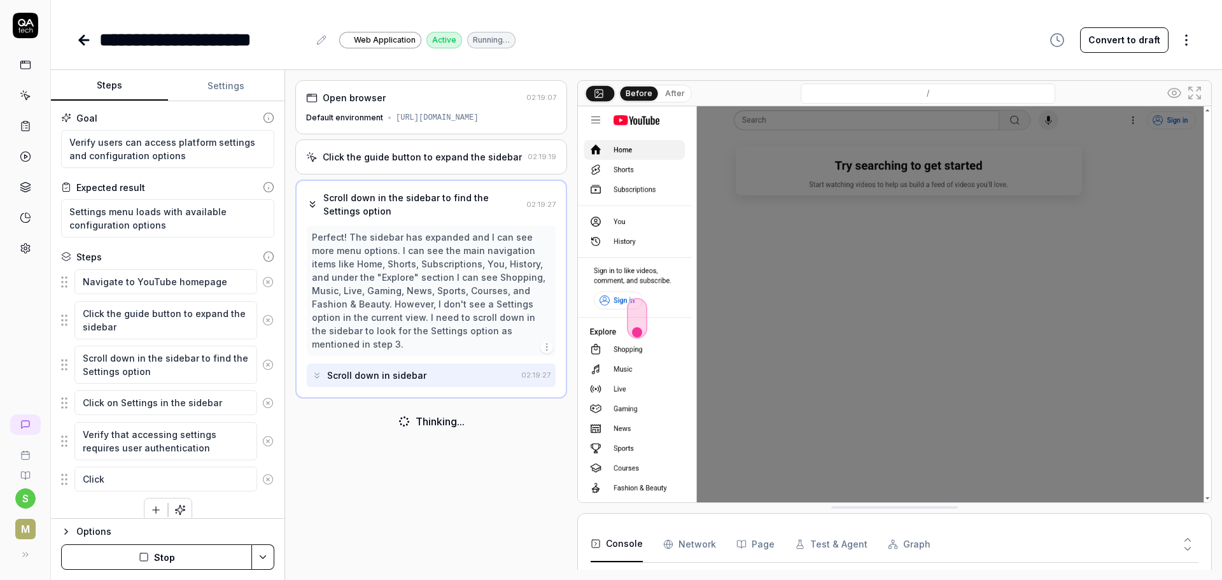
click at [342, 161] on div "Click the guide button to expand the sidebar" at bounding box center [422, 156] width 199 height 13
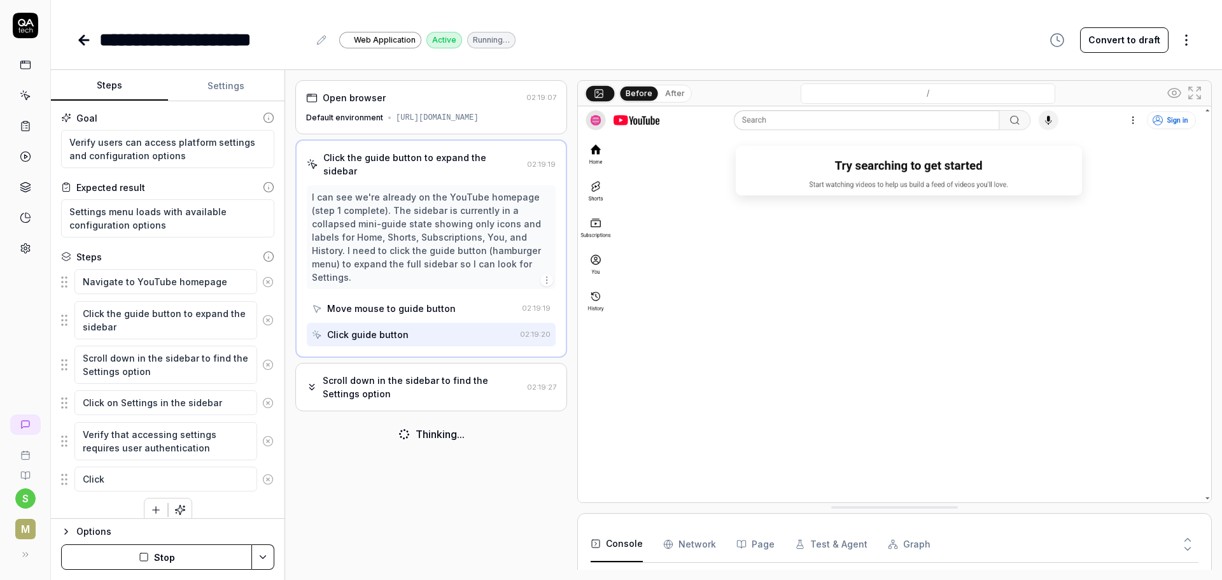
scroll to position [156, 0]
click at [383, 373] on div "Scroll down in the sidebar to find the Settings option" at bounding box center [422, 386] width 199 height 27
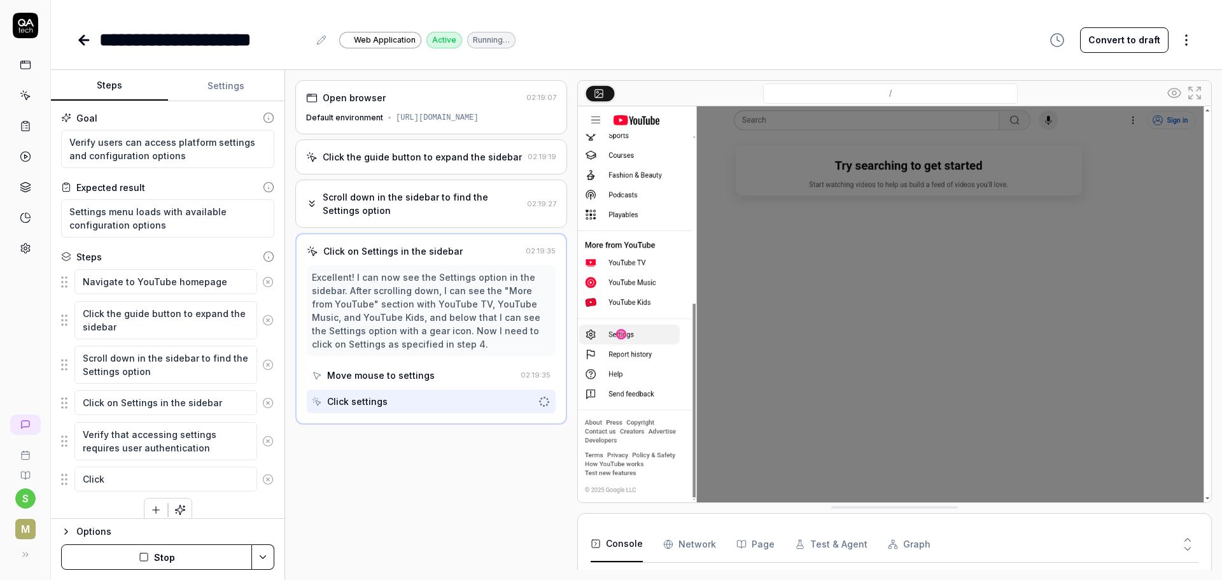
scroll to position [228, 0]
click at [686, 548] on Requests "Network" at bounding box center [689, 544] width 53 height 36
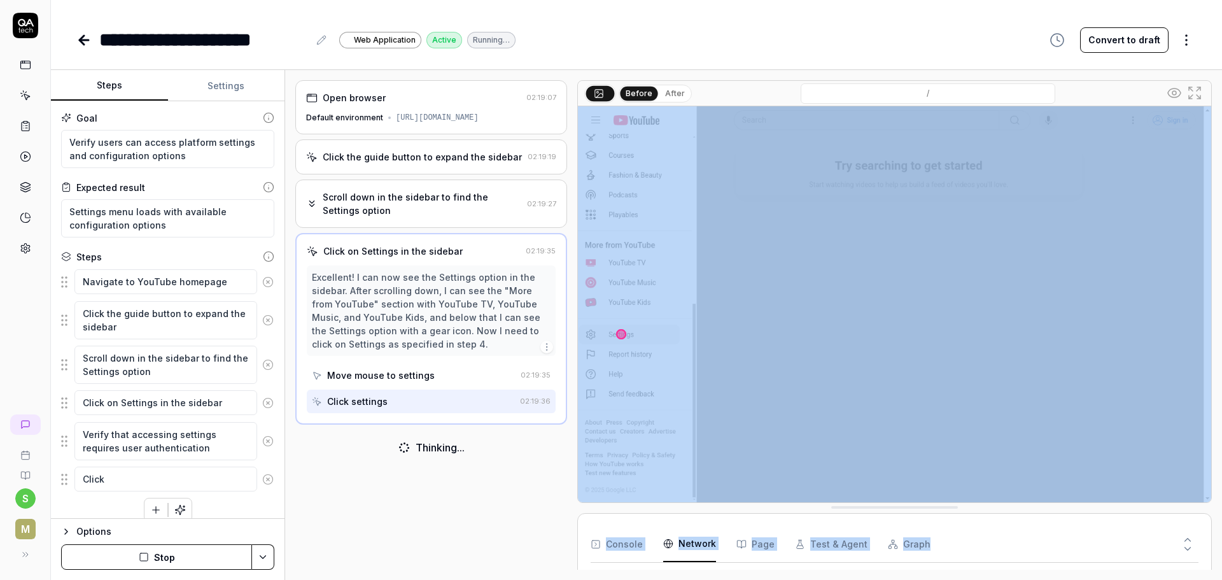
drag, startPoint x: 1106, startPoint y: 552, endPoint x: 1160, endPoint y: 491, distance: 81.6
click at [1122, 460] on div "Before After / Console Network Page Test & Agent Graph" at bounding box center [894, 324] width 634 height 489
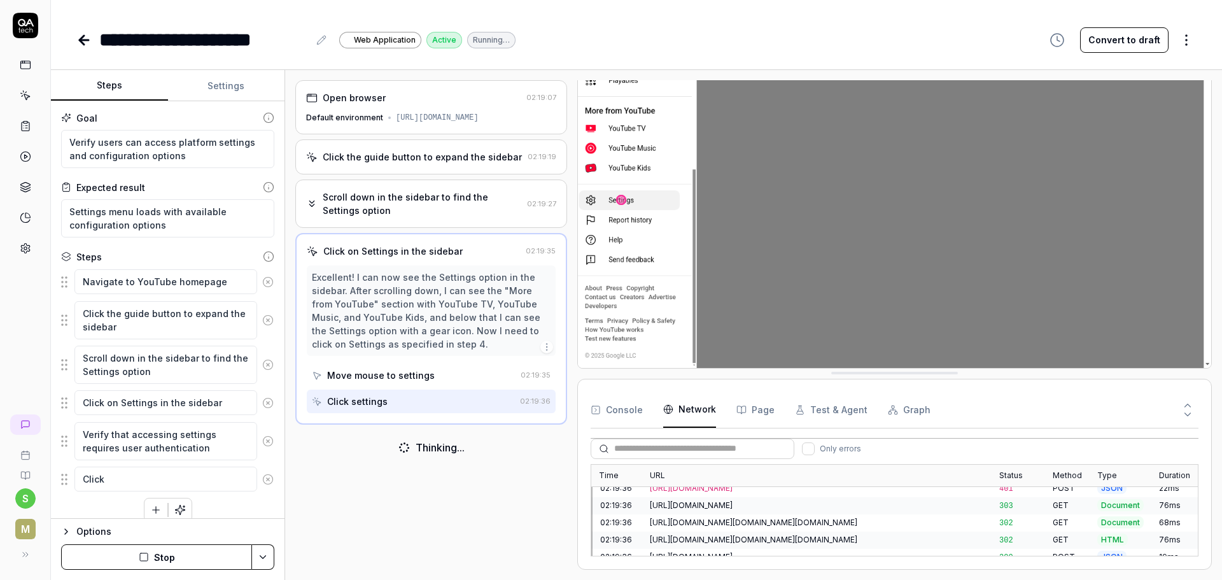
scroll to position [2330, 0]
drag, startPoint x: 622, startPoint y: 408, endPoint x: 628, endPoint y: 408, distance: 6.4
click at [622, 408] on button "Console" at bounding box center [616, 410] width 52 height 36
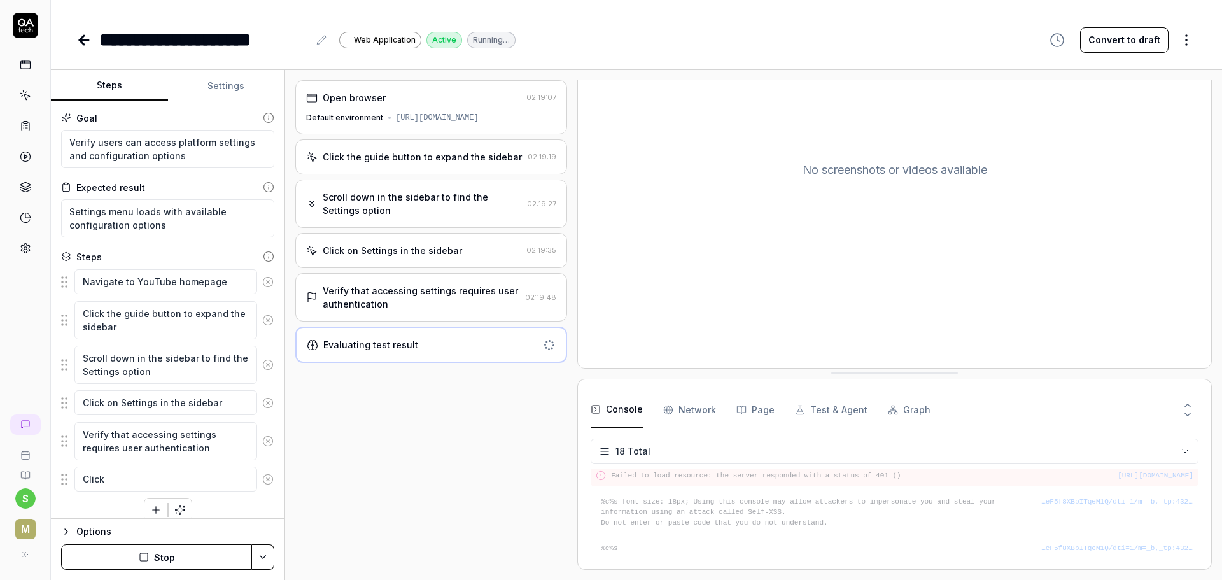
scroll to position [435, 0]
click at [693, 410] on Requests "Network" at bounding box center [689, 410] width 53 height 36
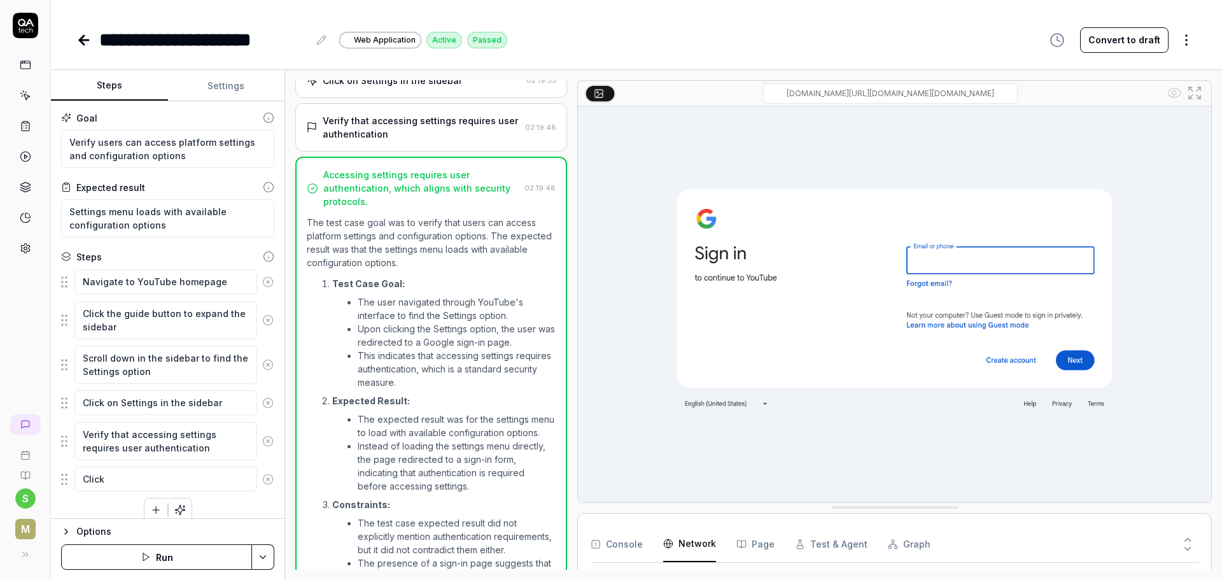
scroll to position [0, 0]
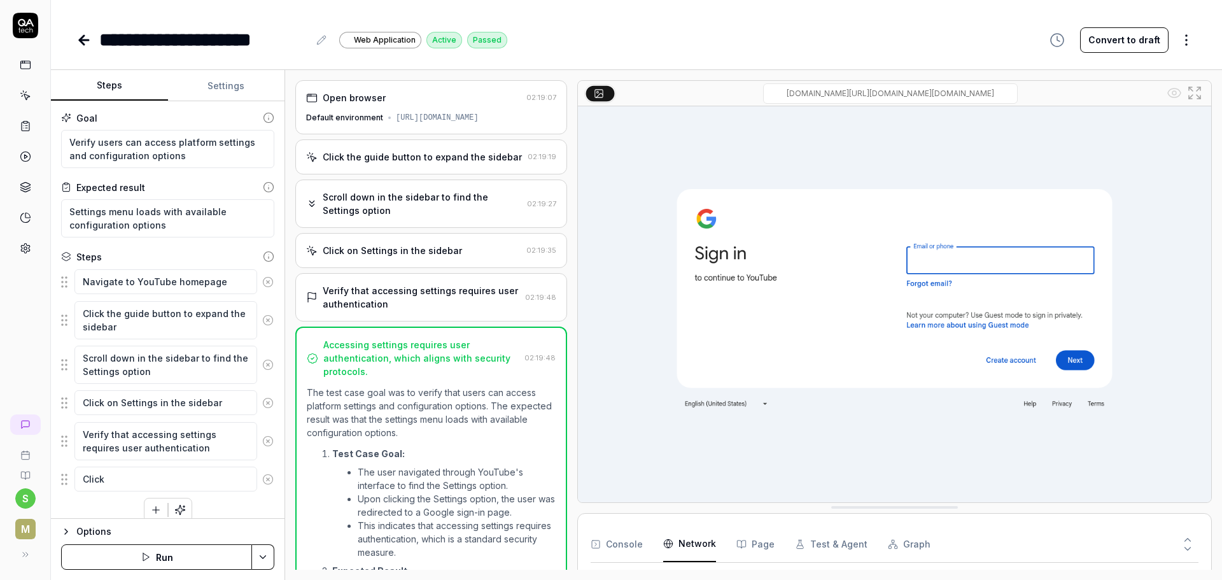
click at [320, 41] on icon at bounding box center [321, 40] width 10 height 10
click at [332, 58] on div "**********" at bounding box center [636, 290] width 1171 height 580
click at [323, 43] on icon at bounding box center [321, 40] width 10 height 10
click at [372, 62] on div "**********" at bounding box center [636, 290] width 1171 height 580
click at [226, 83] on button "Settings" at bounding box center [226, 86] width 117 height 31
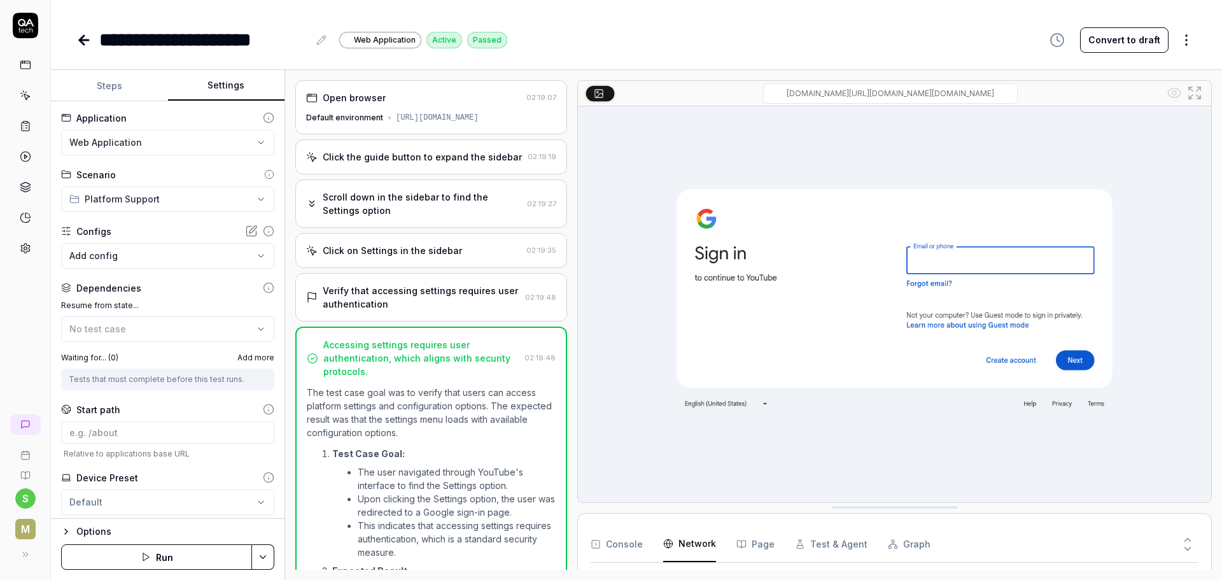
click at [105, 81] on button "Steps" at bounding box center [109, 86] width 117 height 31
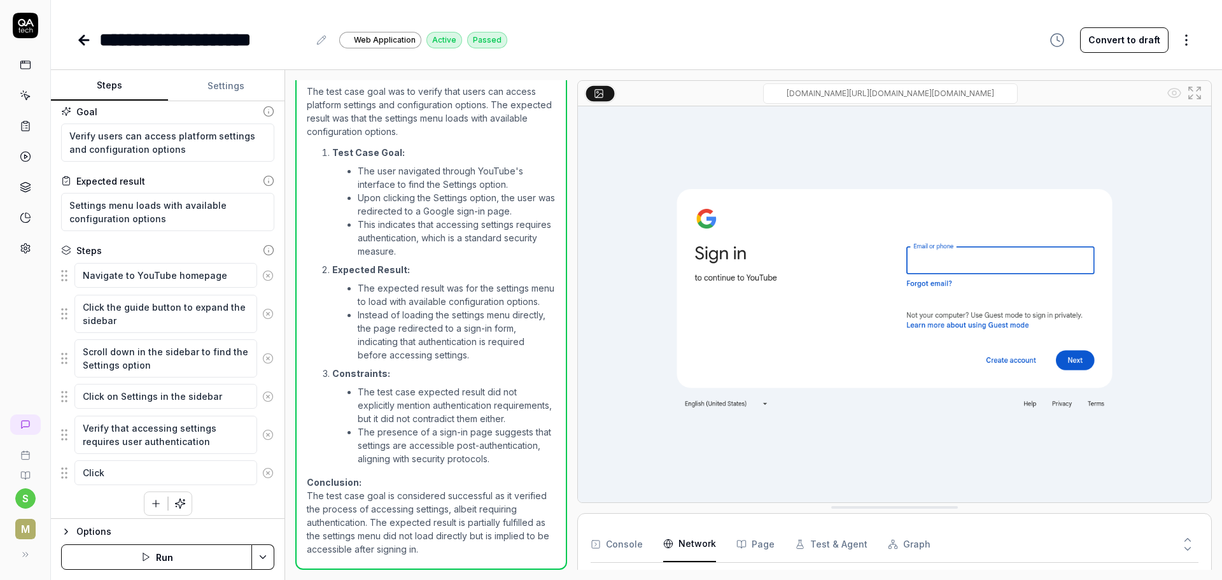
scroll to position [13, 0]
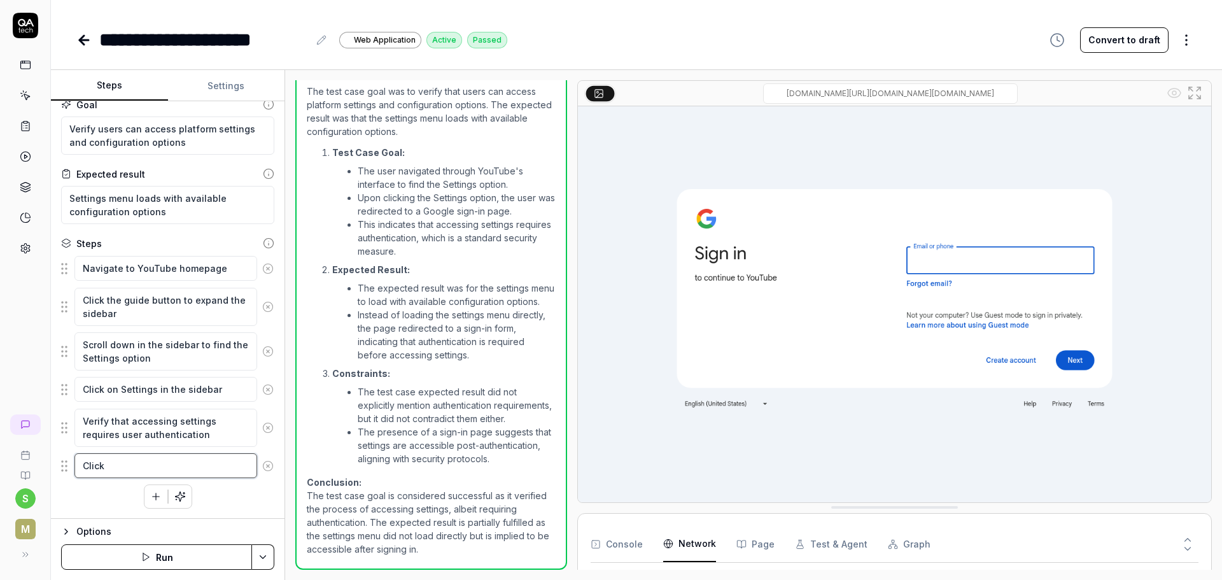
click at [132, 466] on textarea "Click" at bounding box center [165, 465] width 183 height 25
click at [164, 428] on textarea "Verify that accessing settings requires user authentication" at bounding box center [165, 427] width 183 height 38
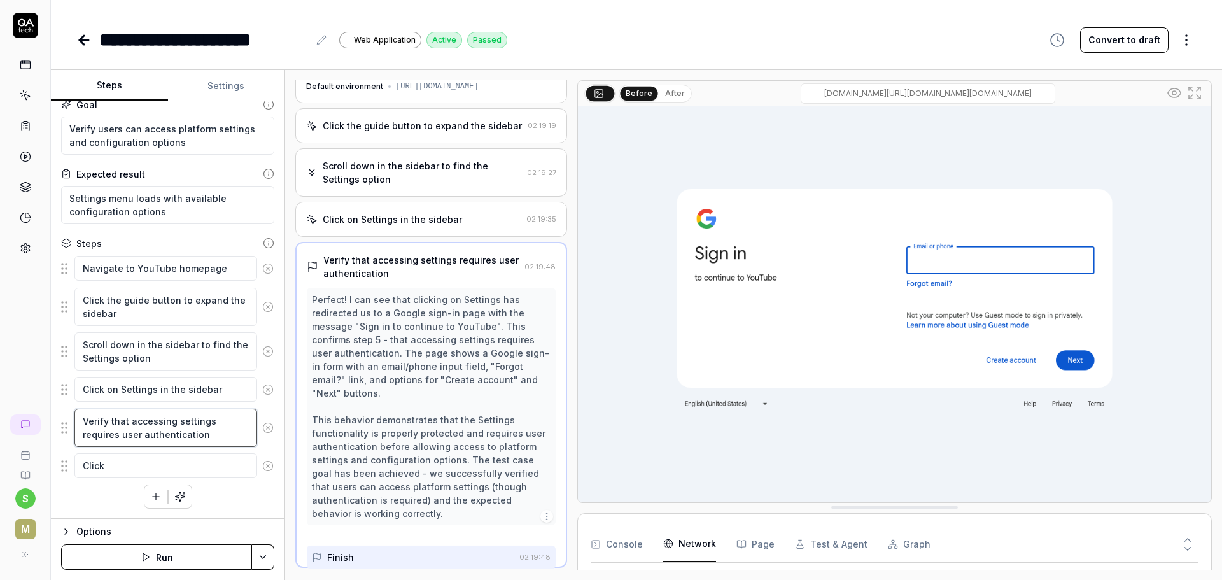
scroll to position [29, 0]
click at [151, 470] on textarea "Click" at bounding box center [165, 465] width 183 height 25
type textarea "*"
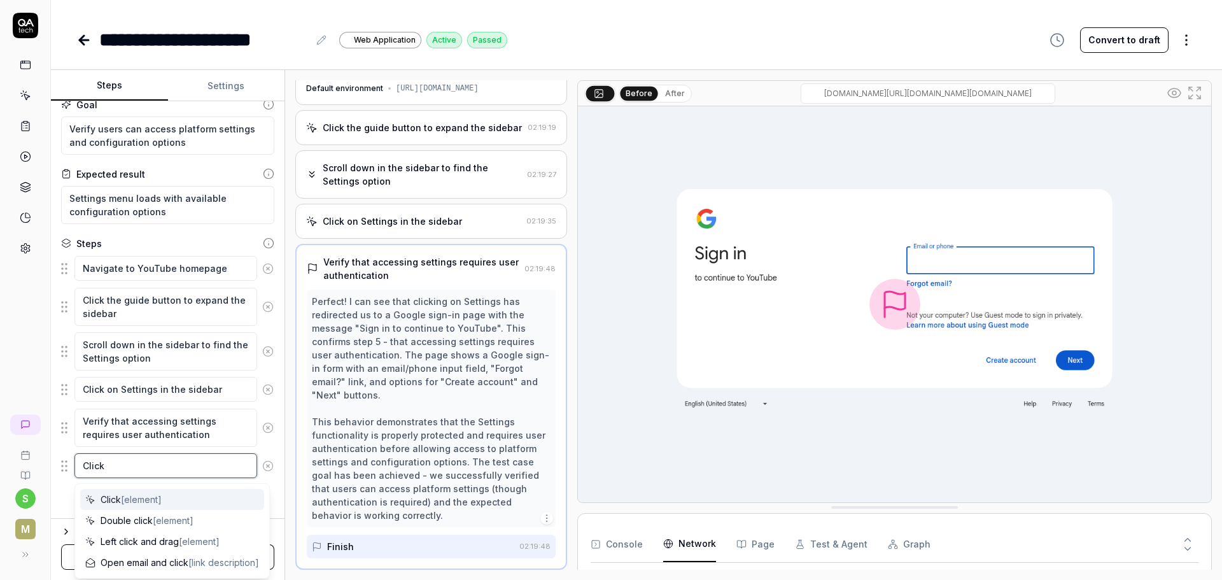
type textarea "Click o"
type textarea "*"
type textarea "Click on"
type textarea "*"
type textarea "Click on"
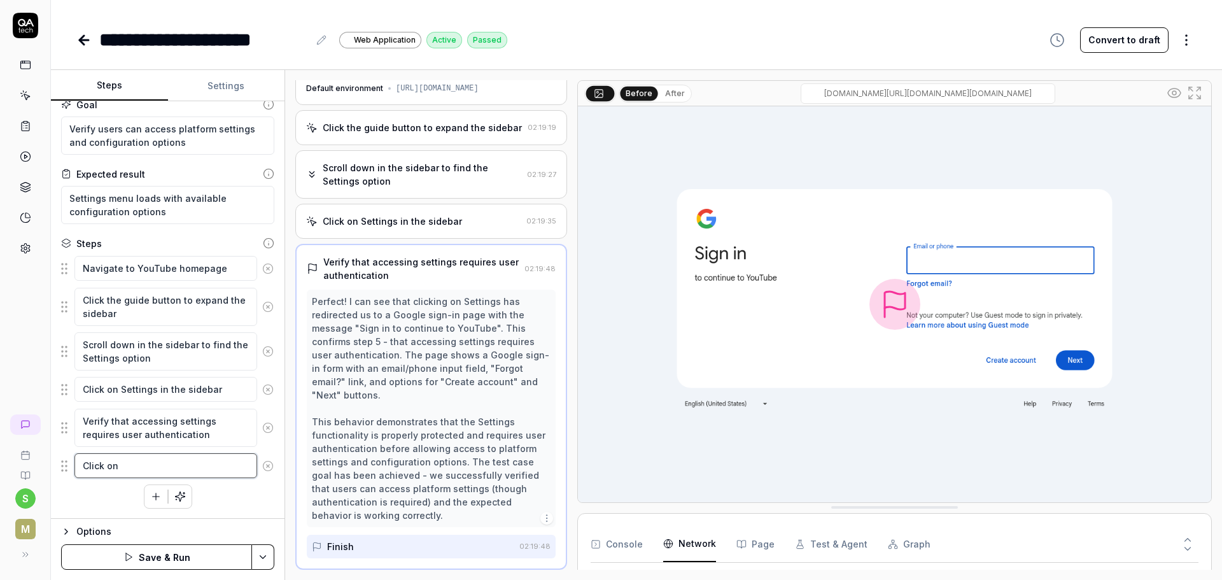
type textarea "*"
type textarea "Click on e"
type textarea "*"
type textarea "Click on em"
type textarea "*"
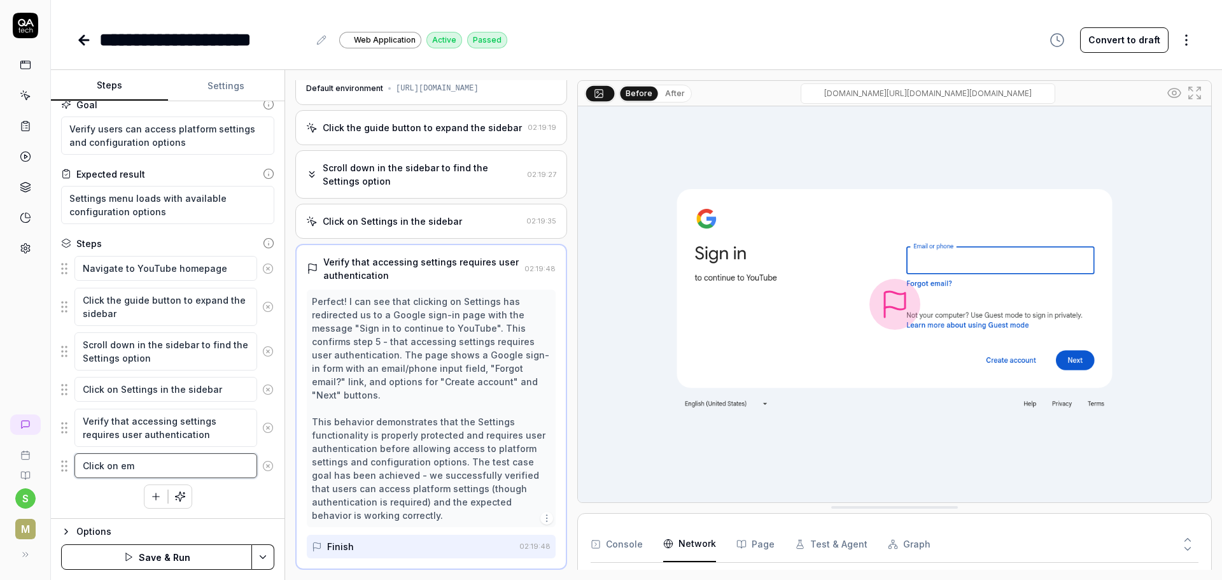
type textarea "Click on ema"
type textarea "*"
type textarea "Click on emai"
type textarea "*"
type textarea "Click on email"
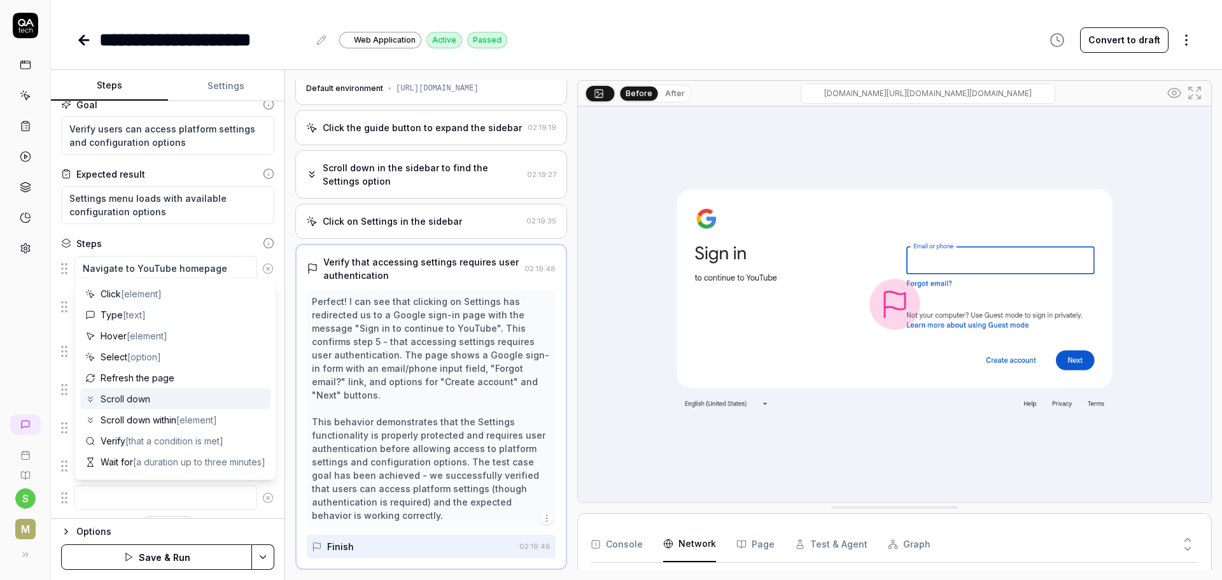
click at [445, 425] on div "Perfect! I can see that clicking on Settings has redirected us to a Google sign…" at bounding box center [431, 408] width 239 height 227
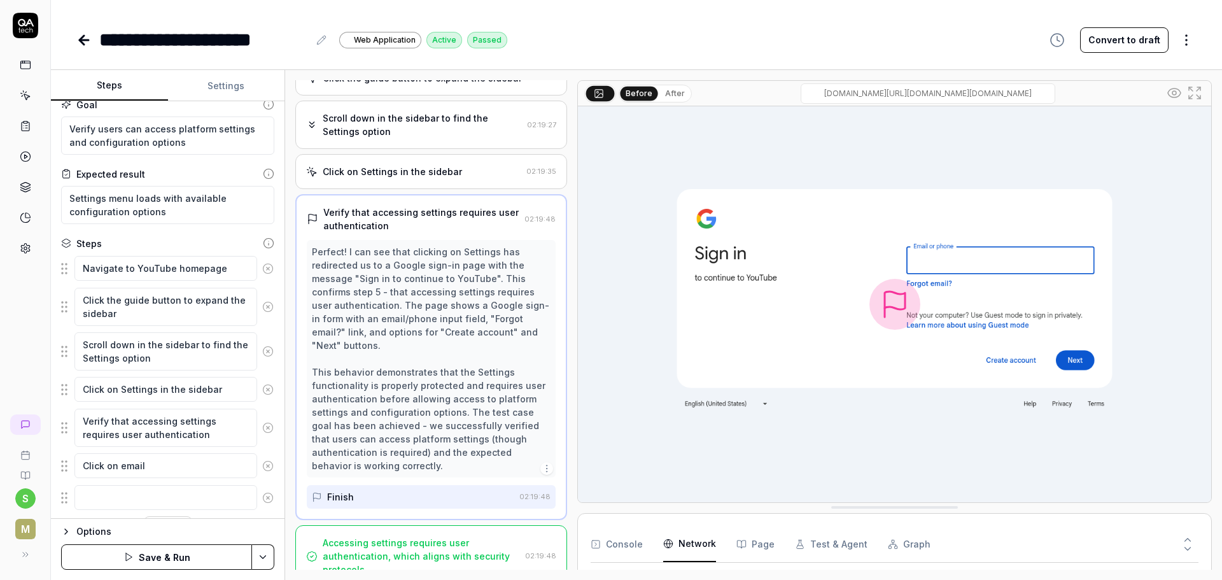
scroll to position [83, 0]
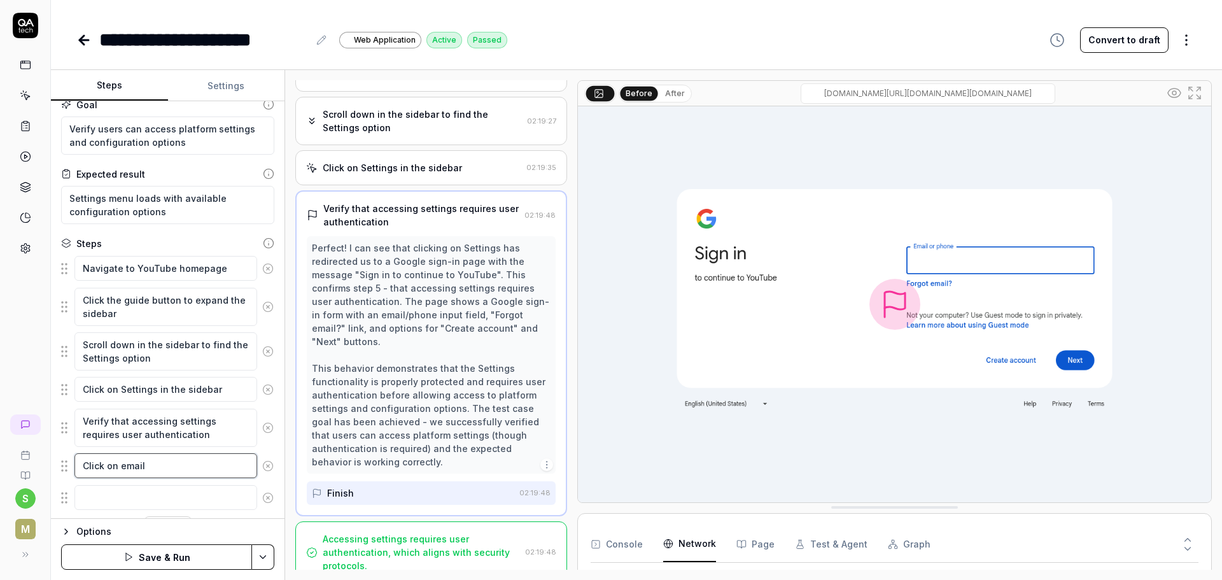
click at [117, 468] on textarea "Click on email" at bounding box center [165, 465] width 183 height 25
type textarea "*"
type textarea "Click on email"
type textarea "*"
type textarea "Click on F email"
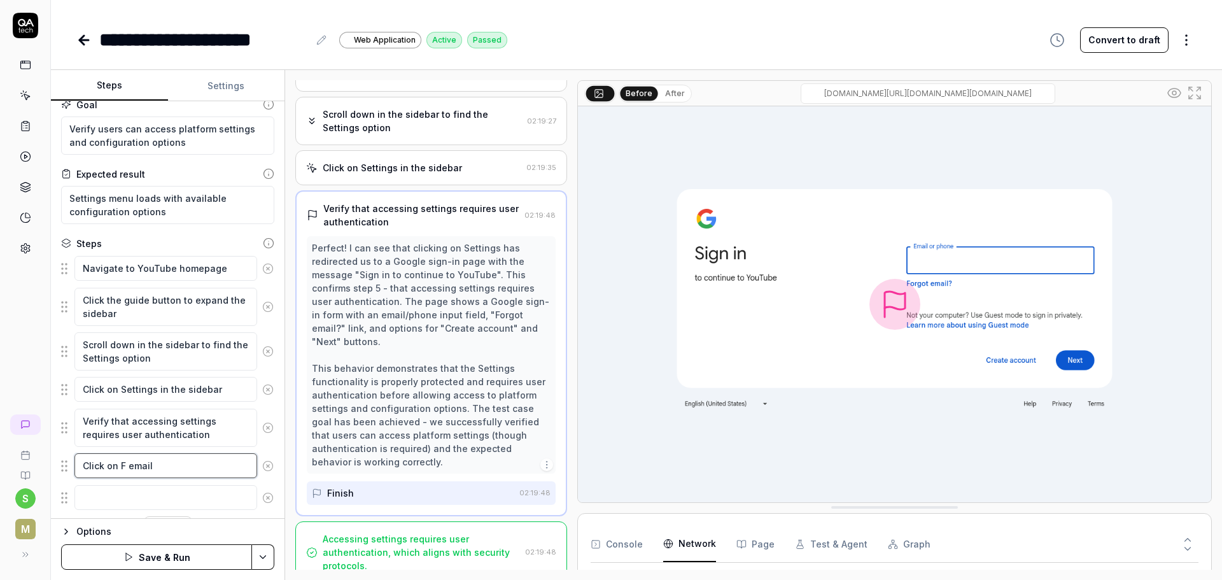
type textarea "*"
type textarea "Click on Fo email"
type textarea "*"
type textarea "Click on For email"
type textarea "*"
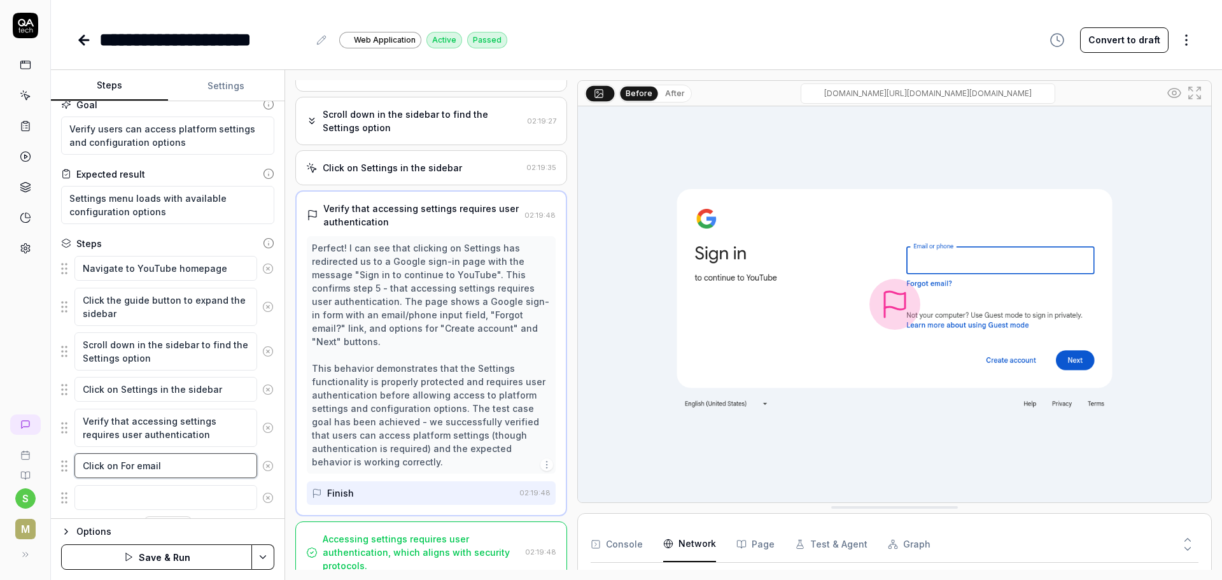
type textarea "Click on Forg email"
type textarea "*"
type textarea "Click on Forgo email"
type textarea "*"
type textarea "Click on Forgot email"
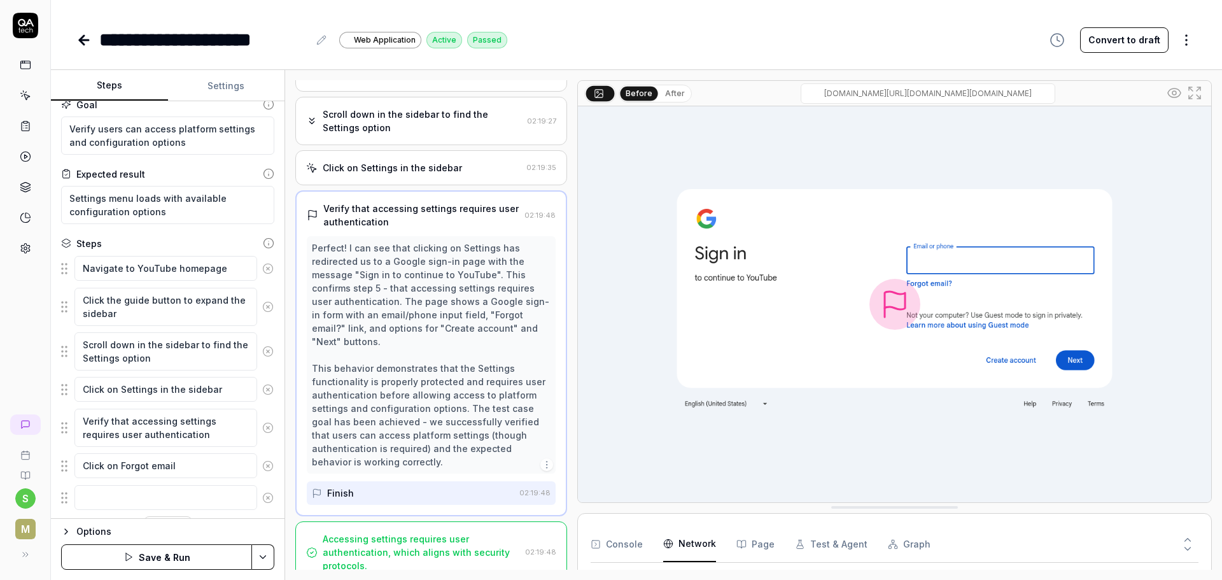
click at [195, 479] on fieldset "Navigate to YouTube homepage Click the guide button to expand the sidebar Scrol…" at bounding box center [167, 383] width 213 height 256
click at [200, 471] on textarea "Click on Forgot email" at bounding box center [165, 465] width 183 height 25
type textarea "*"
type textarea "Click on Forgot email?"
click at [177, 551] on button "Save & Run" at bounding box center [156, 556] width 191 height 25
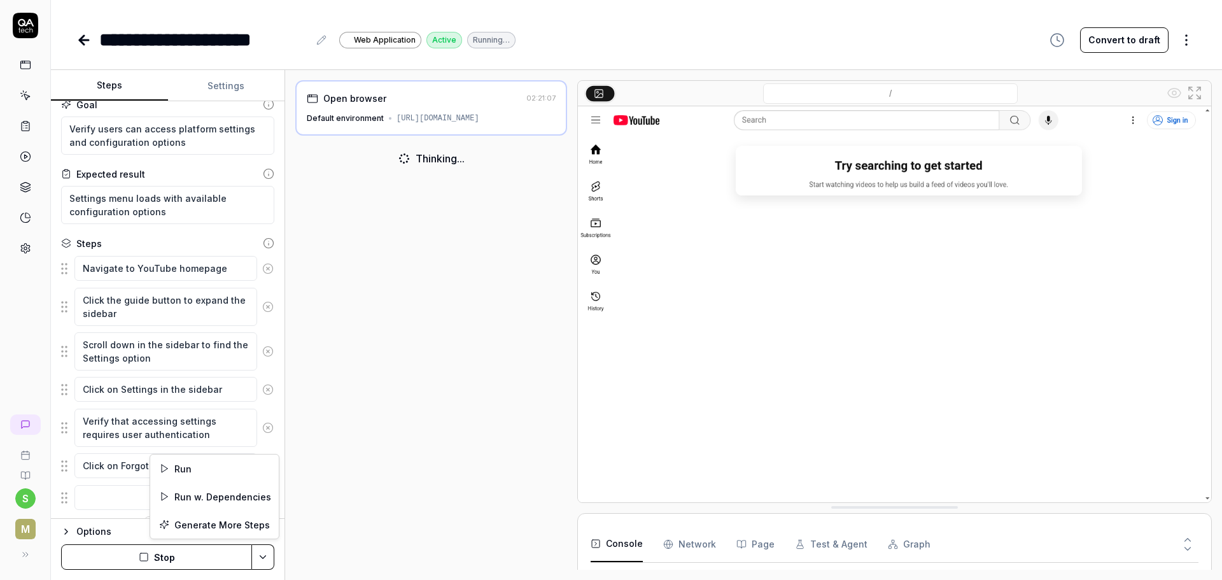
click at [264, 561] on html "**********" at bounding box center [611, 290] width 1222 height 580
click at [345, 538] on html "**********" at bounding box center [611, 290] width 1222 height 580
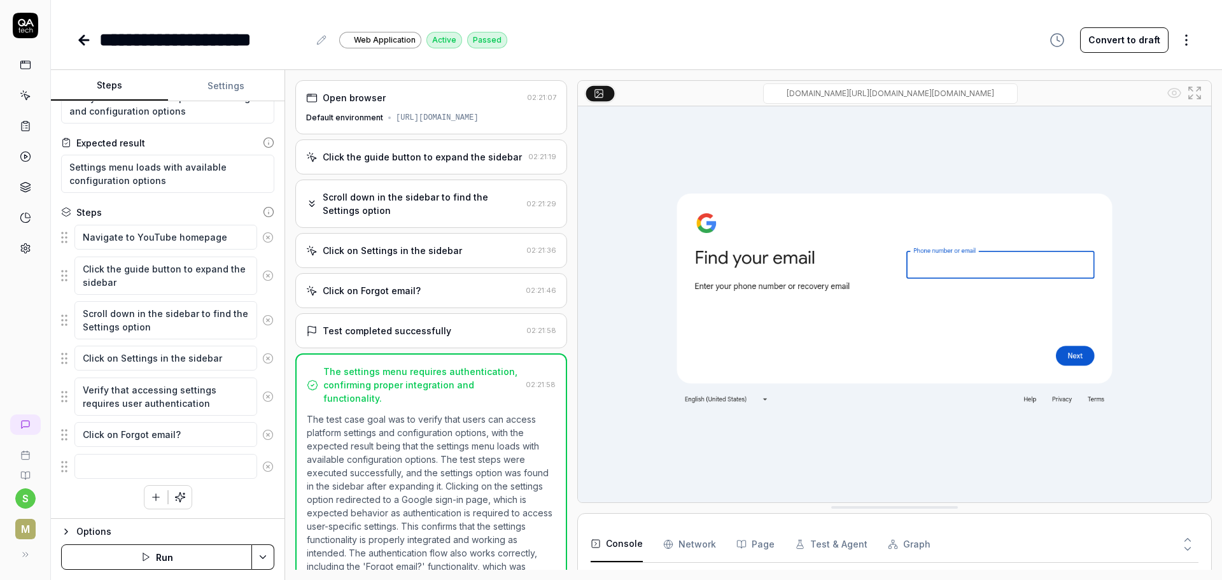
scroll to position [45, 0]
click at [263, 464] on icon at bounding box center [267, 465] width 11 height 11
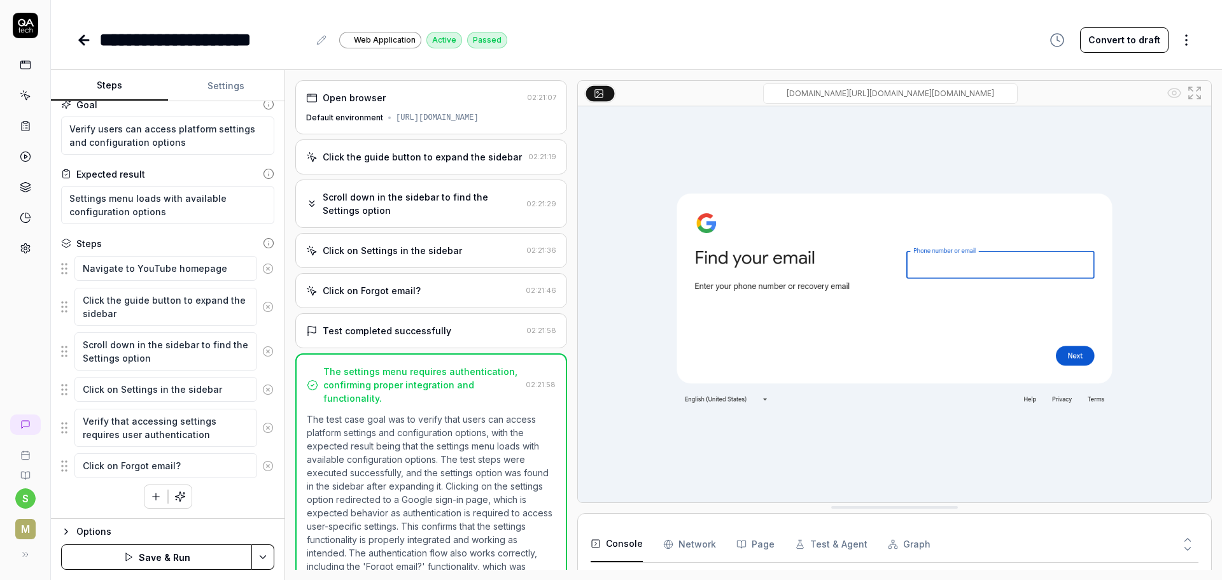
click at [73, 526] on button "Options" at bounding box center [167, 531] width 213 height 15
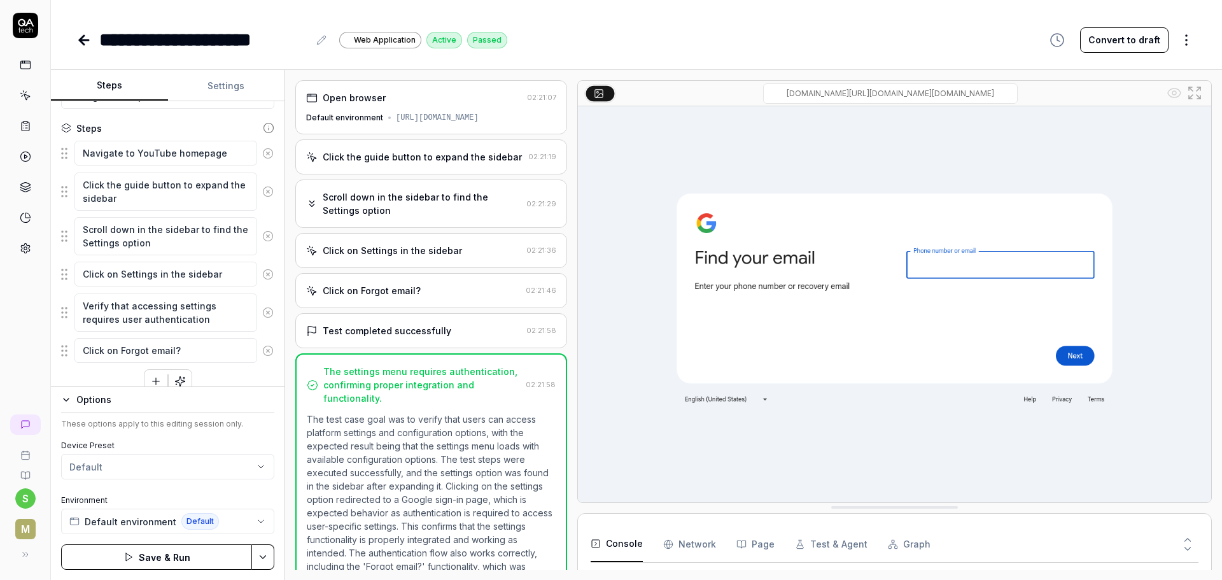
scroll to position [145, 0]
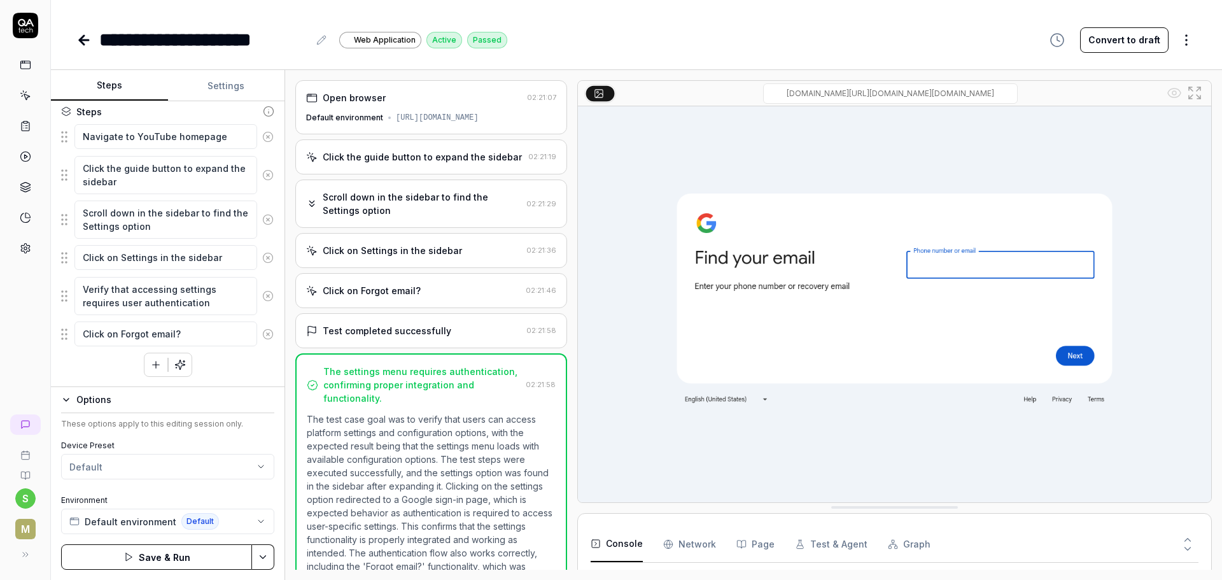
click at [102, 466] on html "**********" at bounding box center [611, 290] width 1222 height 580
click at [179, 464] on html "**********" at bounding box center [611, 290] width 1222 height 580
click at [154, 478] on body "**********" at bounding box center [611, 290] width 1222 height 580
click at [140, 473] on html "**********" at bounding box center [611, 290] width 1222 height 580
click at [119, 528] on span "Create new preset" at bounding box center [127, 525] width 83 height 13
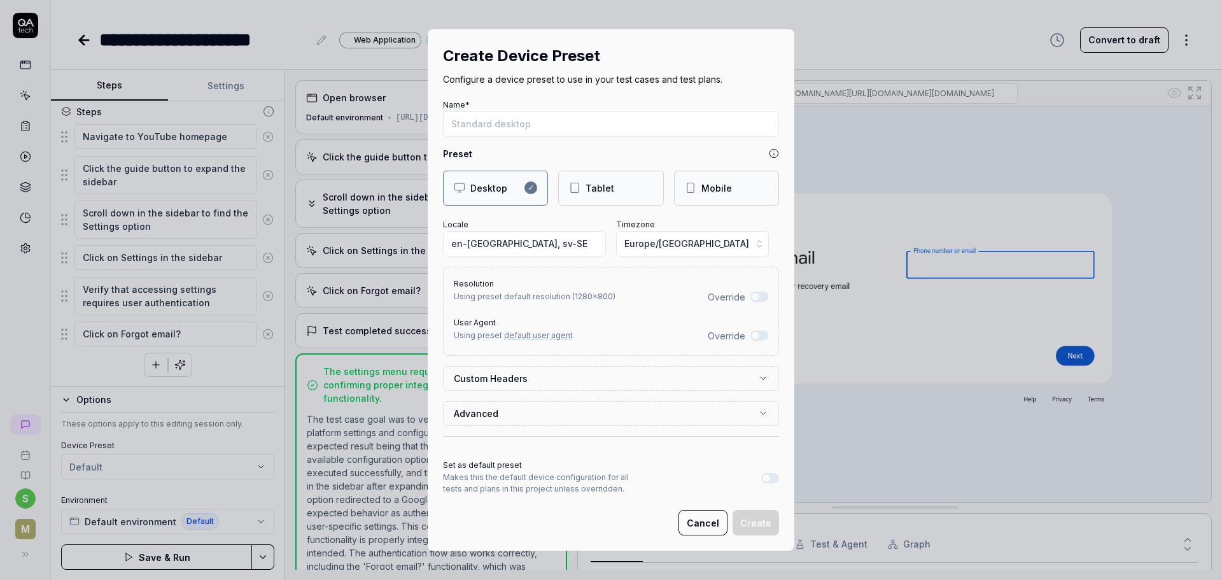
click at [698, 514] on button "Cancel" at bounding box center [702, 522] width 49 height 25
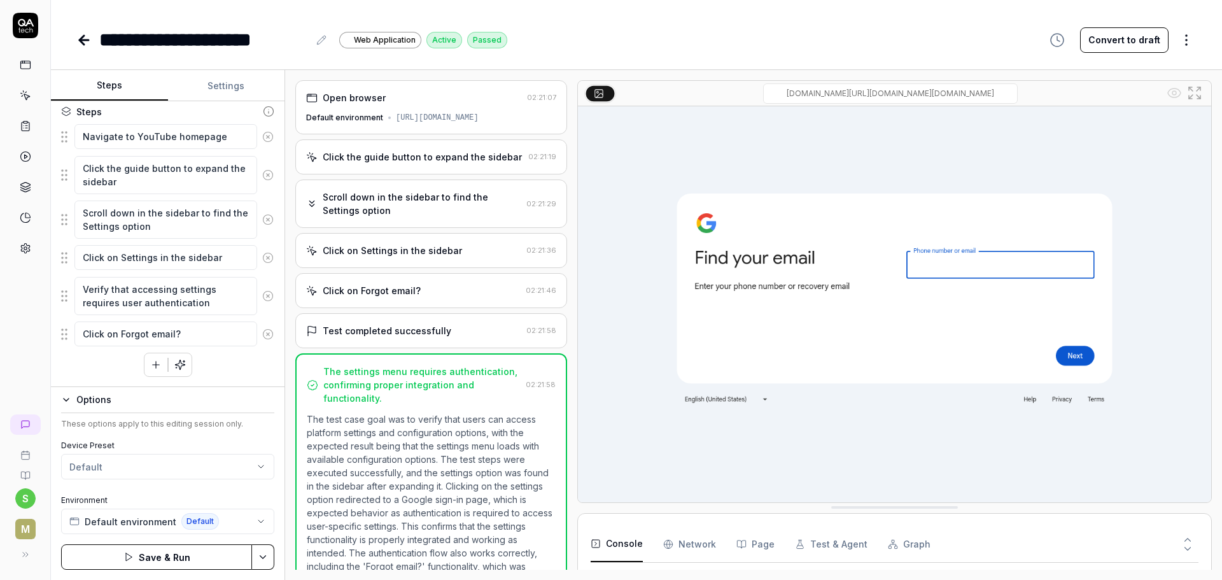
click at [272, 555] on html "**********" at bounding box center [611, 290] width 1222 height 580
click at [192, 473] on div "Save" at bounding box center [199, 468] width 162 height 28
click at [269, 563] on html "**********" at bounding box center [611, 290] width 1222 height 580
click at [305, 417] on html "**********" at bounding box center [611, 290] width 1222 height 580
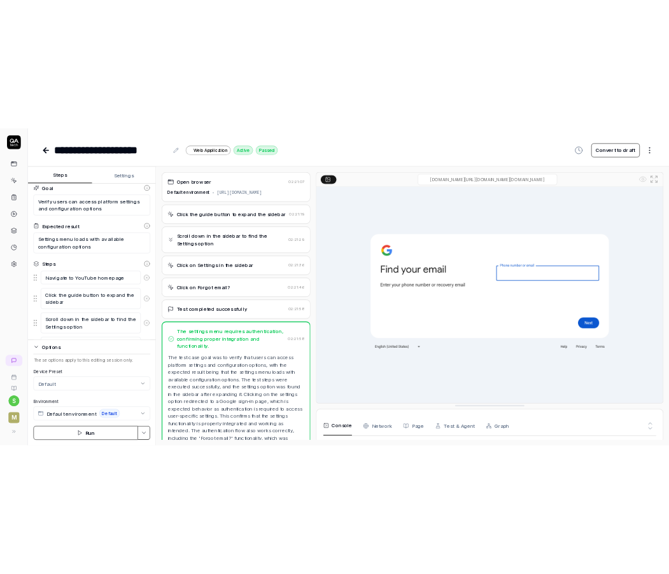
scroll to position [0, 0]
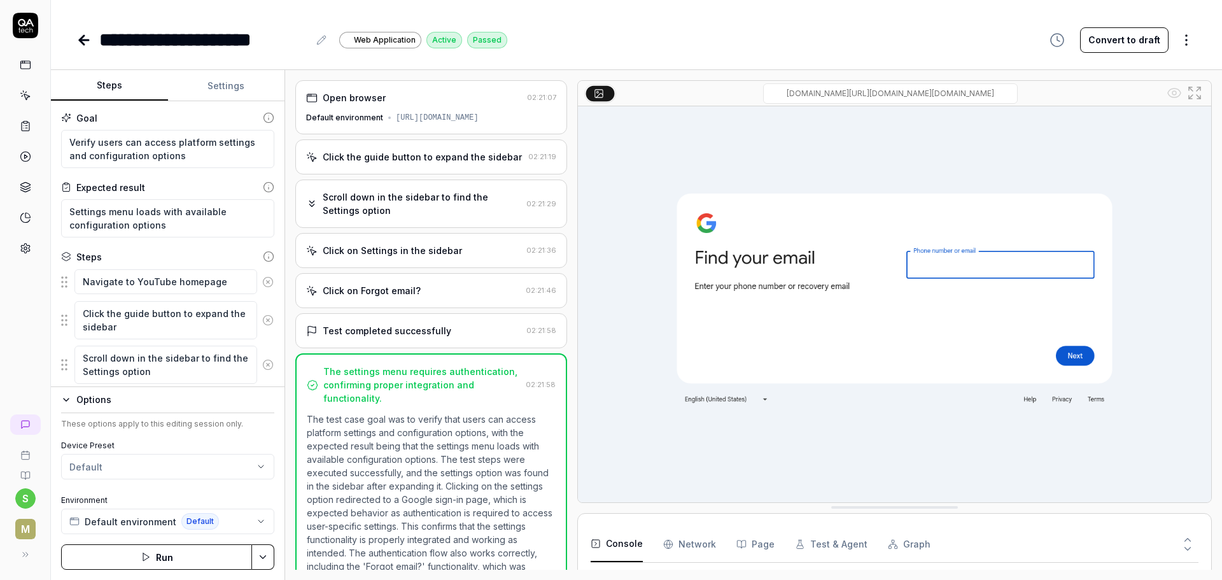
click at [61, 394] on icon "button" at bounding box center [66, 399] width 10 height 10
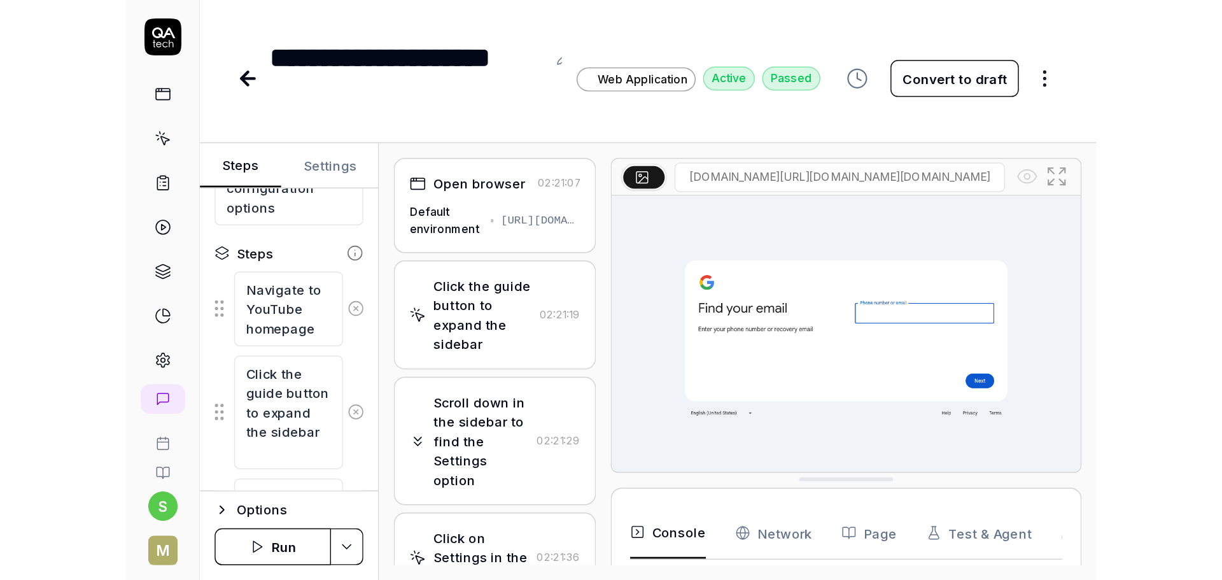
scroll to position [13, 0]
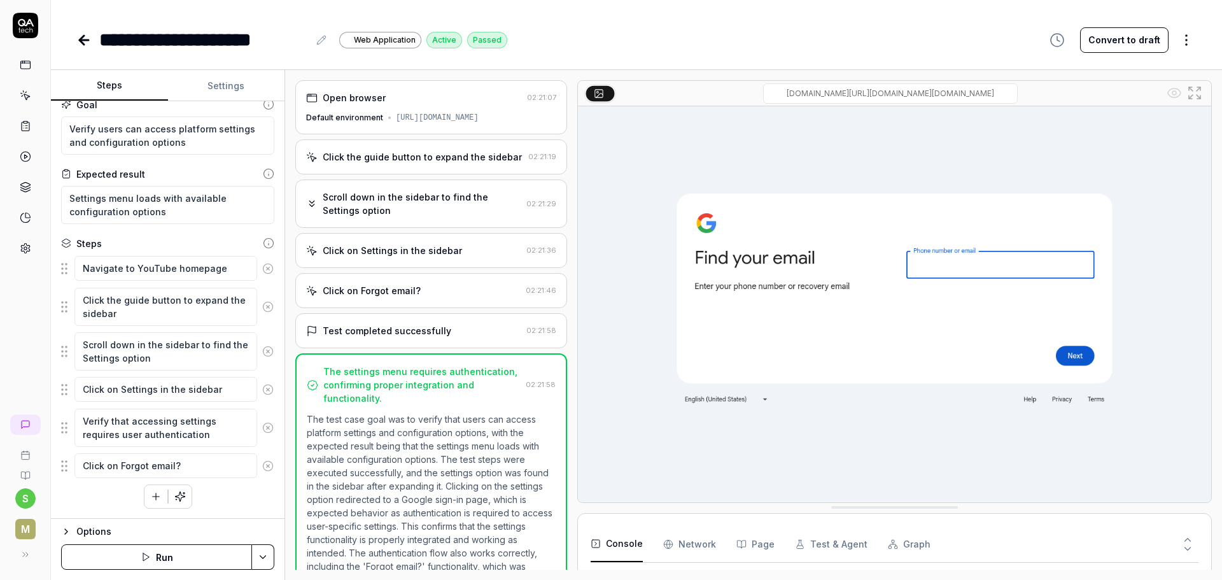
type textarea "*"
click at [146, 480] on div "Add a single step manually" at bounding box center [150, 468] width 127 height 29
click at [144, 499] on button "button" at bounding box center [155, 496] width 23 height 23
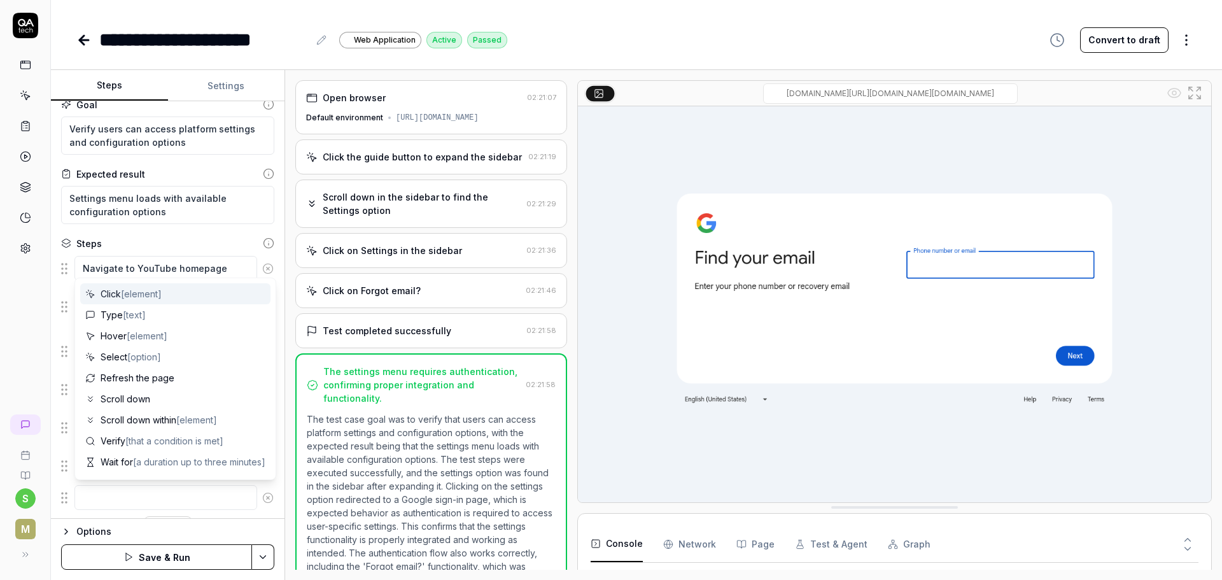
click at [157, 296] on span "[element]" at bounding box center [141, 293] width 41 height 11
type textarea "*"
type textarea "Click"
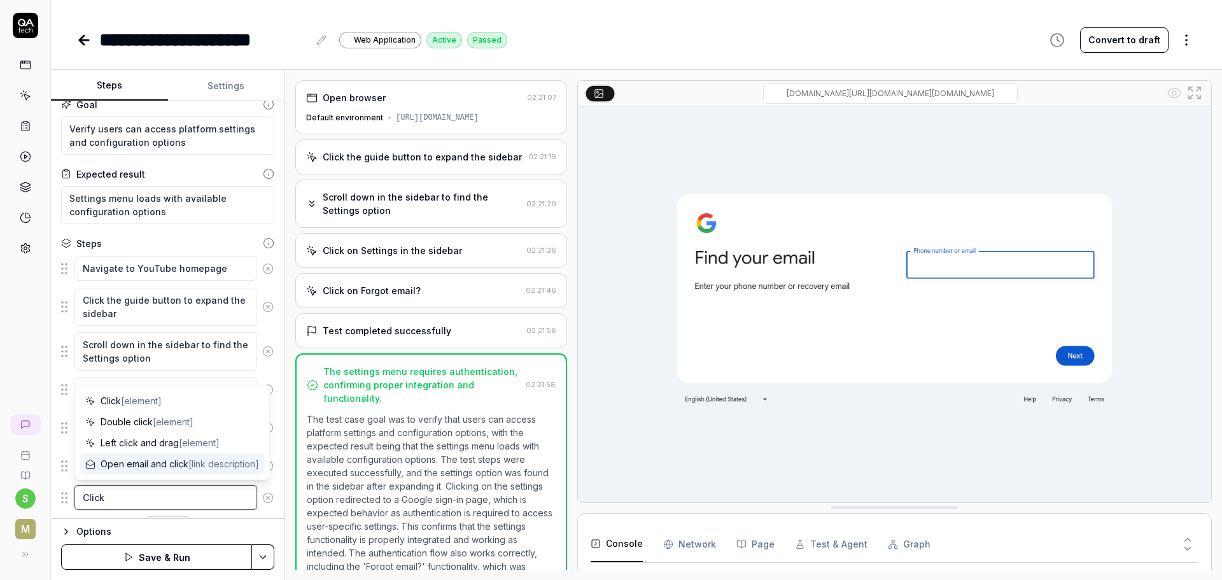
type textarea "*"
type textarea "Click w"
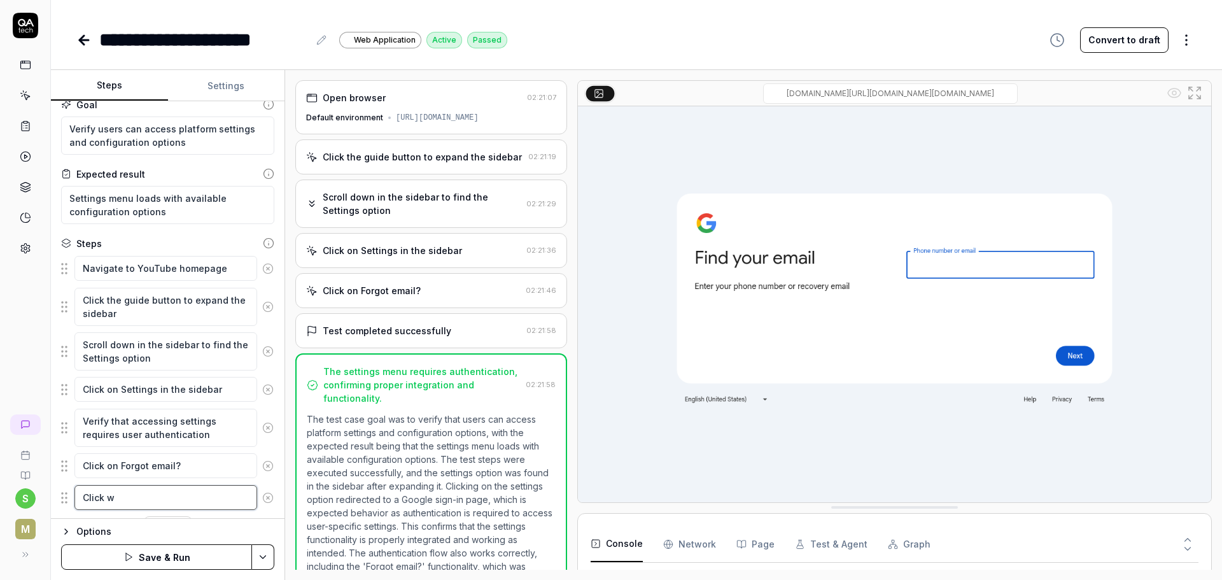
type textarea "*"
type textarea "Click wi"
type textarea "*"
type textarea "Click wit"
type textarea "*"
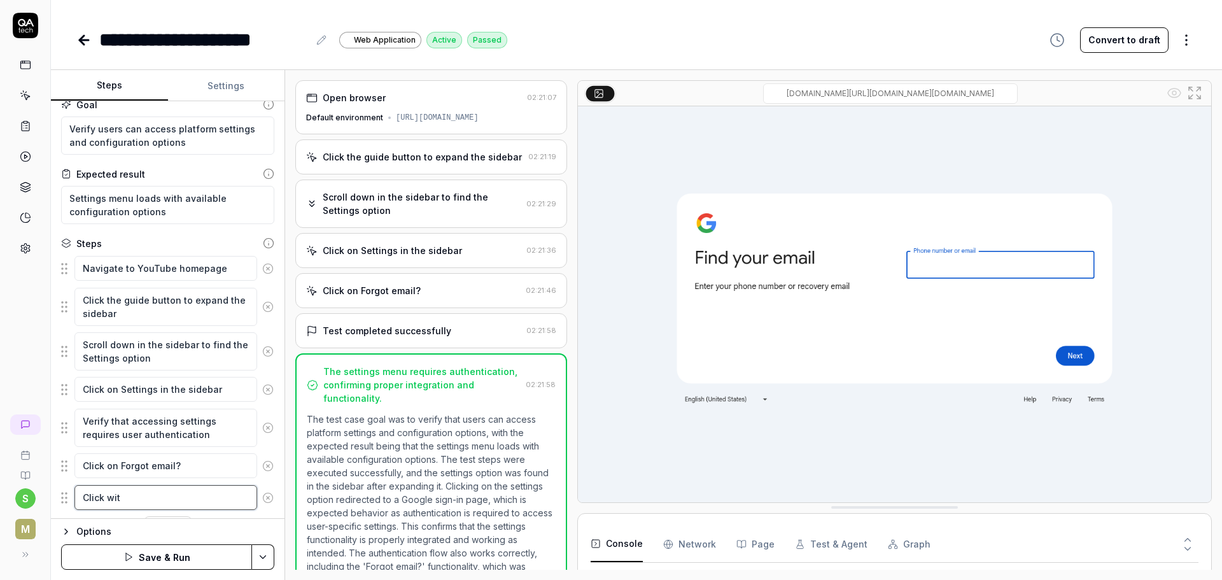
type textarea "Click with"
type textarea "*"
type textarea "Click with"
type textarea "*"
type textarea "Click with n"
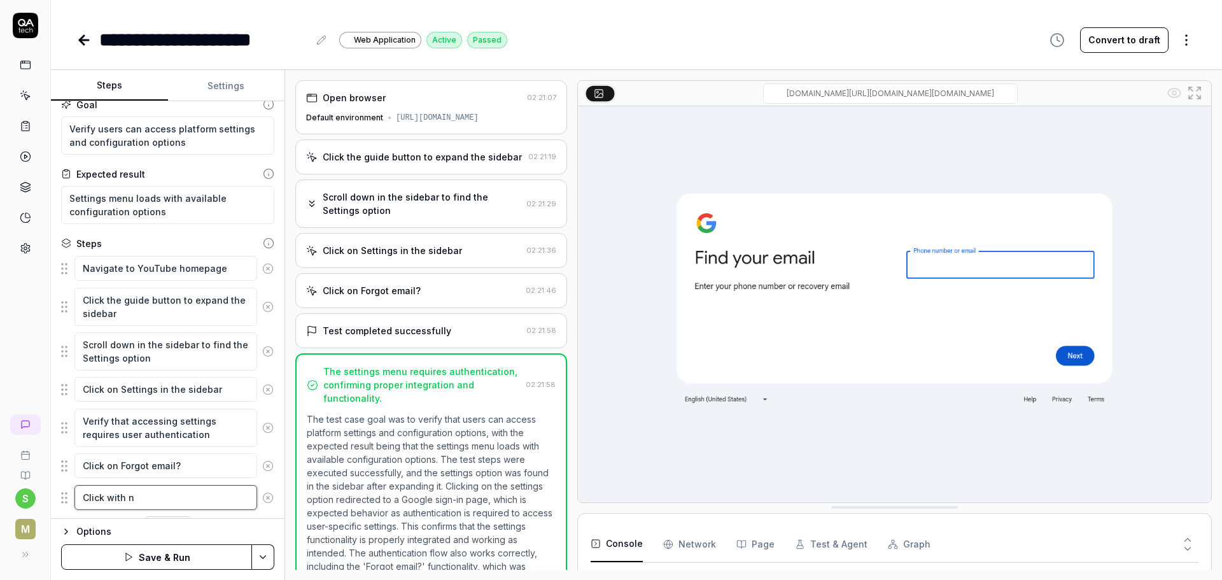
type textarea "*"
type textarea "Click with ne"
type textarea "*"
type textarea "Click with nex"
type textarea "*"
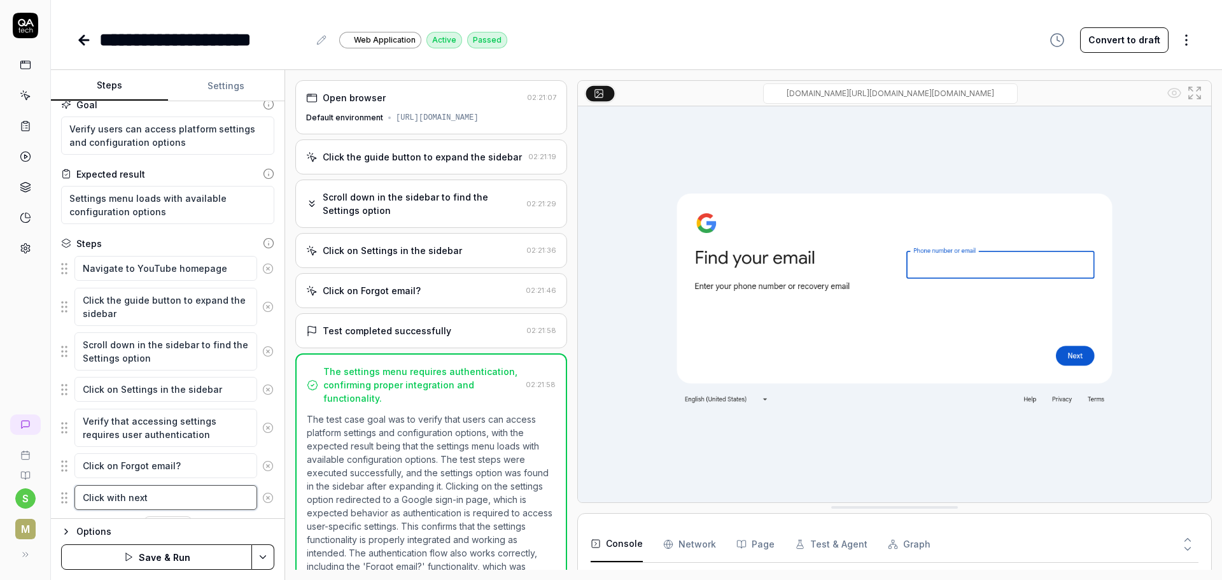
type textarea "Click with next"
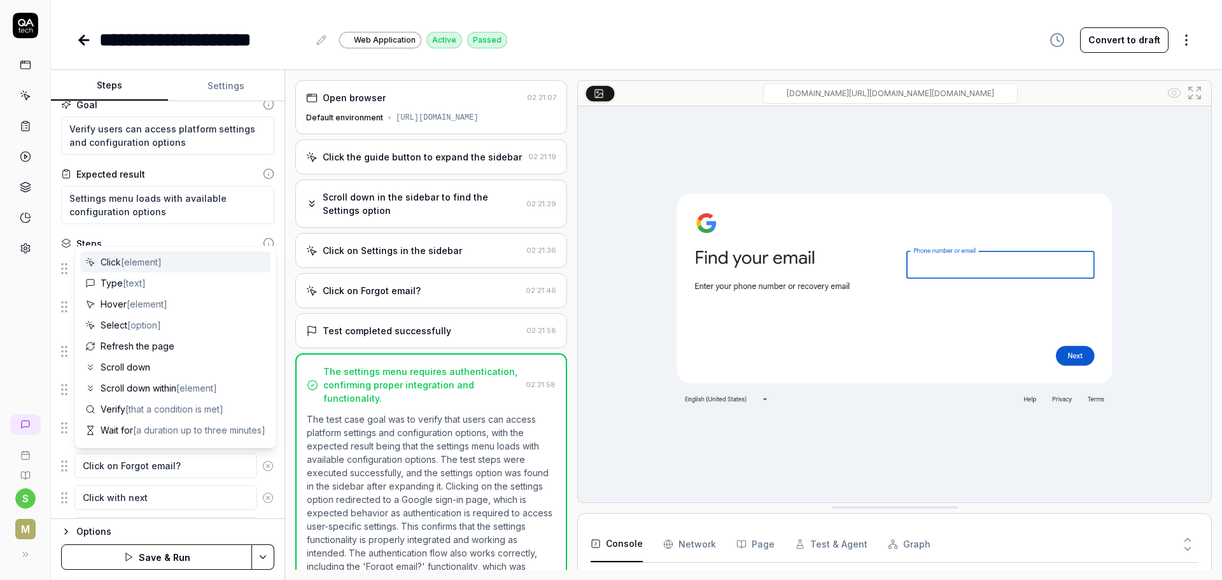
scroll to position [77, 0]
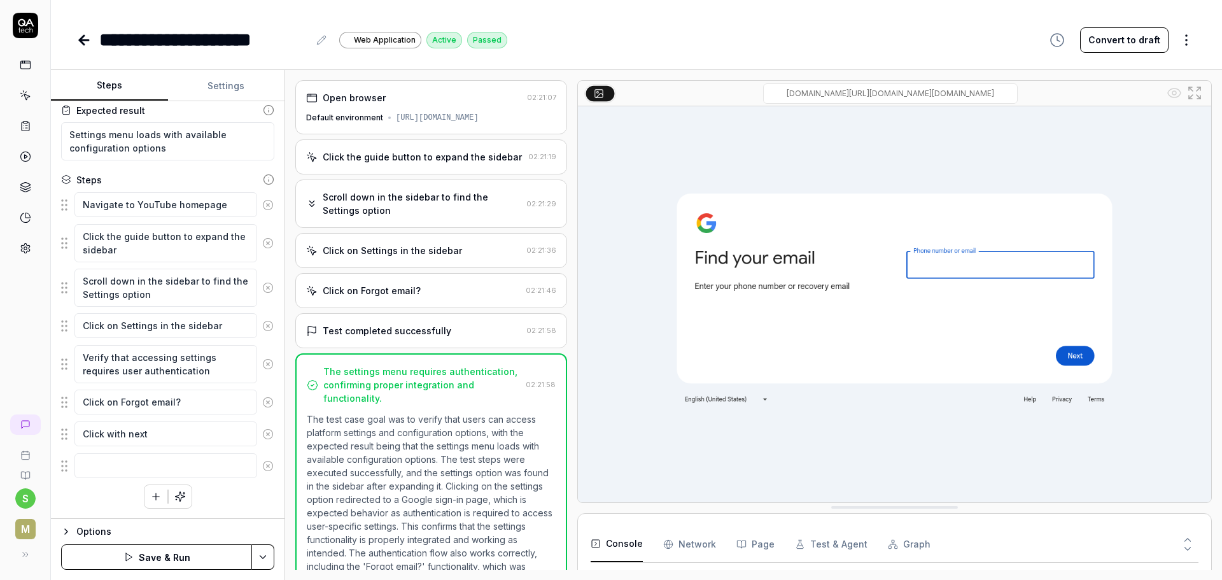
click at [214, 505] on div "Navigate to YouTube homepage Click the guide button to expand the sidebar Scrol…" at bounding box center [167, 349] width 213 height 317
click at [180, 561] on button "Save & Run" at bounding box center [156, 556] width 191 height 25
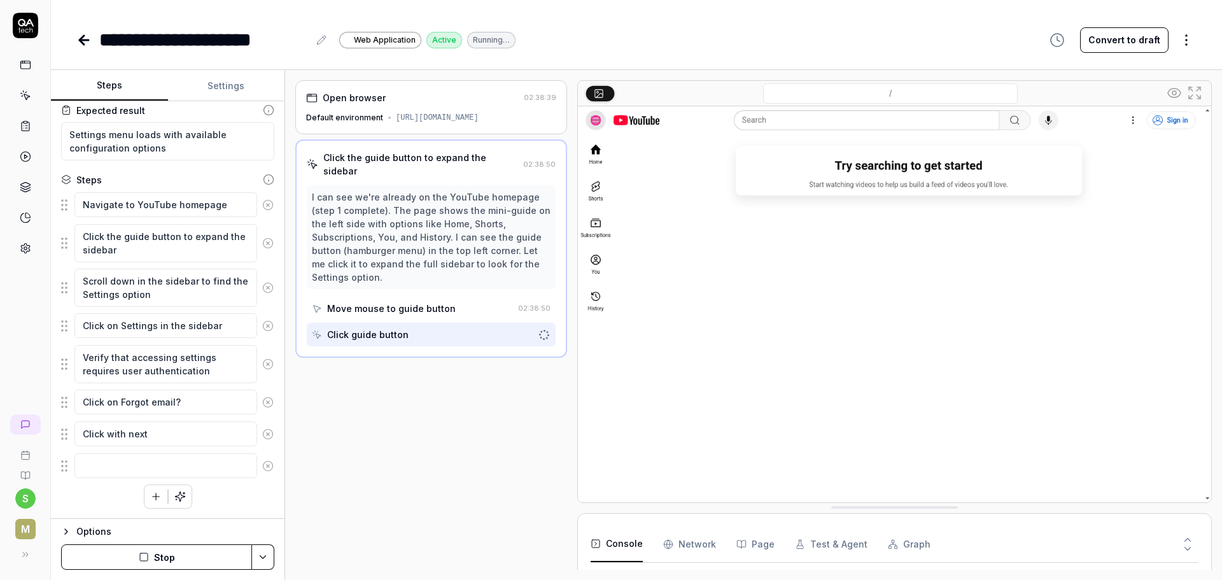
scroll to position [47, 0]
click at [621, 553] on button "Console" at bounding box center [616, 544] width 52 height 36
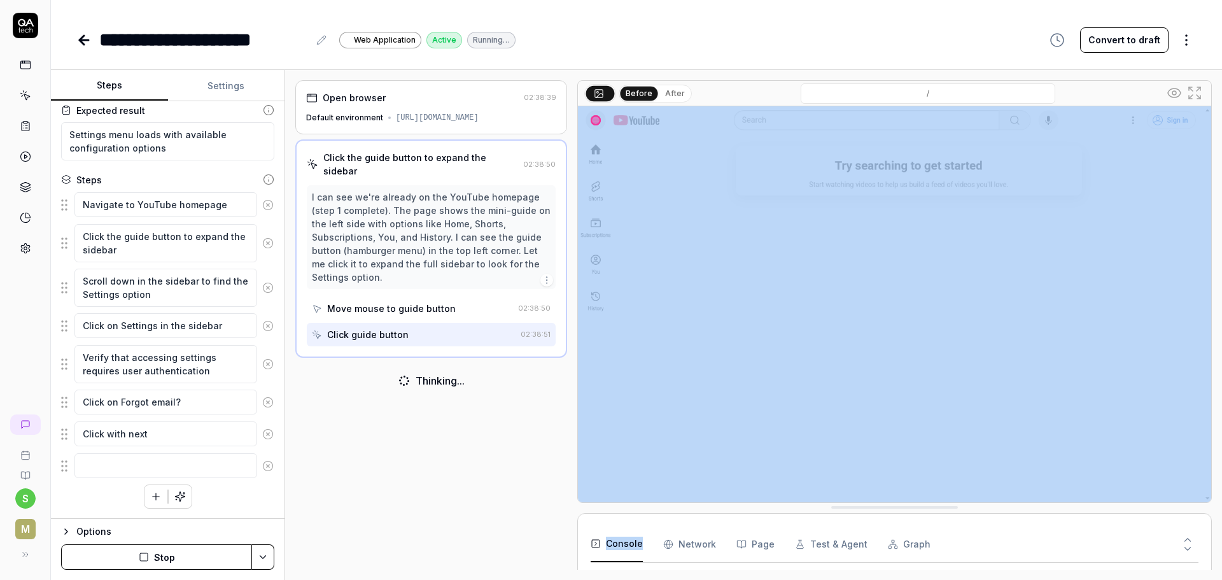
drag, startPoint x: 667, startPoint y: 512, endPoint x: 688, endPoint y: 476, distance: 41.6
click at [688, 477] on div "Before After / Console Network Page Test & Agent Graph 5 Total Failed to load r…" at bounding box center [894, 324] width 634 height 489
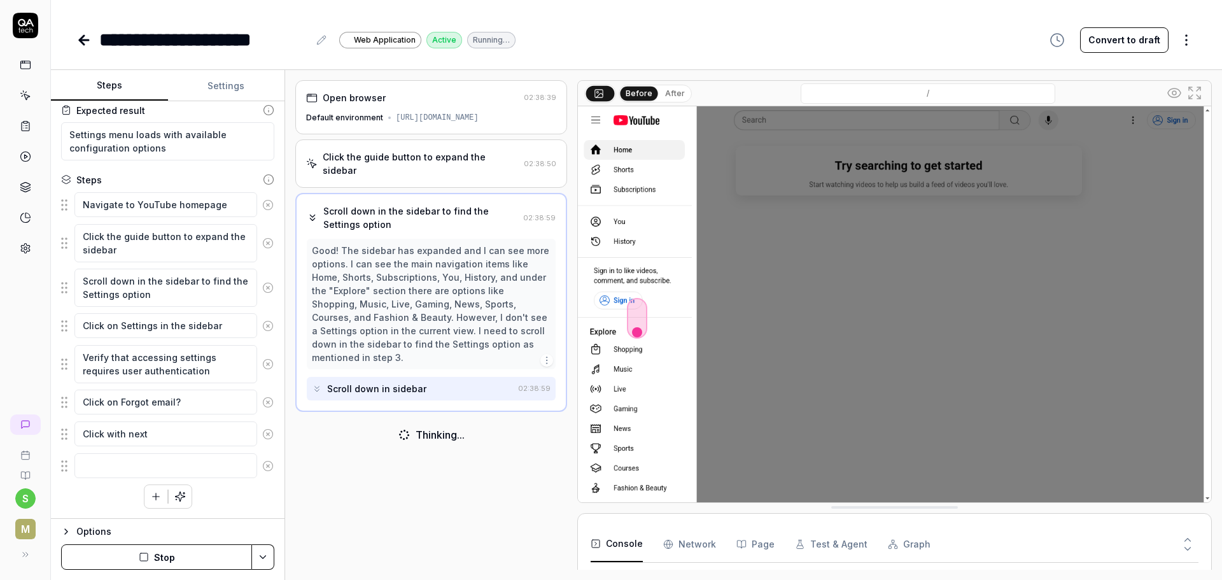
scroll to position [0, 0]
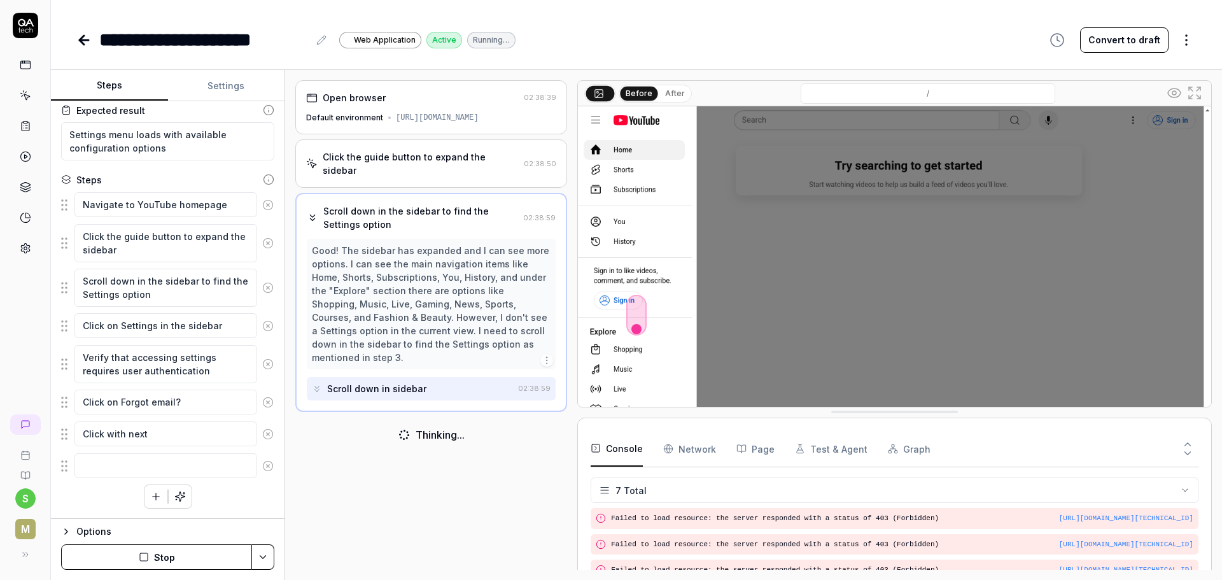
drag, startPoint x: 917, startPoint y: 510, endPoint x: 830, endPoint y: 415, distance: 129.2
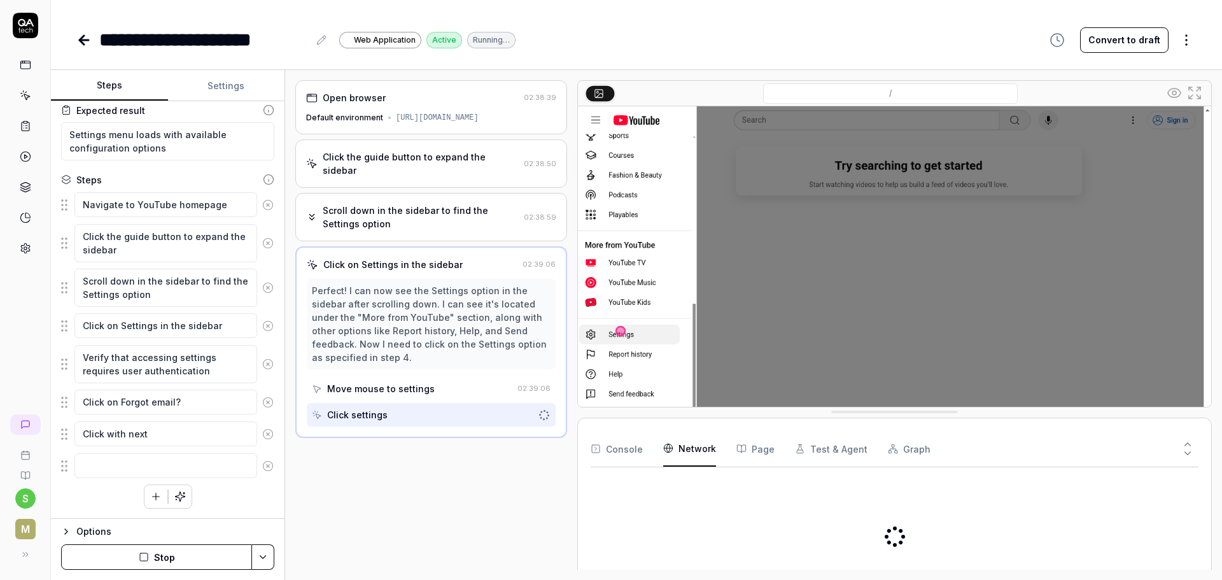
click at [690, 443] on Requests "Network" at bounding box center [689, 449] width 53 height 36
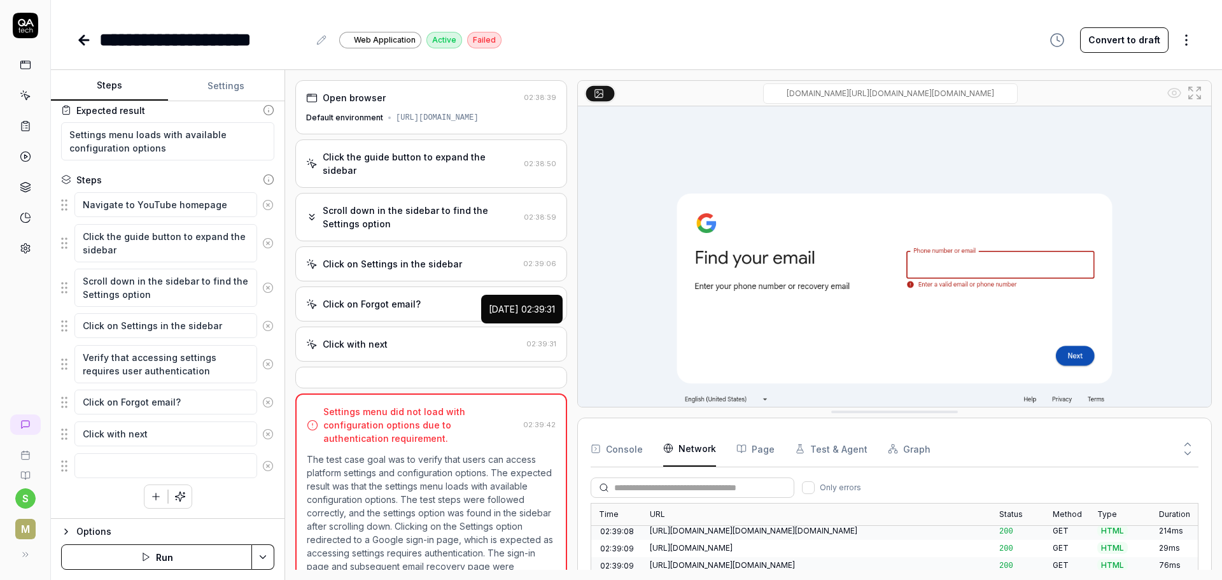
scroll to position [2412, 0]
drag, startPoint x: 132, startPoint y: 442, endPoint x: 147, endPoint y: 440, distance: 14.9
click at [134, 442] on textarea "Click with next" at bounding box center [165, 433] width 183 height 25
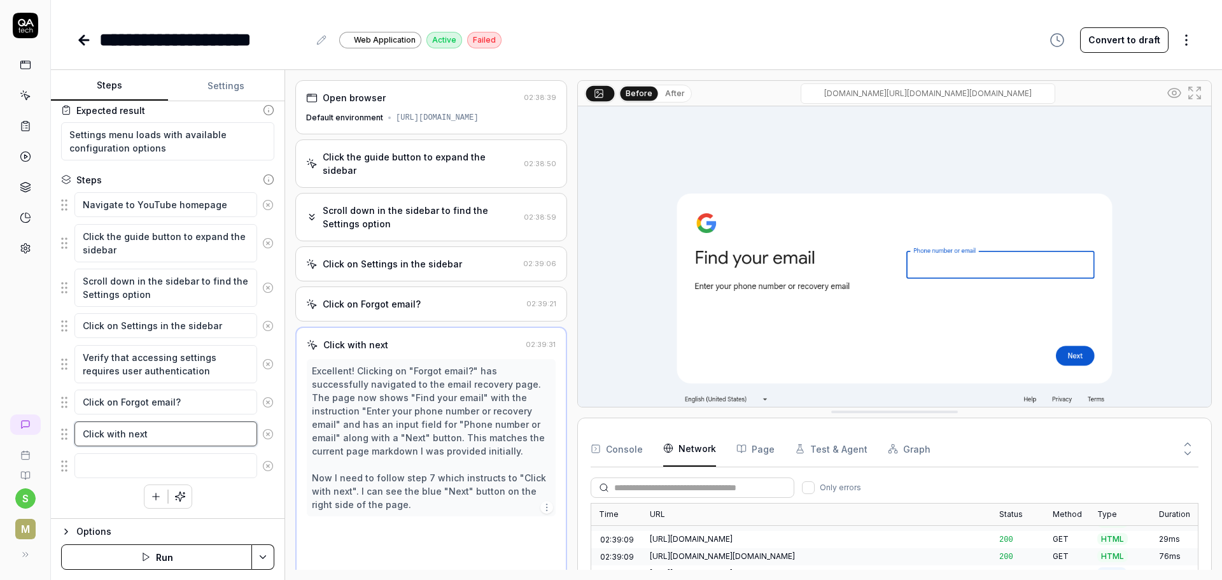
scroll to position [2, 0]
type textarea "*"
click at [669, 91] on button "After" at bounding box center [675, 94] width 30 height 14
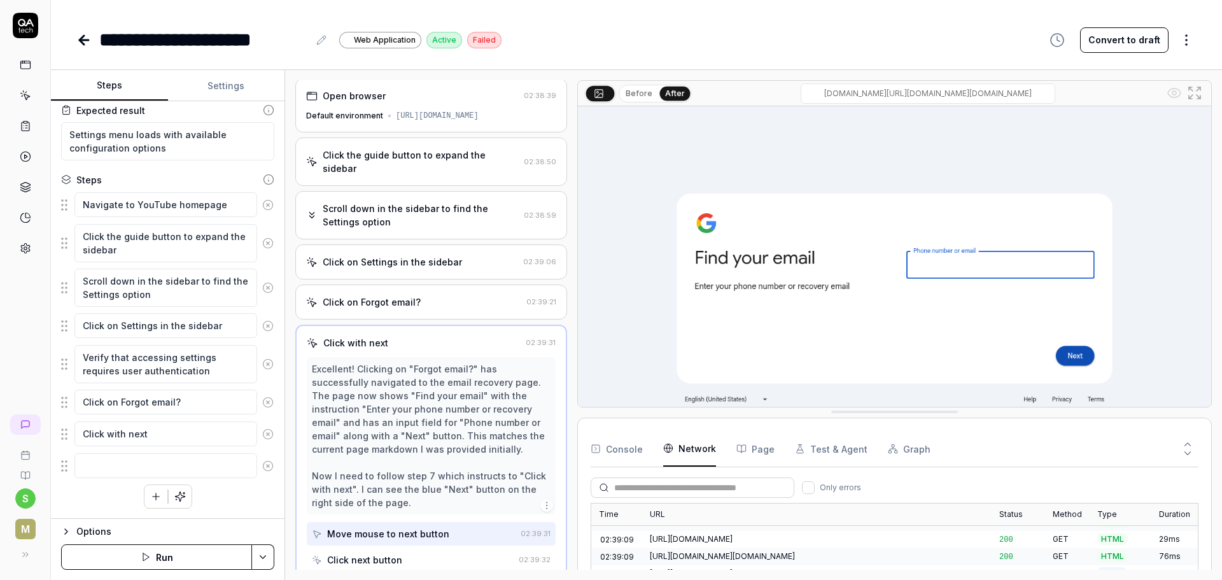
click at [644, 93] on button "Before" at bounding box center [638, 94] width 37 height 14
click at [666, 91] on button "After" at bounding box center [675, 94] width 30 height 14
click at [637, 96] on button "Before" at bounding box center [638, 94] width 37 height 14
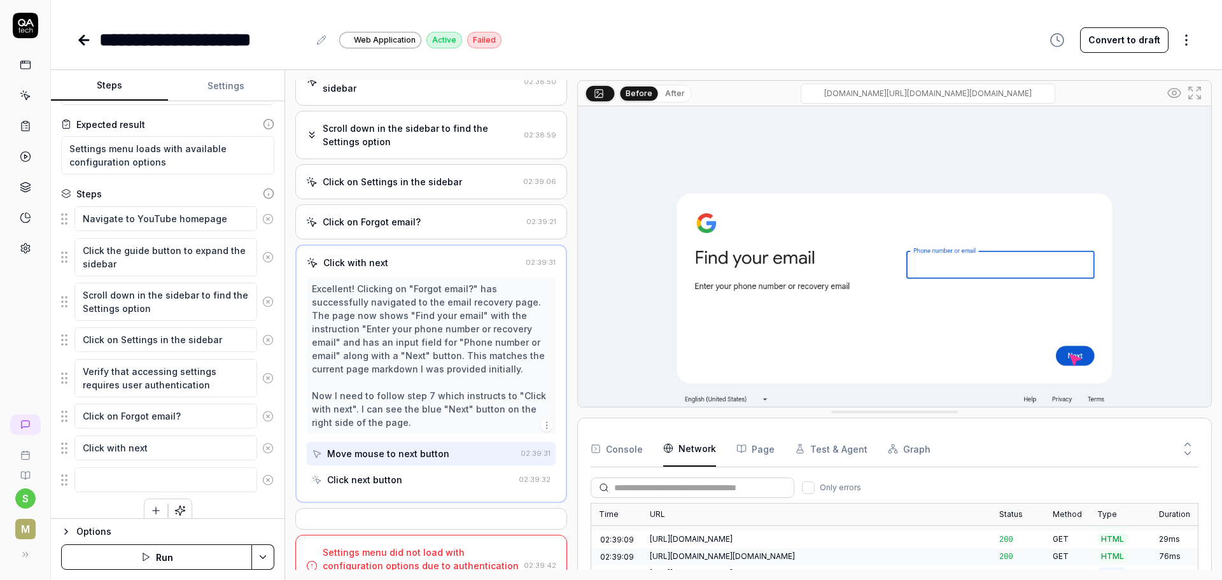
scroll to position [77, 0]
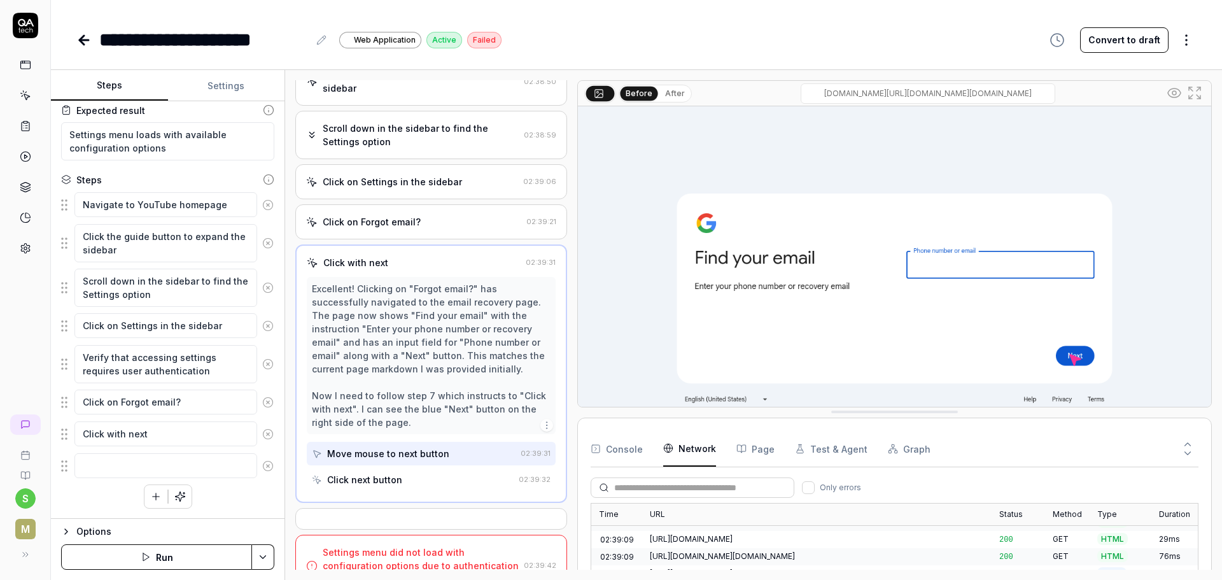
click at [175, 496] on icon "button" at bounding box center [179, 496] width 11 height 11
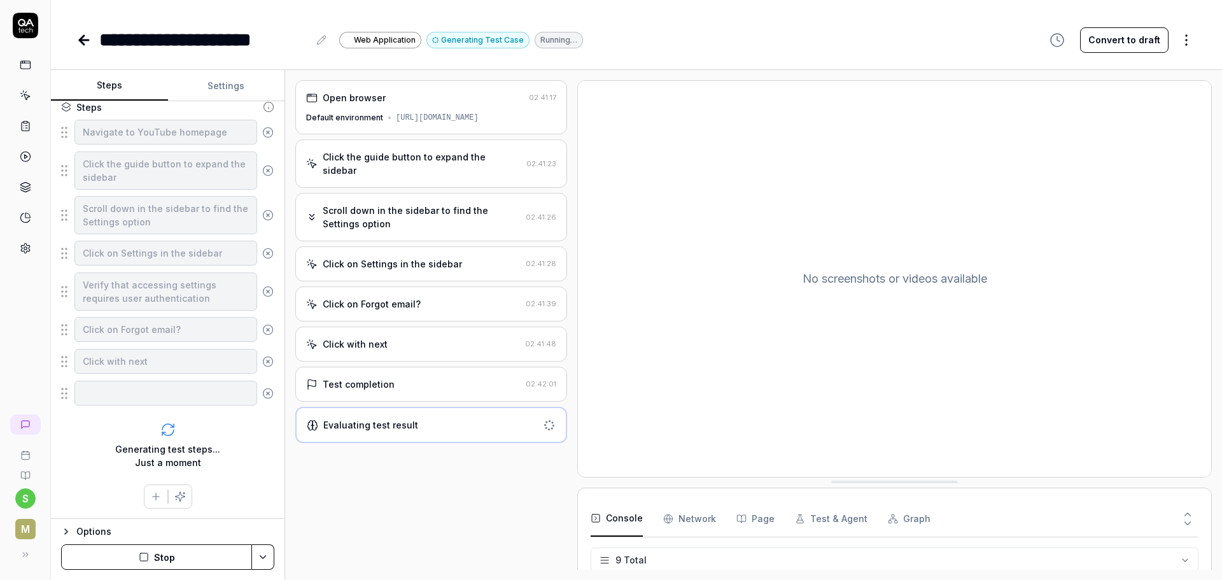
click at [264, 564] on html "**********" at bounding box center [611, 290] width 1222 height 580
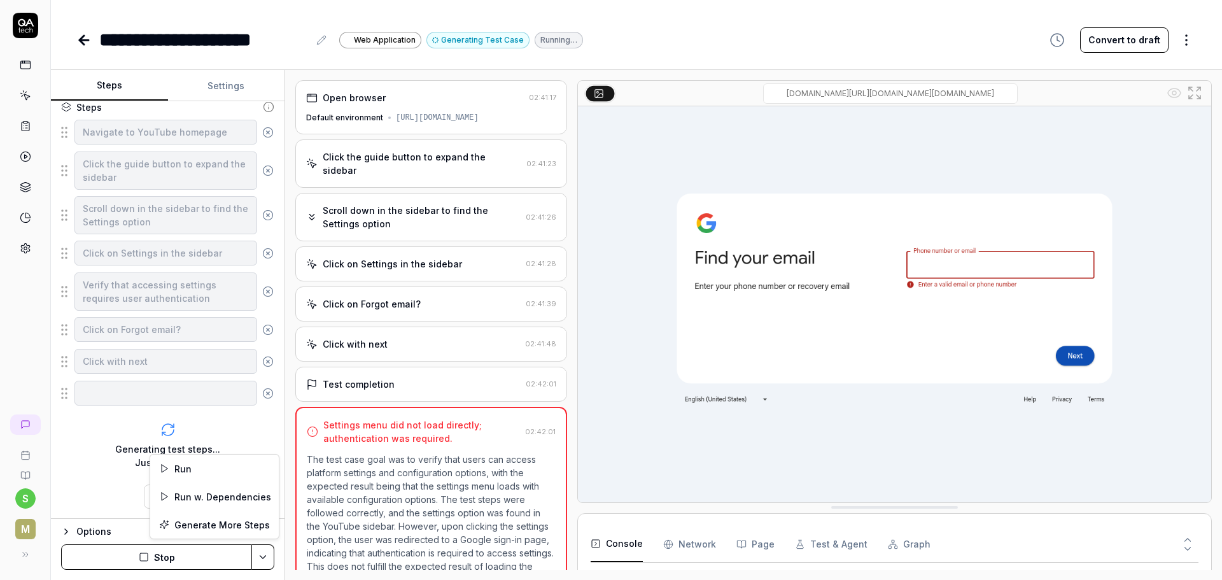
click at [387, 495] on html "**********" at bounding box center [611, 290] width 1222 height 580
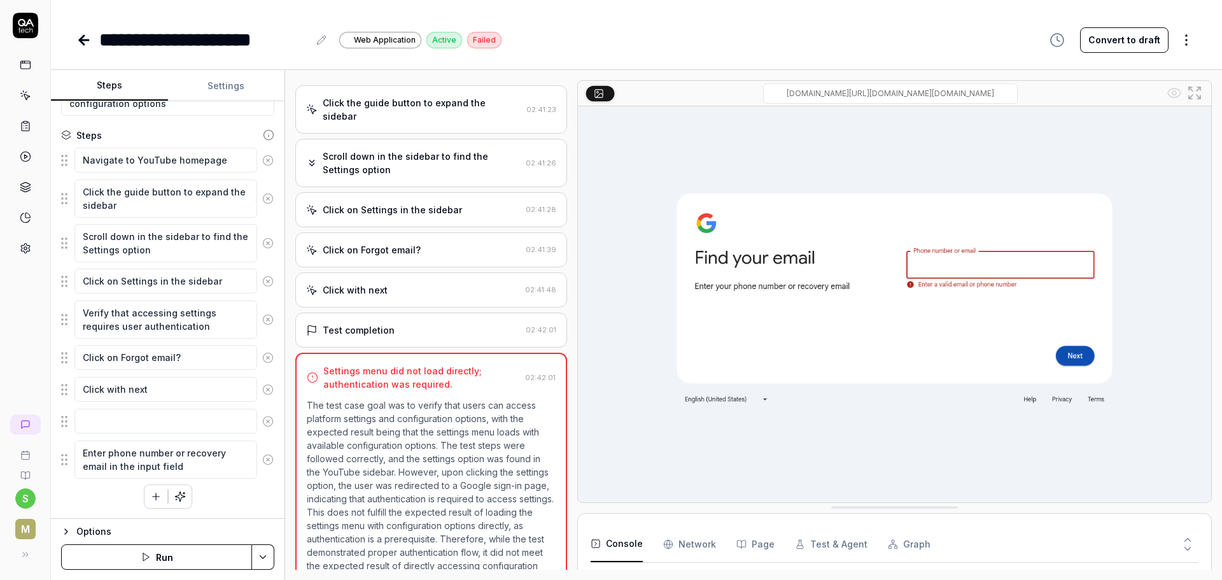
scroll to position [71, 0]
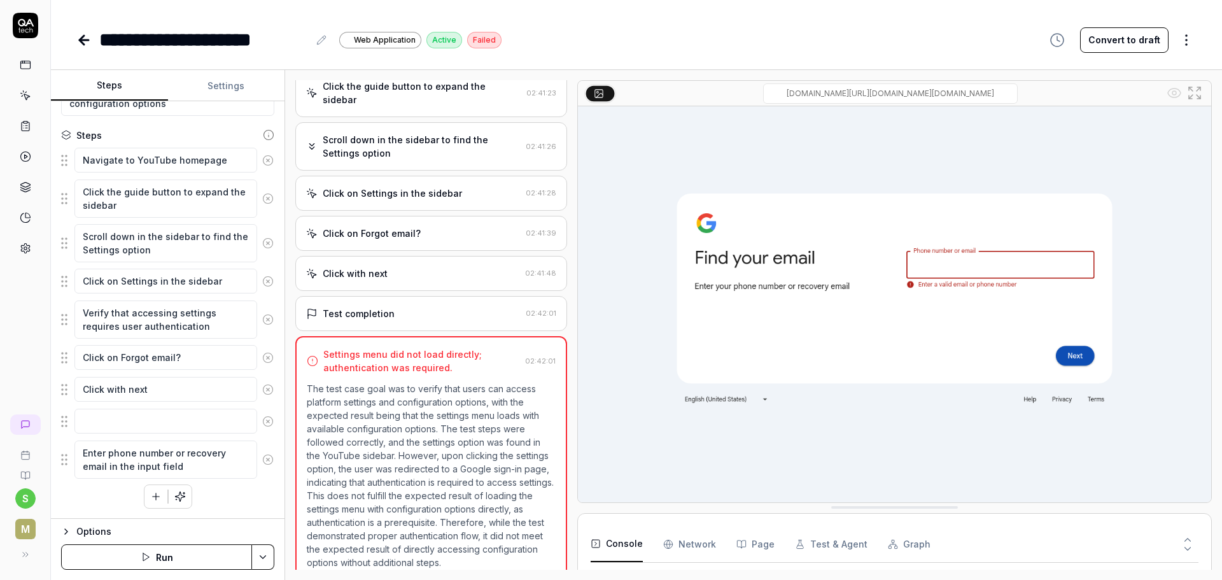
click at [262, 425] on icon at bounding box center [267, 420] width 11 height 11
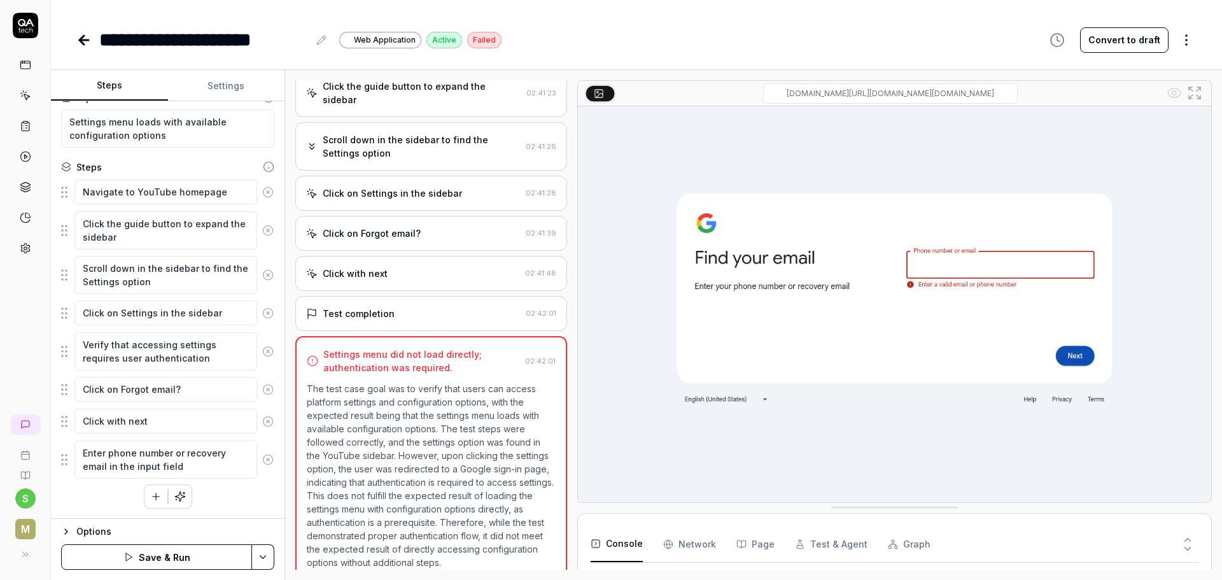
scroll to position [90, 0]
click at [256, 557] on html "**********" at bounding box center [611, 290] width 1222 height 580
click at [212, 499] on div "Generate More Steps" at bounding box center [199, 496] width 162 height 28
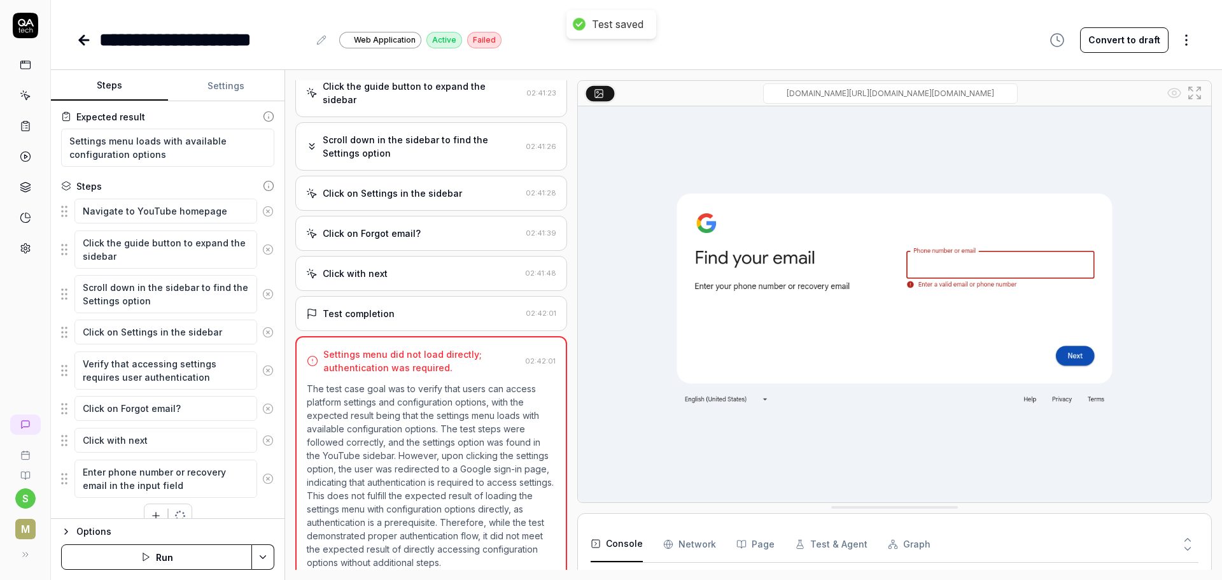
scroll to position [0, 0]
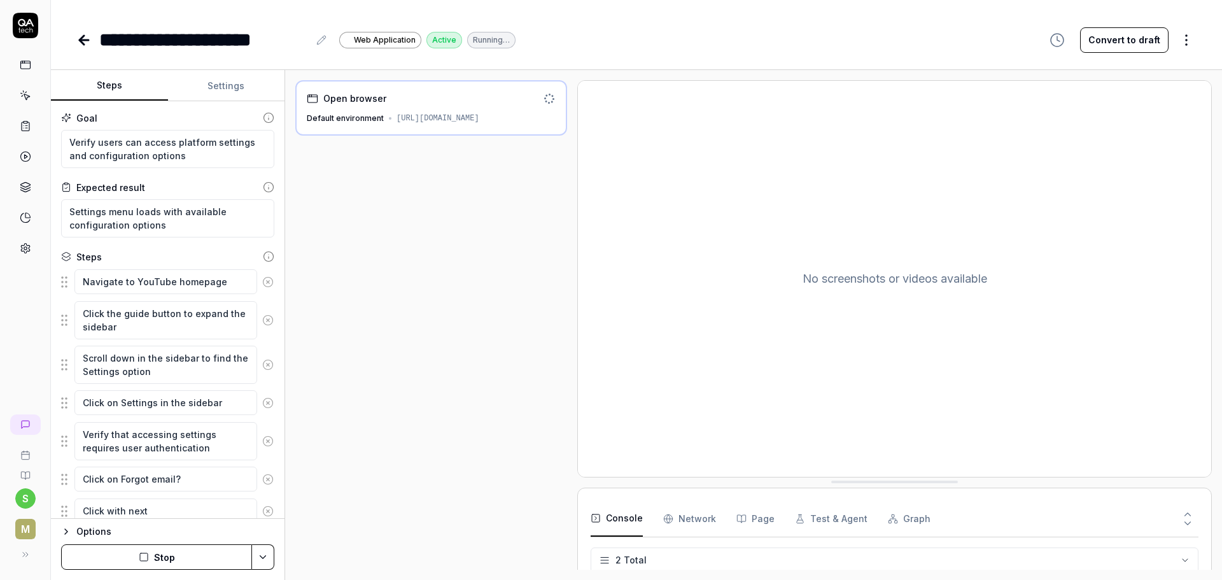
type textarea "*"
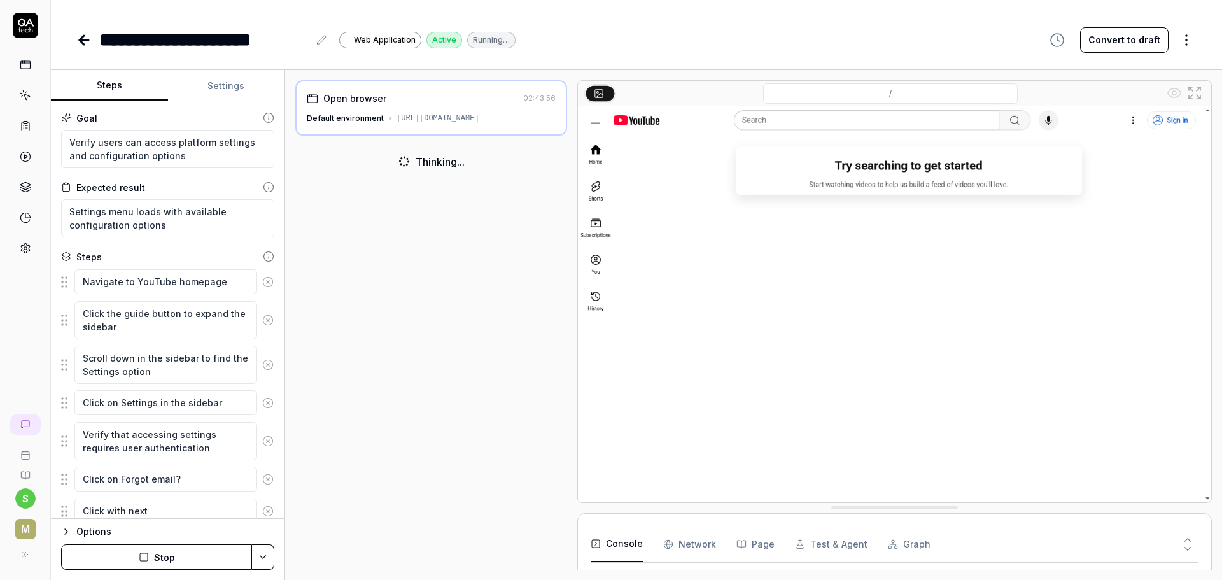
click at [164, 171] on div "Goal Verify users can access platform settings and configuration options Expect…" at bounding box center [167, 309] width 233 height 417
click at [88, 40] on icon at bounding box center [84, 40] width 9 height 0
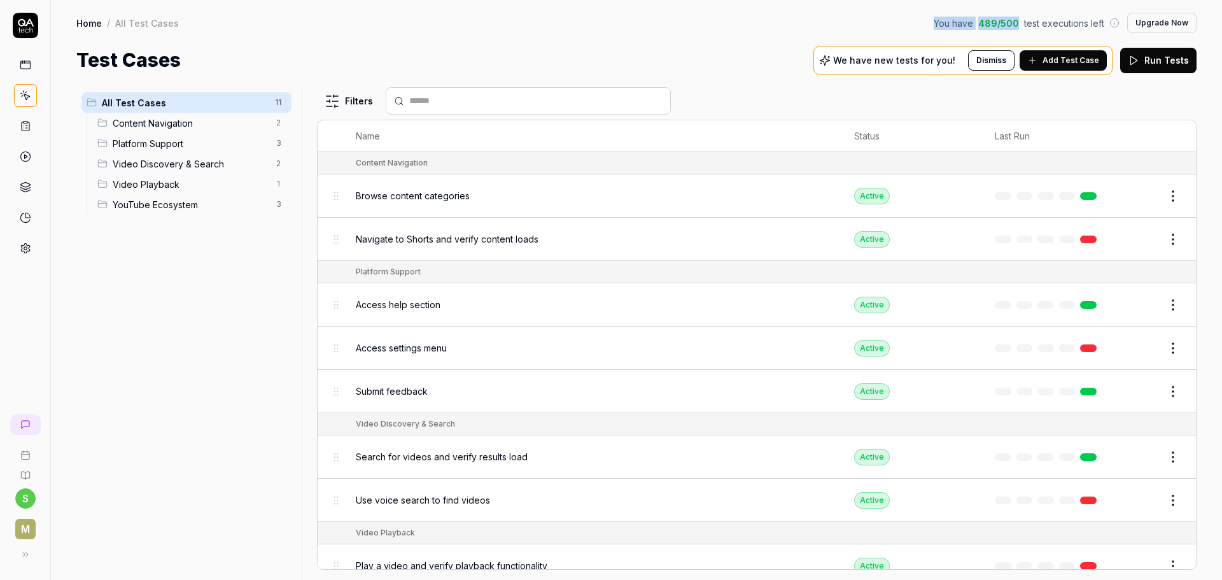
drag, startPoint x: 1019, startPoint y: 24, endPoint x: 893, endPoint y: 27, distance: 126.6
click at [893, 27] on div "Home / All Test Cases You have 489 / 500 test executions left Upgrade Now" at bounding box center [636, 23] width 1120 height 20
click at [614, 59] on div "Test Cases We have new tests for you! Dismiss Add Test Case Run Tests" at bounding box center [636, 60] width 1120 height 29
click at [30, 134] on link at bounding box center [25, 126] width 23 height 23
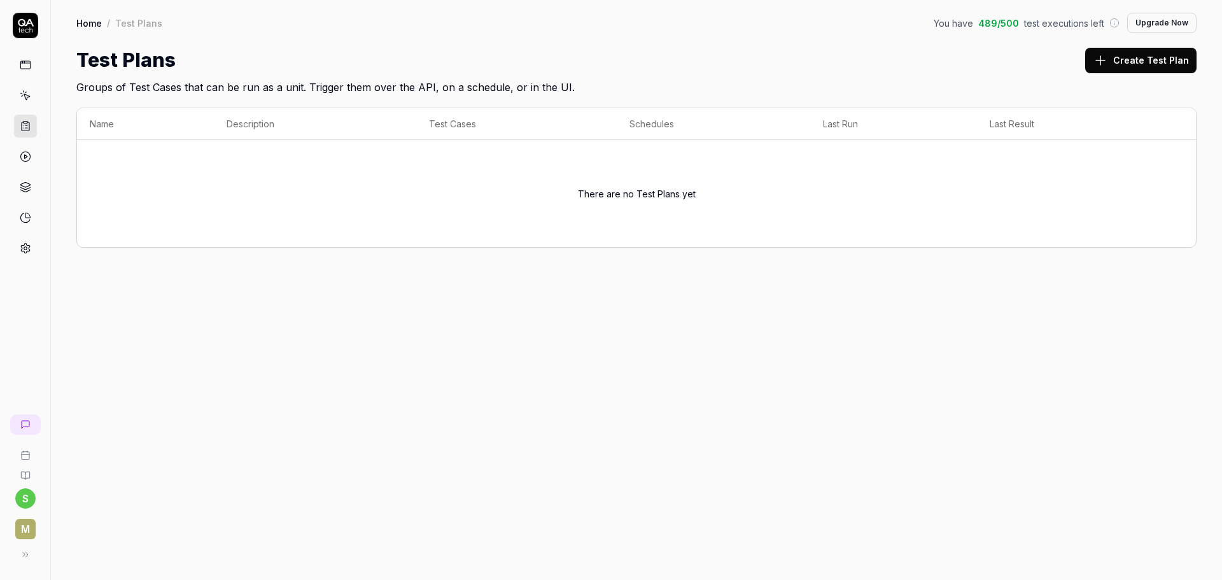
click at [26, 163] on link at bounding box center [25, 156] width 23 height 23
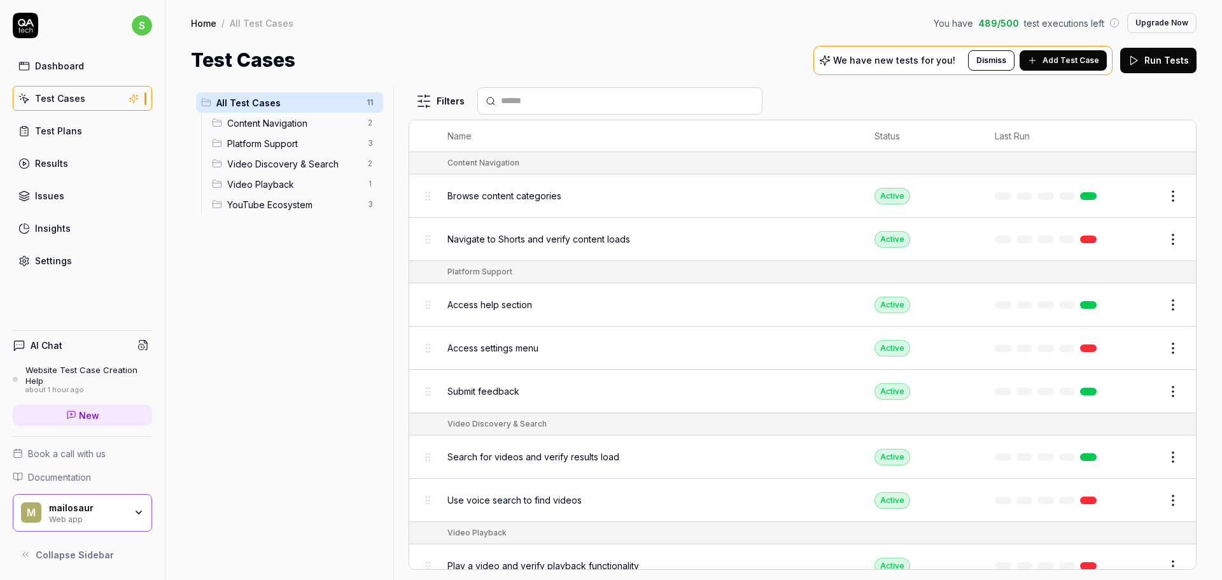
click at [1169, 23] on button "Upgrade Now" at bounding box center [1161, 23] width 69 height 20
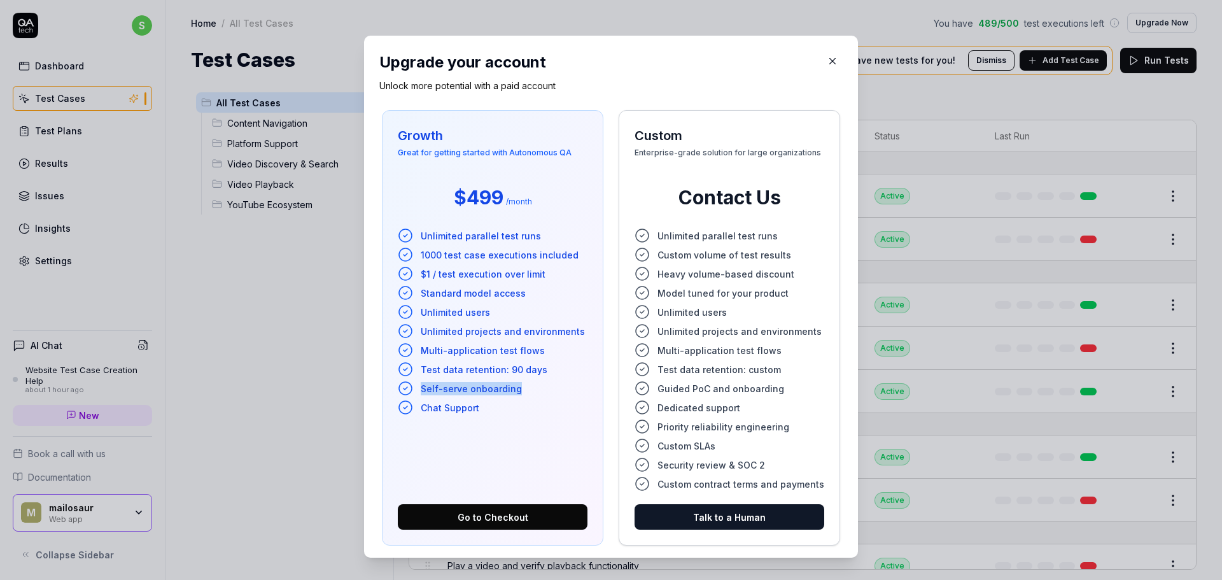
drag, startPoint x: 416, startPoint y: 391, endPoint x: 541, endPoint y: 382, distance: 125.1
click at [541, 382] on li "Self-serve onboarding" at bounding box center [493, 387] width 190 height 15
click at [540, 361] on ul "Unlimited parallel test runs 1000 test case executions included $1 / test execu…" at bounding box center [493, 321] width 190 height 187
drag, startPoint x: 540, startPoint y: 371, endPoint x: 414, endPoint y: 365, distance: 126.7
click at [414, 365] on li "Test data retention: 90 days" at bounding box center [493, 368] width 190 height 15
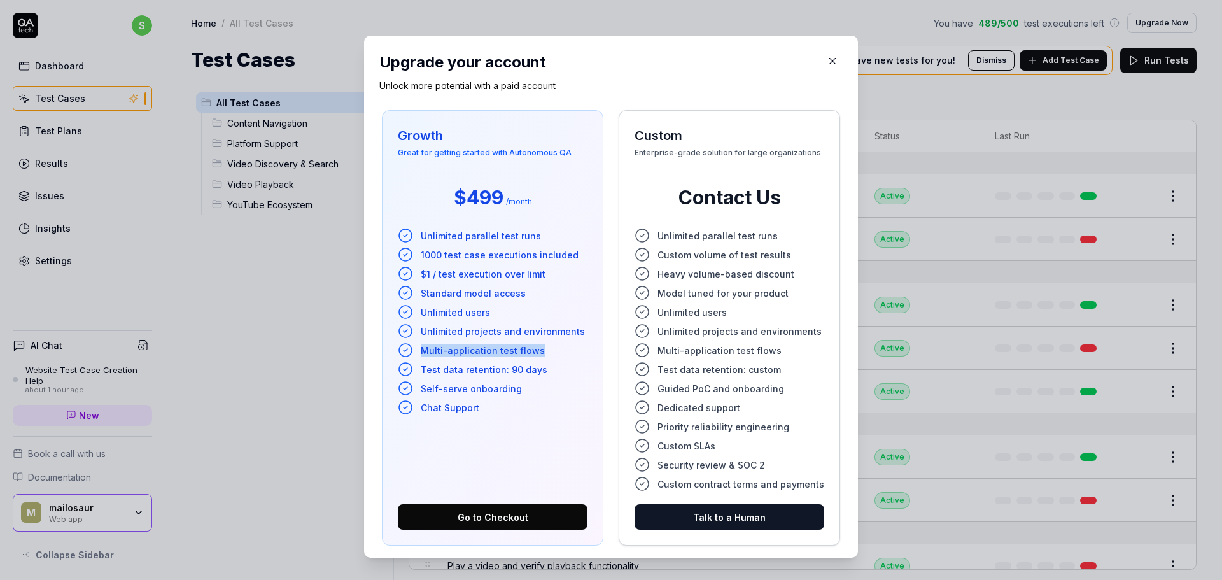
drag, startPoint x: 415, startPoint y: 353, endPoint x: 548, endPoint y: 342, distance: 132.8
click at [548, 342] on li "Multi-application test flows" at bounding box center [493, 349] width 190 height 15
drag, startPoint x: 570, startPoint y: 326, endPoint x: 387, endPoint y: 346, distance: 184.3
click at [387, 346] on div "Growth Great for getting started with Autonomous QA $499 / month Unlimited para…" at bounding box center [492, 327] width 221 height 435
drag, startPoint x: 412, startPoint y: 323, endPoint x: 580, endPoint y: 324, distance: 167.3
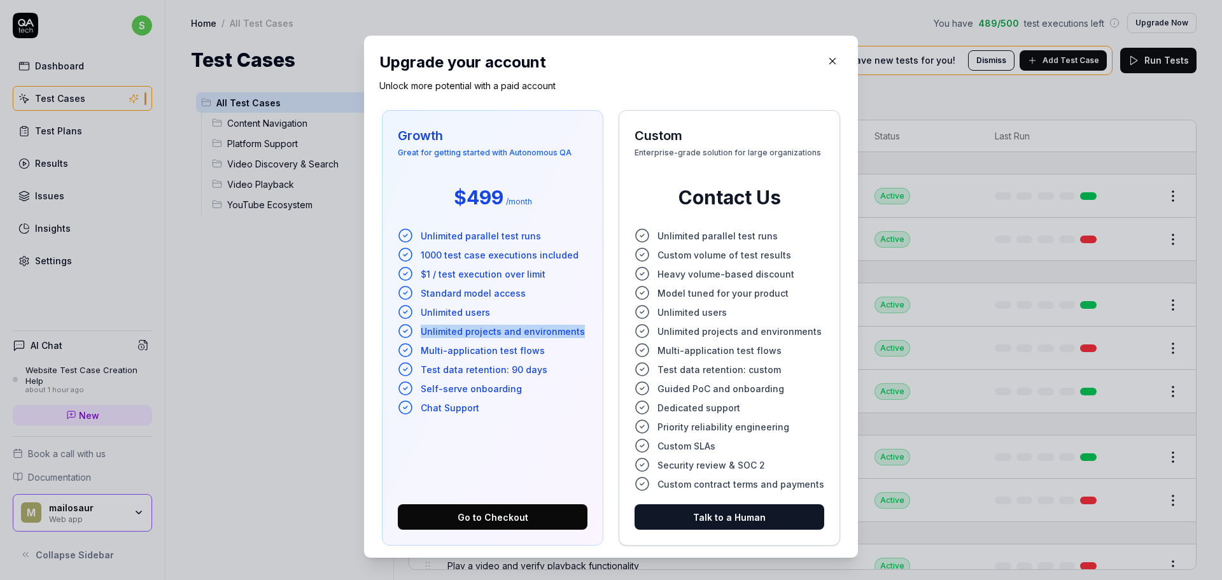
click at [580, 324] on div "Growth Great for getting started with Autonomous QA $499 / month Unlimited para…" at bounding box center [492, 327] width 221 height 435
drag, startPoint x: 492, startPoint y: 314, endPoint x: 433, endPoint y: 303, distance: 60.1
click at [409, 317] on li "Unlimited users" at bounding box center [493, 311] width 190 height 15
click at [826, 59] on icon "button" at bounding box center [831, 60] width 11 height 11
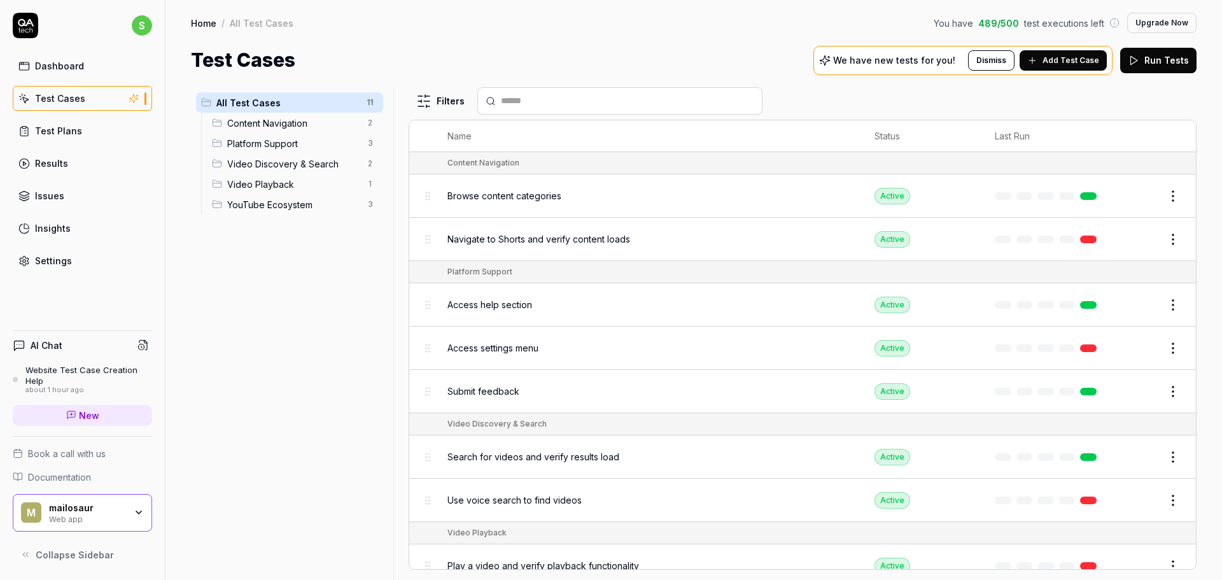
click at [46, 129] on div "Test Plans" at bounding box center [58, 130] width 47 height 13
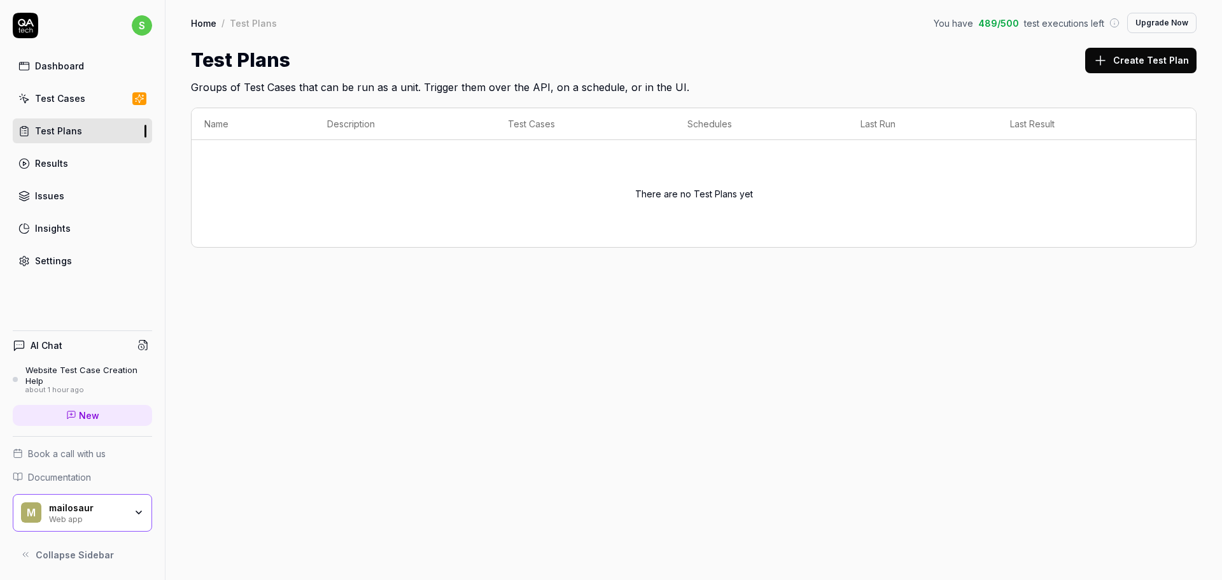
click at [50, 125] on div "Test Plans" at bounding box center [58, 130] width 47 height 13
click at [62, 96] on div "Test Cases" at bounding box center [60, 98] width 50 height 13
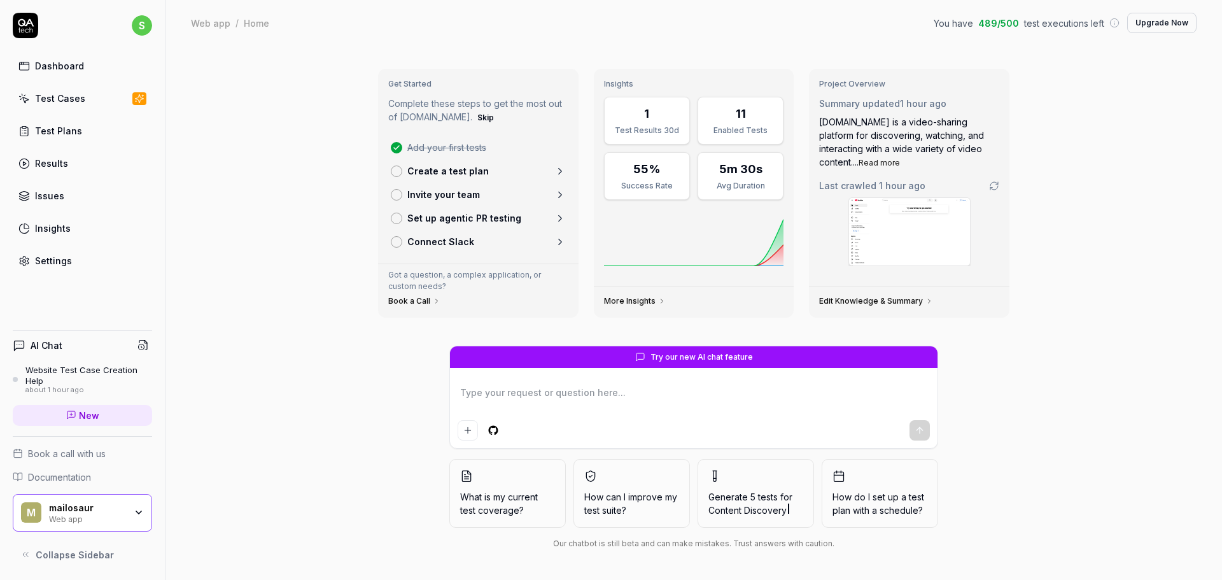
type textarea "*"
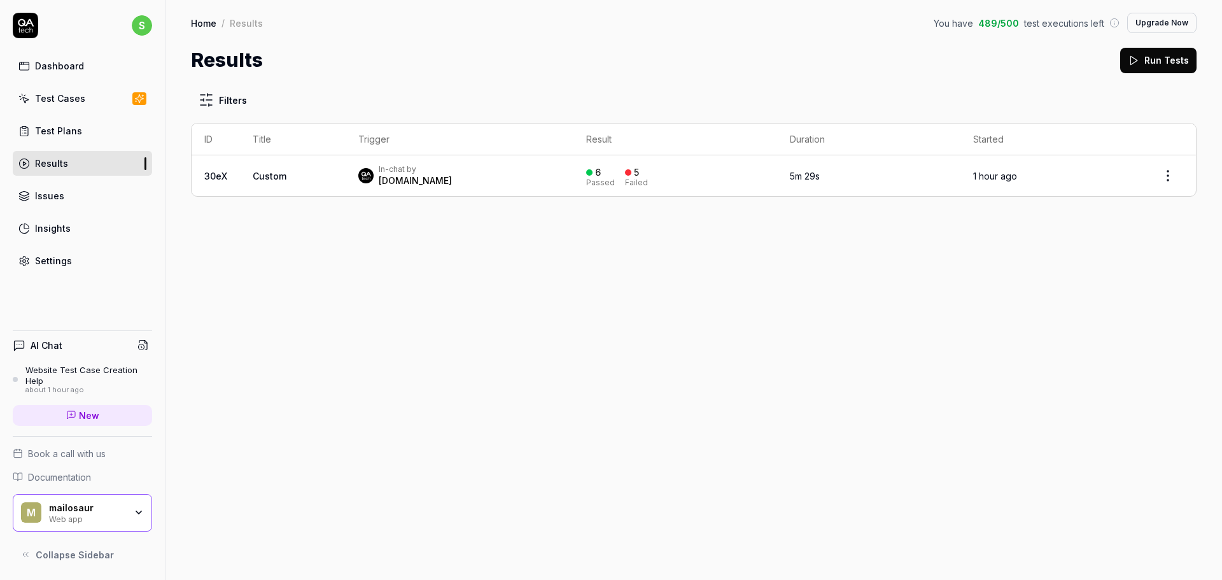
click at [92, 352] on div "AI Chat" at bounding box center [82, 345] width 139 height 18
click at [109, 412] on link "New" at bounding box center [82, 415] width 139 height 21
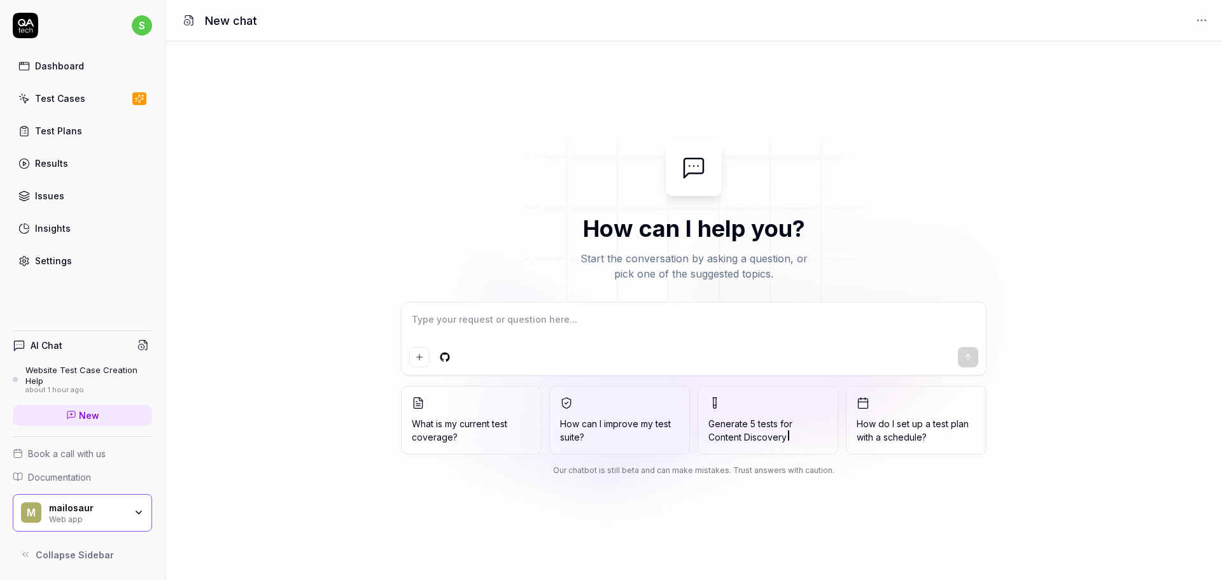
click at [814, 431] on span "Content Discovery" at bounding box center [767, 436] width 119 height 13
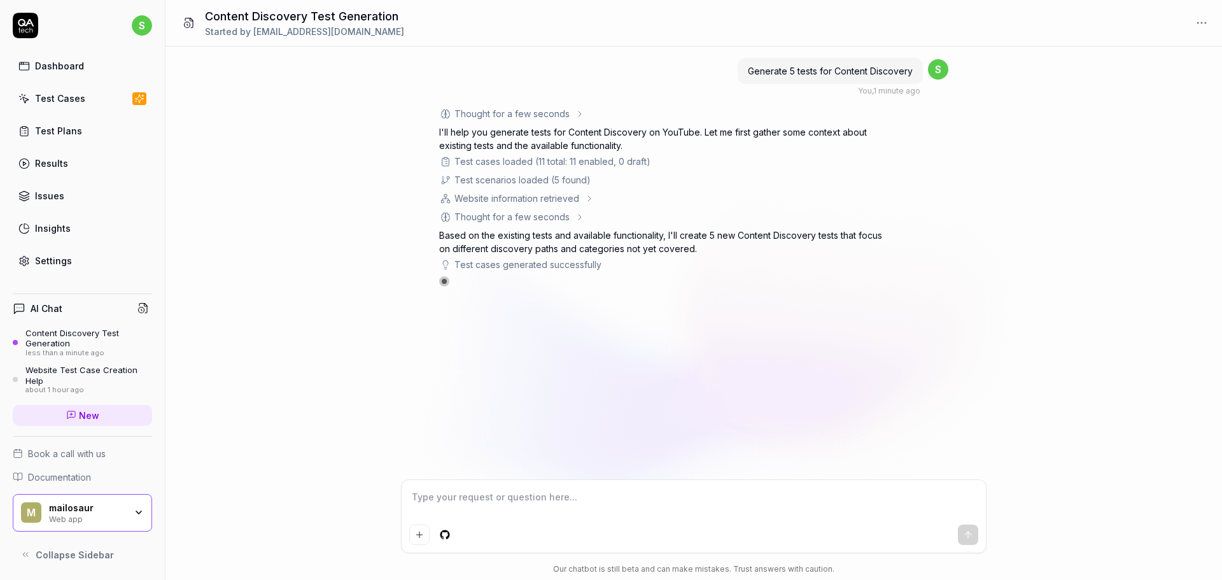
type textarea "*"
